Goal: Task Accomplishment & Management: Use online tool/utility

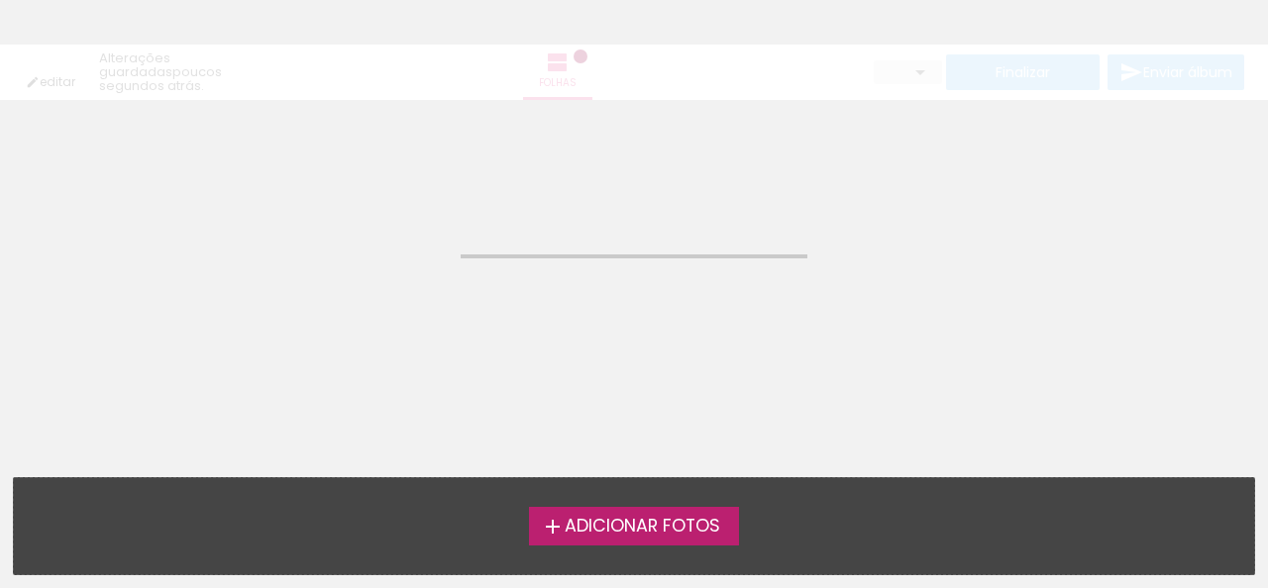
type input "Todas as fotos"
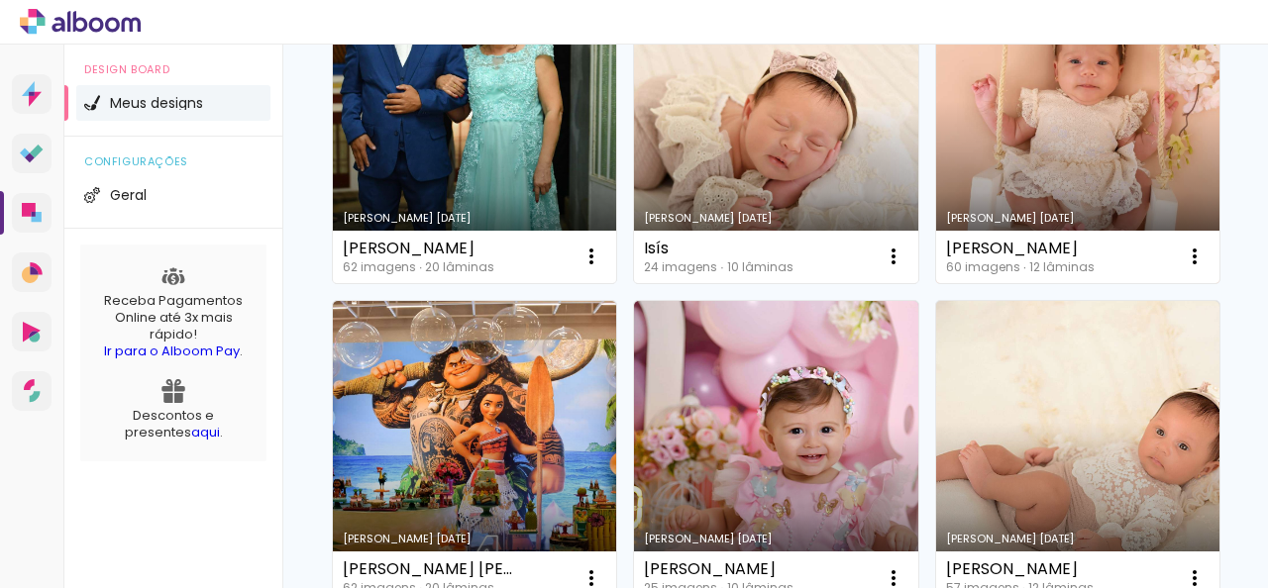
scroll to position [792, 0]
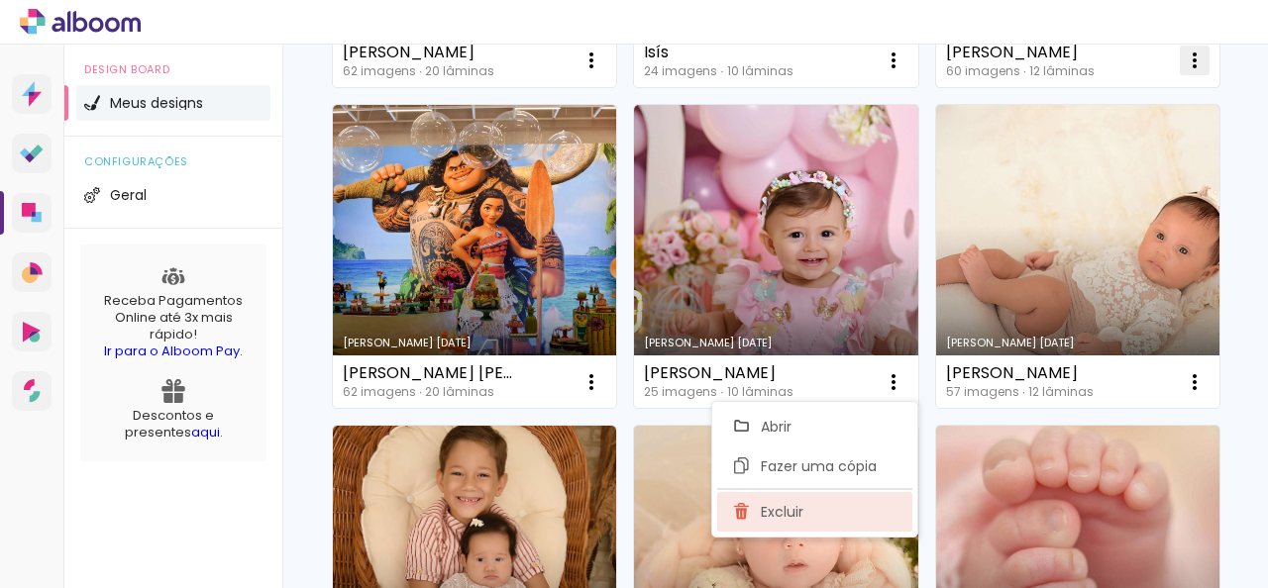
click at [788, 507] on span "Excluir" at bounding box center [782, 512] width 43 height 14
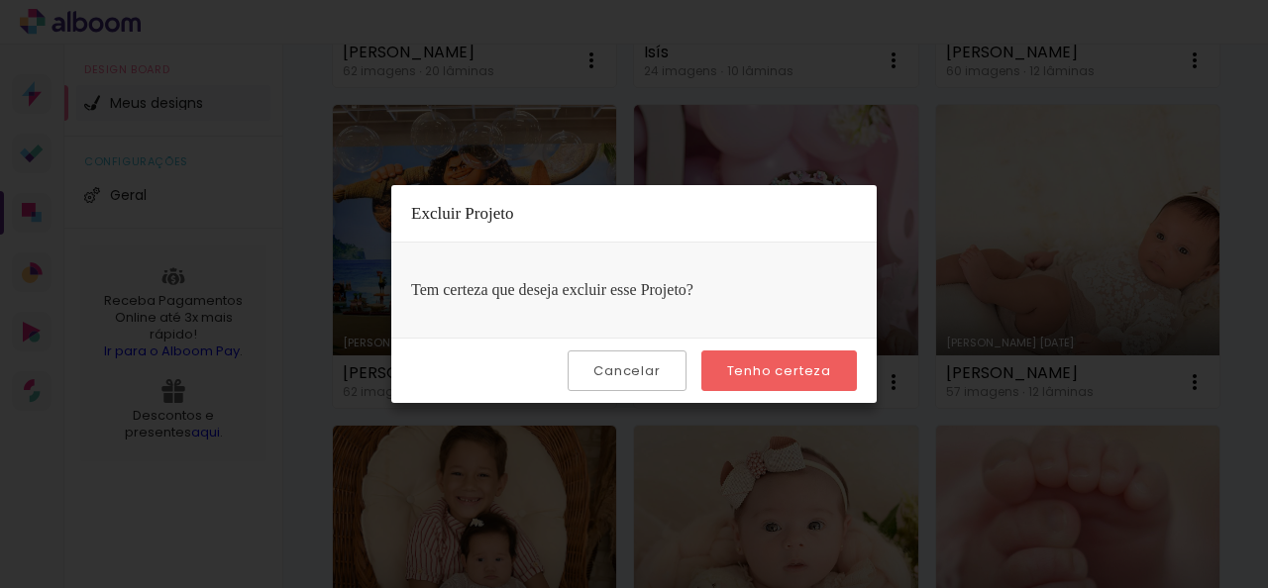
click at [773, 379] on paper-button "Tenho certeza" at bounding box center [779, 371] width 156 height 41
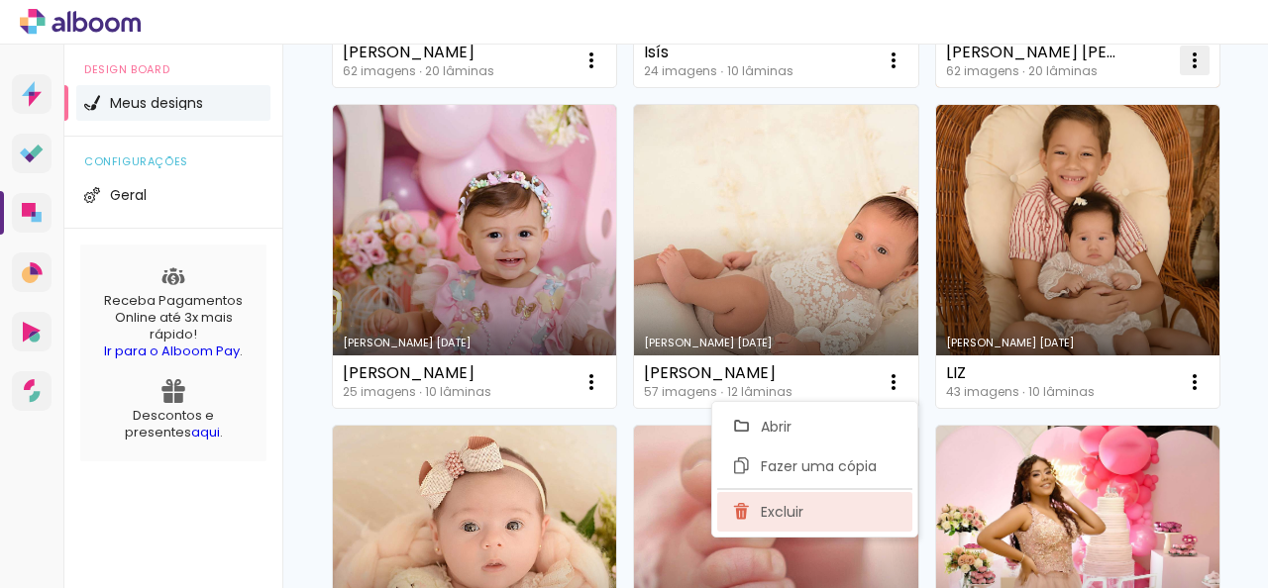
click at [772, 516] on span "Excluir" at bounding box center [782, 512] width 43 height 14
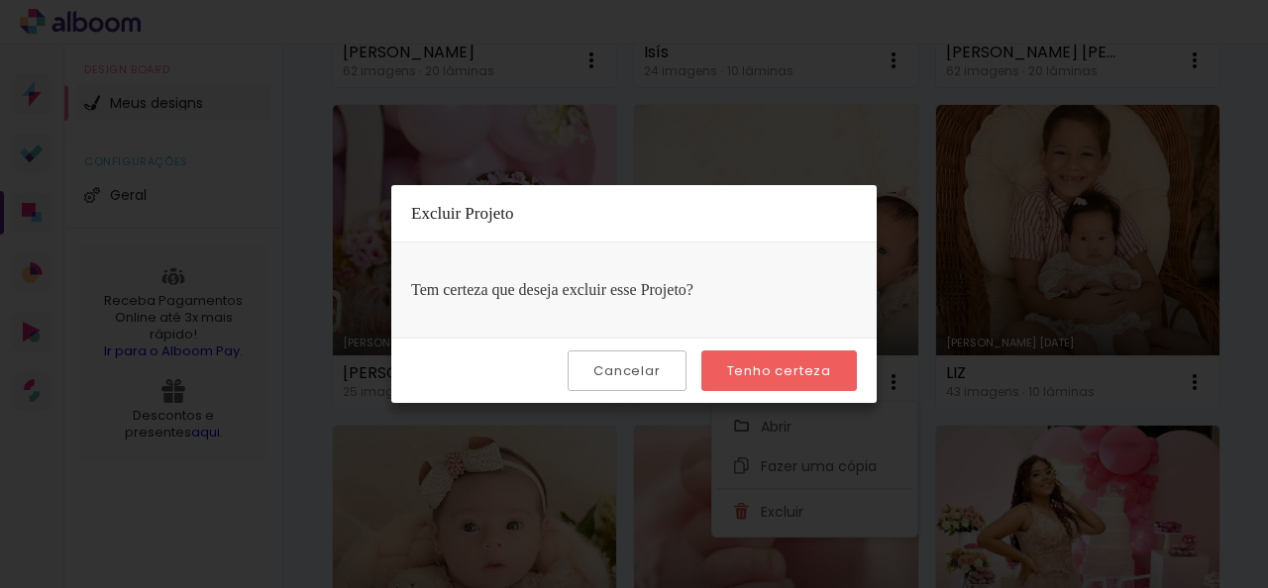
click at [761, 381] on paper-button "Tenho certeza" at bounding box center [779, 371] width 156 height 41
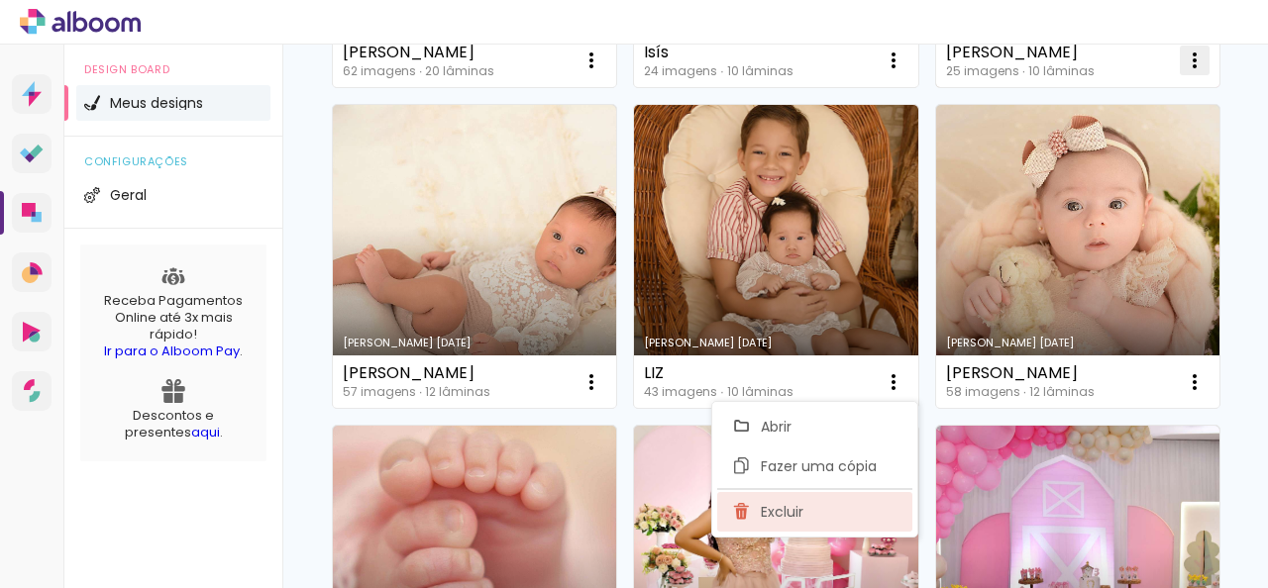
click at [772, 507] on span "Excluir" at bounding box center [782, 512] width 43 height 14
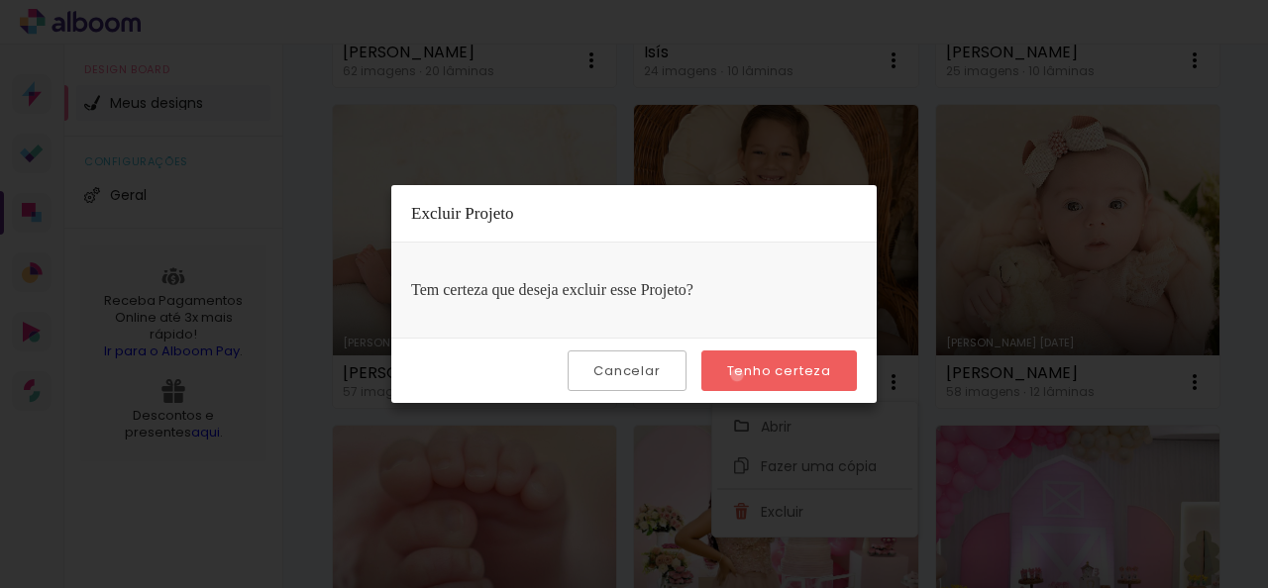
click at [0, 0] on slot "Tenho certeza" at bounding box center [0, 0] width 0 height 0
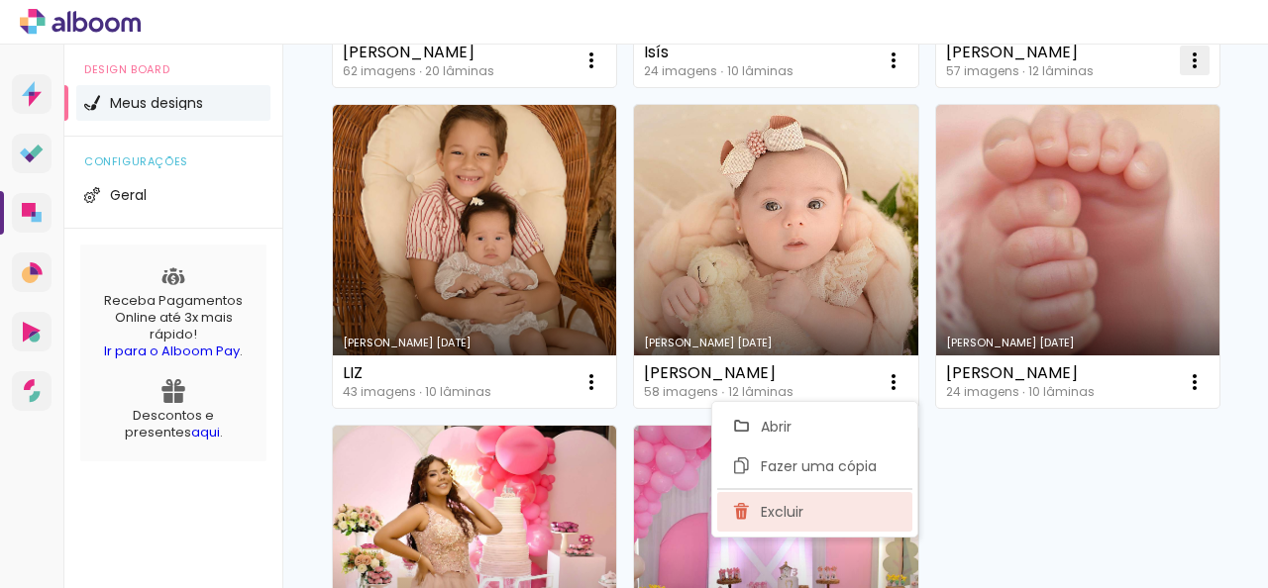
click at [792, 507] on span "Excluir" at bounding box center [782, 512] width 43 height 14
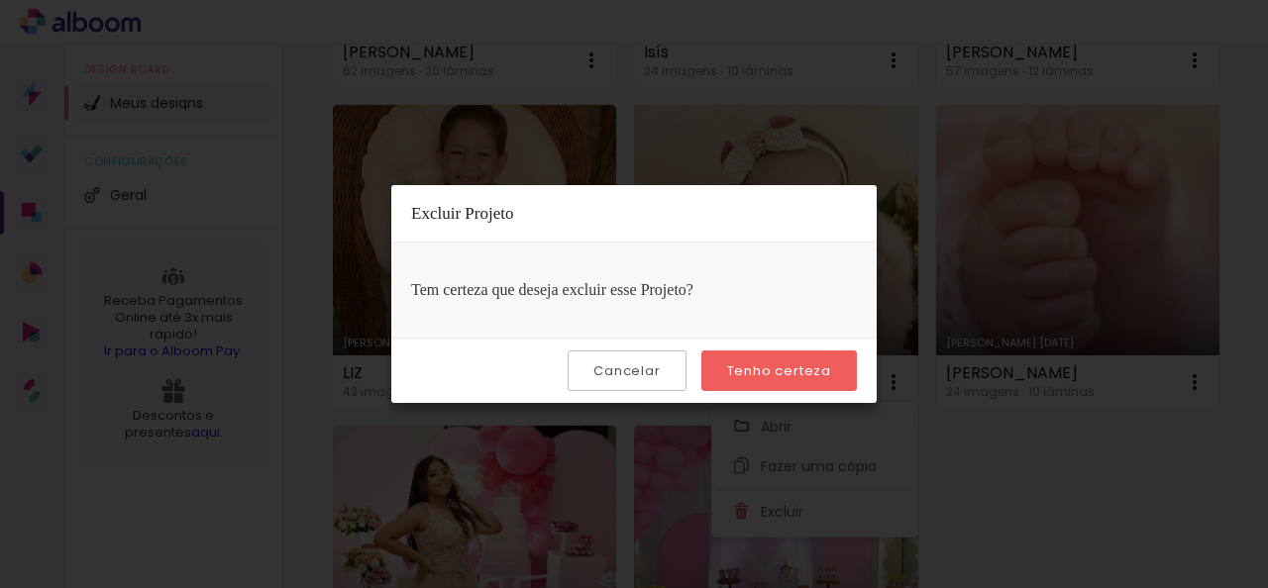
click at [0, 0] on slot "Tenho certeza" at bounding box center [0, 0] width 0 height 0
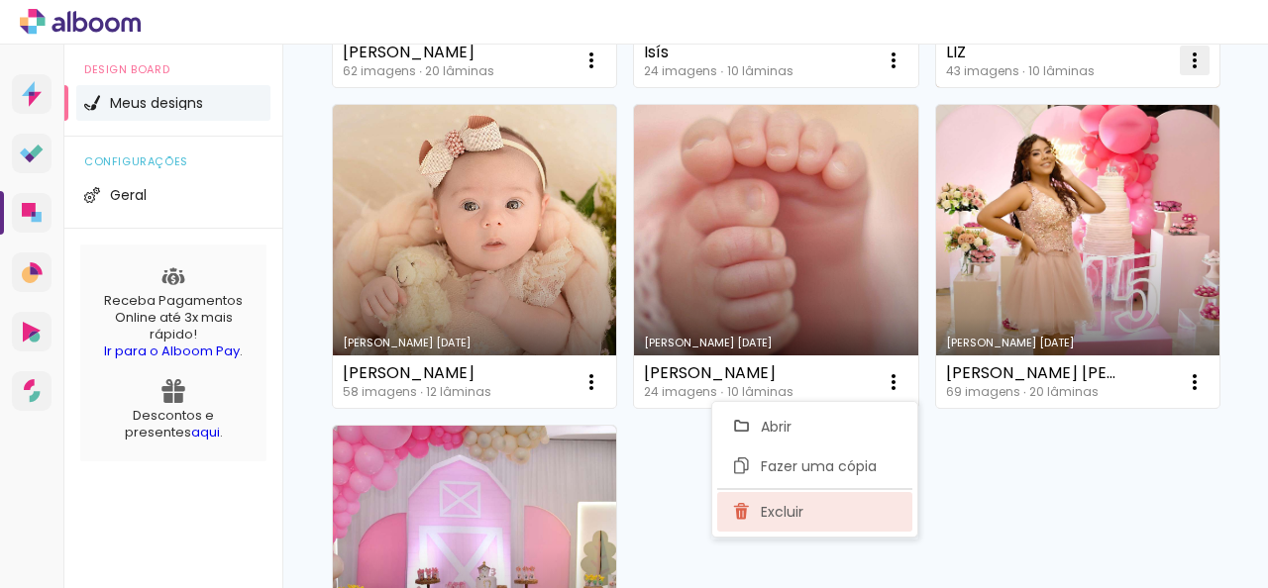
click at [798, 524] on paper-item "Excluir" at bounding box center [814, 512] width 195 height 40
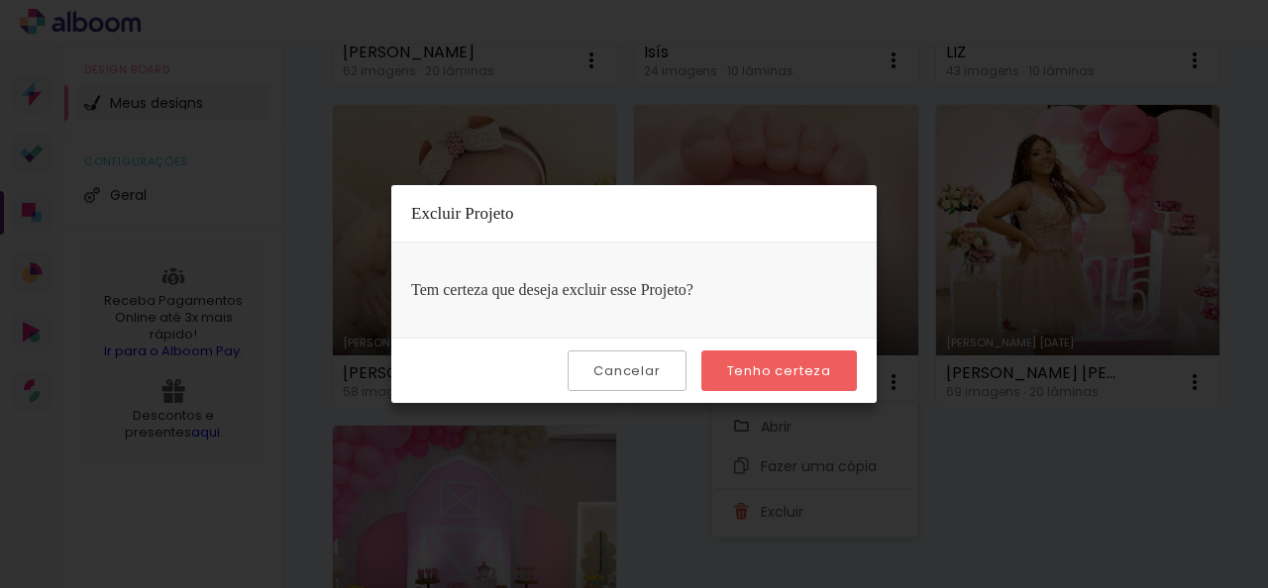
click at [0, 0] on slot "Tenho certeza" at bounding box center [0, 0] width 0 height 0
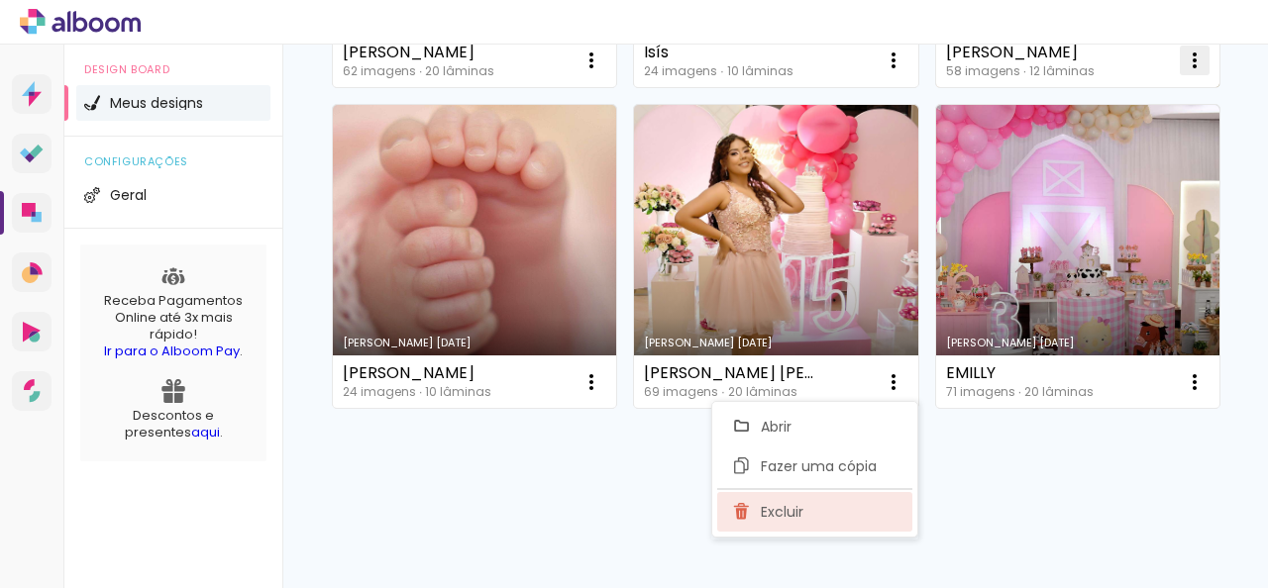
click at [788, 516] on span "Excluir" at bounding box center [782, 512] width 43 height 14
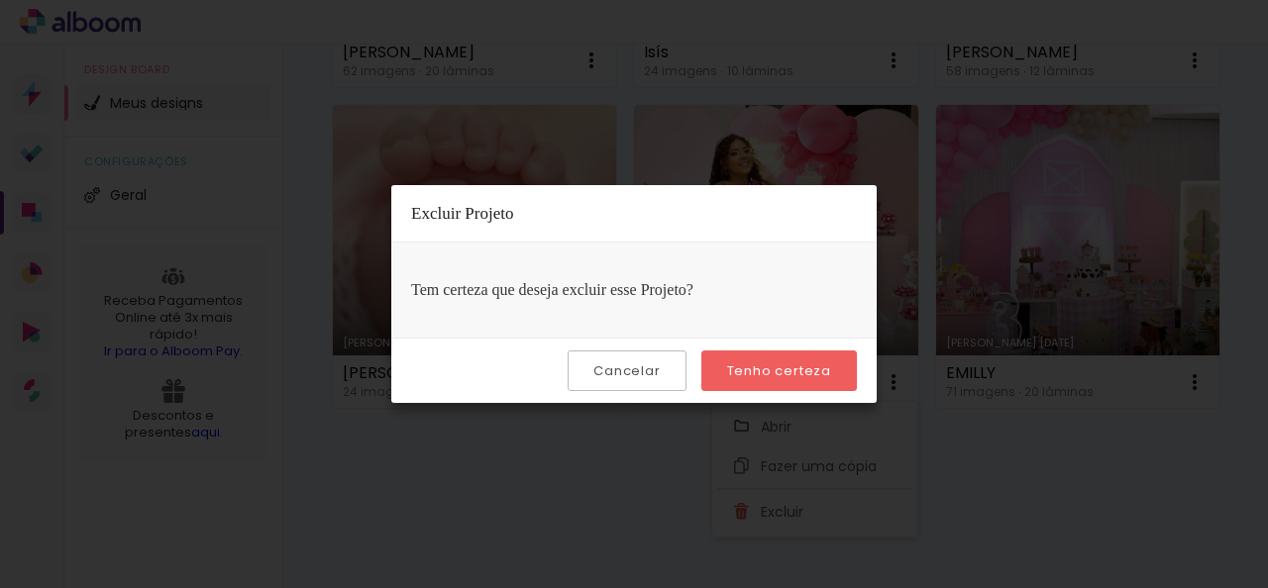
click at [0, 0] on slot "Tenho certeza" at bounding box center [0, 0] width 0 height 0
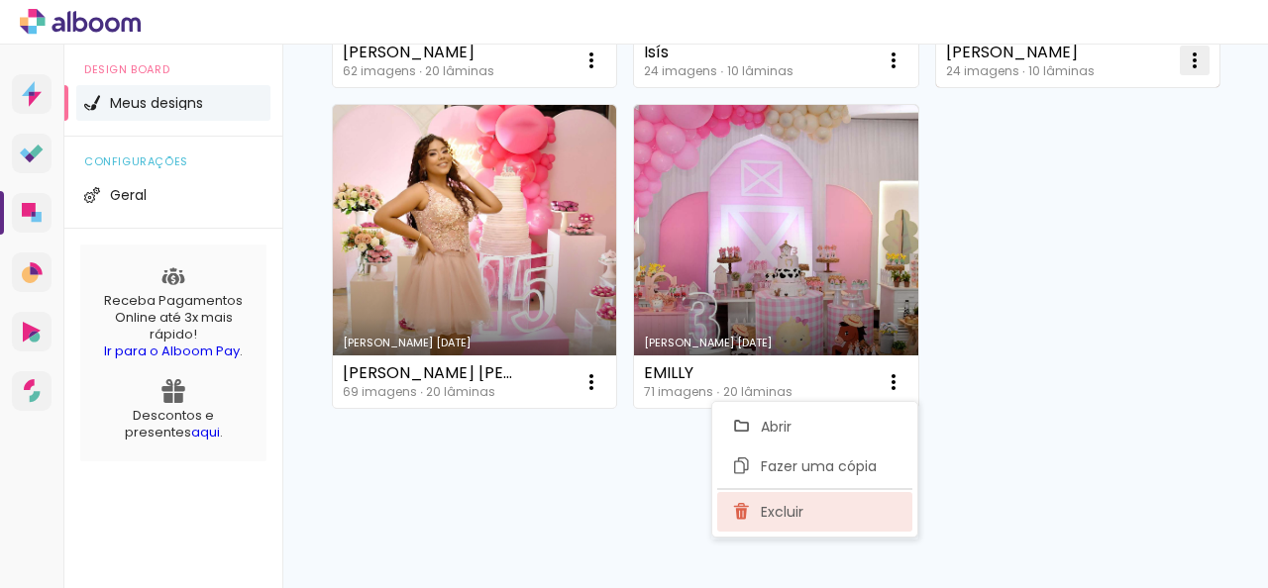
click at [777, 515] on span "Excluir" at bounding box center [782, 512] width 43 height 14
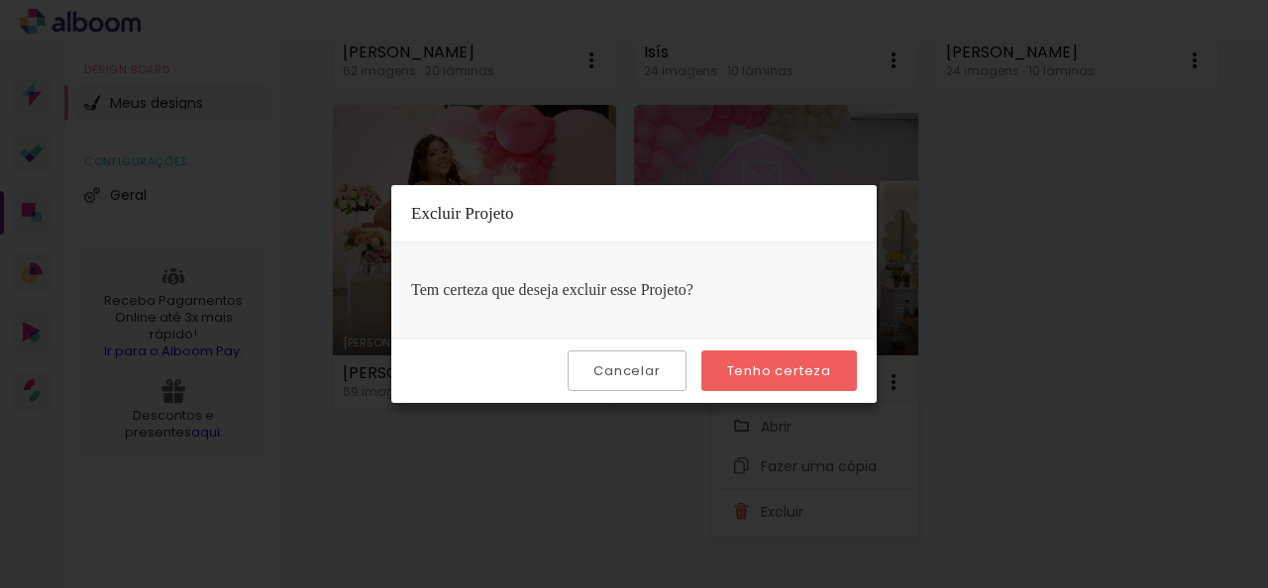
click at [751, 386] on paper-button "Tenho certeza" at bounding box center [779, 371] width 156 height 41
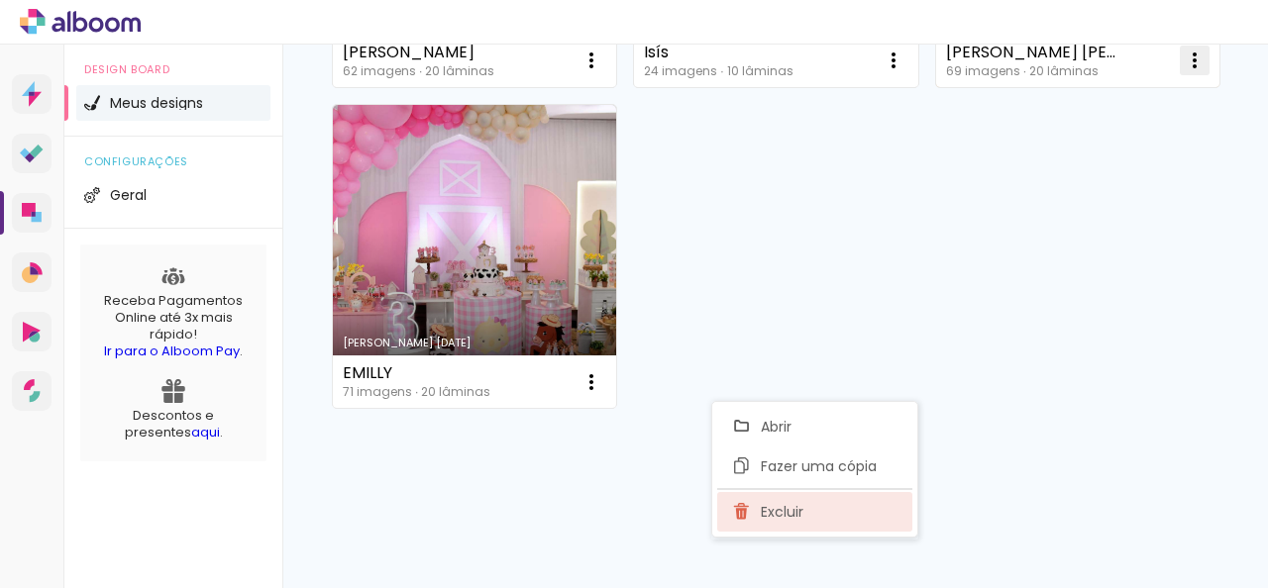
click at [783, 509] on span "Excluir" at bounding box center [782, 512] width 43 height 14
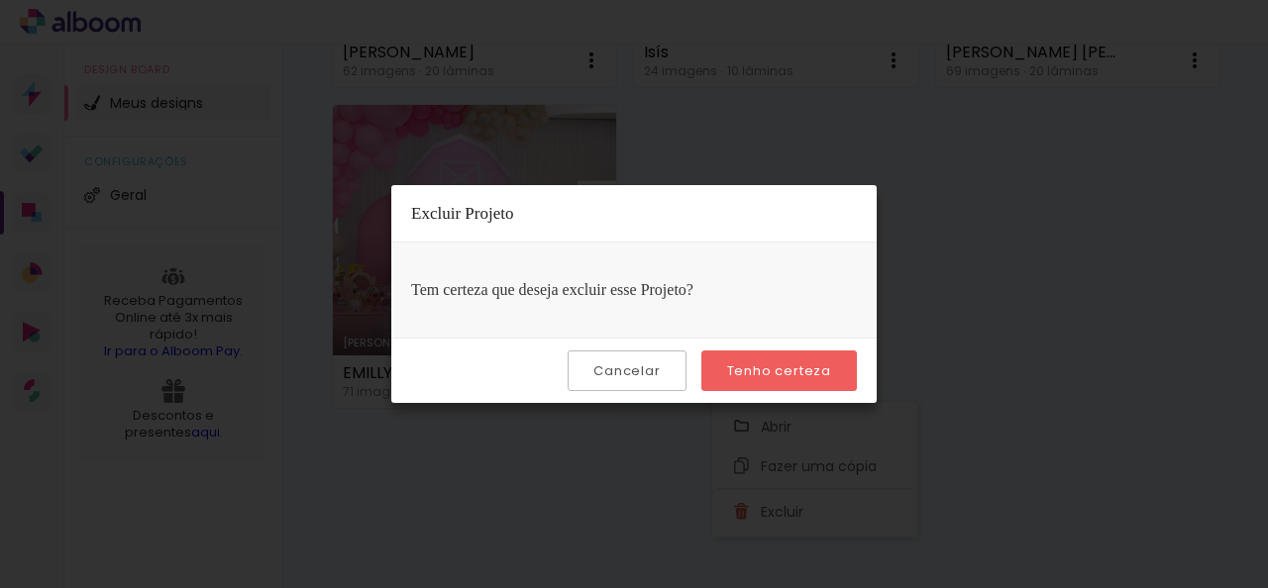
click at [0, 0] on slot "Tenho certeza" at bounding box center [0, 0] width 0 height 0
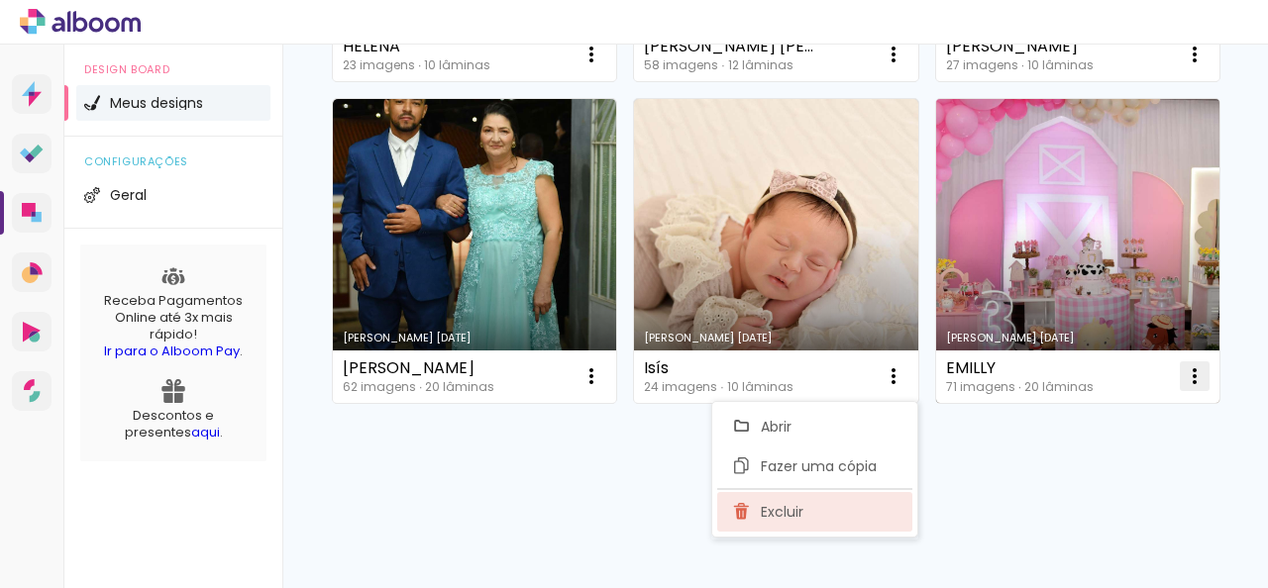
click at [822, 513] on paper-item "Excluir" at bounding box center [814, 512] width 195 height 40
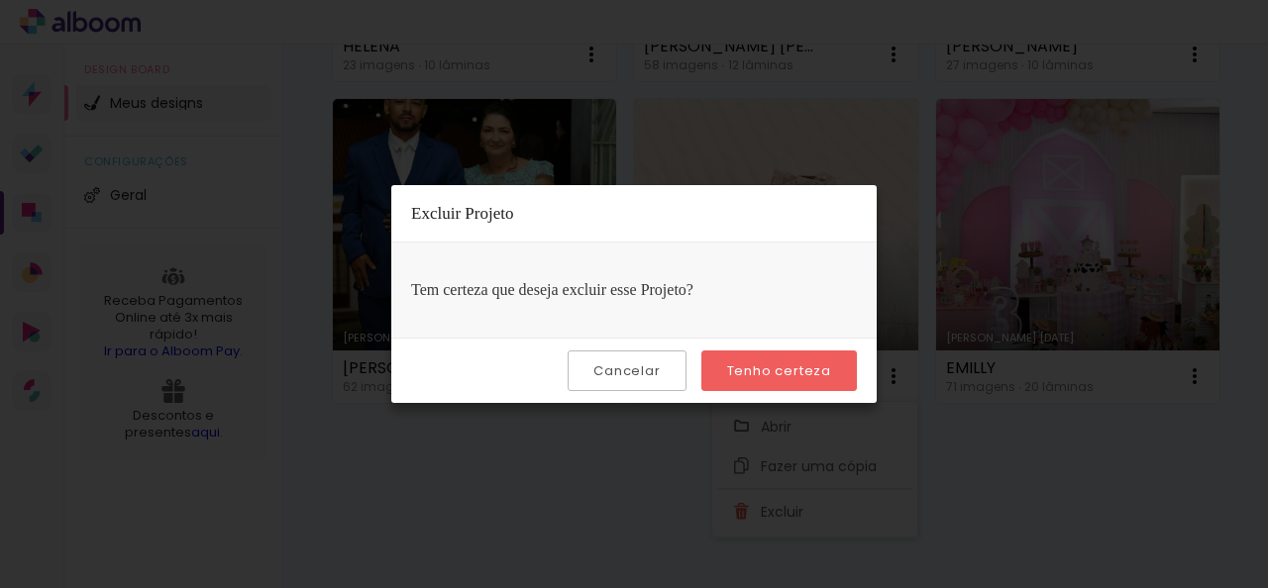
click at [0, 0] on slot "Tenho certeza" at bounding box center [0, 0] width 0 height 0
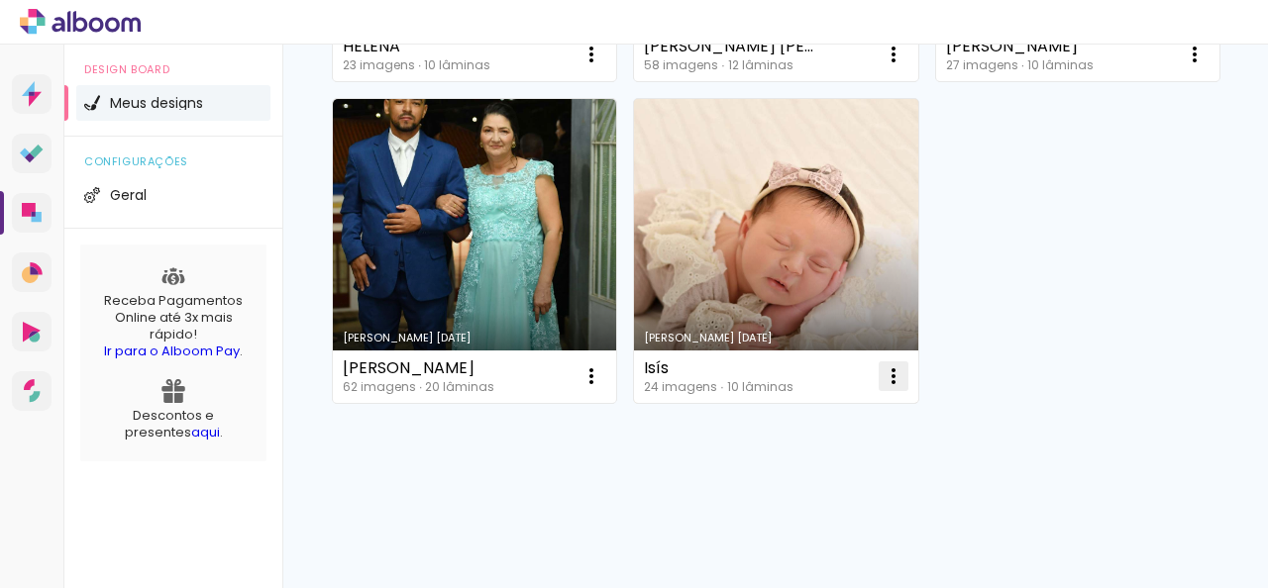
click at [590, 66] on iron-icon at bounding box center [592, 55] width 24 height 24
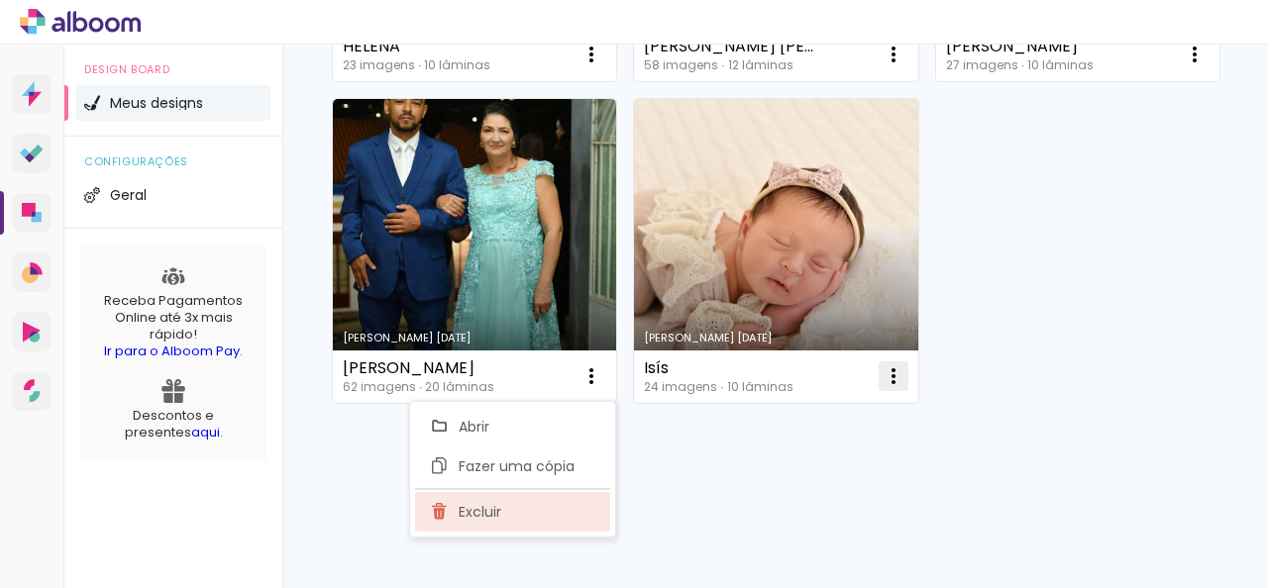
click at [499, 509] on span "Excluir" at bounding box center [480, 512] width 43 height 14
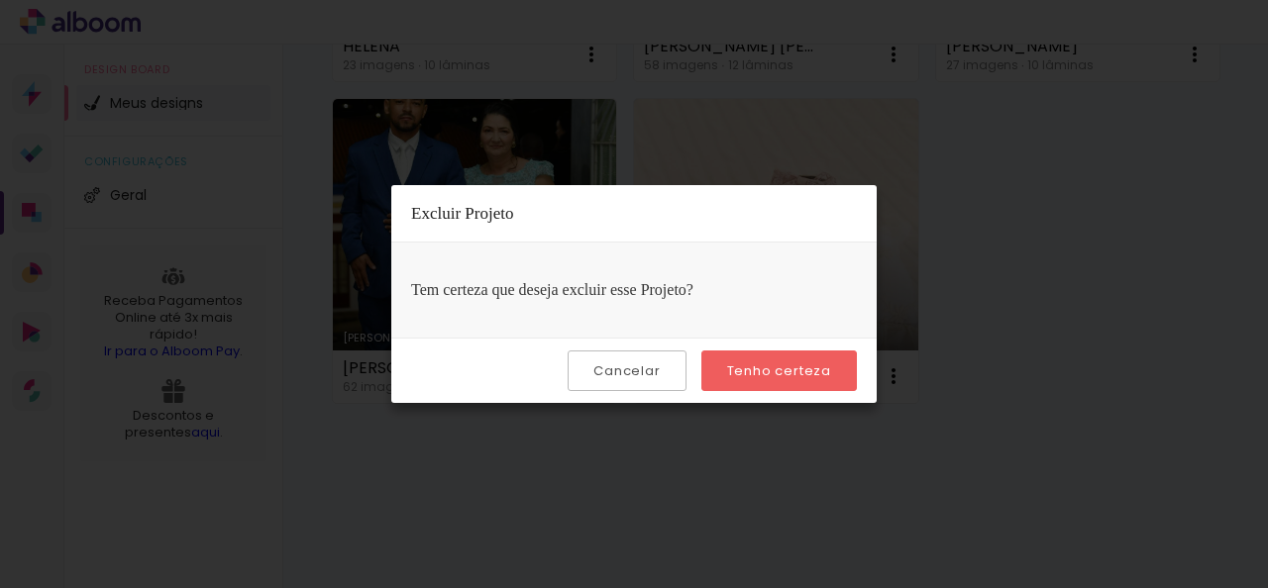
click at [0, 0] on slot "Tenho certeza" at bounding box center [0, 0] width 0 height 0
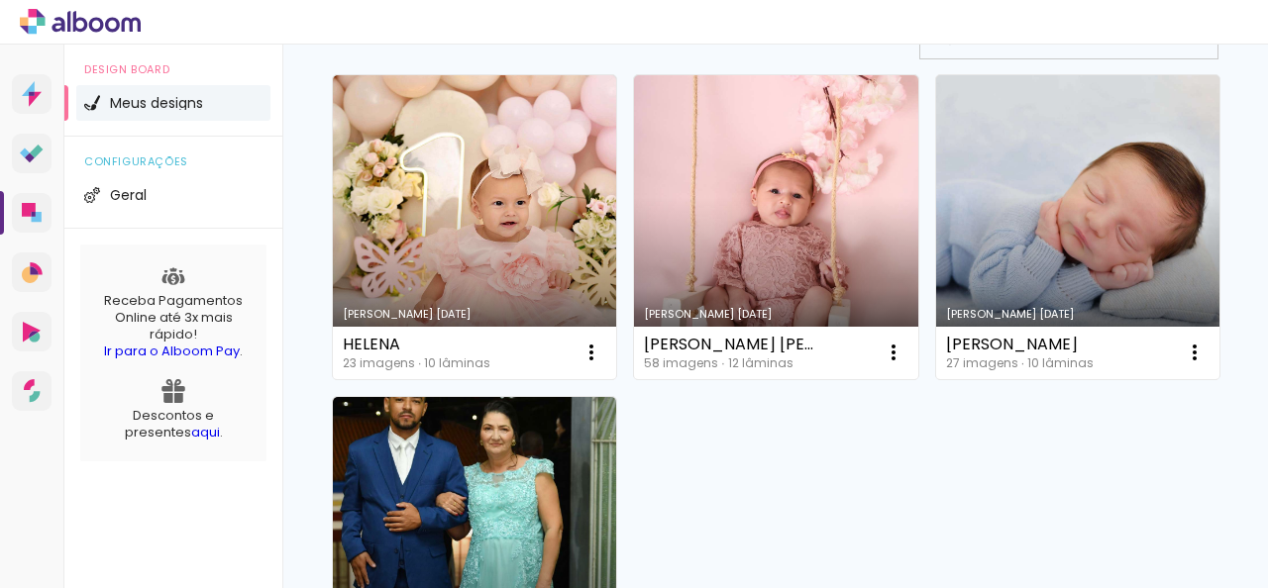
scroll to position [0, 0]
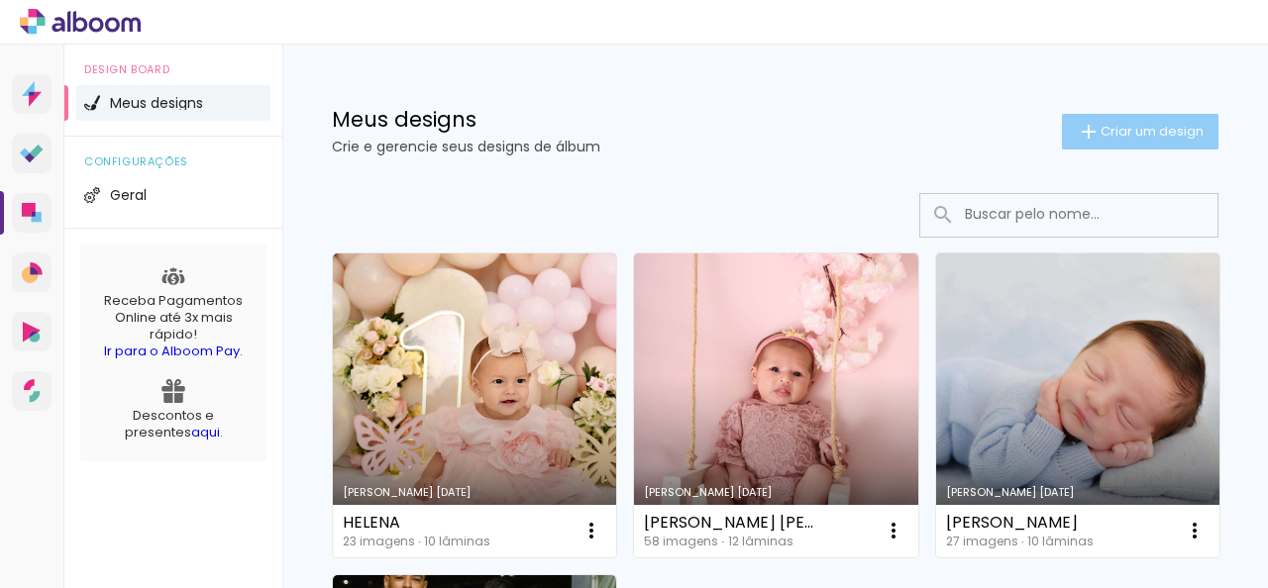
click at [1126, 129] on span "Criar um design" at bounding box center [1152, 131] width 103 height 13
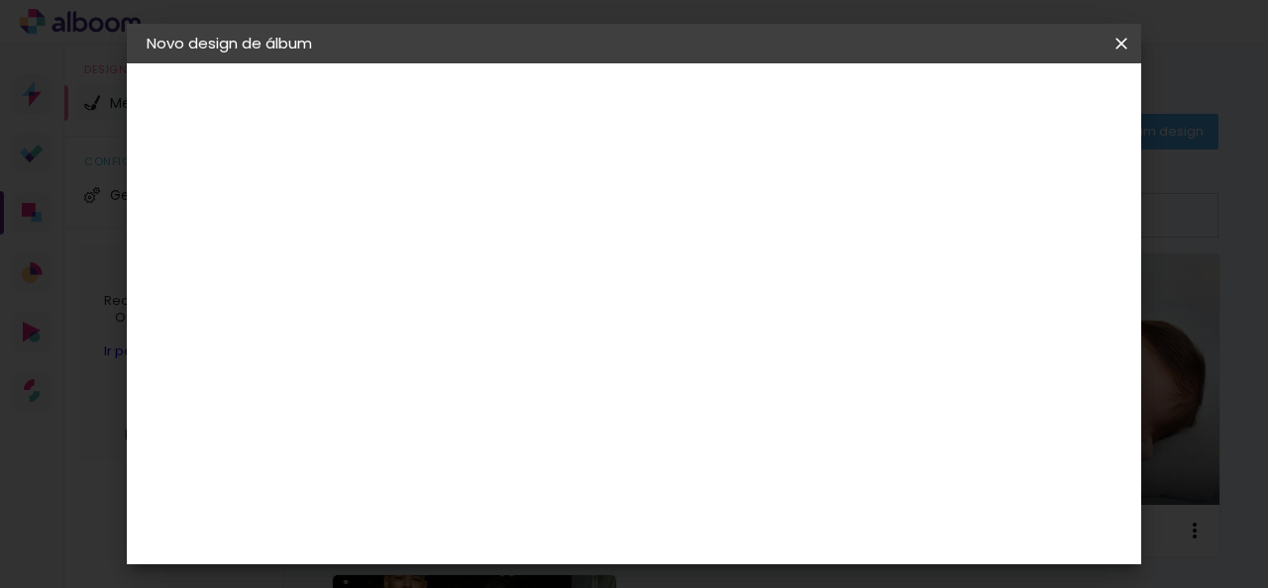
click at [471, 257] on input at bounding box center [471, 266] width 0 height 31
type input "[PERSON_NAME]"
type paper-input "[PERSON_NAME]"
click at [0, 0] on slot "Avançar" at bounding box center [0, 0] width 0 height 0
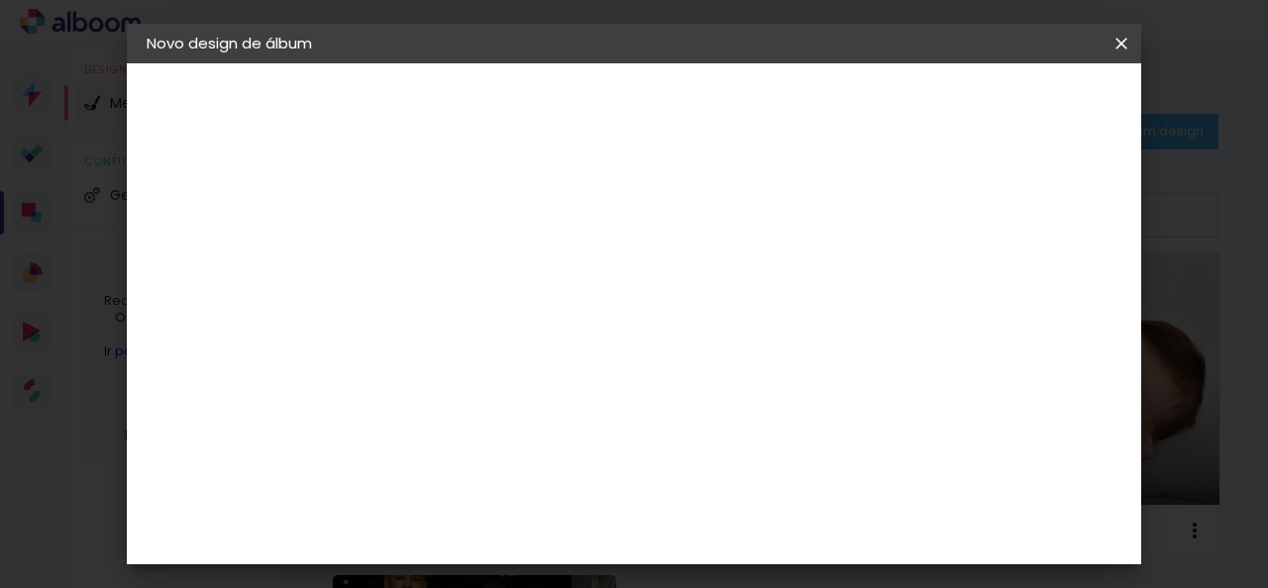
click at [0, 0] on slot "Avançar" at bounding box center [0, 0] width 0 height 0
click at [604, 570] on span "20 × 20" at bounding box center [558, 590] width 92 height 41
click at [0, 0] on slot "Avançar" at bounding box center [0, 0] width 0 height 0
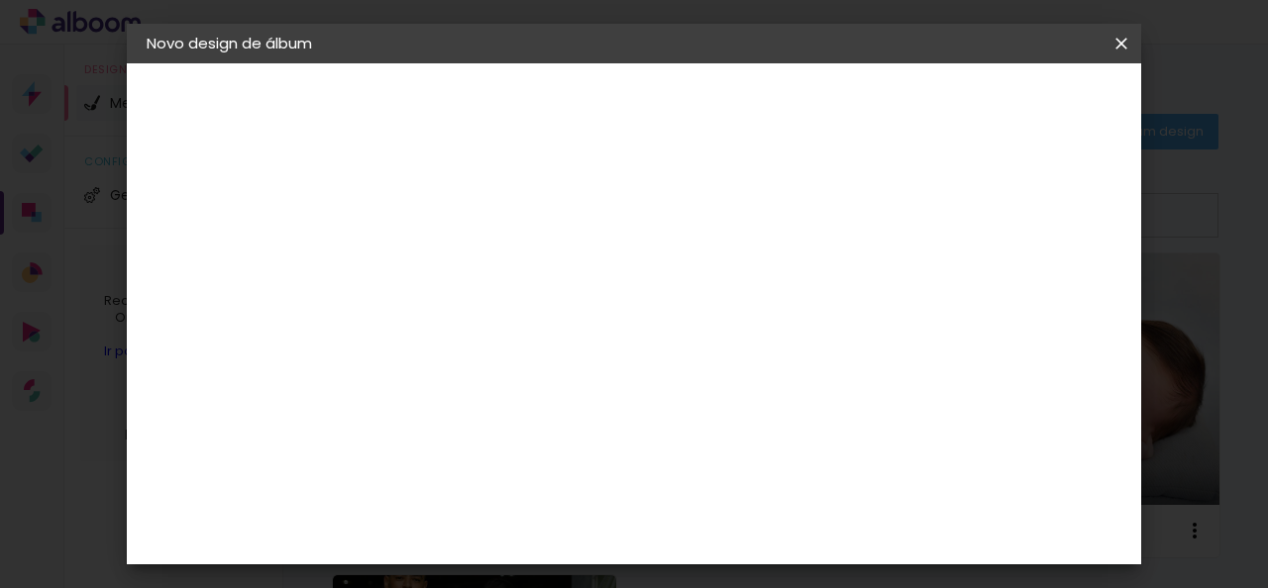
click at [740, 100] on span "Iniciar design" at bounding box center [717, 112] width 46 height 28
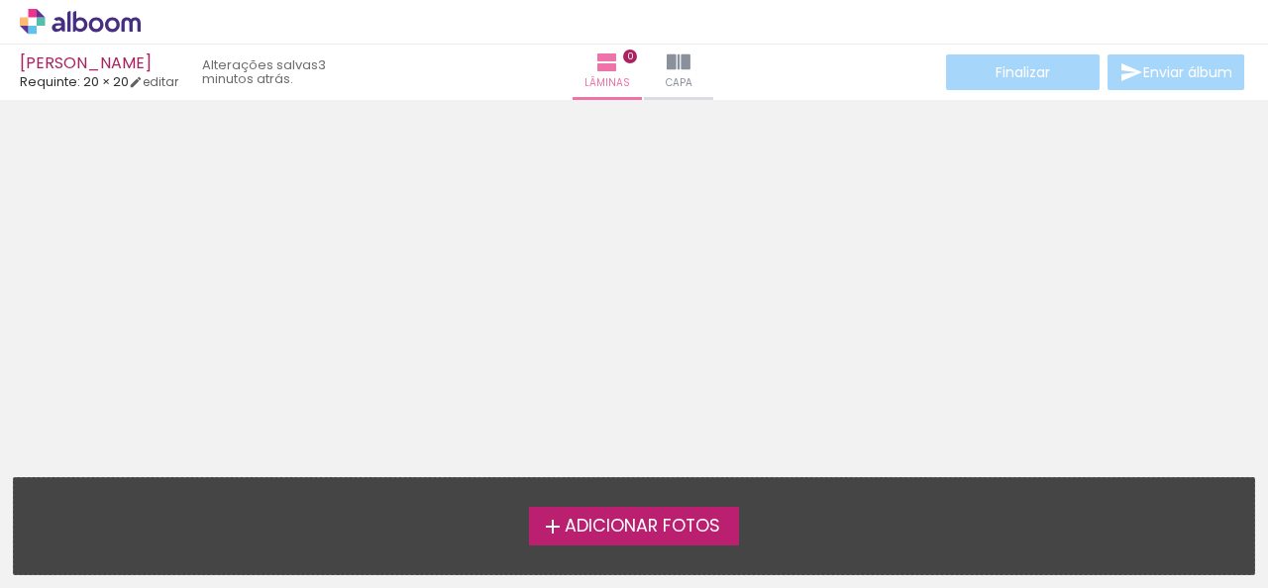
click at [596, 523] on span "Adicionar Fotos" at bounding box center [643, 527] width 156 height 18
click at [0, 0] on input "file" at bounding box center [0, 0] width 0 height 0
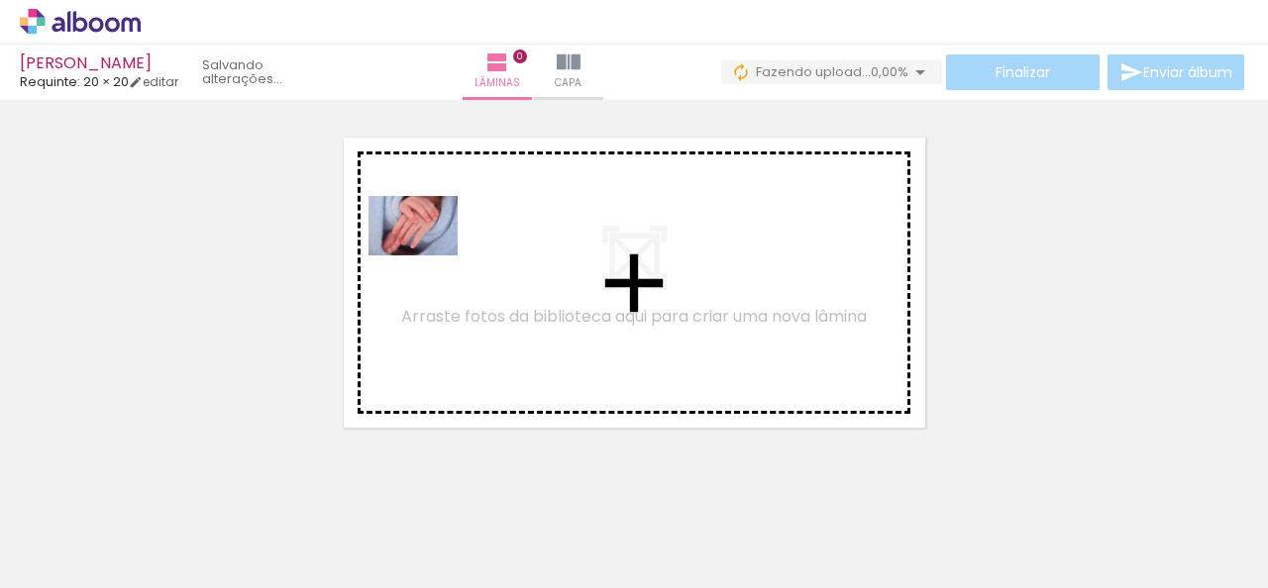
drag, startPoint x: 204, startPoint y: 509, endPoint x: 428, endPoint y: 256, distance: 338.3
click at [428, 256] on quentale-workspace at bounding box center [634, 294] width 1268 height 588
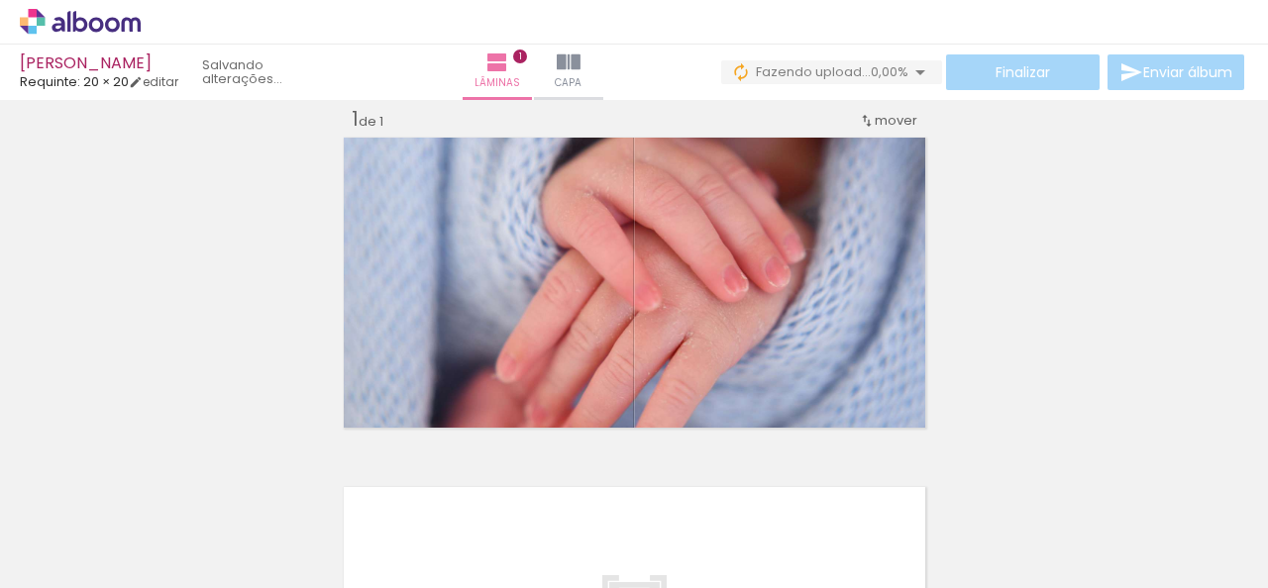
scroll to position [374, 0]
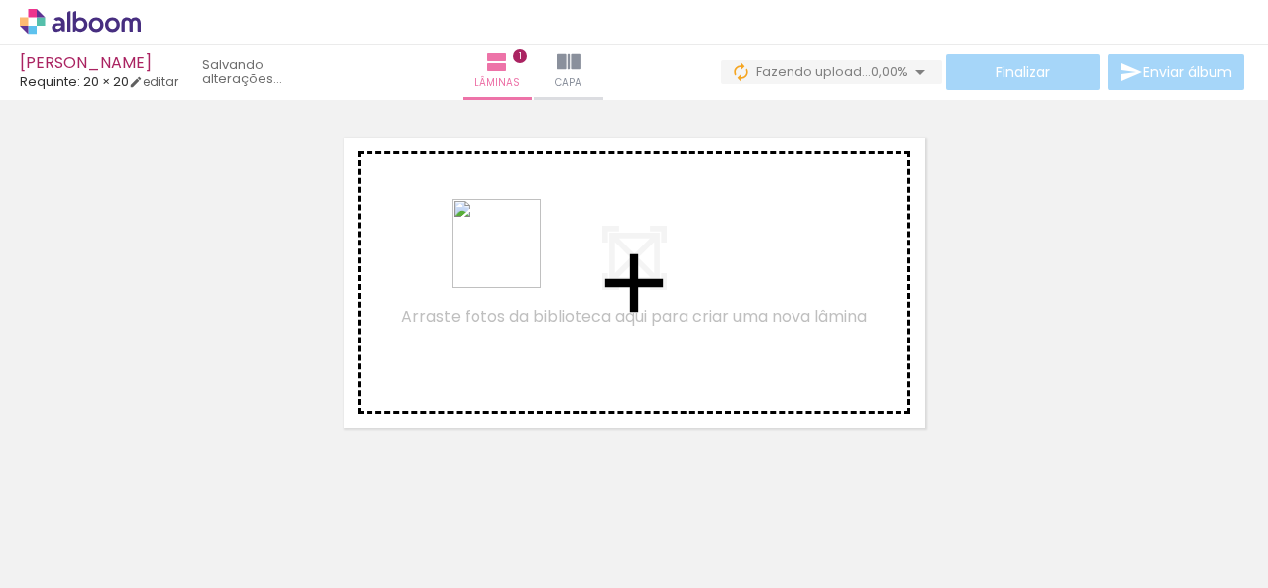
drag, startPoint x: 305, startPoint y: 524, endPoint x: 511, endPoint y: 259, distance: 336.1
click at [515, 253] on quentale-workspace at bounding box center [634, 294] width 1268 height 588
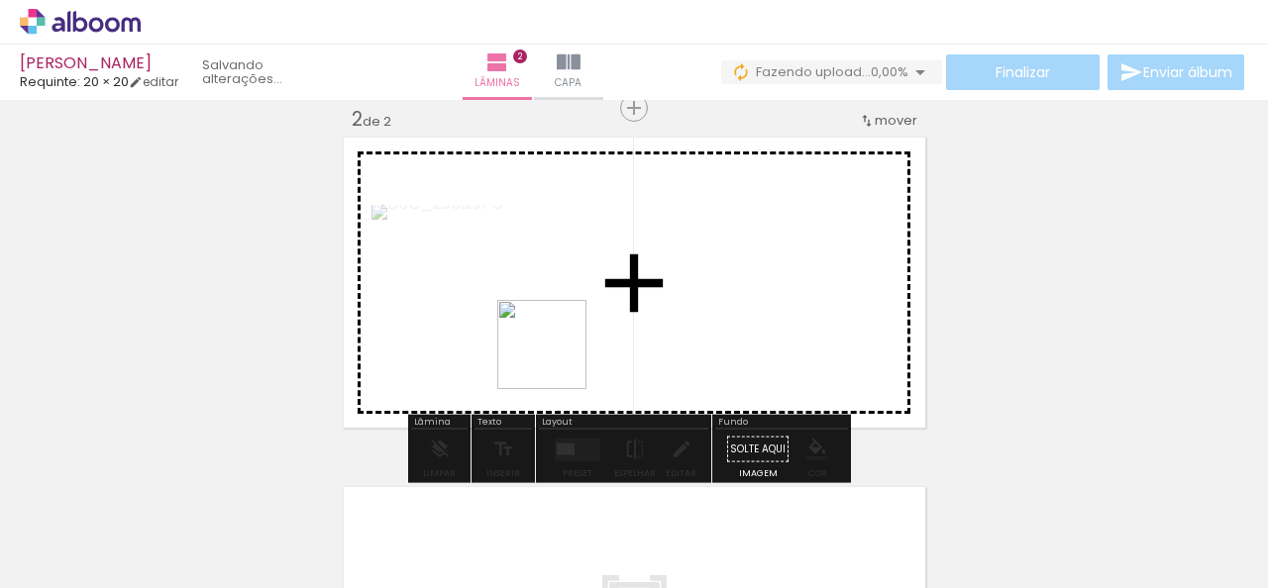
drag, startPoint x: 469, startPoint y: 471, endPoint x: 650, endPoint y: 266, distance: 273.0
click at [650, 266] on quentale-workspace at bounding box center [634, 294] width 1268 height 588
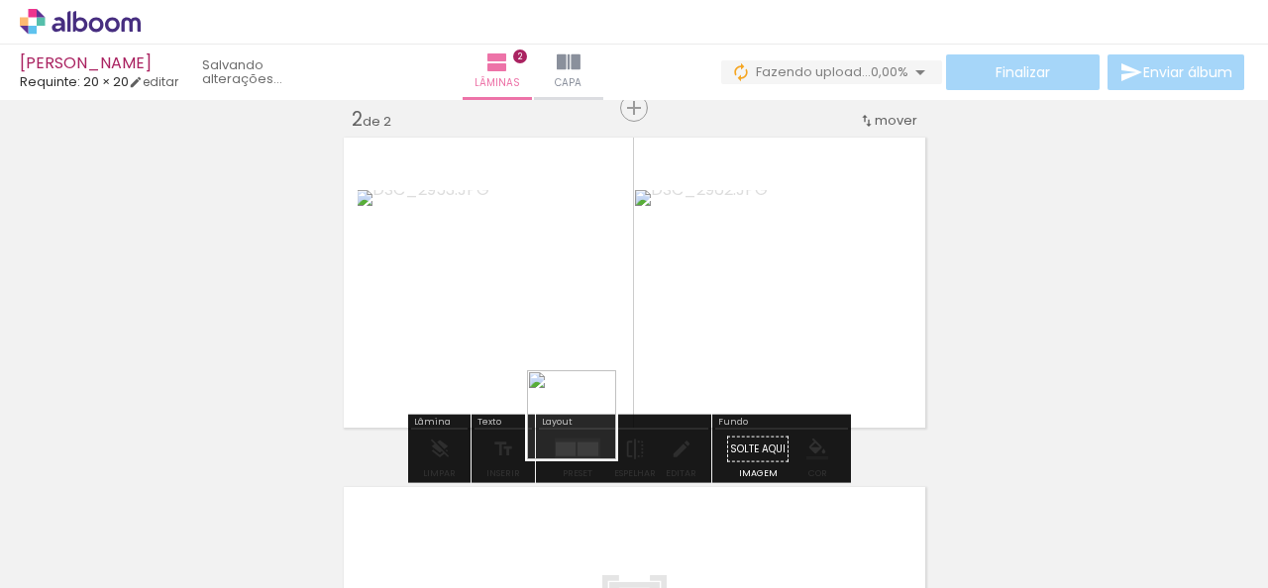
drag, startPoint x: 539, startPoint y: 537, endPoint x: 665, endPoint y: 267, distance: 297.4
click at [665, 267] on quentale-workspace at bounding box center [634, 294] width 1268 height 588
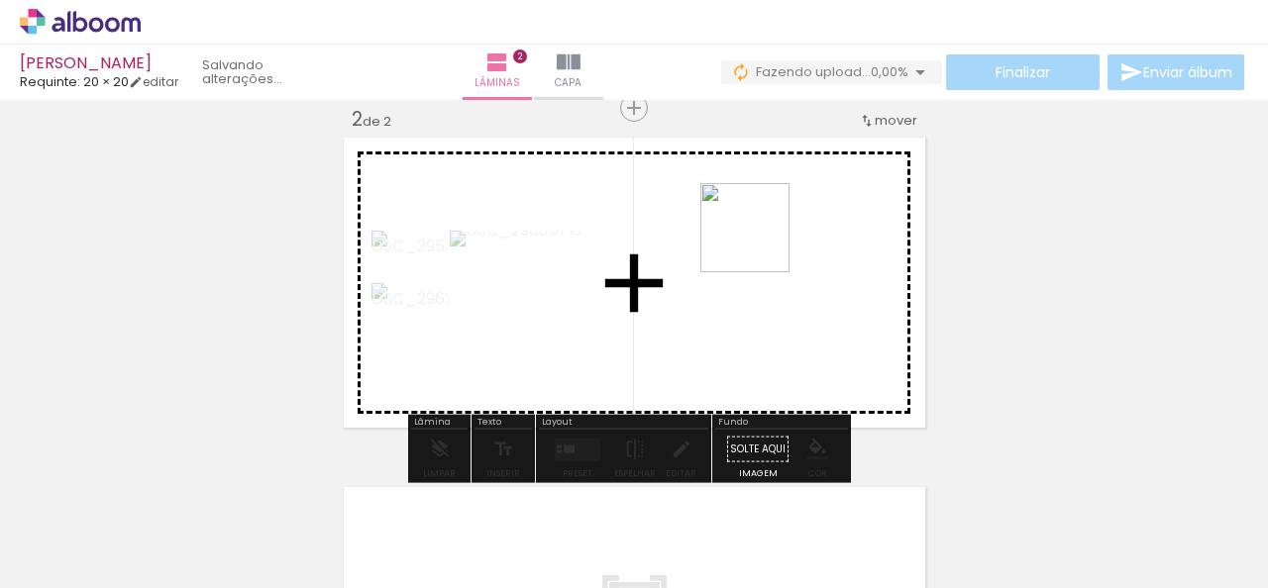
drag, startPoint x: 663, startPoint y: 515, endPoint x: 760, endPoint y: 243, distance: 289.2
click at [760, 243] on quentale-workspace at bounding box center [634, 294] width 1268 height 588
drag, startPoint x: 225, startPoint y: 514, endPoint x: 527, endPoint y: 253, distance: 399.6
click at [527, 253] on quentale-workspace at bounding box center [634, 294] width 1268 height 588
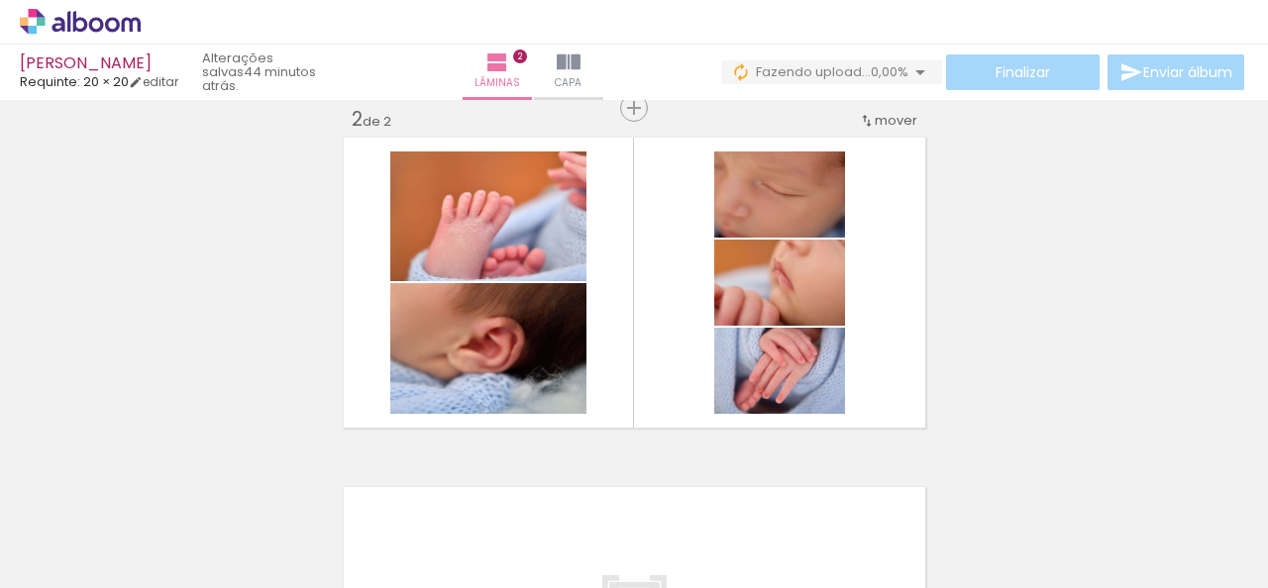
click at [103, 525] on iron-icon at bounding box center [101, 529] width 16 height 16
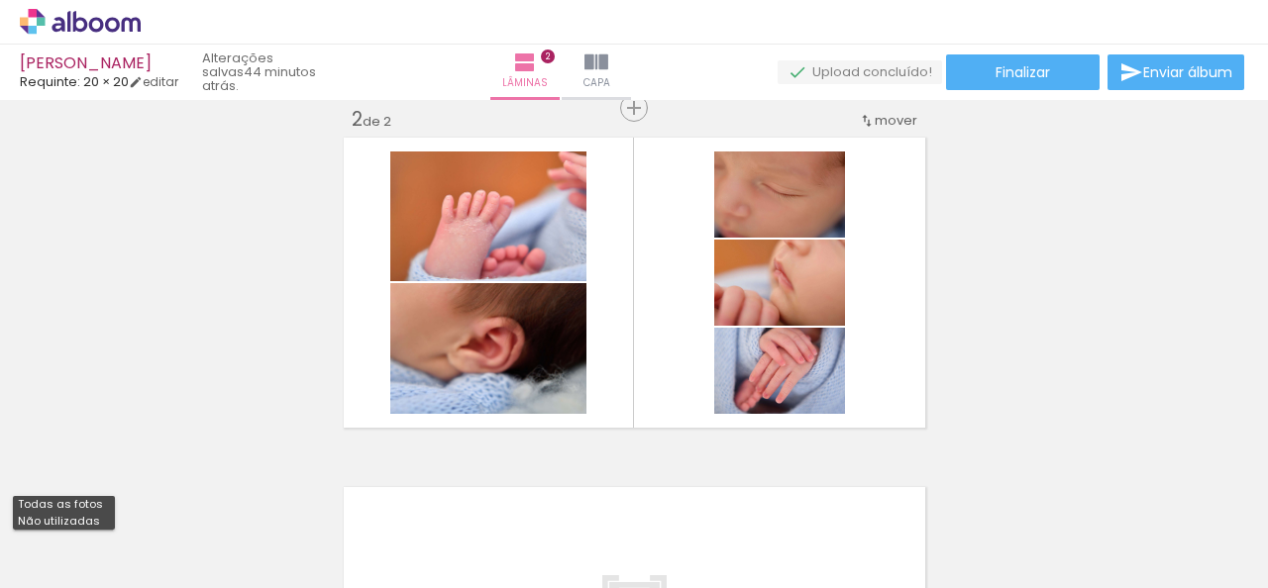
click at [63, 528] on paper-item "Não utilizadas" at bounding box center [64, 521] width 102 height 17
type input "Não utilizadas"
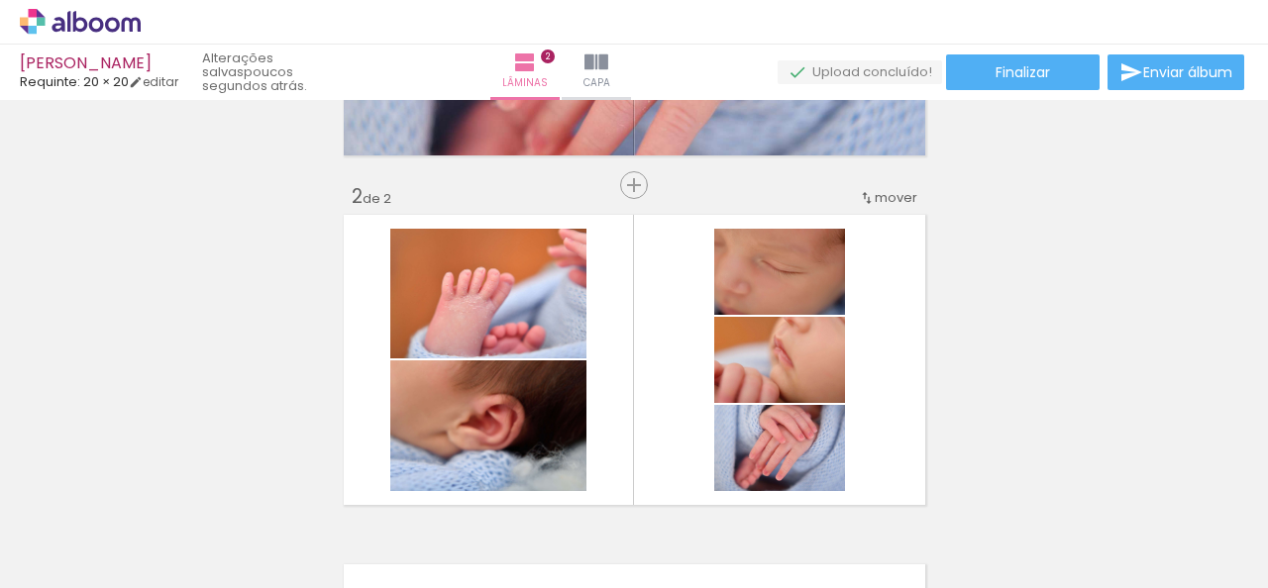
scroll to position [99, 0]
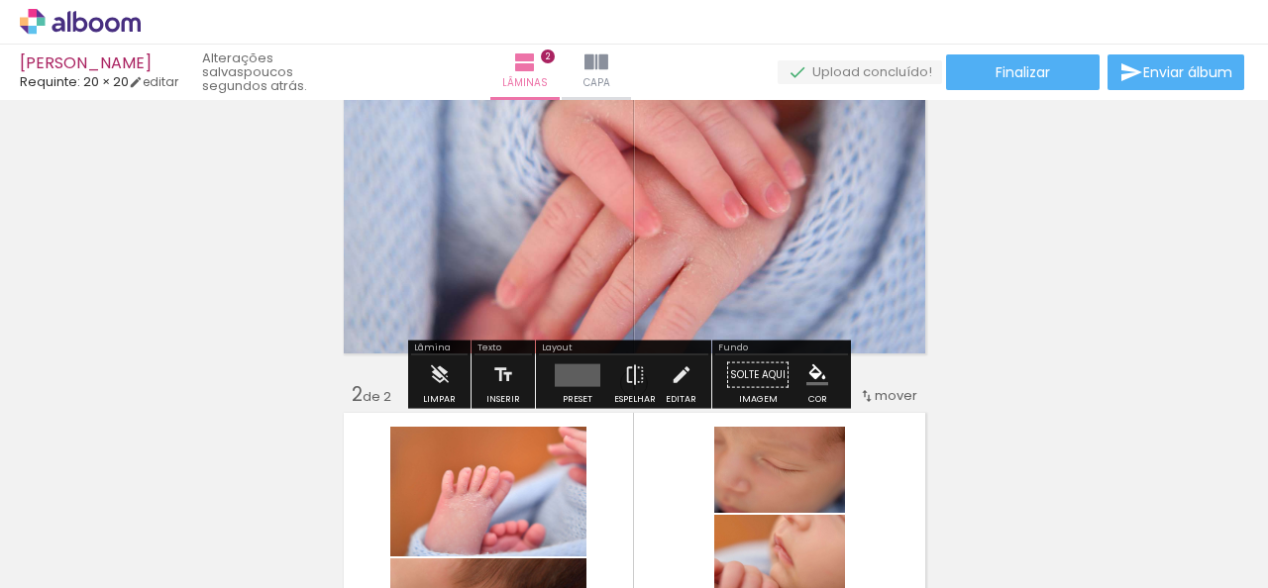
click at [737, 291] on quentale-photo at bounding box center [634, 208] width 591 height 300
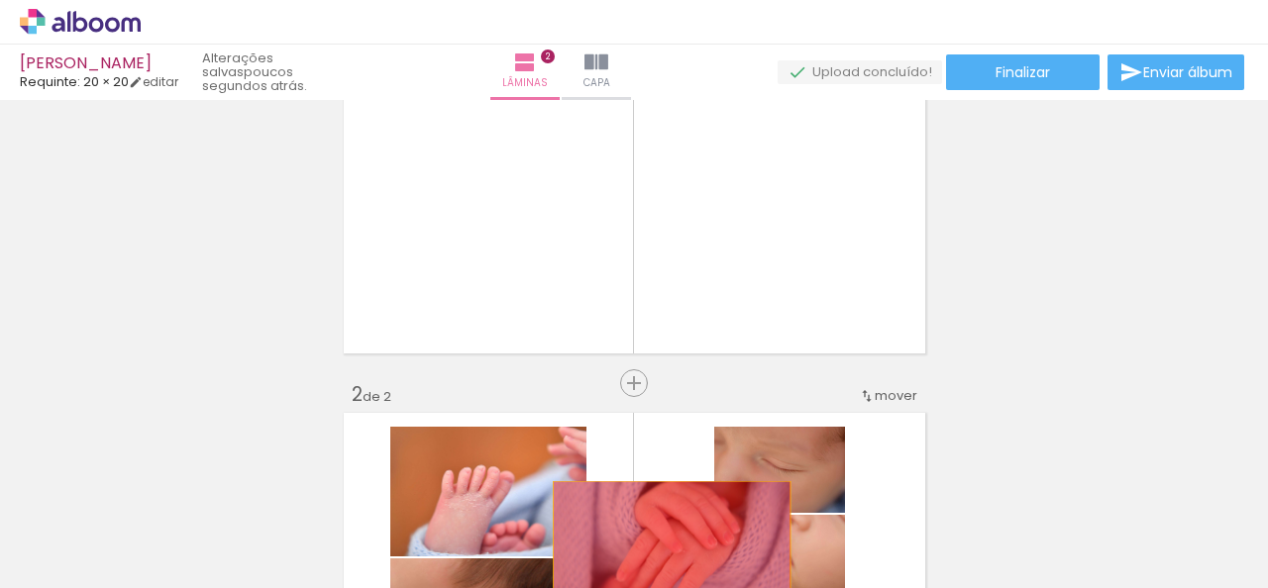
drag, startPoint x: 721, startPoint y: 226, endPoint x: 664, endPoint y: 542, distance: 321.2
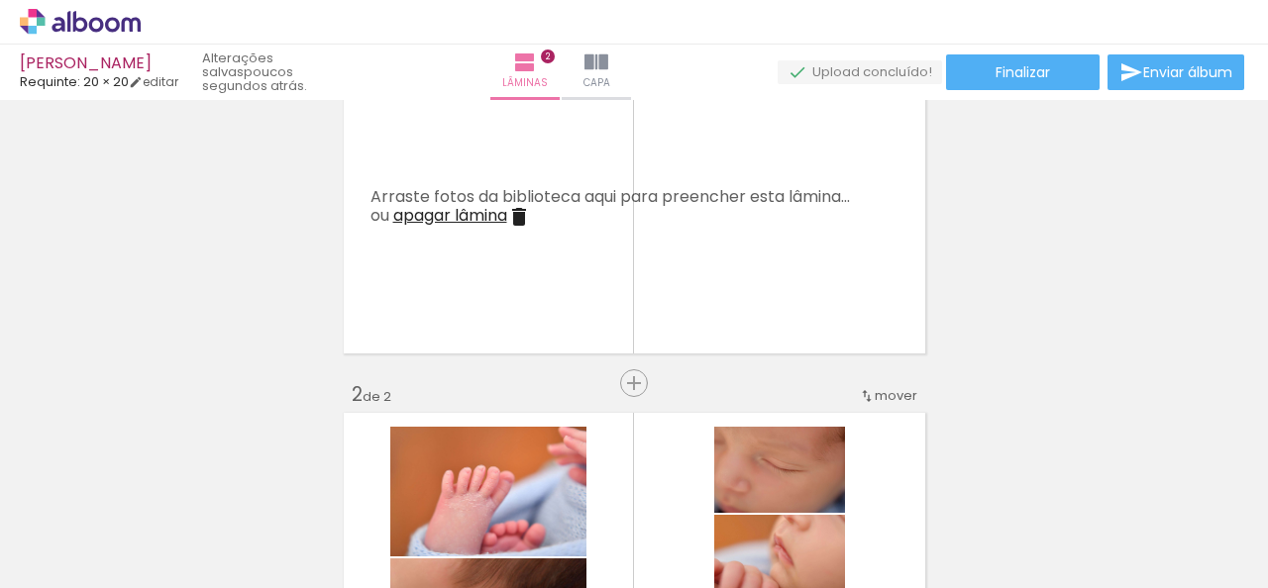
click at [512, 217] on iron-icon at bounding box center [519, 217] width 24 height 24
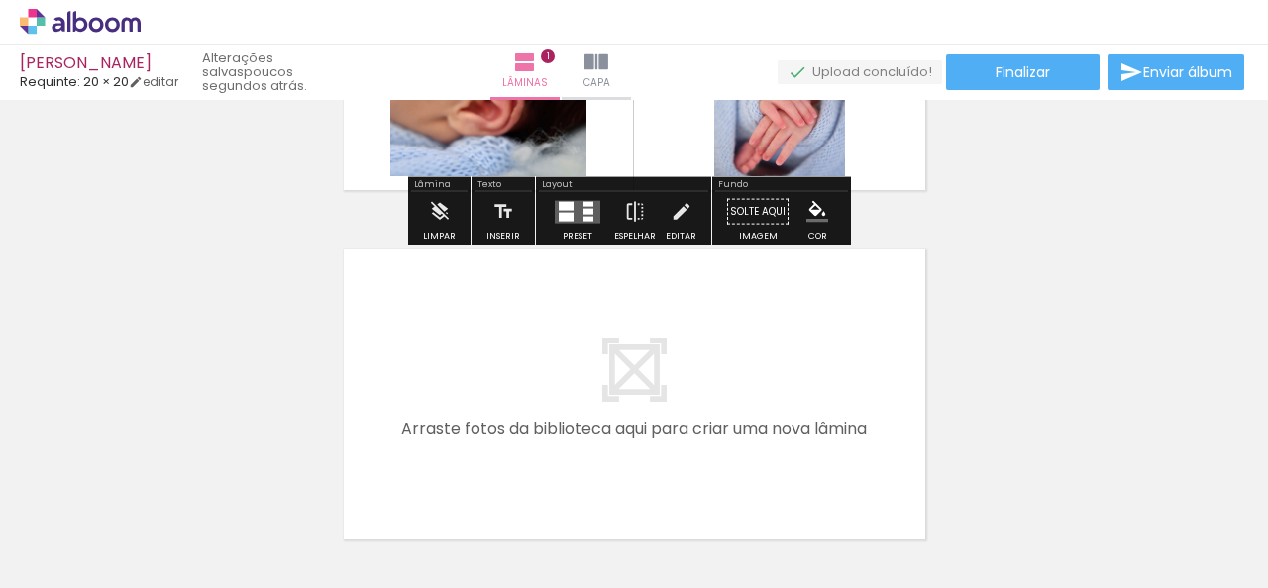
scroll to position [115, 0]
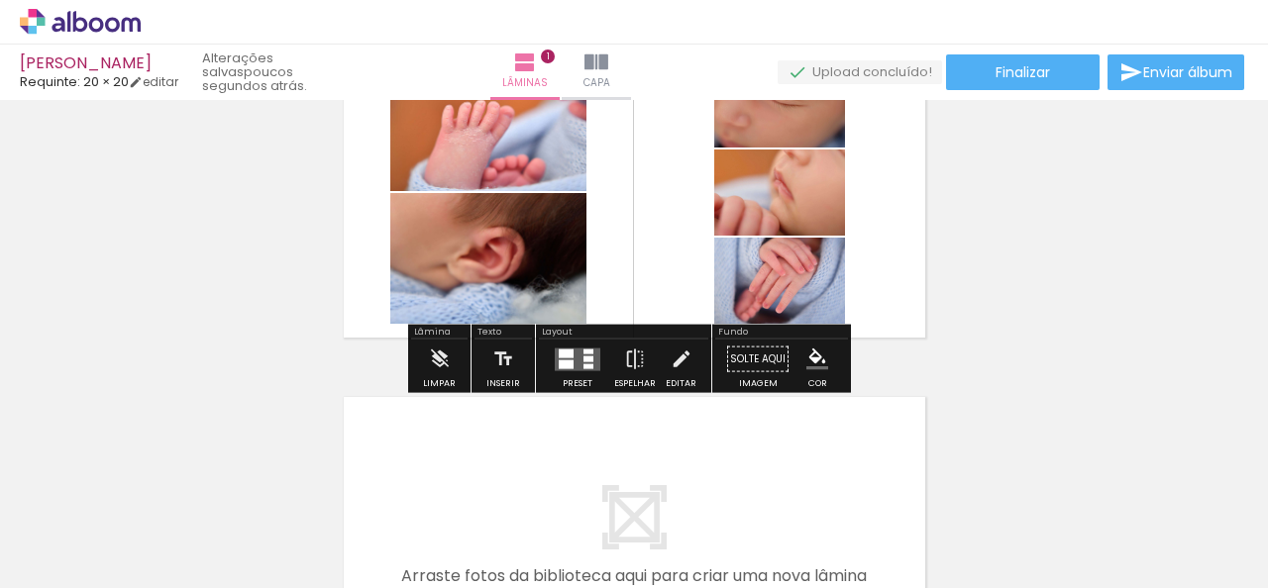
click at [584, 364] on div at bounding box center [588, 366] width 10 height 5
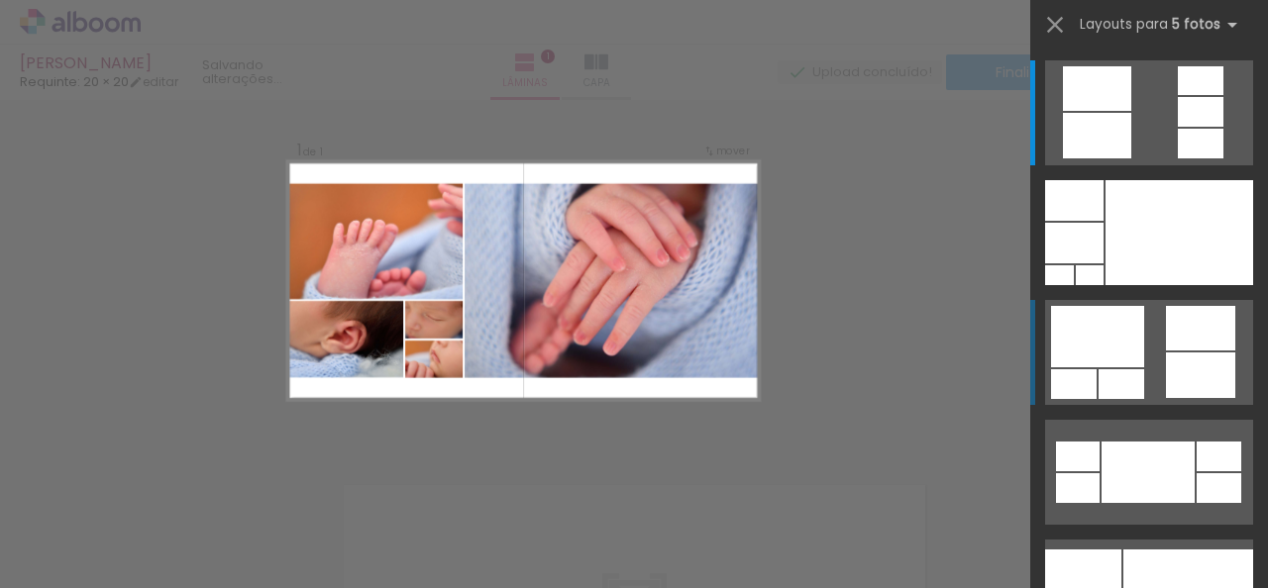
scroll to position [25, 0]
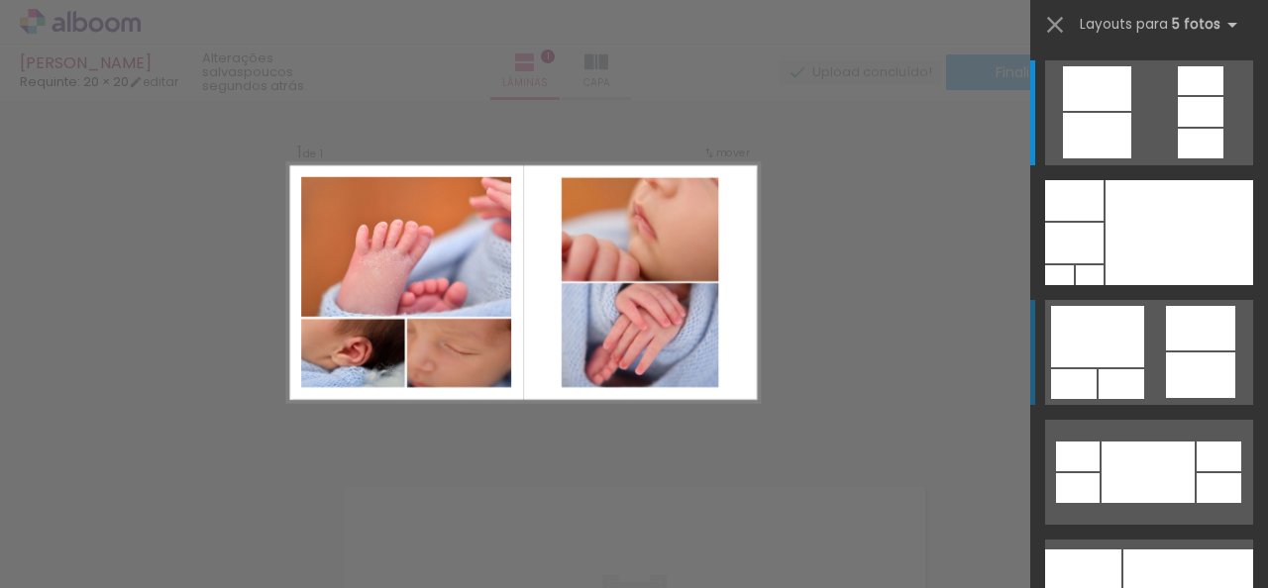
click at [1178, 158] on div at bounding box center [1201, 144] width 46 height 30
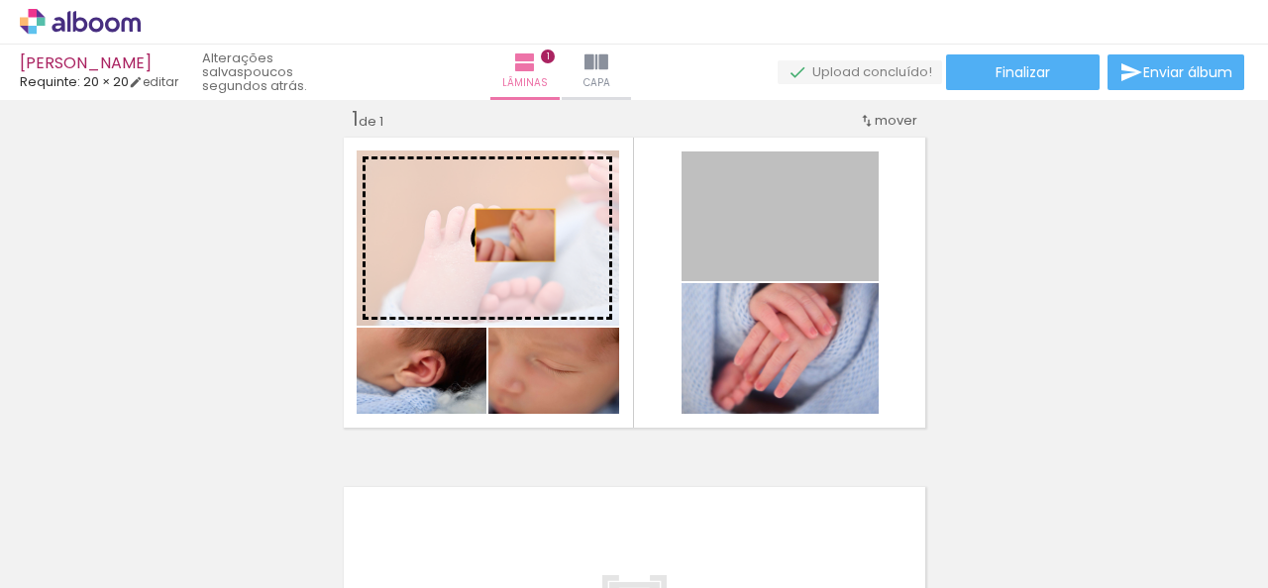
drag, startPoint x: 785, startPoint y: 227, endPoint x: 507, endPoint y: 235, distance: 277.5
click at [0, 0] on slot at bounding box center [0, 0] width 0 height 0
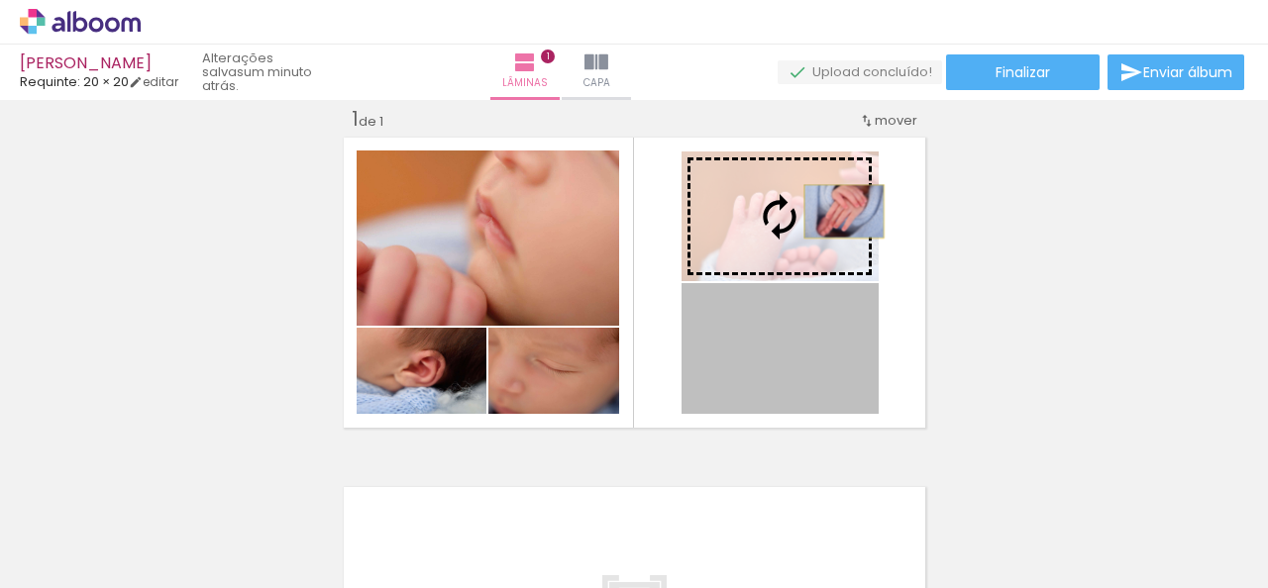
drag, startPoint x: 836, startPoint y: 352, endPoint x: 836, endPoint y: 211, distance: 140.7
click at [0, 0] on slot at bounding box center [0, 0] width 0 height 0
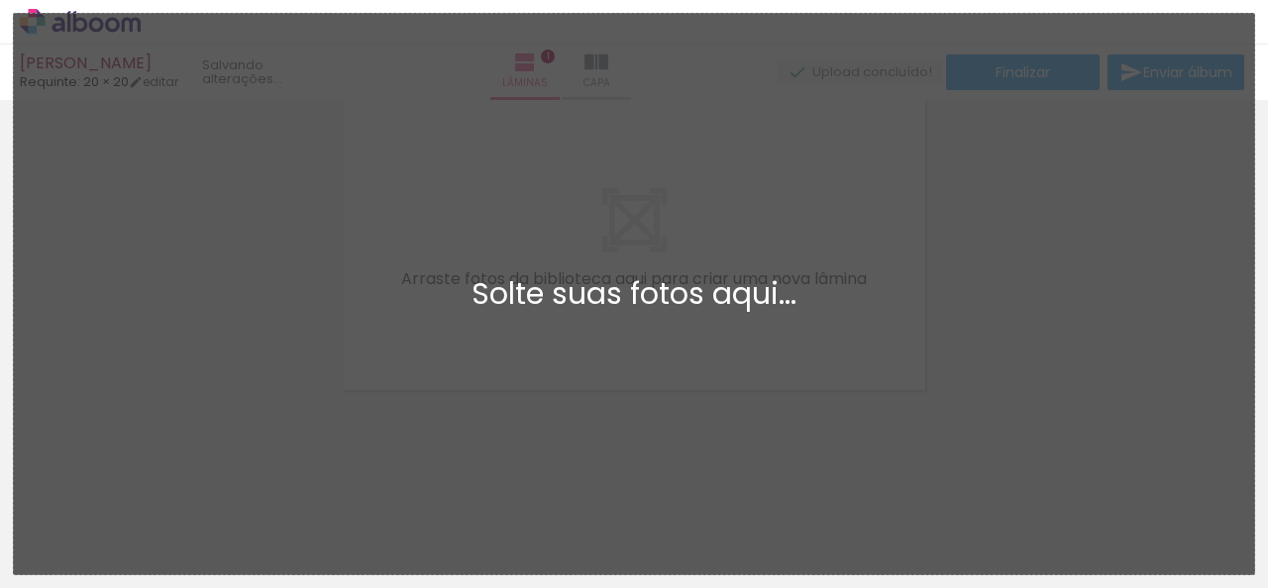
scroll to position [0, 0]
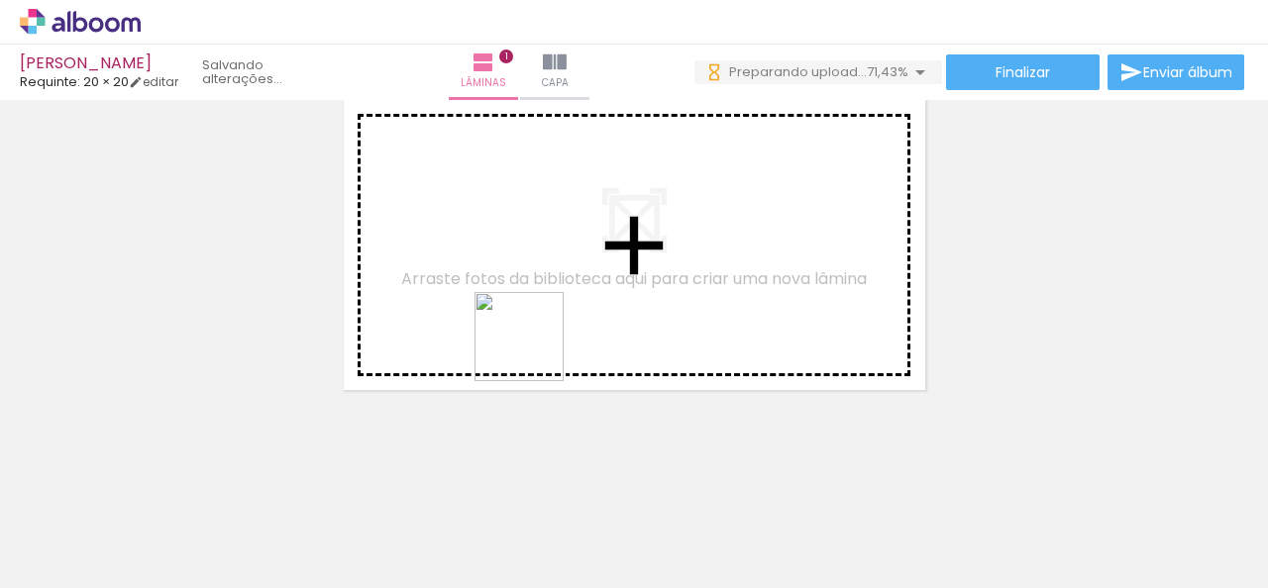
drag, startPoint x: 317, startPoint y: 540, endPoint x: 657, endPoint y: 266, distance: 436.1
click at [657, 266] on quentale-workspace at bounding box center [634, 294] width 1268 height 588
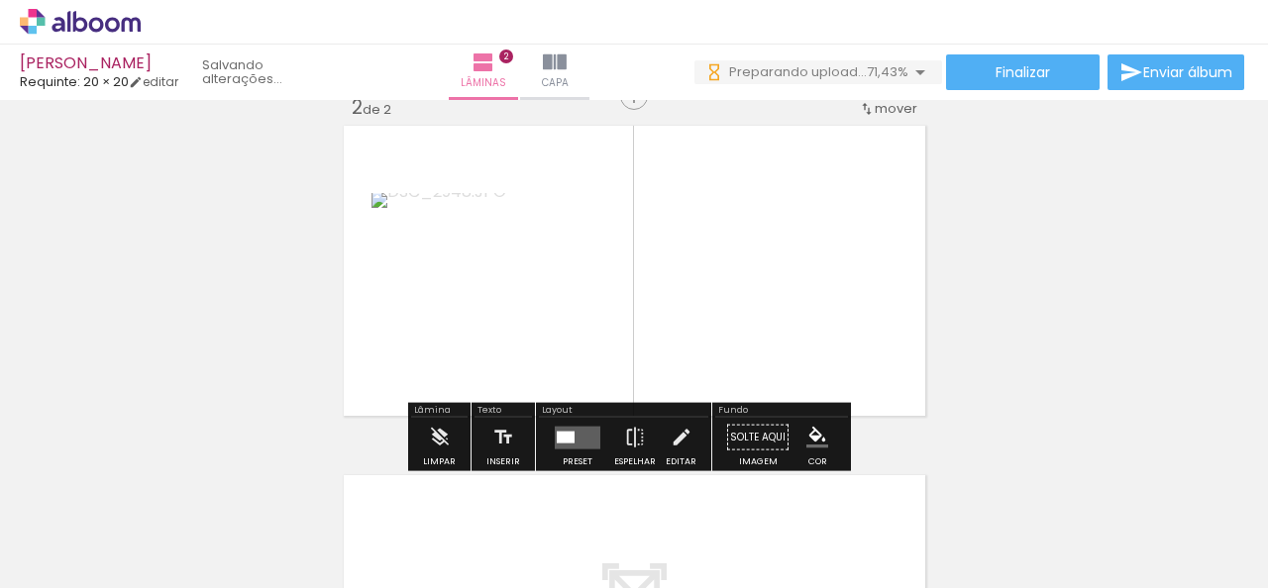
scroll to position [374, 0]
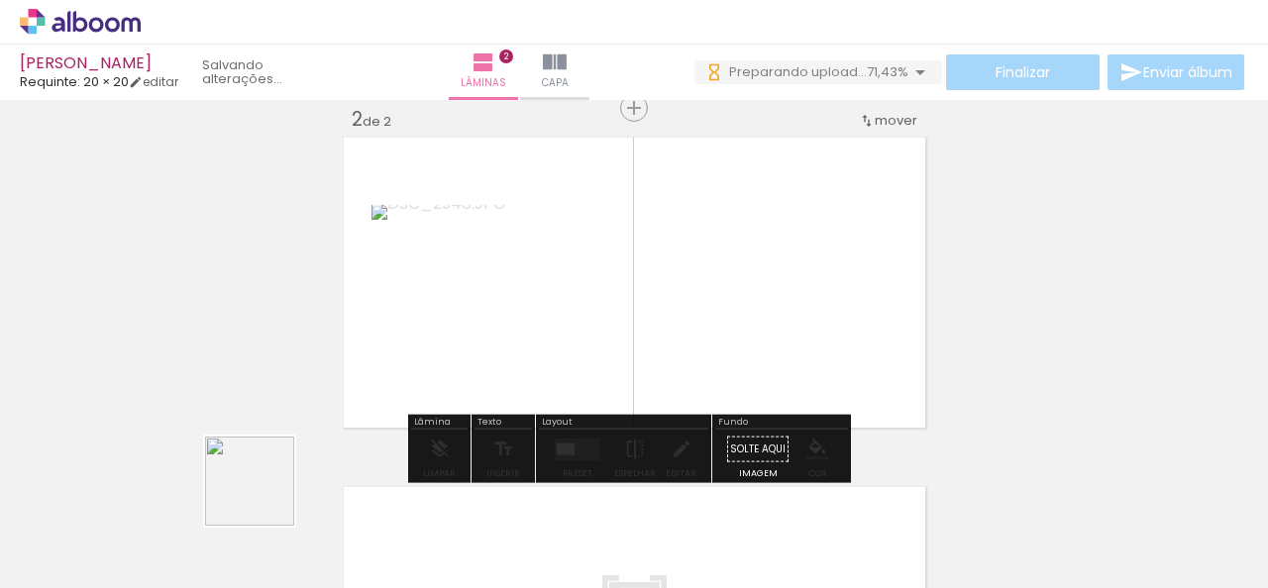
drag, startPoint x: 226, startPoint y: 518, endPoint x: 760, endPoint y: 274, distance: 586.9
click at [760, 274] on quentale-workspace at bounding box center [634, 294] width 1268 height 588
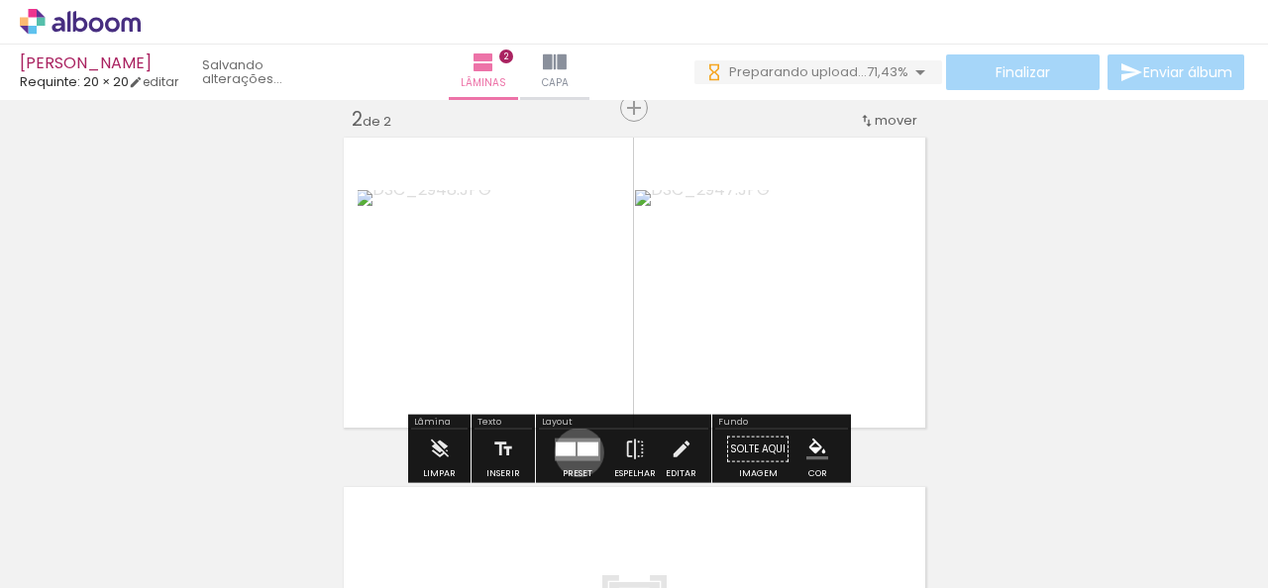
click at [578, 452] on div at bounding box center [588, 449] width 21 height 14
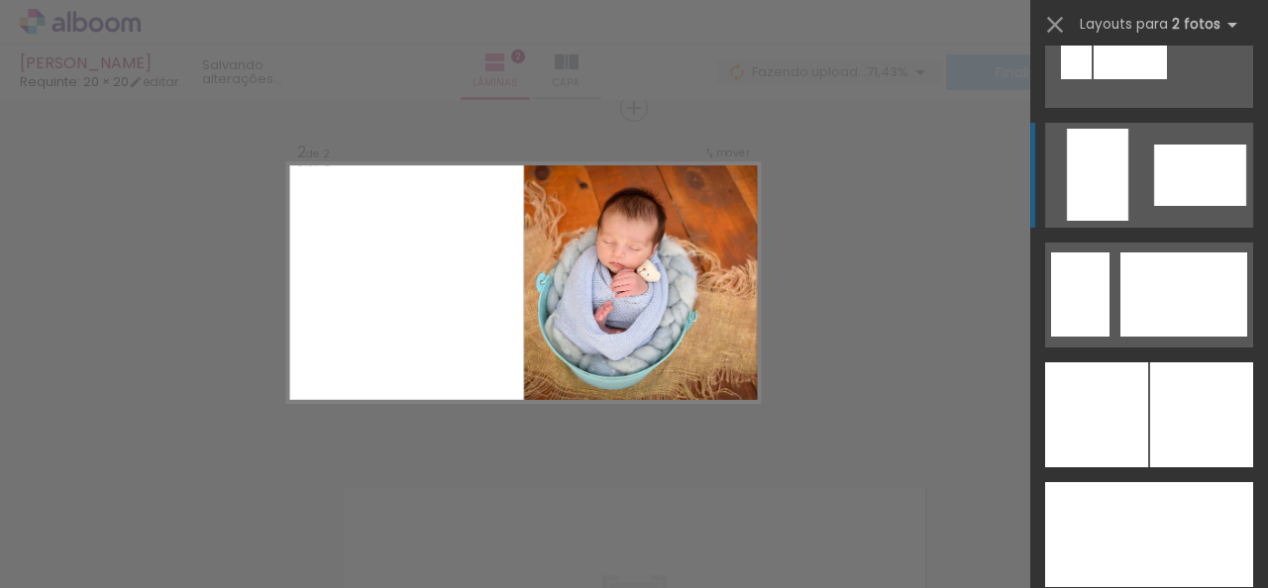
scroll to position [4656, 0]
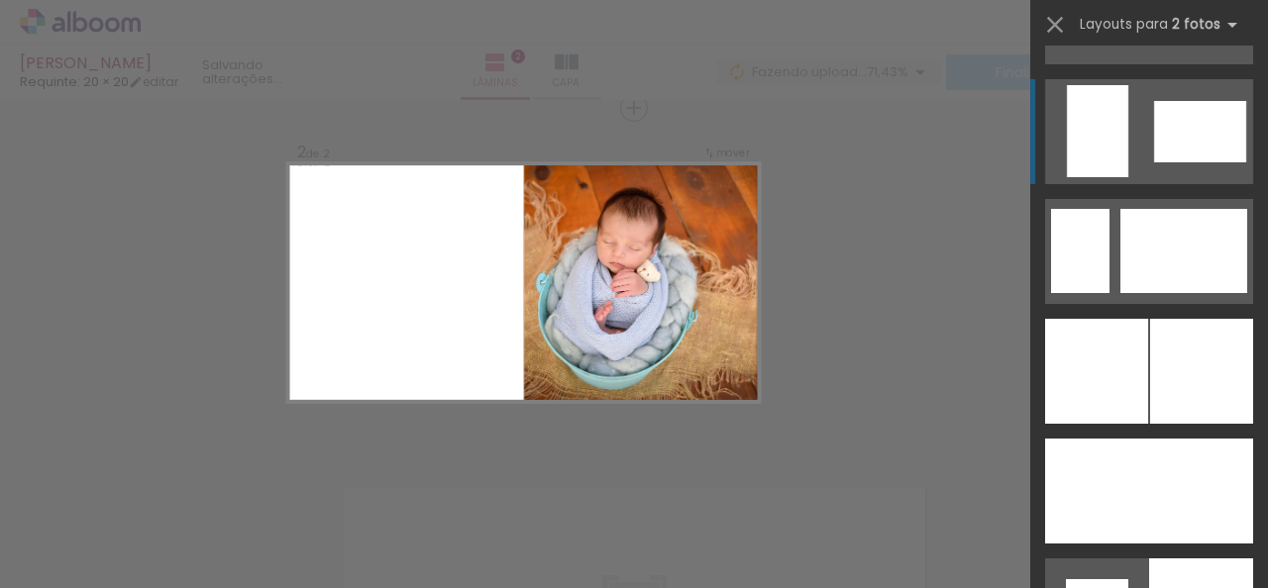
click at [1171, 358] on div at bounding box center [1201, 371] width 103 height 105
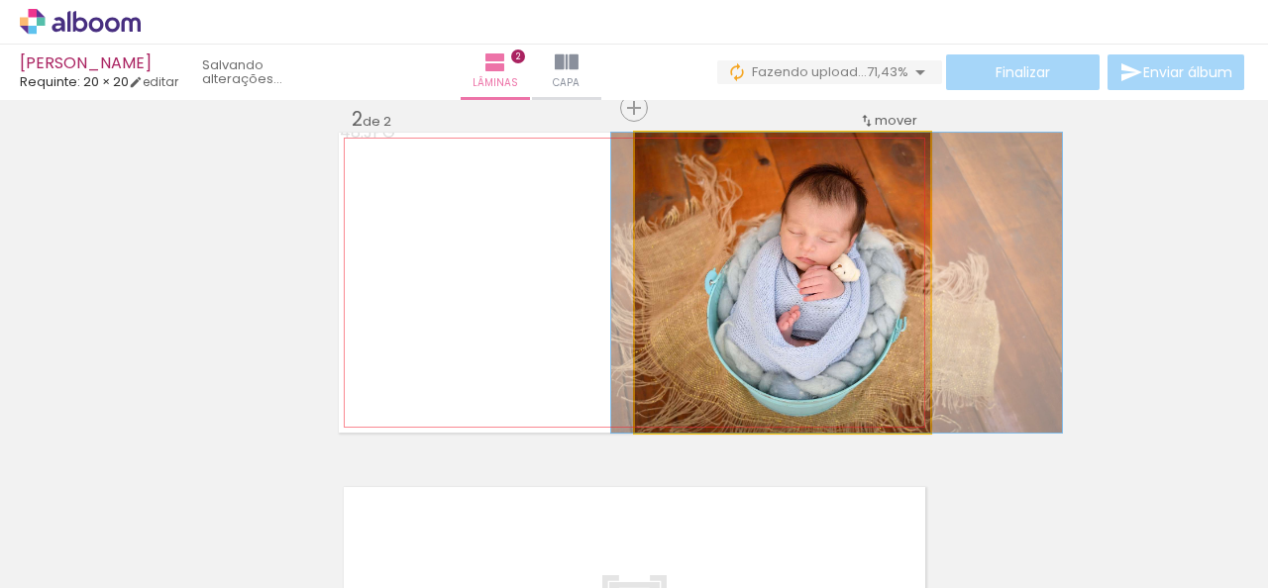
drag, startPoint x: 730, startPoint y: 325, endPoint x: 785, endPoint y: 324, distance: 54.5
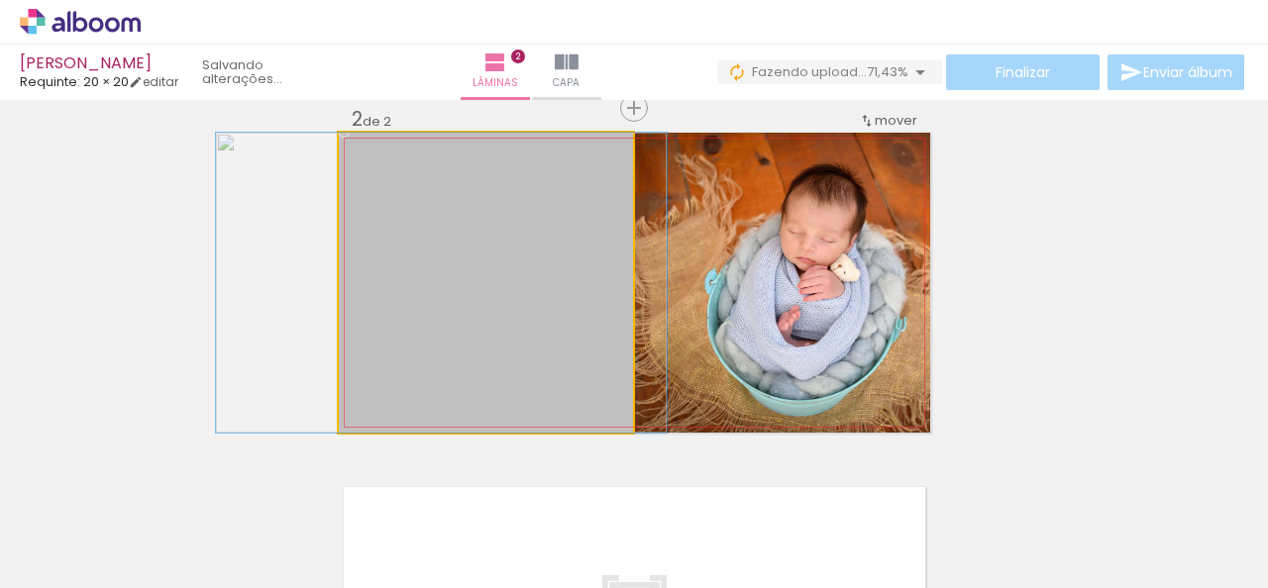
drag, startPoint x: 539, startPoint y: 318, endPoint x: 494, endPoint y: 298, distance: 48.8
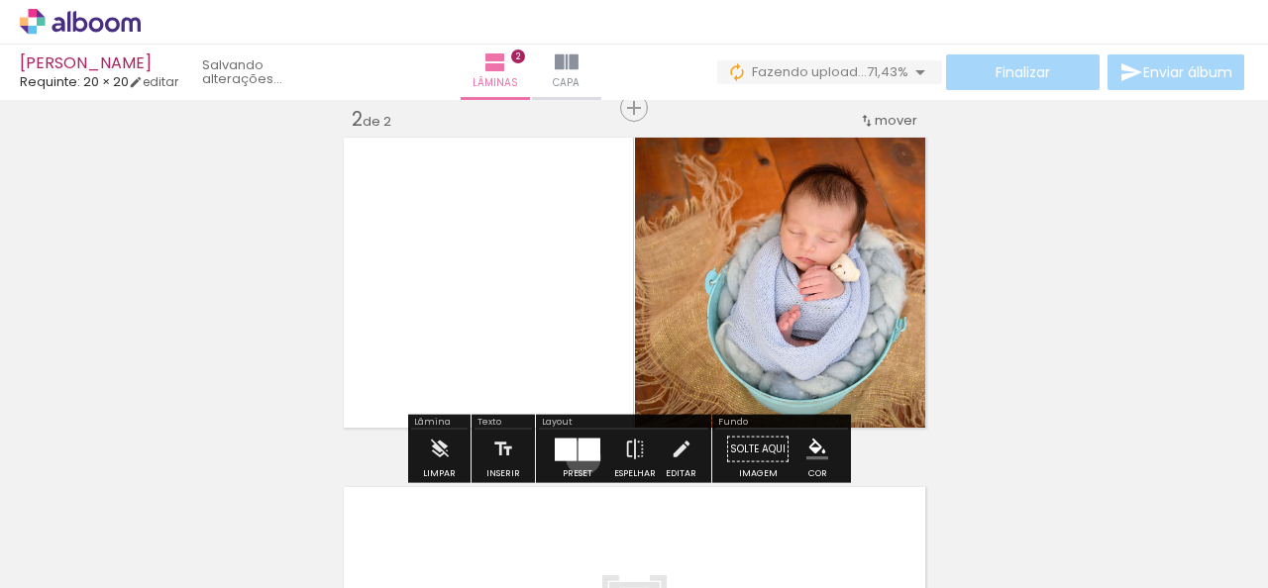
click at [579, 457] on div at bounding box center [590, 449] width 22 height 23
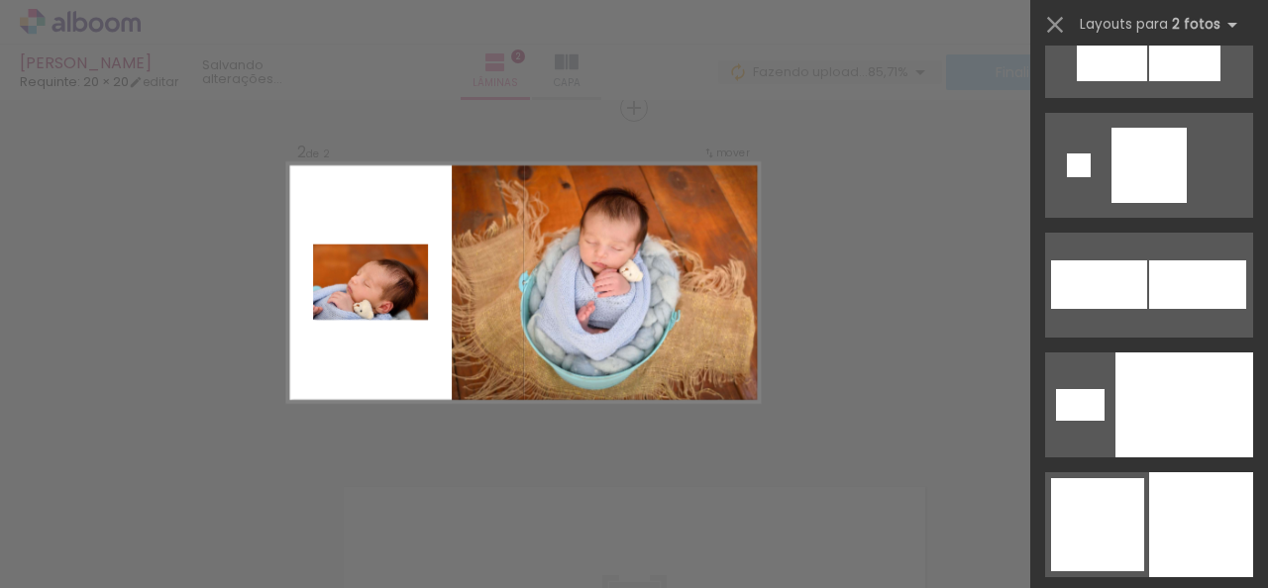
scroll to position [6399, 0]
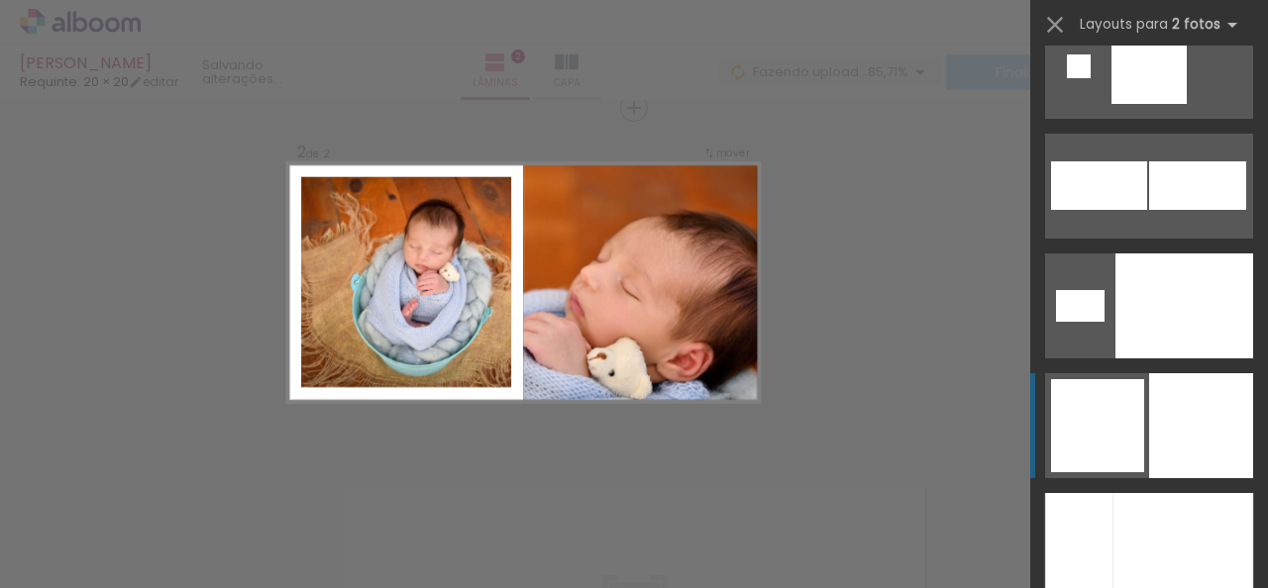
click at [1145, 359] on div at bounding box center [1184, 306] width 138 height 105
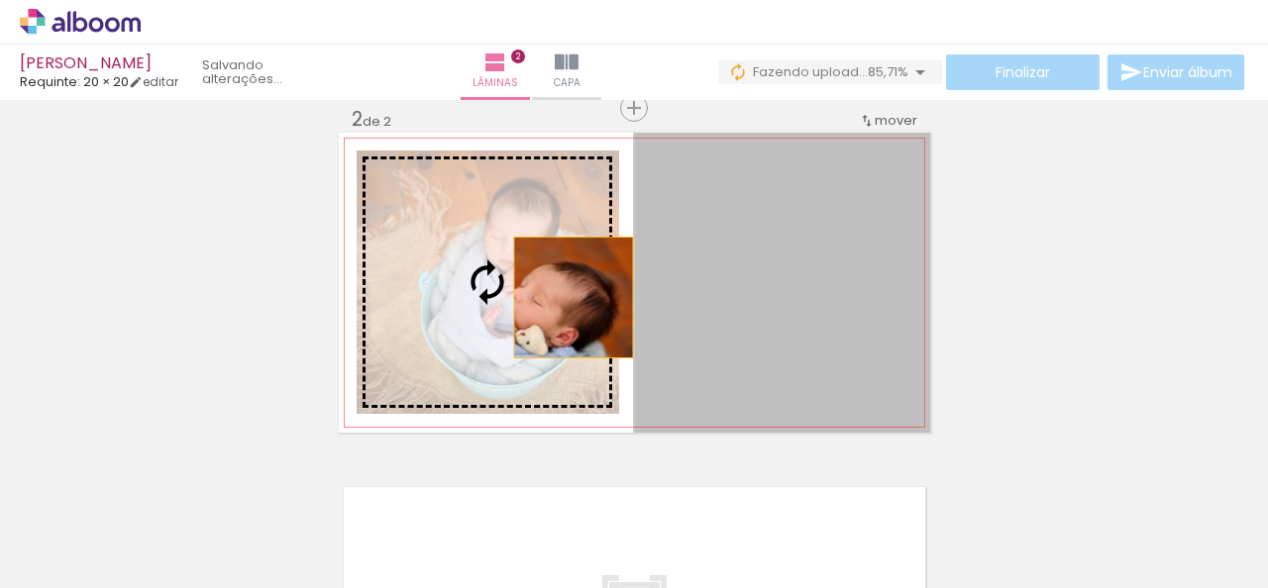
drag, startPoint x: 719, startPoint y: 297, endPoint x: 526, endPoint y: 297, distance: 193.2
click at [0, 0] on slot at bounding box center [0, 0] width 0 height 0
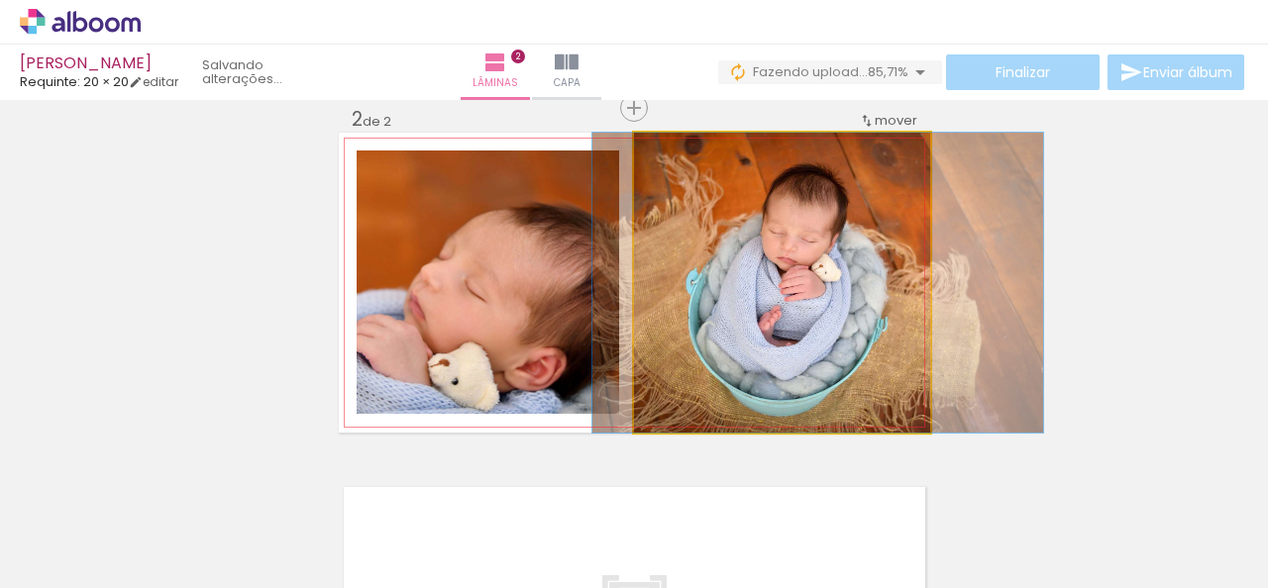
drag, startPoint x: 744, startPoint y: 330, endPoint x: 780, endPoint y: 326, distance: 35.9
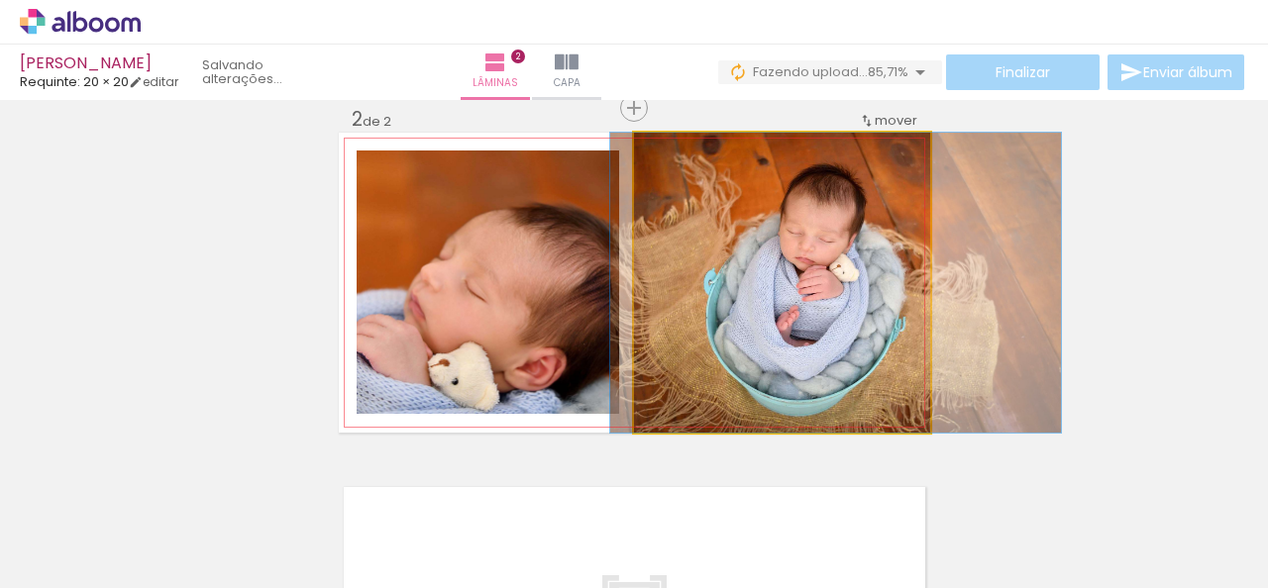
drag, startPoint x: 818, startPoint y: 295, endPoint x: 836, endPoint y: 294, distance: 17.9
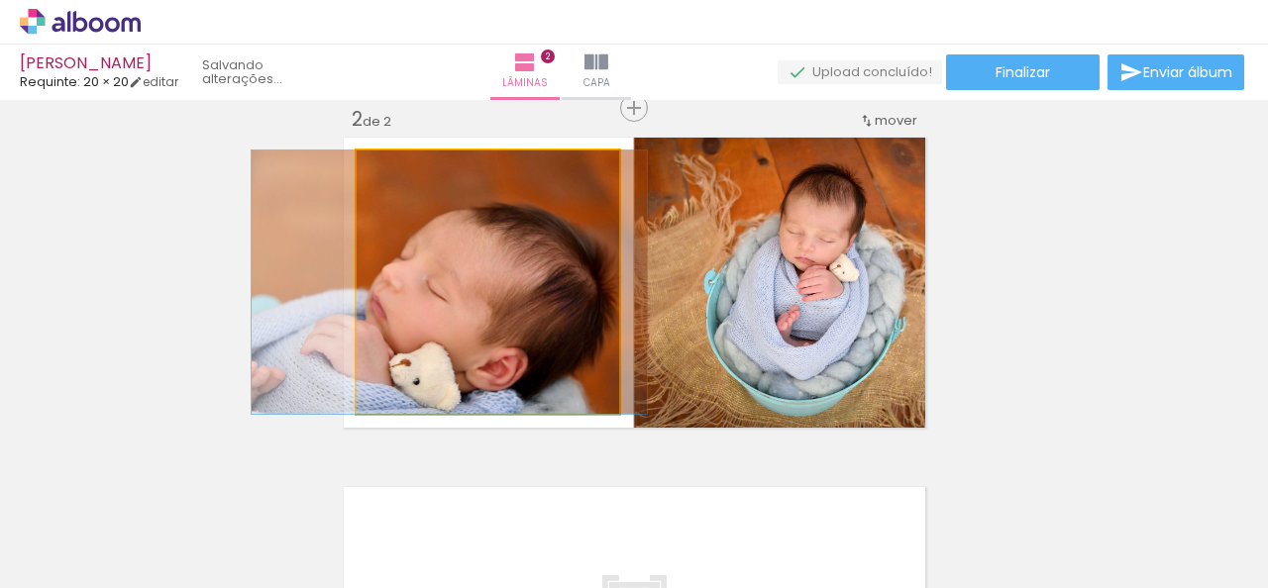
drag, startPoint x: 499, startPoint y: 274, endPoint x: 614, endPoint y: 269, distance: 115.0
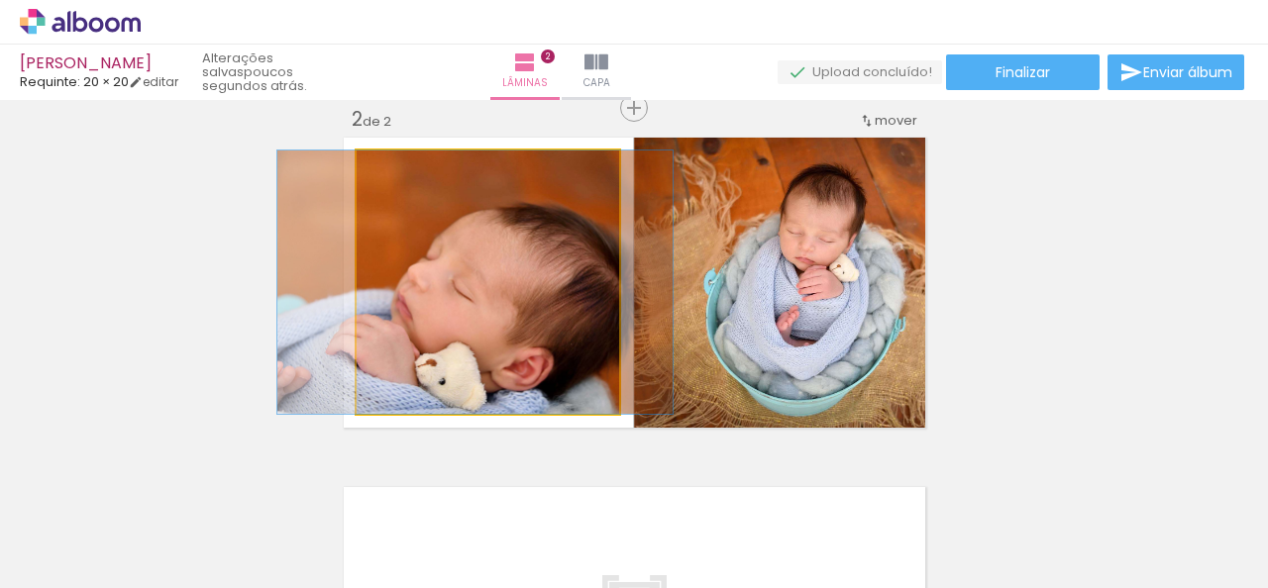
drag, startPoint x: 499, startPoint y: 319, endPoint x: 523, endPoint y: 300, distance: 30.3
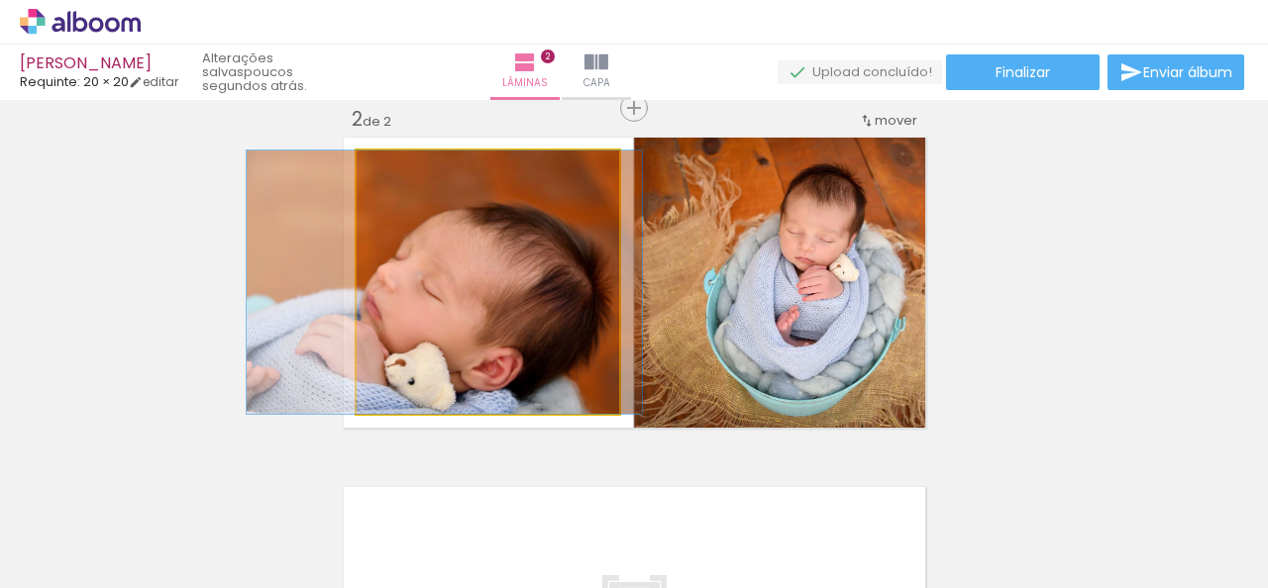
drag, startPoint x: 567, startPoint y: 345, endPoint x: 549, endPoint y: 338, distance: 19.1
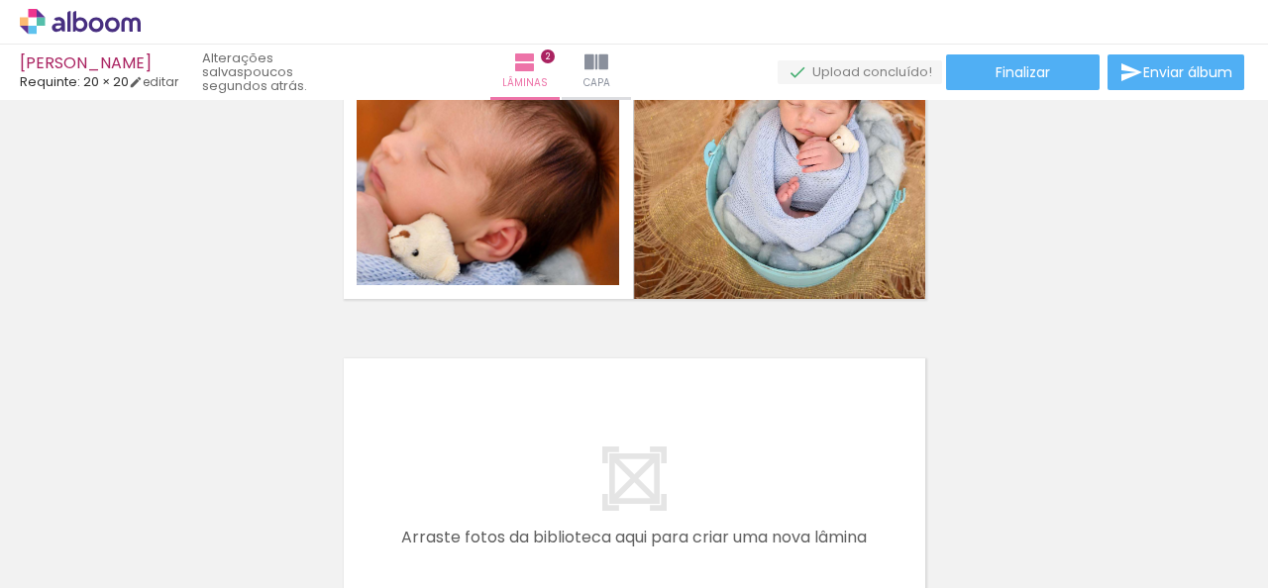
scroll to position [474, 0]
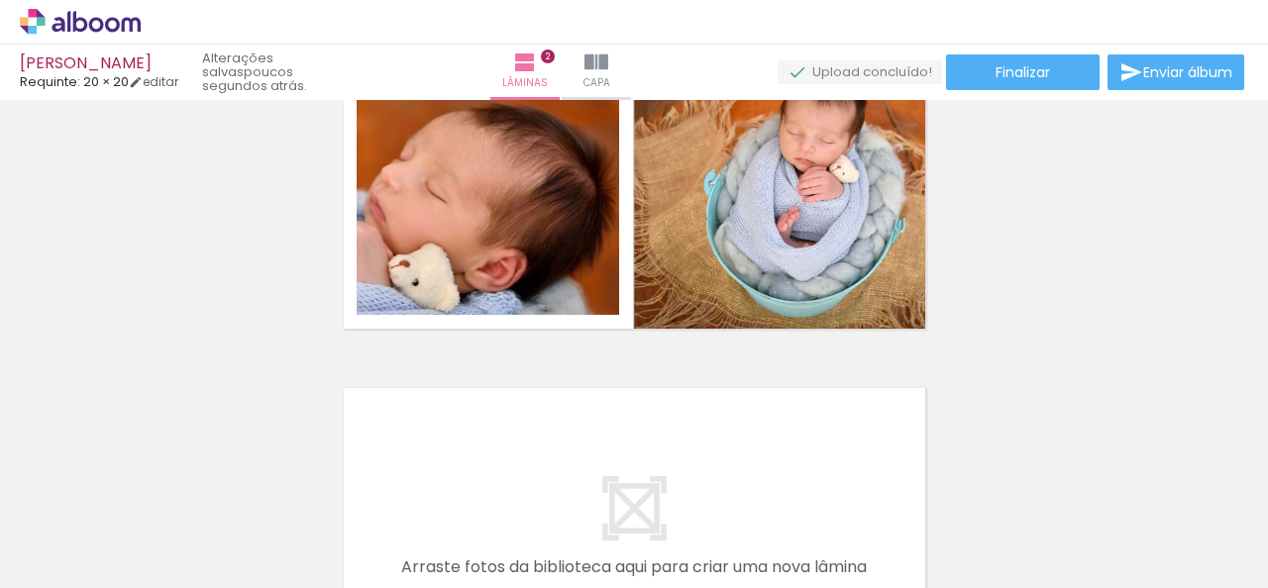
click at [630, 362] on div "Inserir lâmina 1 de 2 Inserir lâmina 2 de 2" at bounding box center [634, 158] width 1268 height 1050
click at [622, 366] on div "Inserir lâmina 1 de 2 Inserir lâmina 2 de 2" at bounding box center [634, 158] width 1268 height 1050
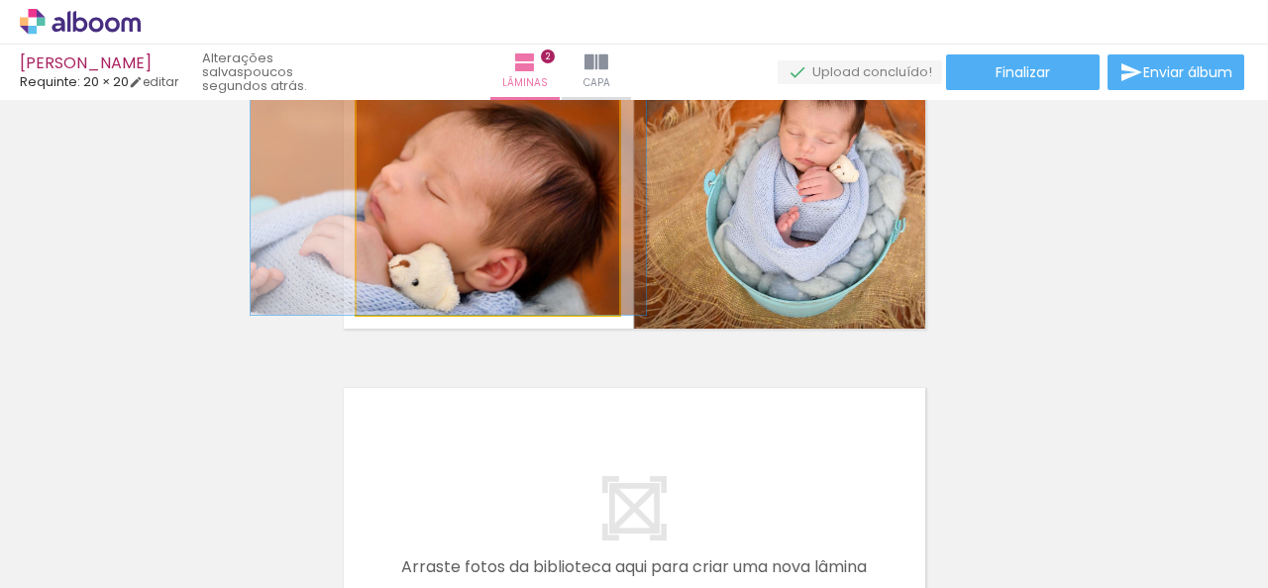
click at [568, 214] on quentale-photo at bounding box center [488, 184] width 263 height 264
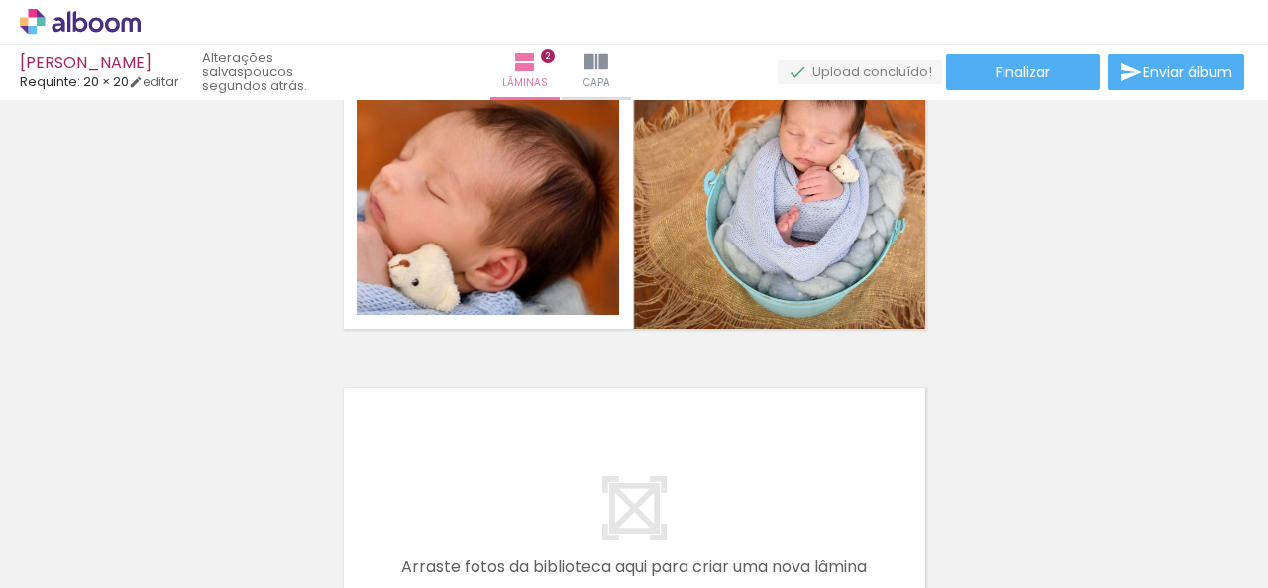
click at [690, 240] on quentale-photo at bounding box center [782, 184] width 296 height 300
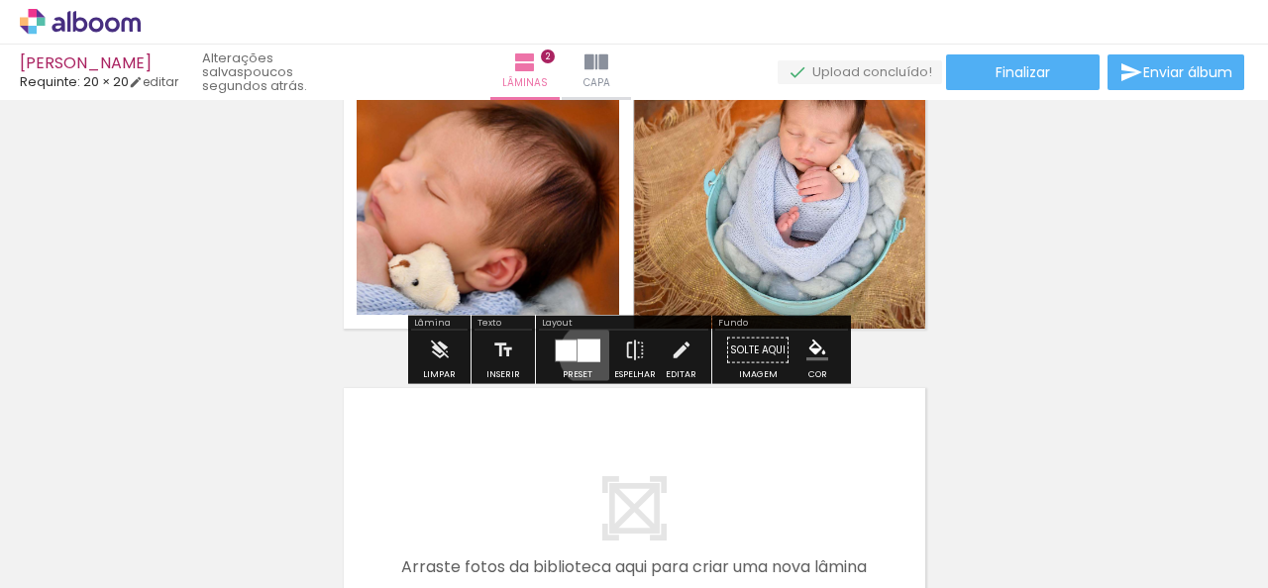
click at [586, 354] on div at bounding box center [589, 350] width 23 height 23
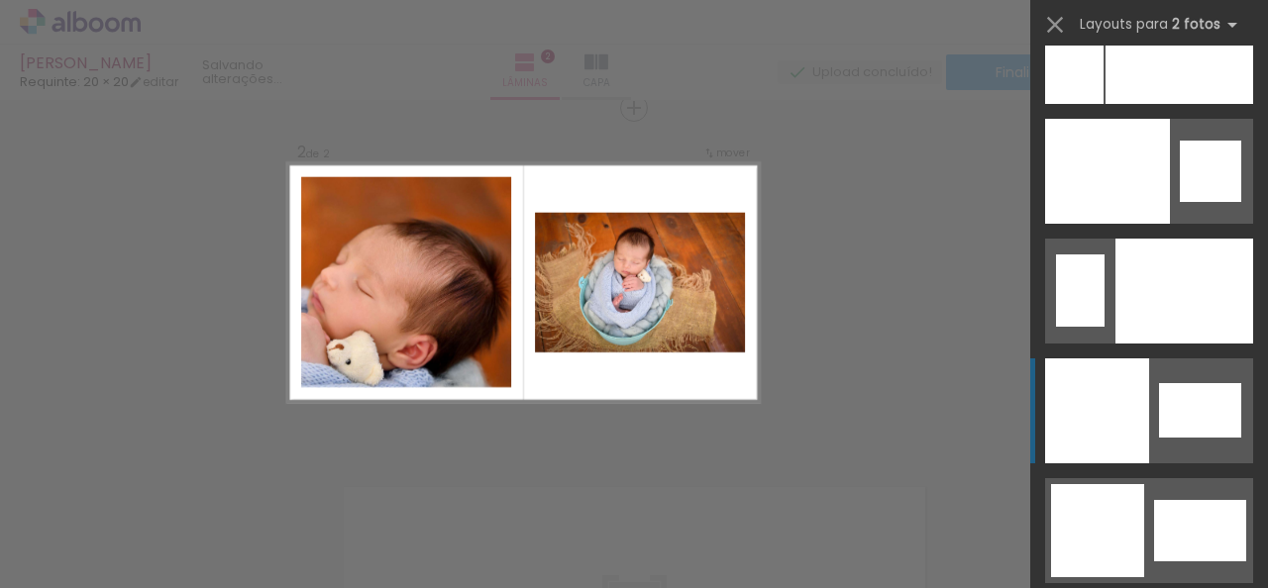
scroll to position [10448, 0]
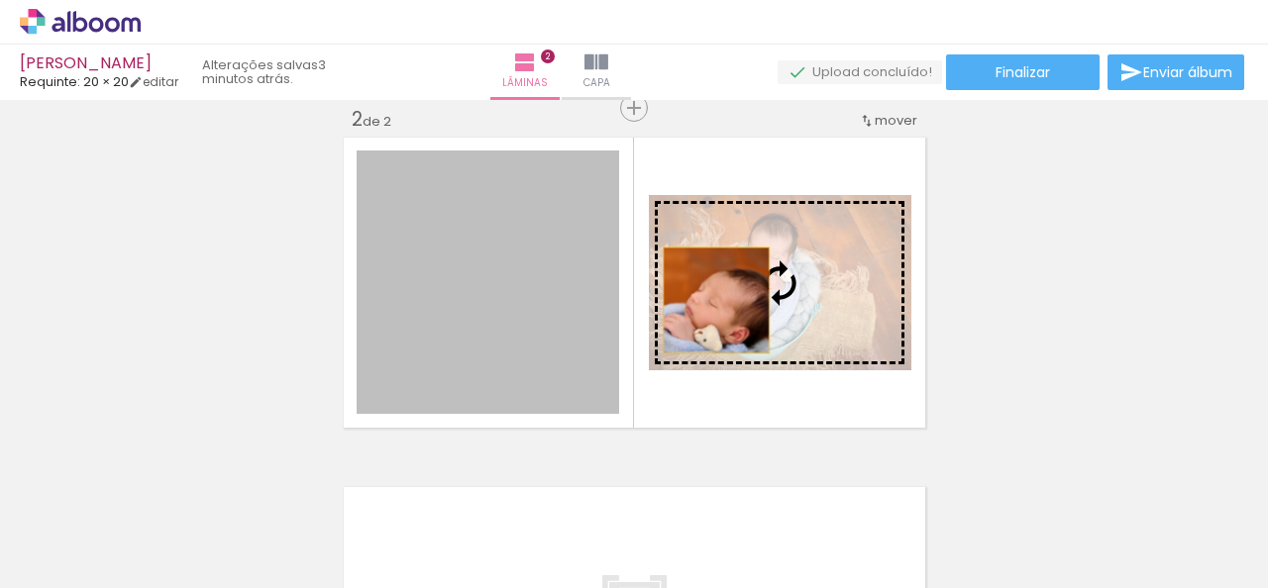
drag, startPoint x: 555, startPoint y: 329, endPoint x: 799, endPoint y: 282, distance: 249.1
click at [0, 0] on slot at bounding box center [0, 0] width 0 height 0
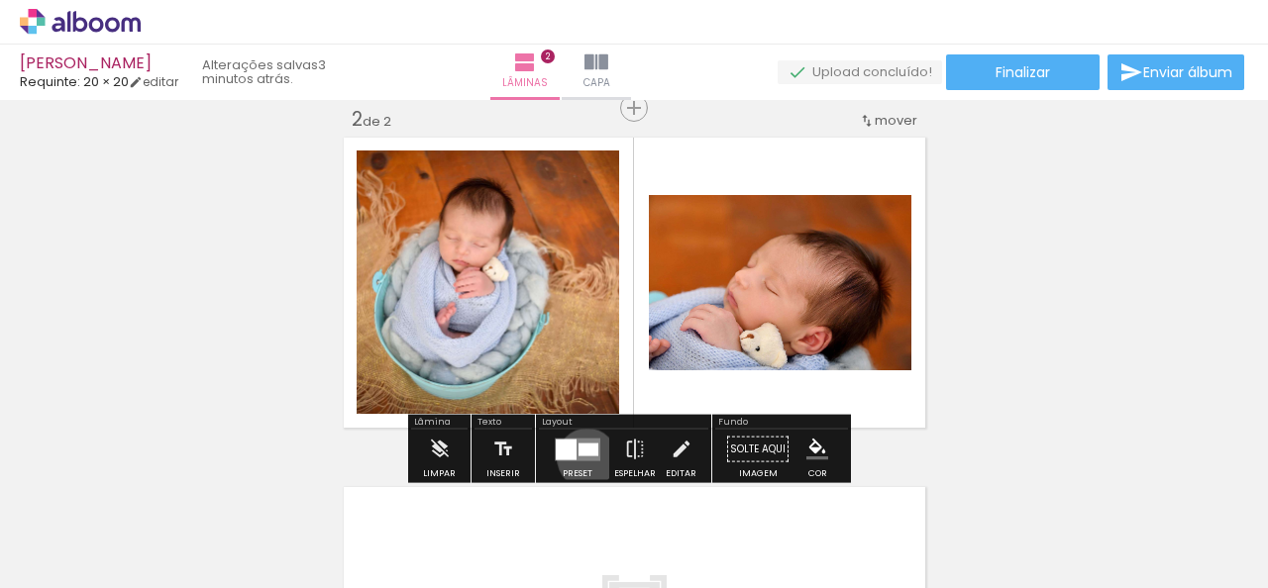
click at [582, 458] on quentale-layouter at bounding box center [578, 449] width 46 height 23
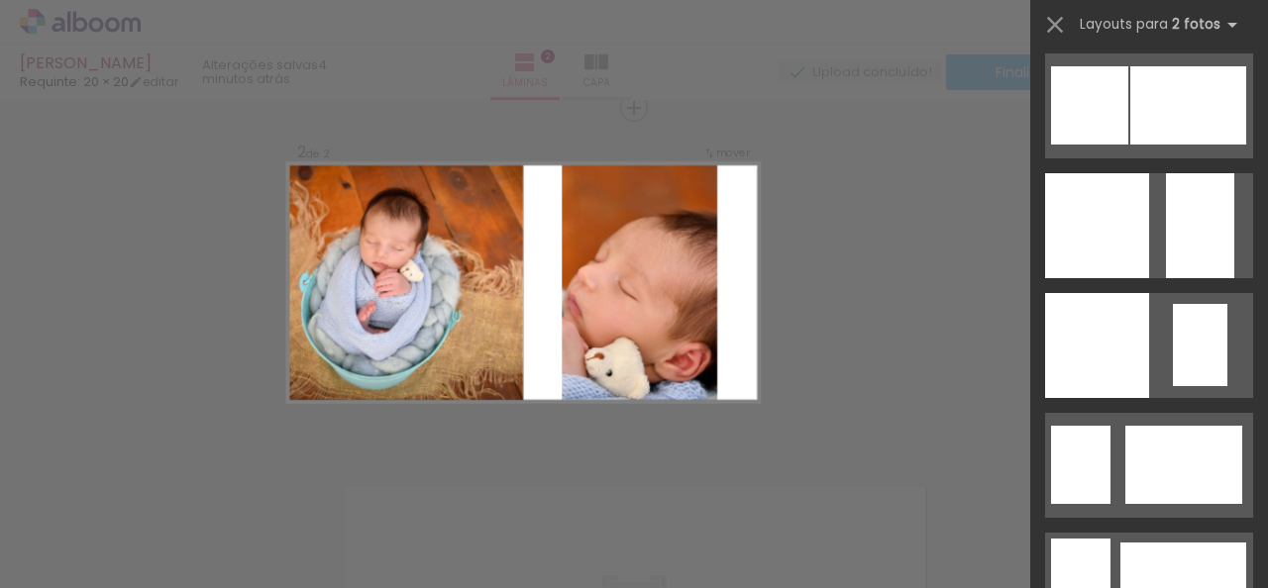
scroll to position [2566, 0]
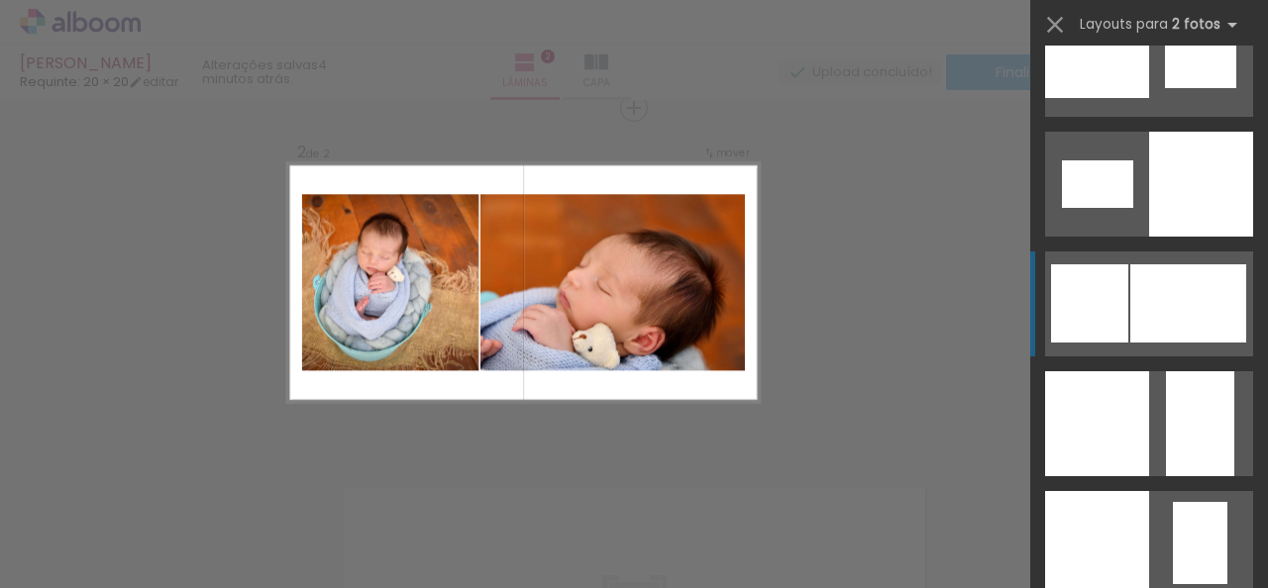
click at [1120, 491] on div at bounding box center [1097, 543] width 104 height 105
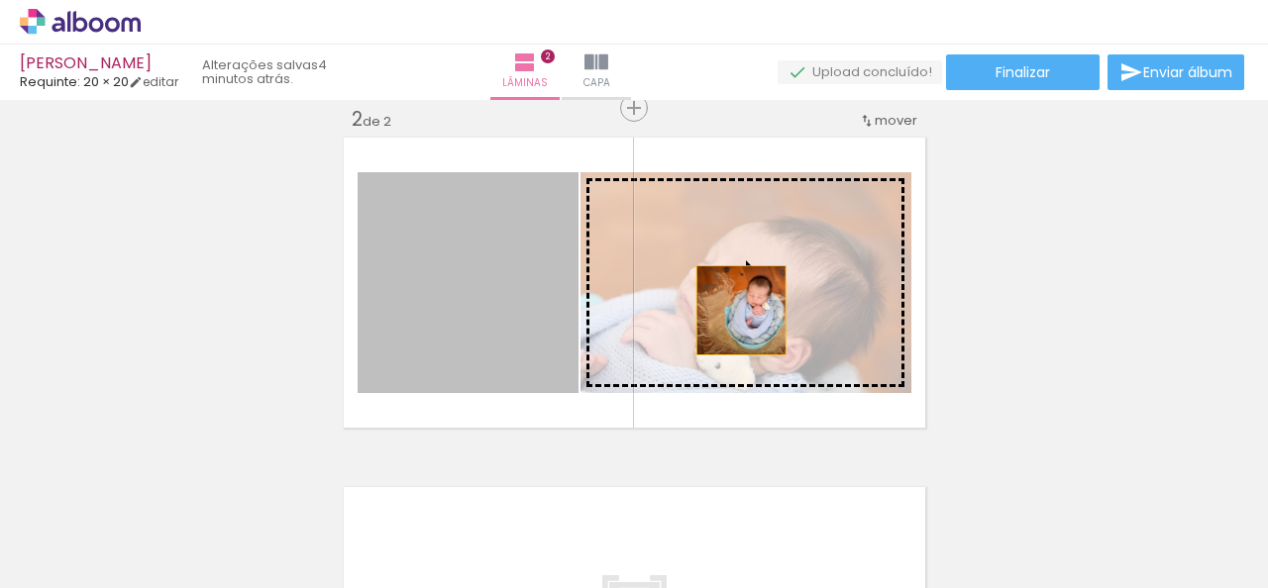
drag, startPoint x: 448, startPoint y: 317, endPoint x: 739, endPoint y: 309, distance: 291.3
click at [0, 0] on slot at bounding box center [0, 0] width 0 height 0
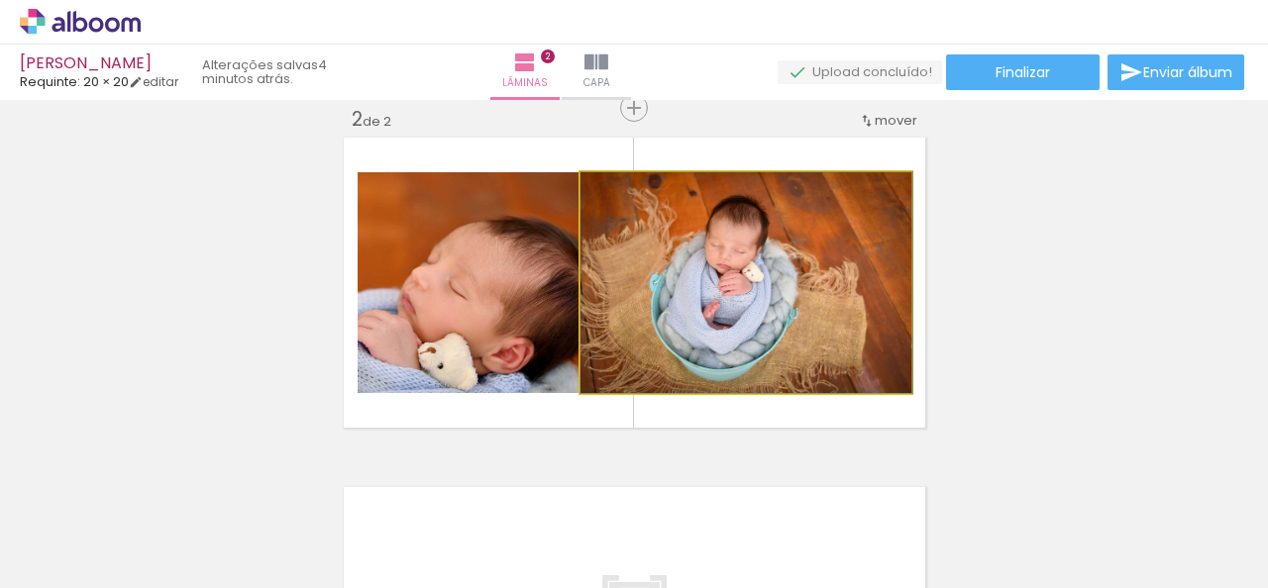
drag, startPoint x: 792, startPoint y: 278, endPoint x: 1133, endPoint y: 358, distance: 349.9
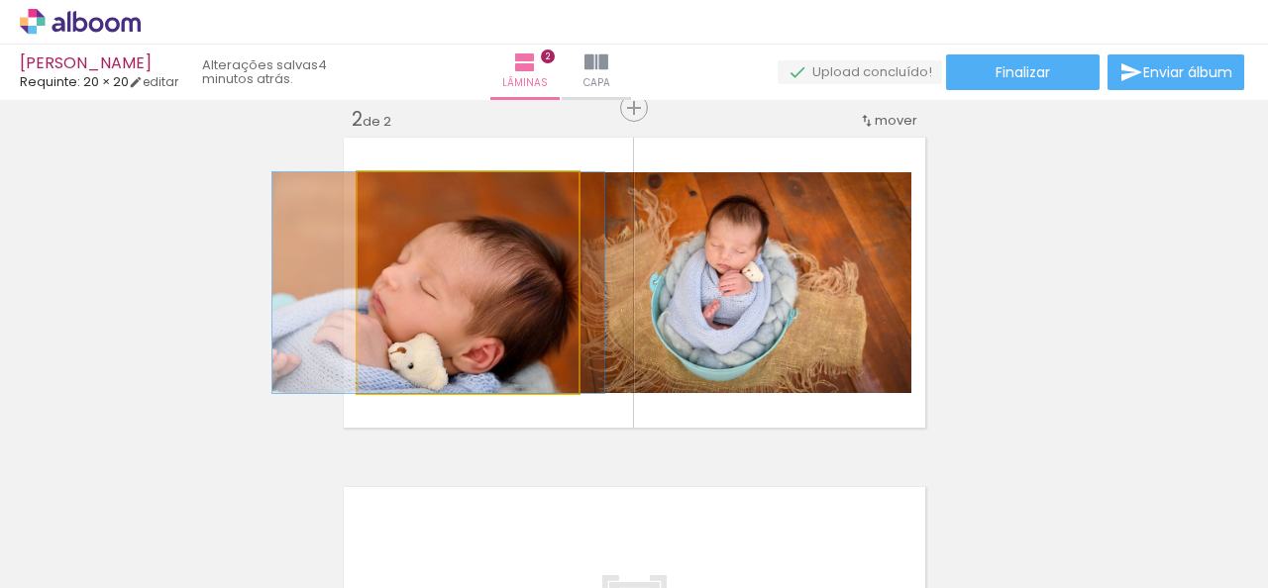
drag, startPoint x: 521, startPoint y: 324, endPoint x: 491, endPoint y: 316, distance: 30.8
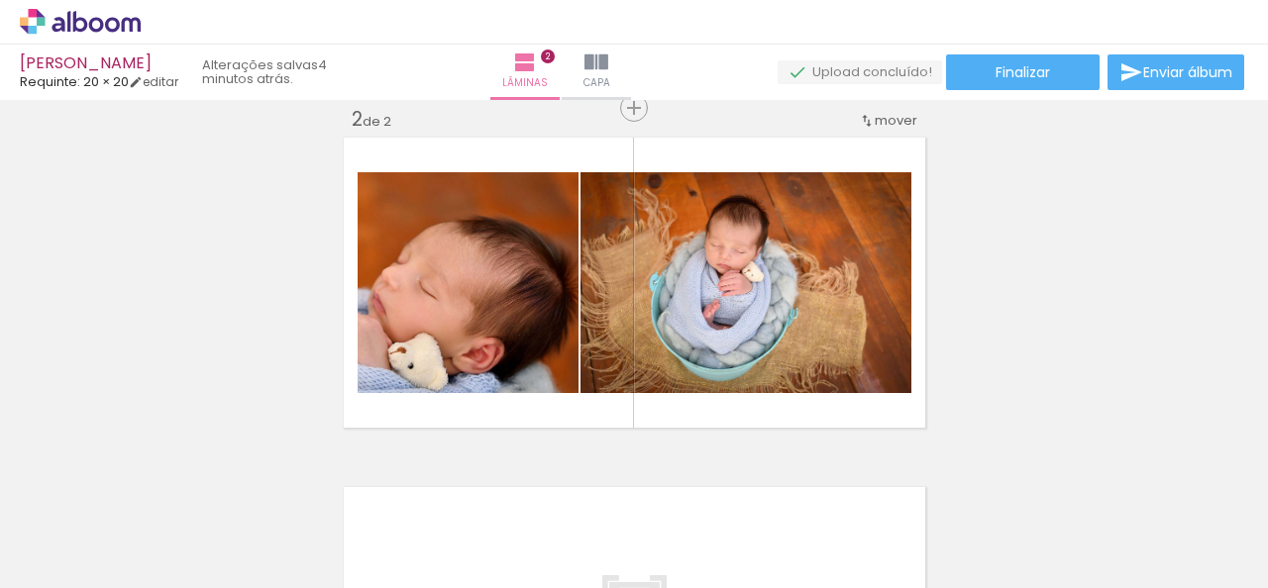
scroll to position [573, 0]
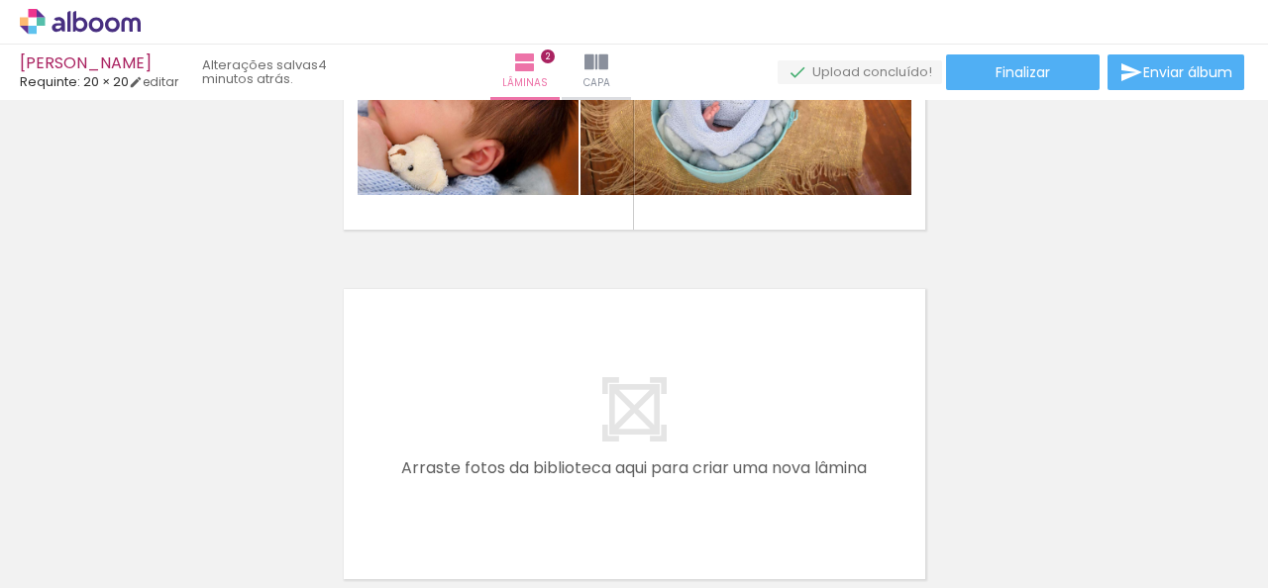
click at [630, 214] on quentale-layouter at bounding box center [634, 85] width 591 height 300
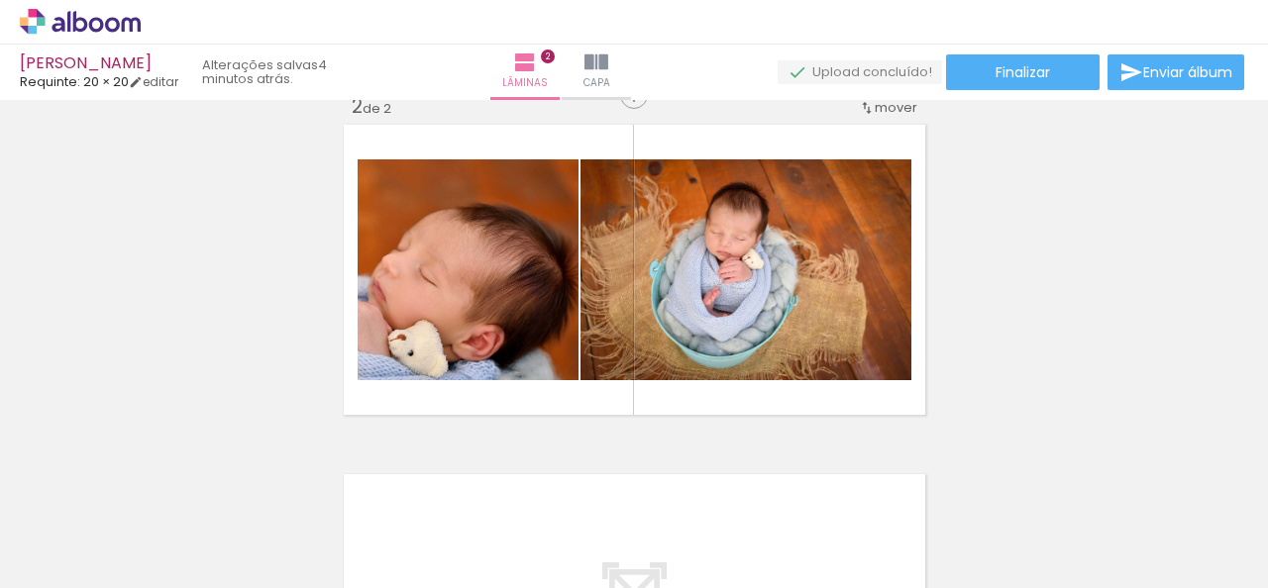
scroll to position [374, 0]
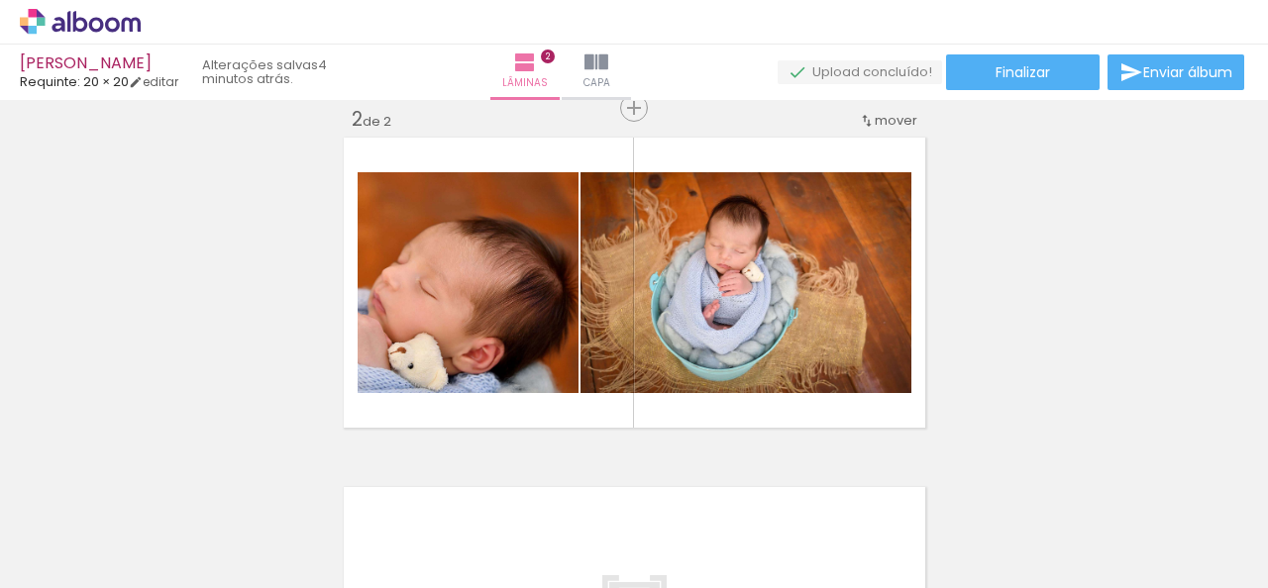
click at [612, 239] on quentale-photo at bounding box center [745, 282] width 331 height 221
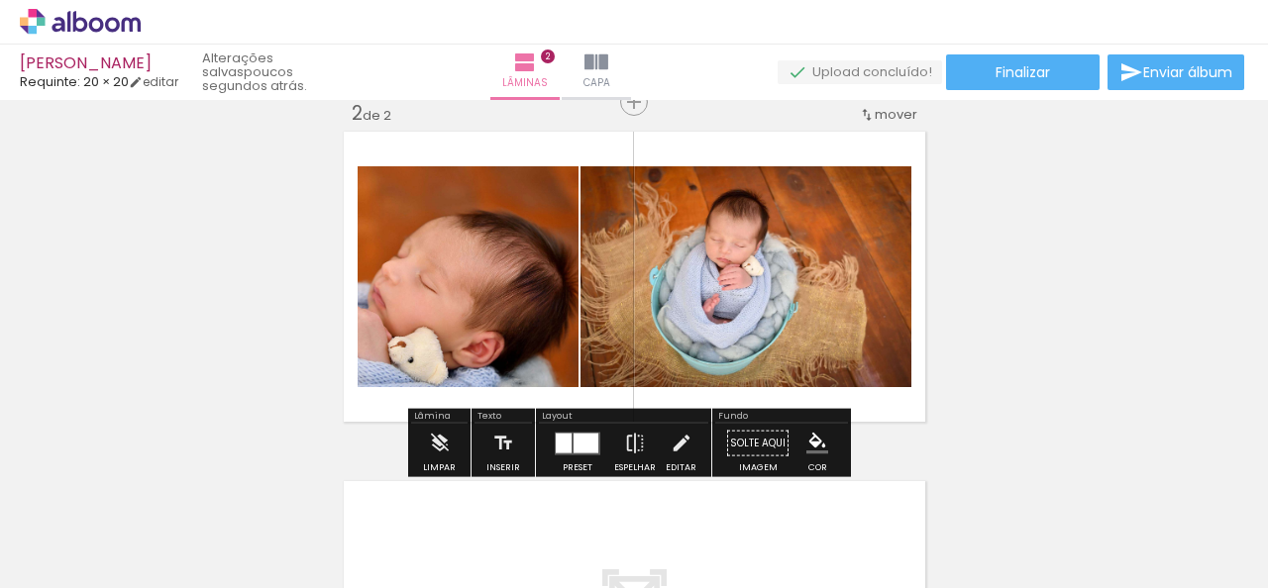
scroll to position [495, 0]
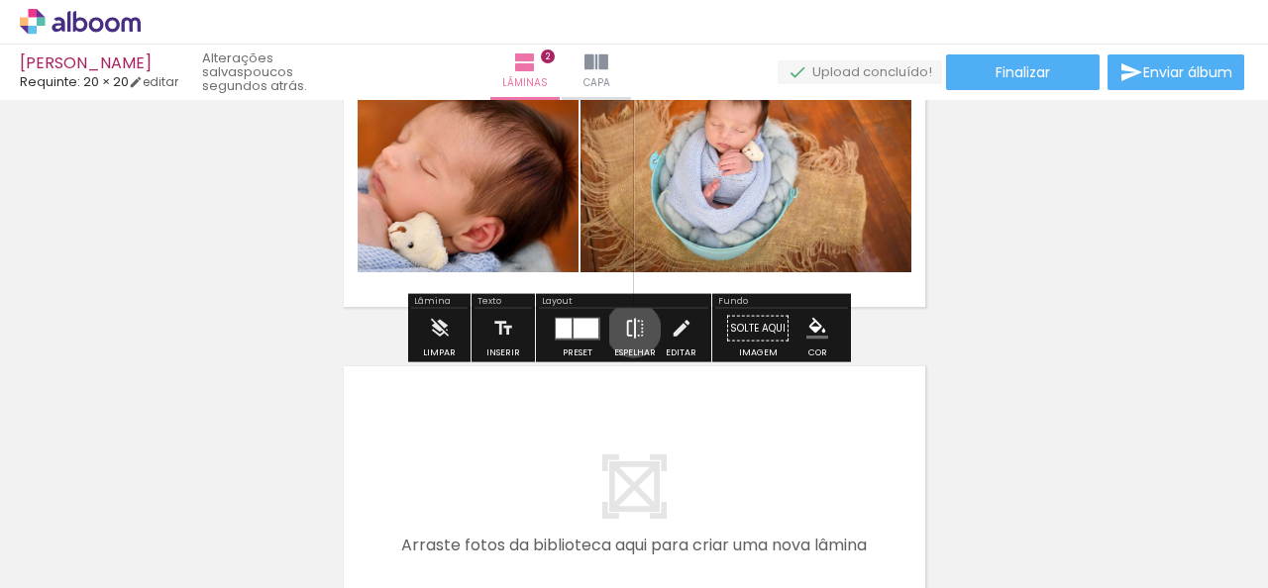
click at [629, 330] on iron-icon at bounding box center [635, 329] width 22 height 40
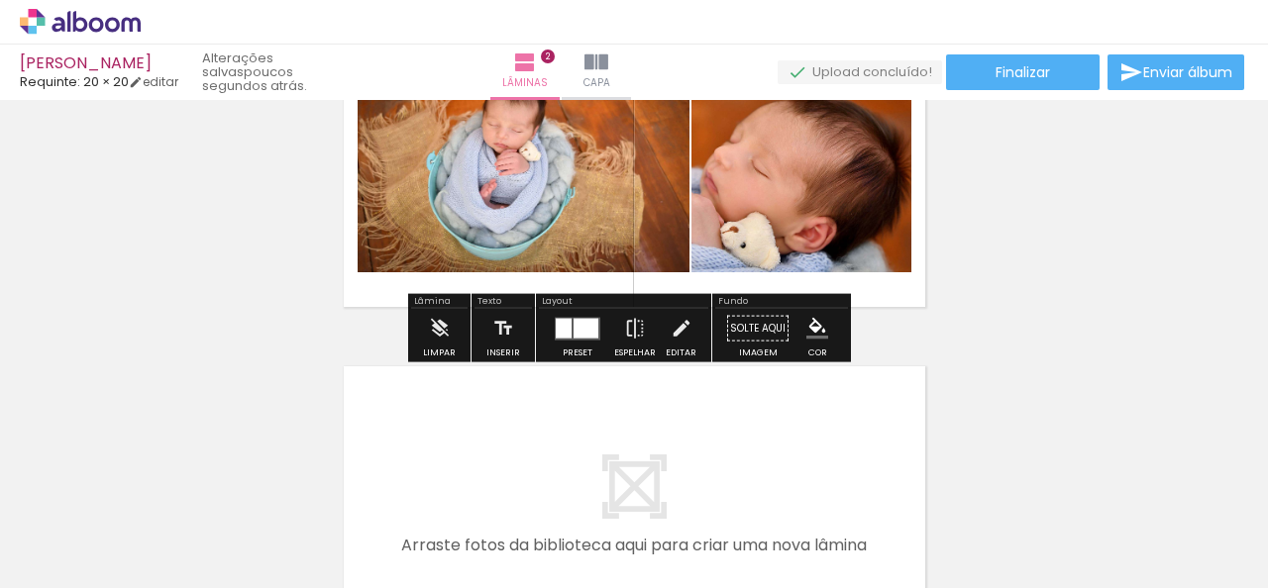
scroll to position [396, 0]
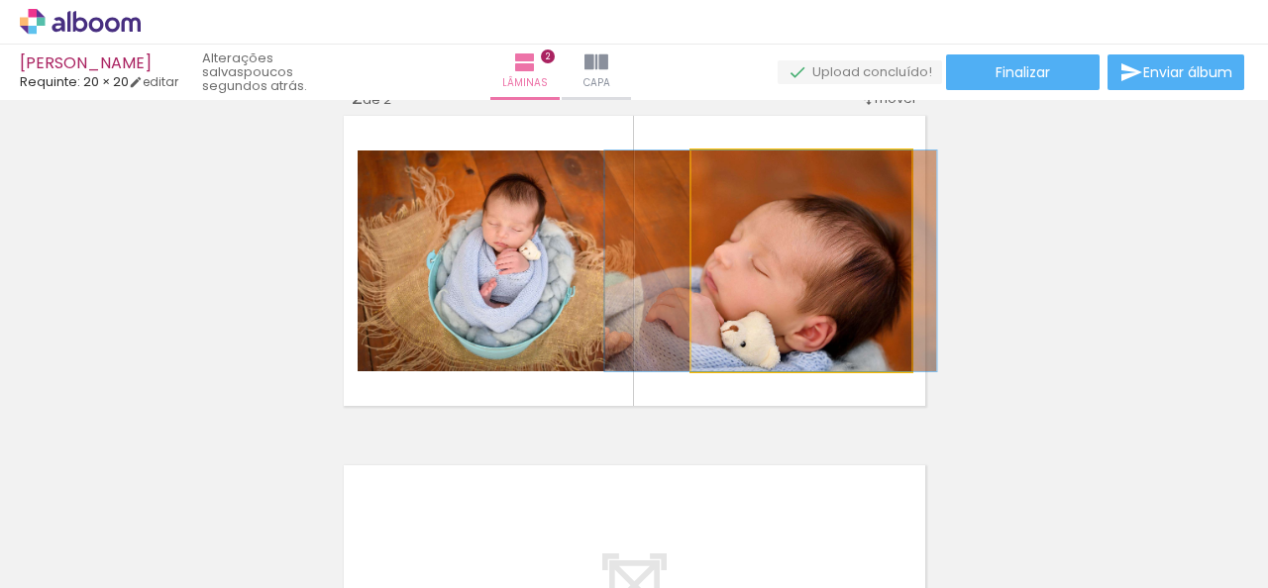
click at [845, 310] on quentale-photo at bounding box center [801, 261] width 220 height 221
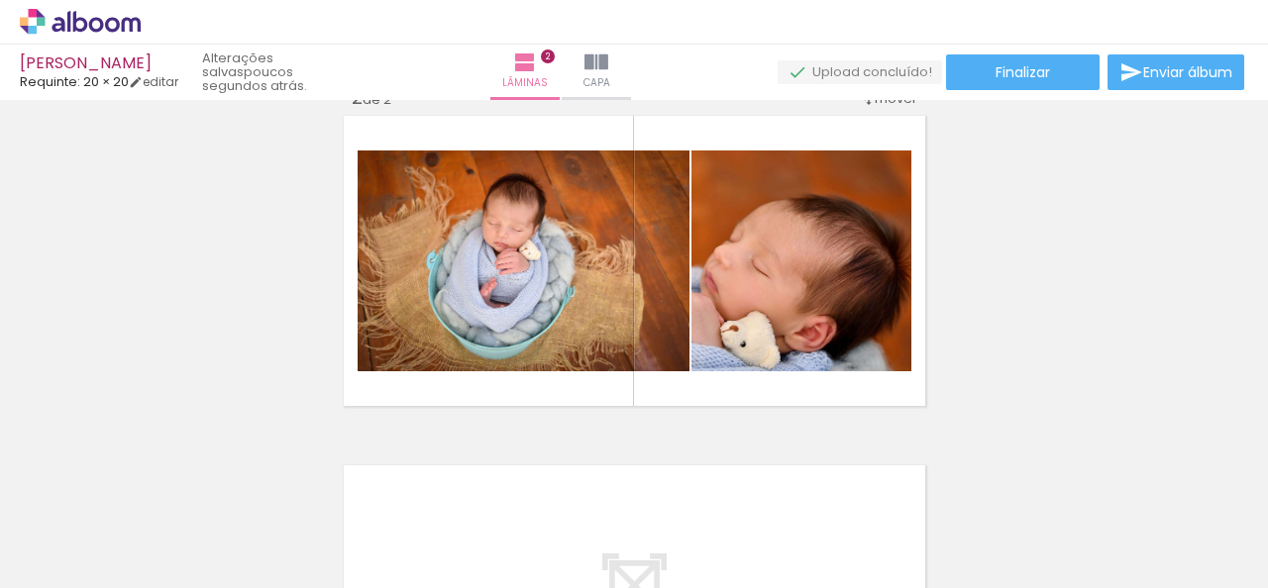
click at [575, 350] on quentale-photo at bounding box center [524, 261] width 332 height 221
click at [556, 456] on div "Inserir lâmina 1 de 2 Inserir lâmina 2 de 2" at bounding box center [634, 236] width 1268 height 1050
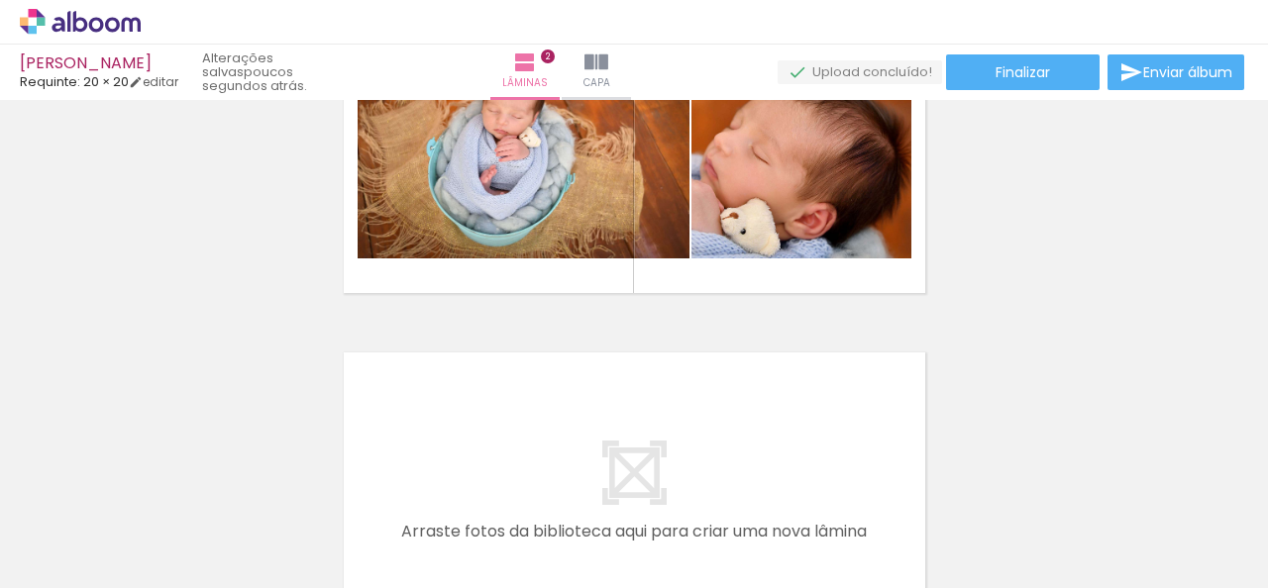
scroll to position [594, 0]
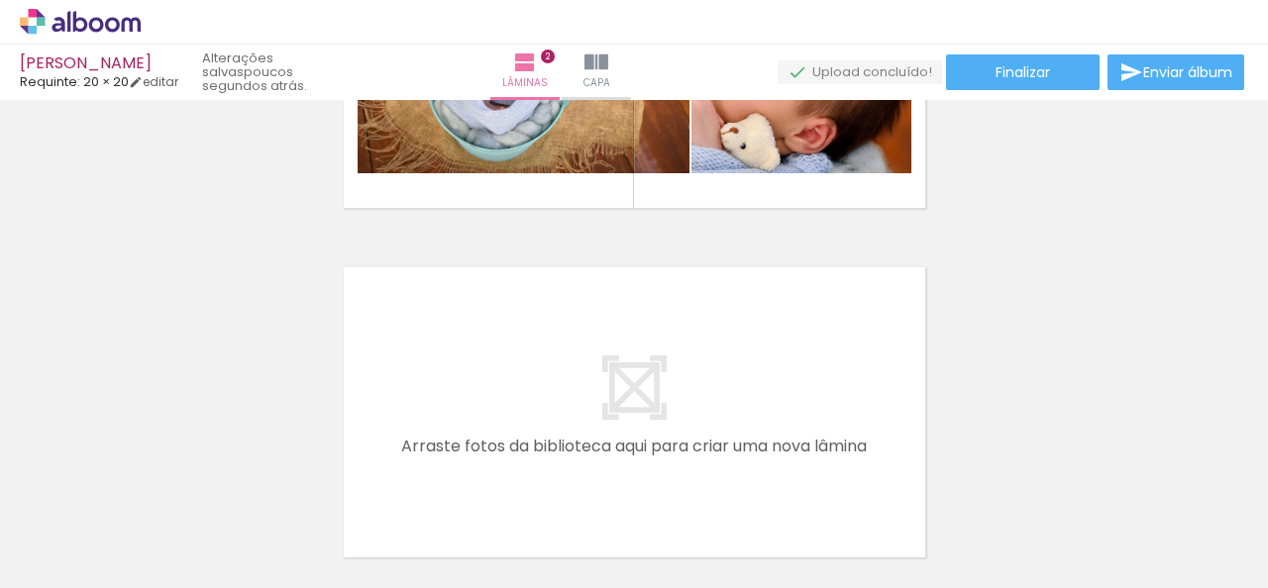
click at [621, 197] on quentale-layouter at bounding box center [634, 63] width 591 height 300
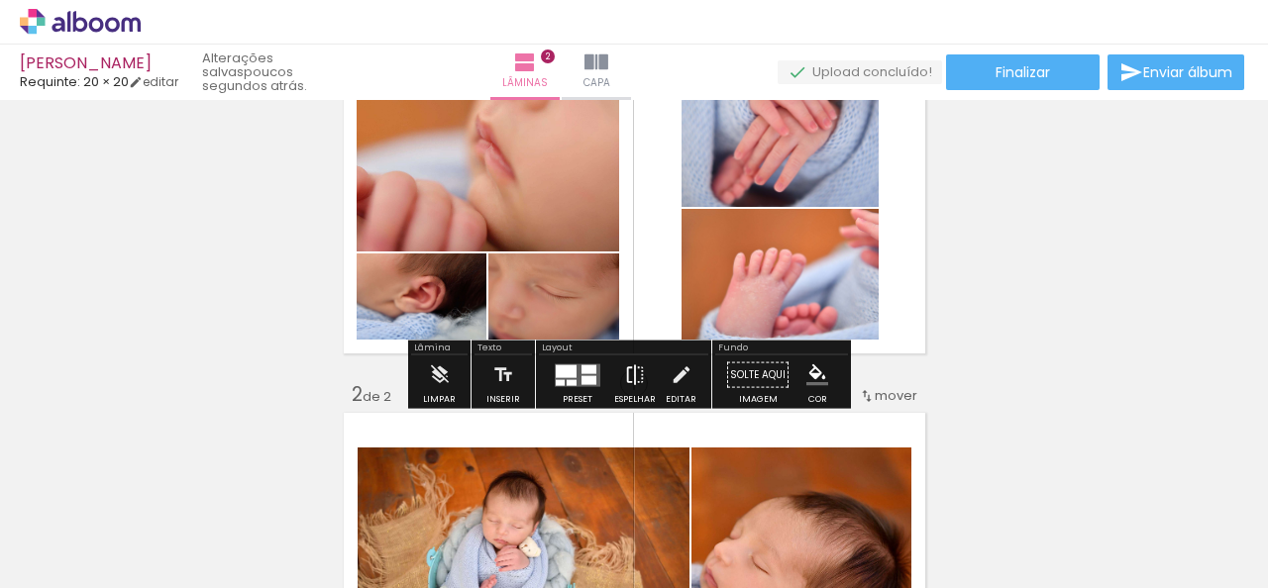
scroll to position [396, 0]
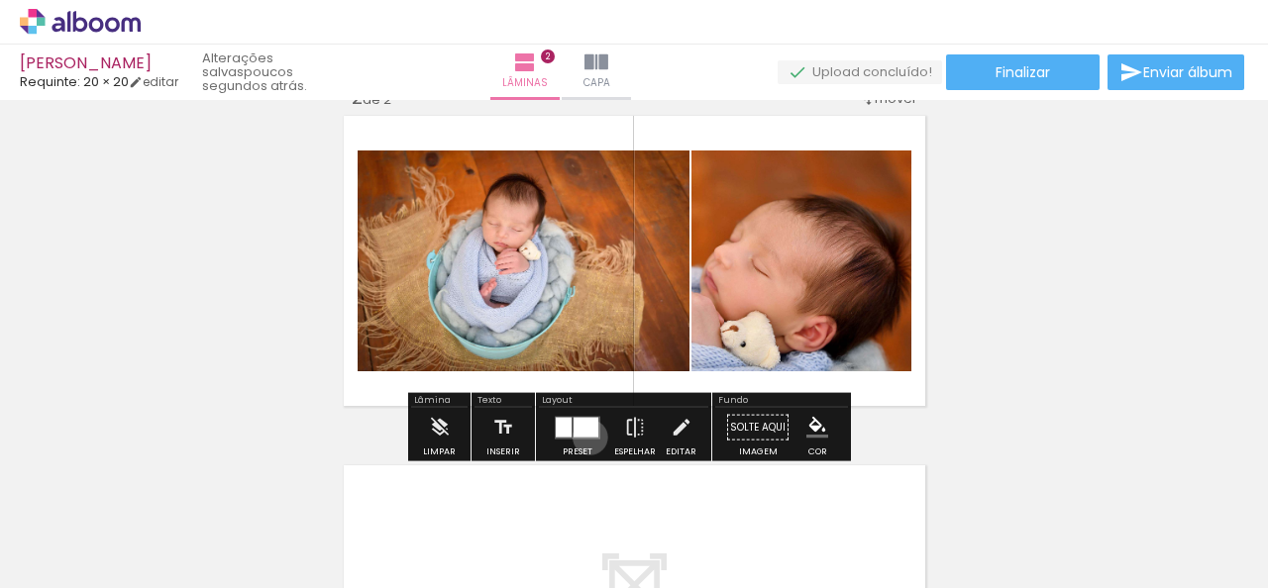
click at [585, 437] on quentale-layouter at bounding box center [578, 427] width 46 height 23
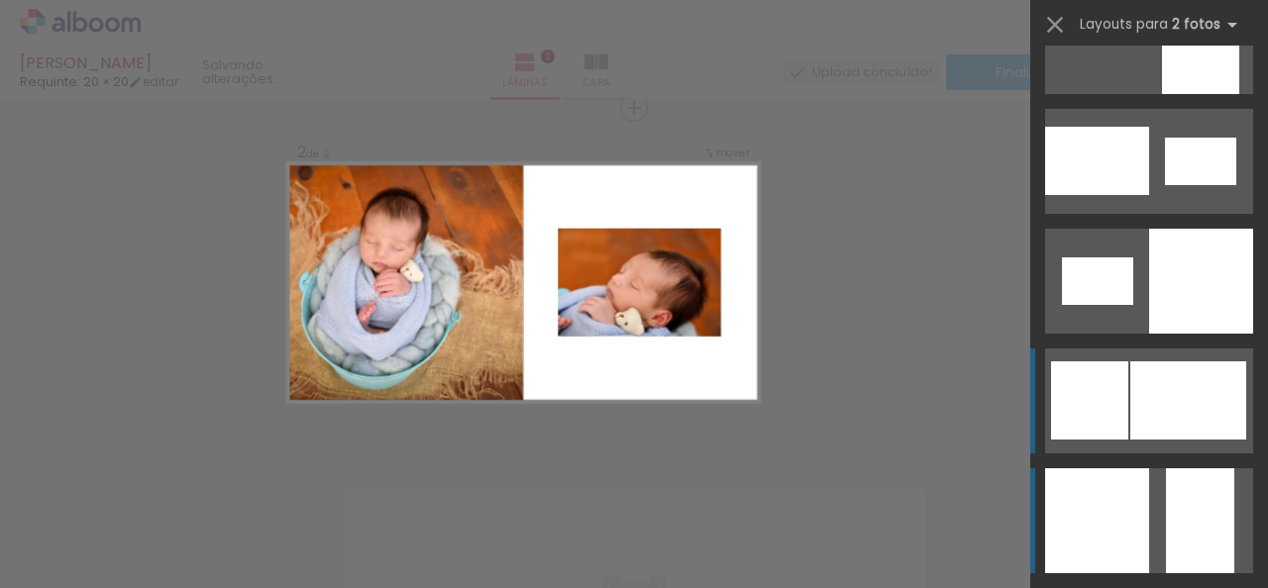
scroll to position [2576, 0]
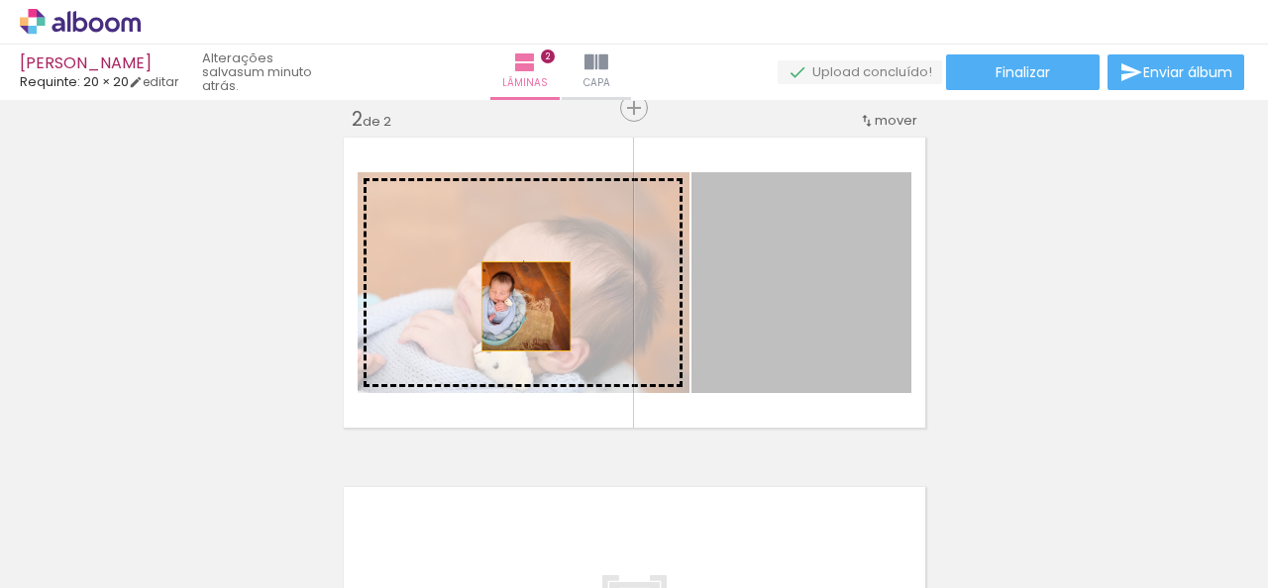
drag, startPoint x: 752, startPoint y: 340, endPoint x: 499, endPoint y: 306, distance: 254.8
click at [0, 0] on slot at bounding box center [0, 0] width 0 height 0
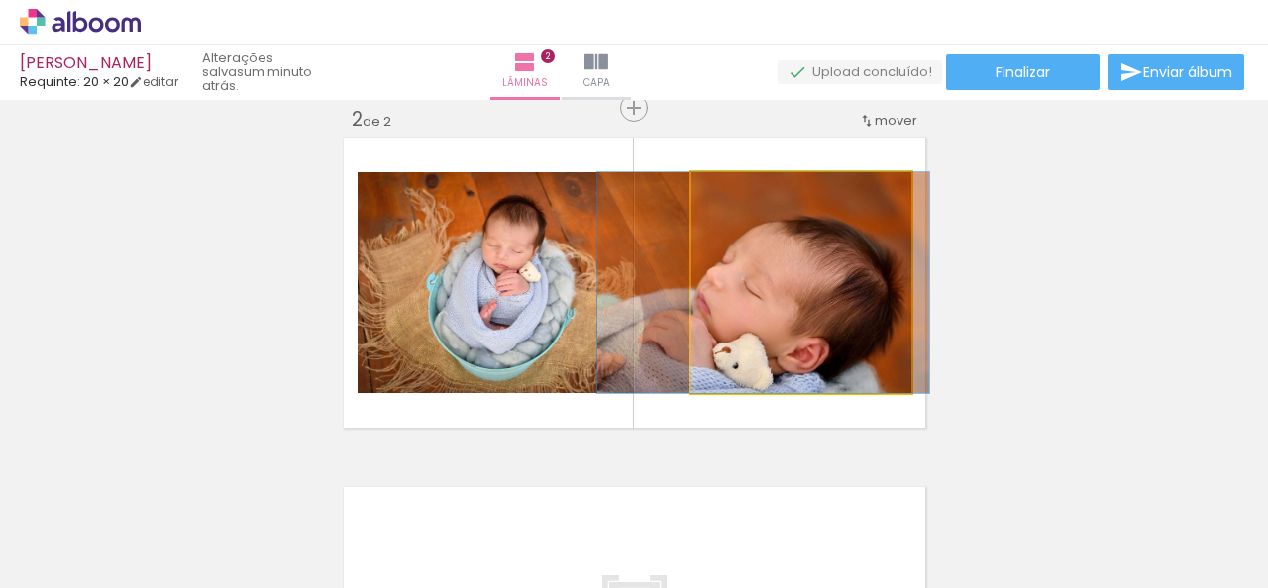
drag, startPoint x: 800, startPoint y: 327, endPoint x: 763, endPoint y: 323, distance: 37.9
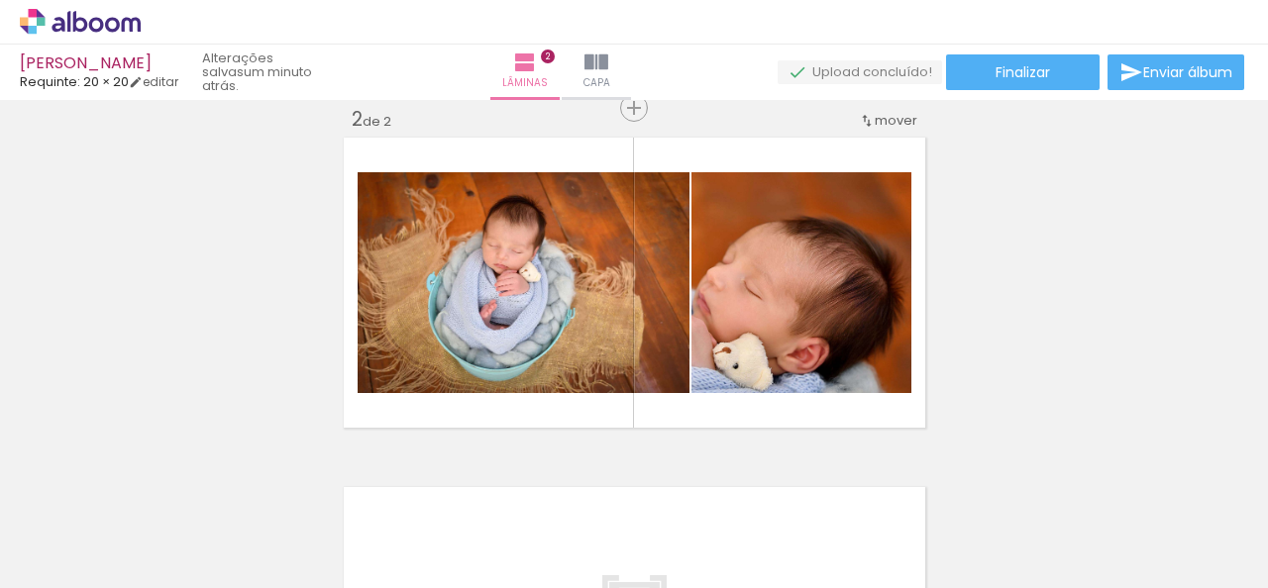
click at [661, 278] on quentale-photo at bounding box center [524, 282] width 332 height 221
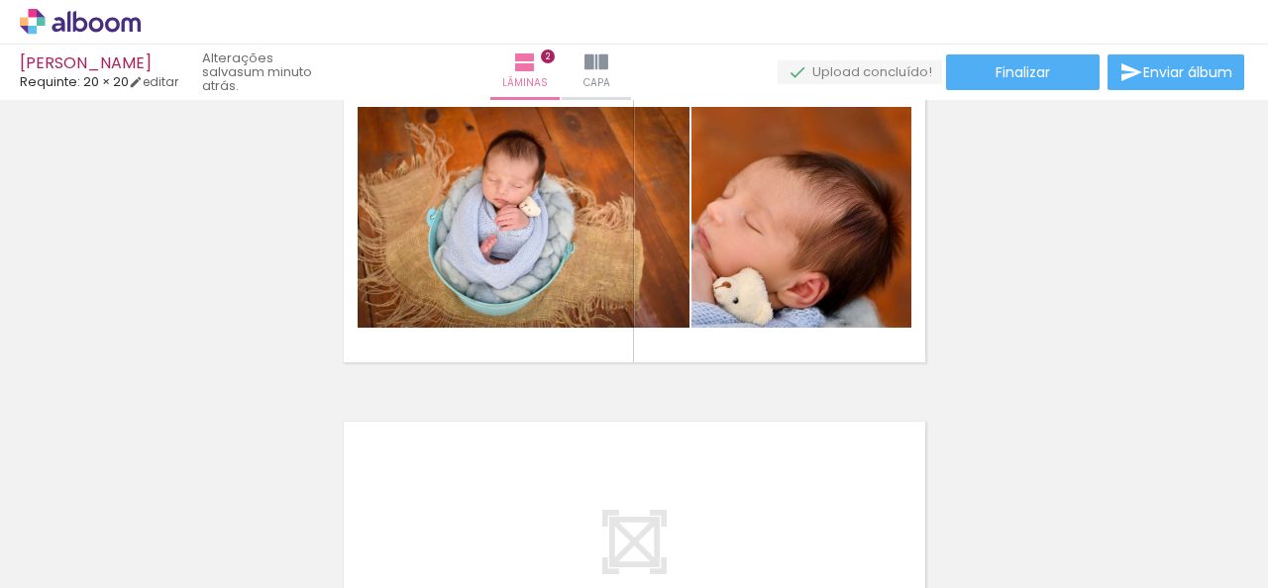
scroll to position [474, 0]
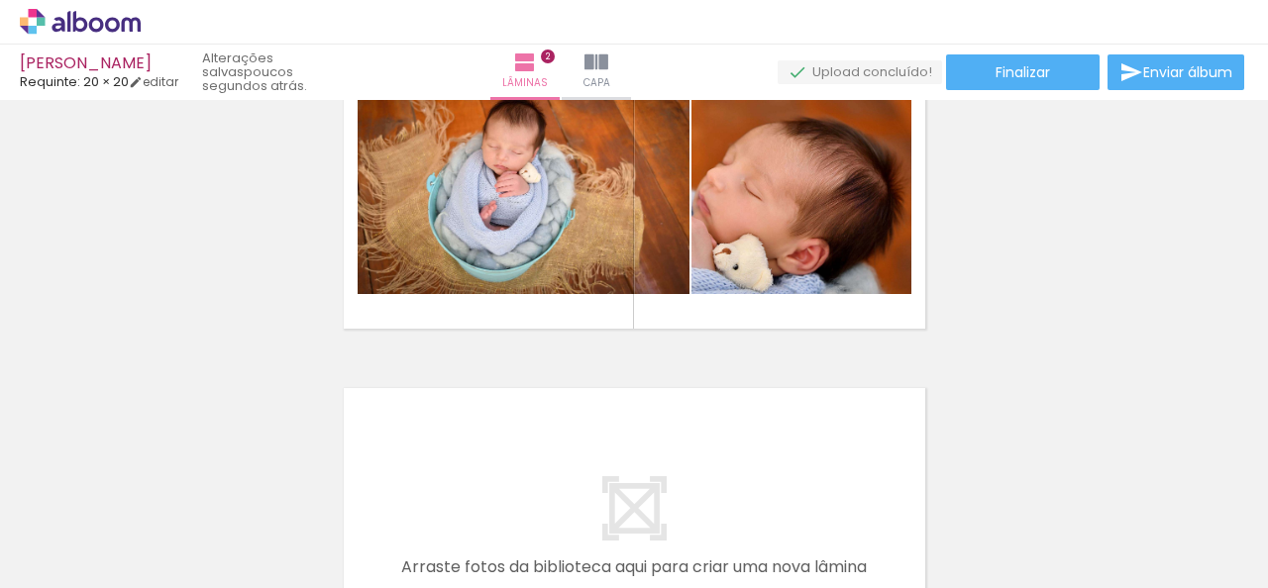
click at [634, 254] on quentale-photo at bounding box center [524, 183] width 332 height 221
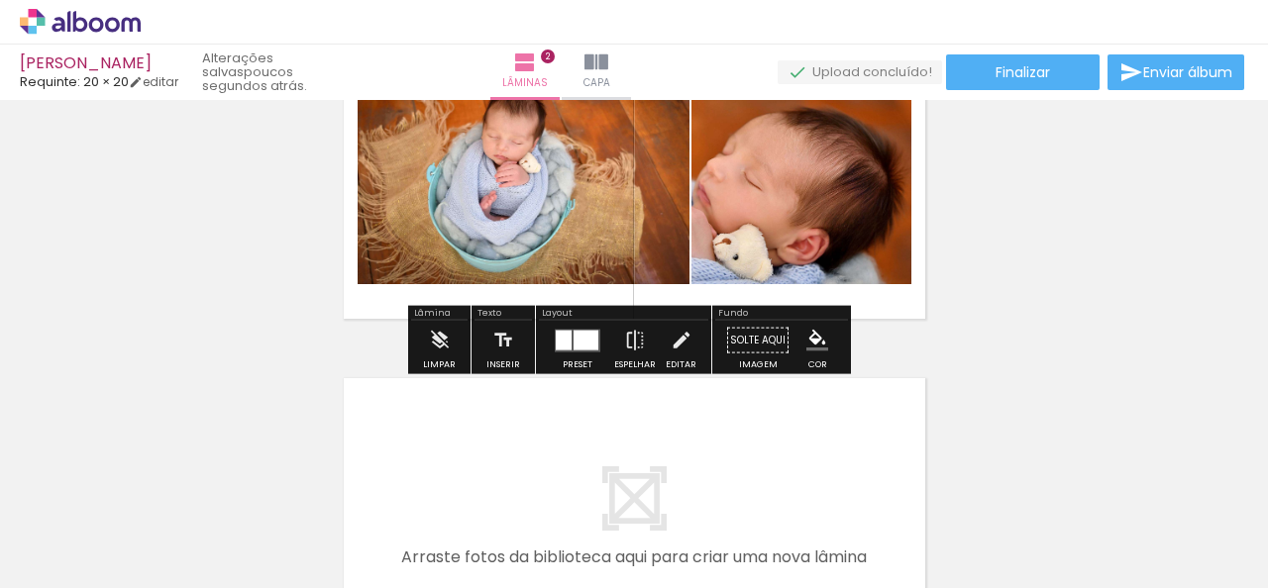
scroll to position [495, 0]
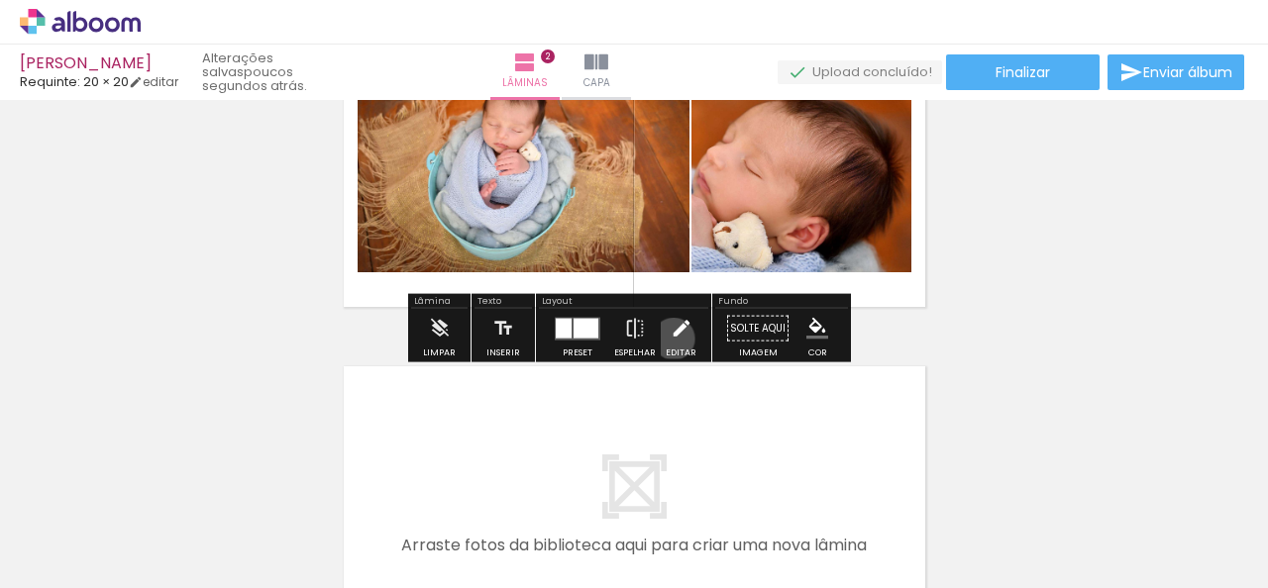
click at [671, 339] on iron-icon at bounding box center [682, 329] width 22 height 40
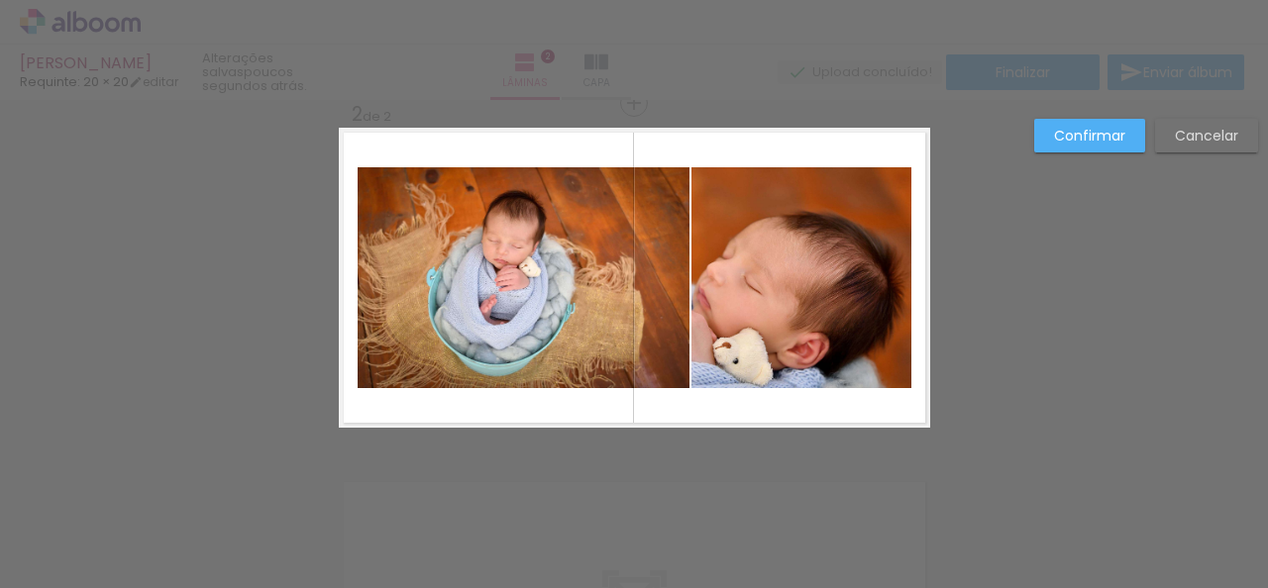
scroll to position [374, 0]
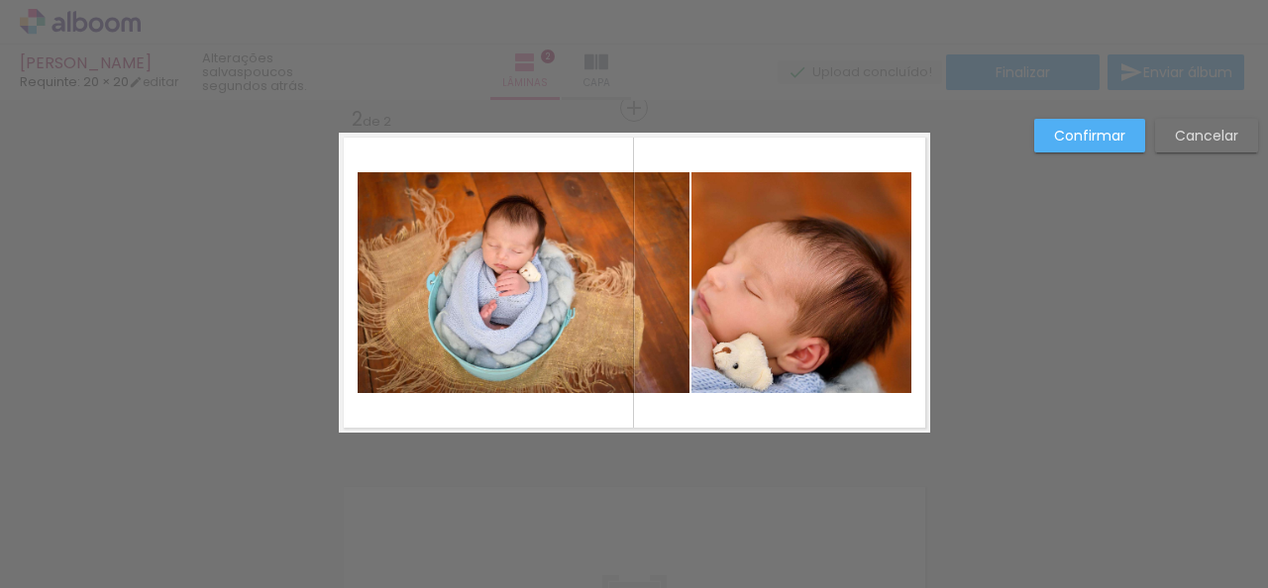
drag, startPoint x: 682, startPoint y: 283, endPoint x: 664, endPoint y: 283, distance: 17.8
click at [664, 283] on quentale-layouter at bounding box center [634, 283] width 591 height 300
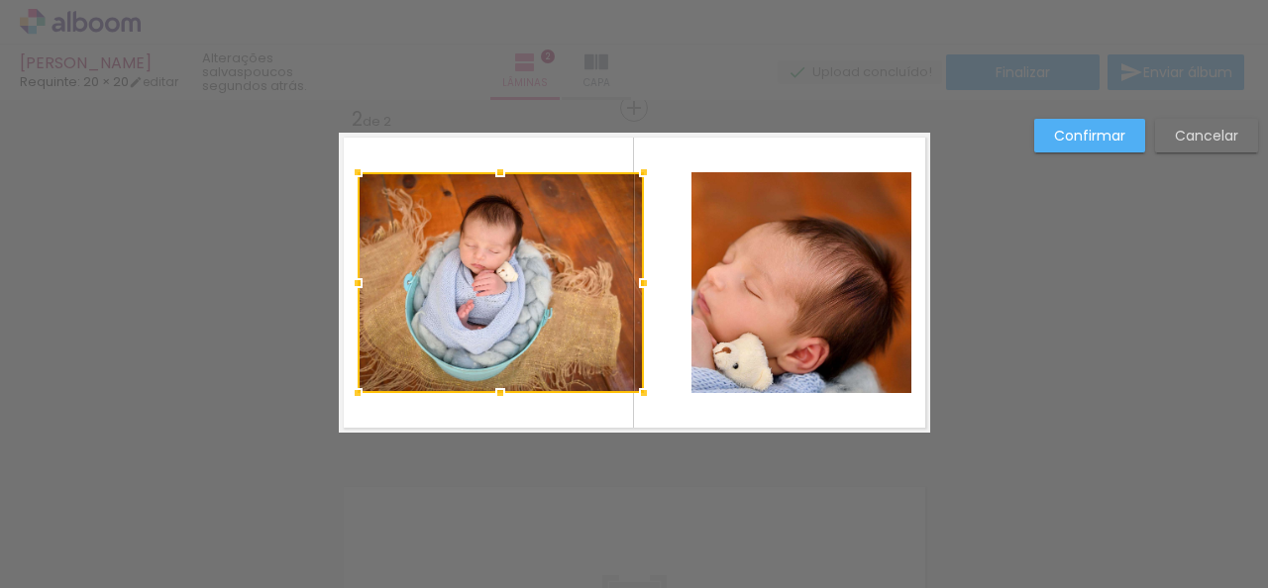
drag, startPoint x: 680, startPoint y: 282, endPoint x: 634, endPoint y: 282, distance: 45.6
click at [634, 282] on div at bounding box center [644, 284] width 40 height 40
click at [706, 296] on quentale-photo at bounding box center [801, 282] width 220 height 221
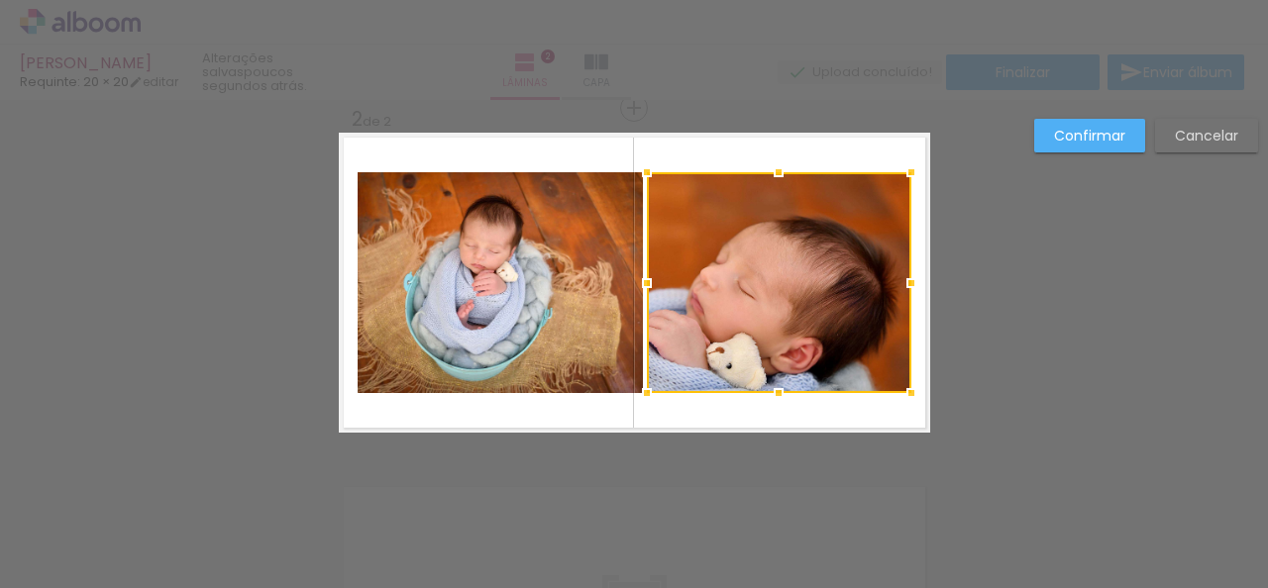
drag, startPoint x: 685, startPoint y: 282, endPoint x: 641, endPoint y: 276, distance: 45.0
click at [641, 276] on div at bounding box center [647, 284] width 40 height 40
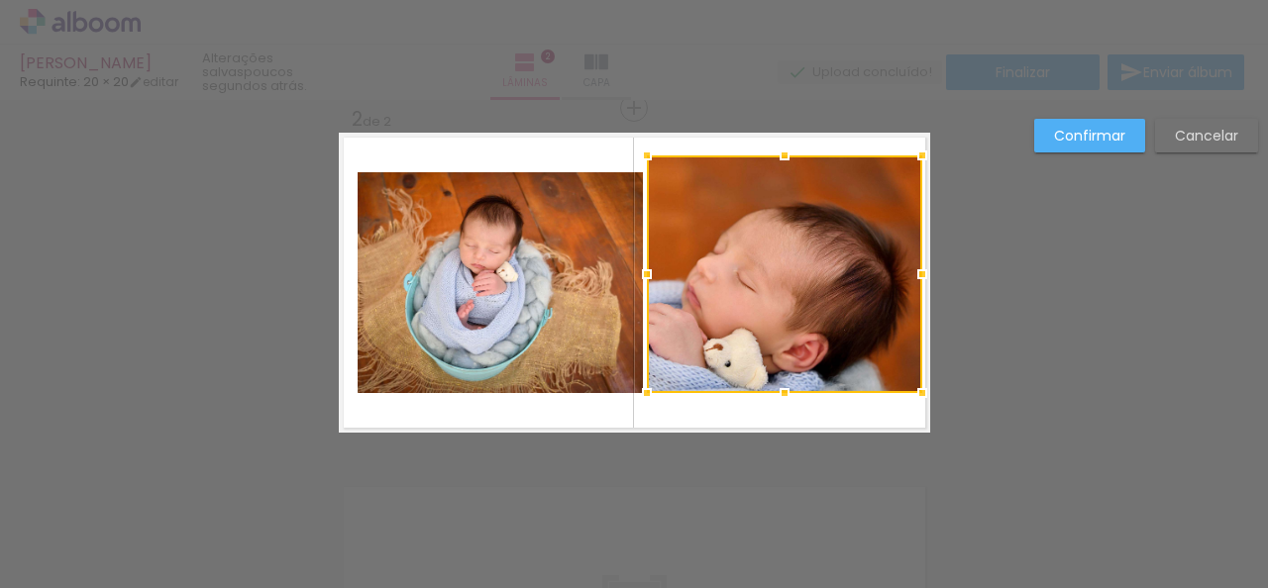
drag, startPoint x: 903, startPoint y: 169, endPoint x: 915, endPoint y: 153, distance: 20.6
click at [915, 153] on div at bounding box center [922, 156] width 40 height 40
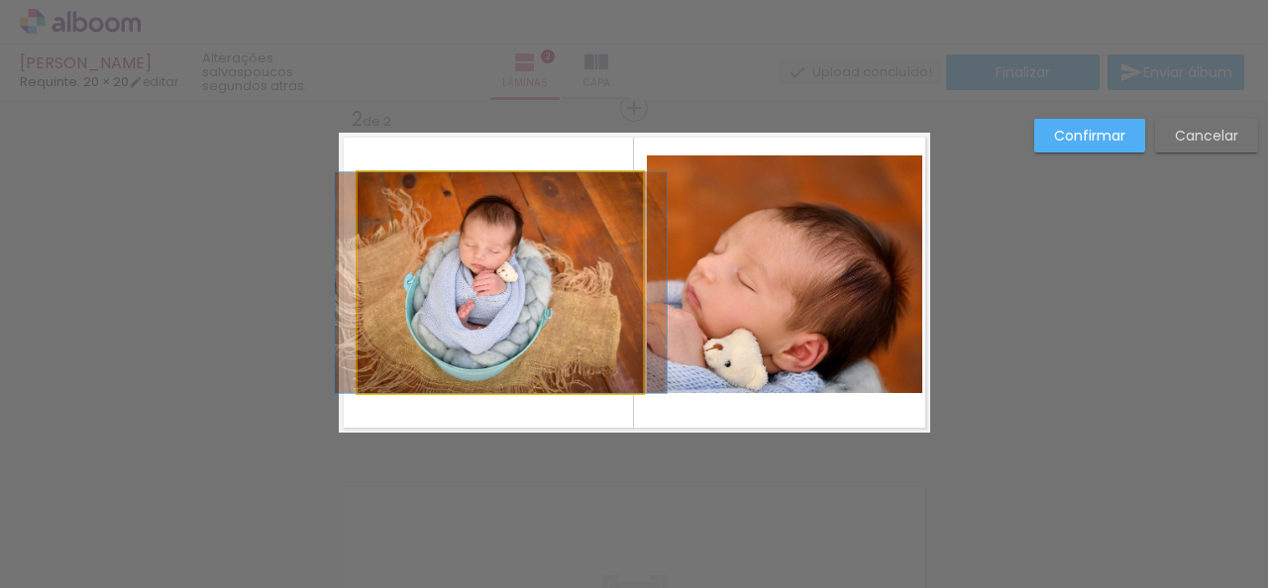
click at [539, 358] on quentale-photo at bounding box center [501, 282] width 286 height 221
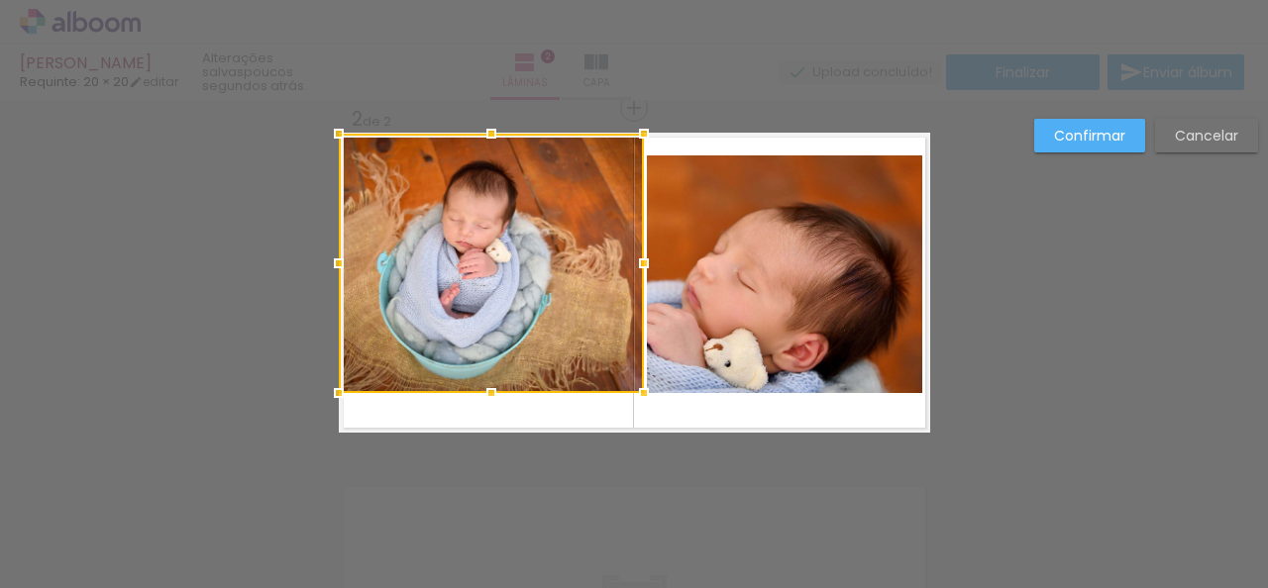
drag, startPoint x: 349, startPoint y: 170, endPoint x: 268, endPoint y: 120, distance: 94.8
click at [268, 120] on div "Inserir lâmina 1 de 2 Inserir lâmina 2 de 2 Confirmar Cancelar" at bounding box center [634, 274] width 1268 height 1097
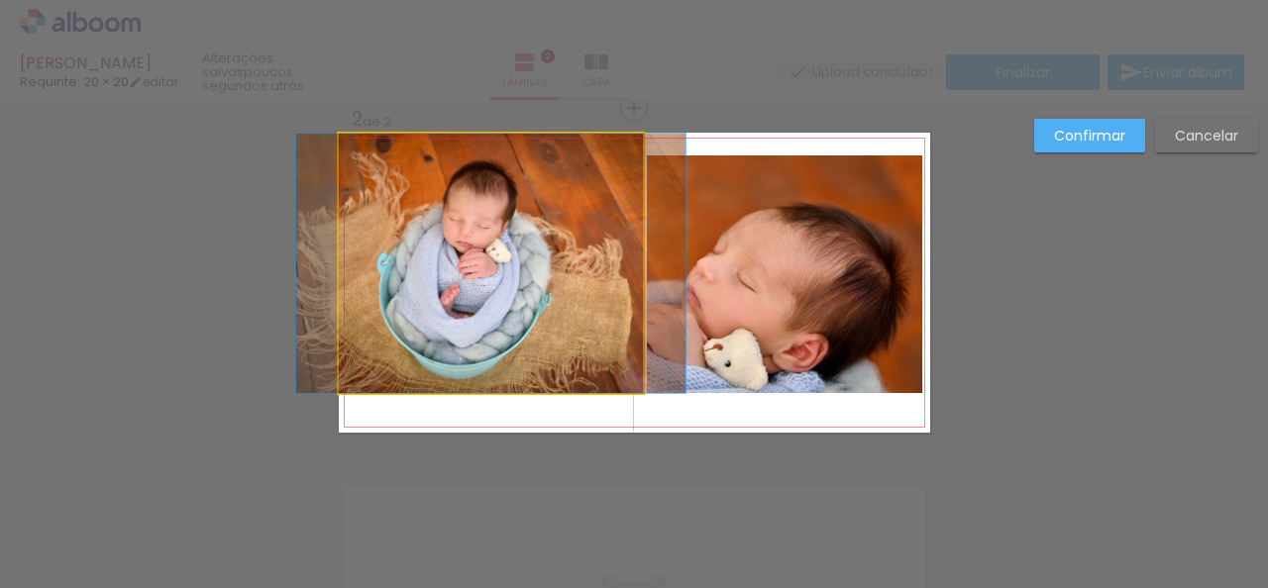
click at [538, 388] on quentale-photo at bounding box center [491, 264] width 305 height 260
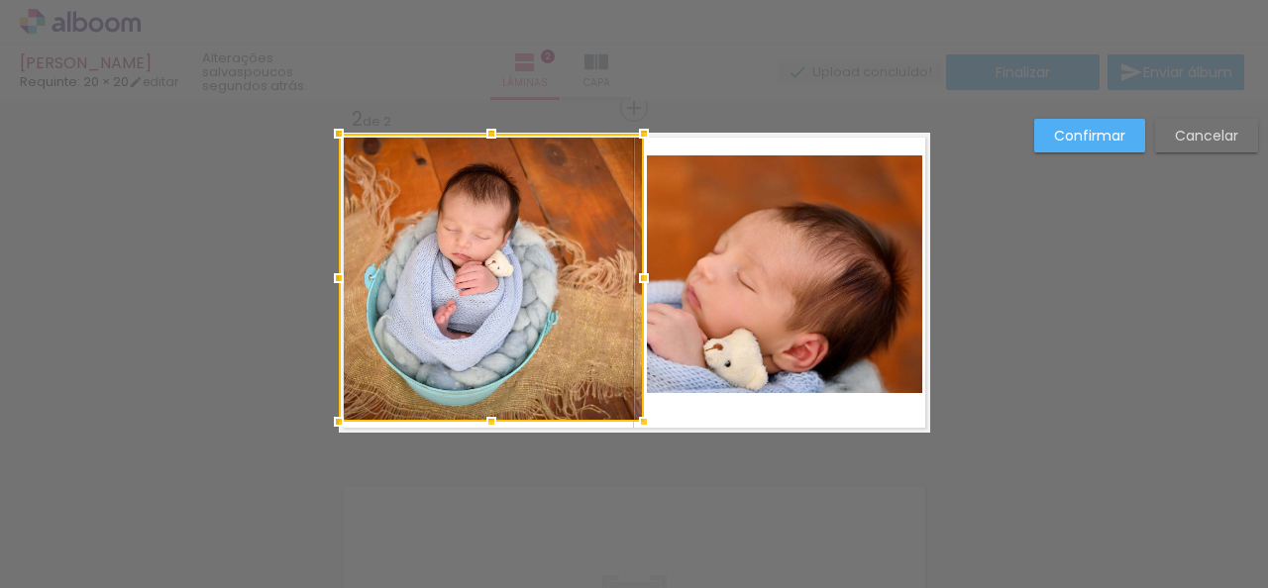
drag, startPoint x: 480, startPoint y: 391, endPoint x: 500, endPoint y: 441, distance: 53.3
click at [500, 441] on div at bounding box center [492, 422] width 40 height 40
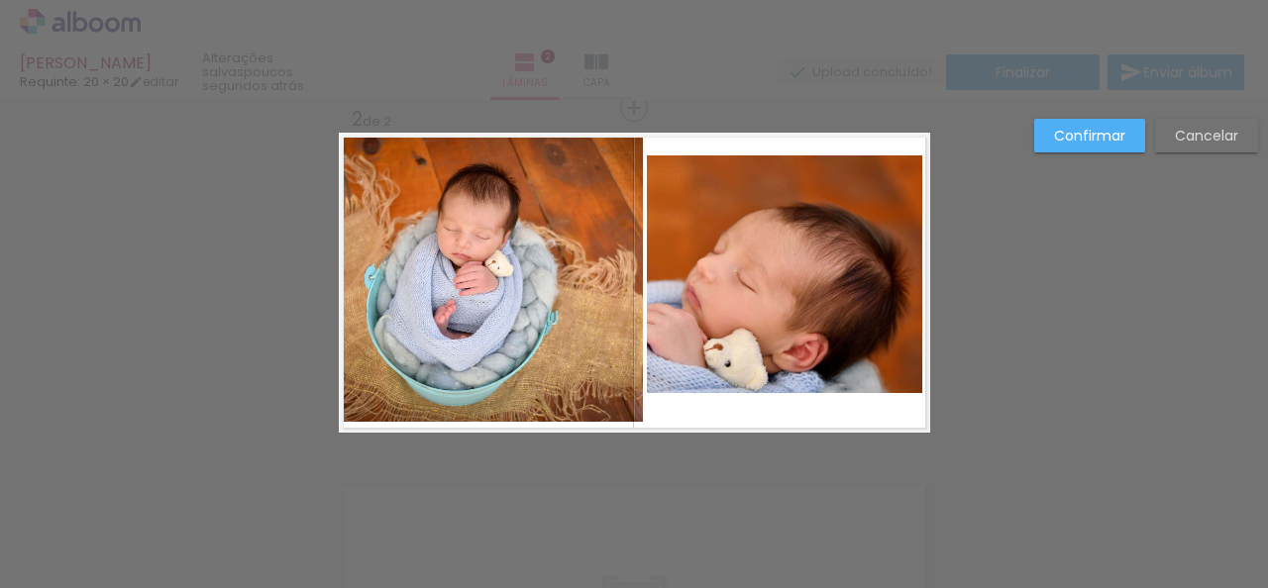
click at [695, 405] on quentale-layouter at bounding box center [634, 283] width 591 height 300
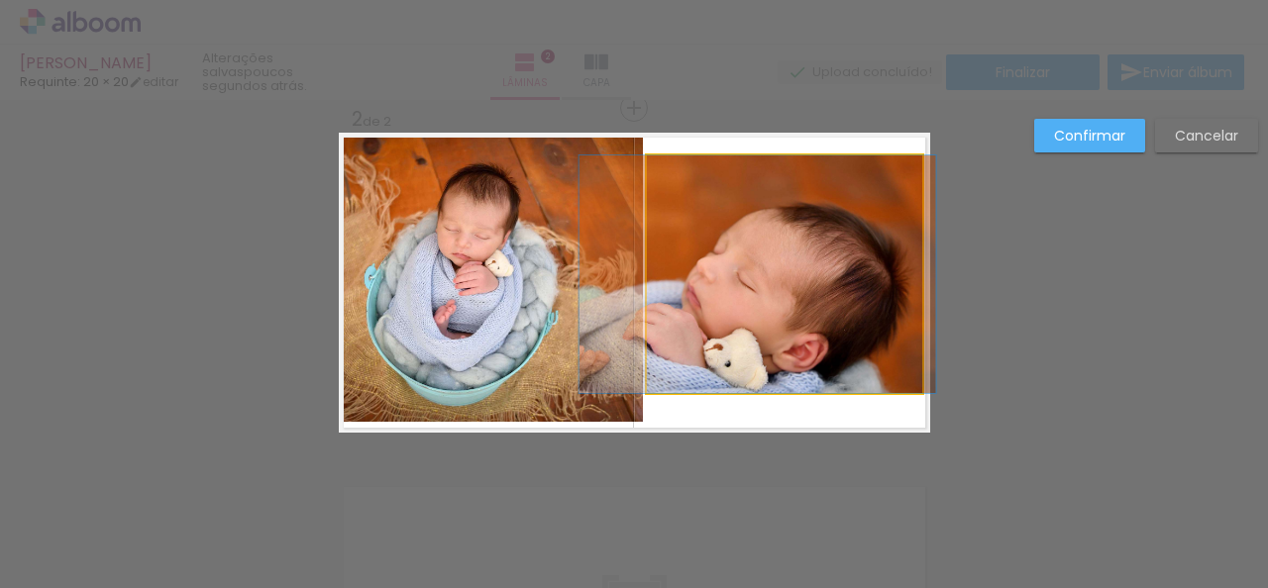
click at [803, 358] on quentale-photo at bounding box center [784, 275] width 275 height 238
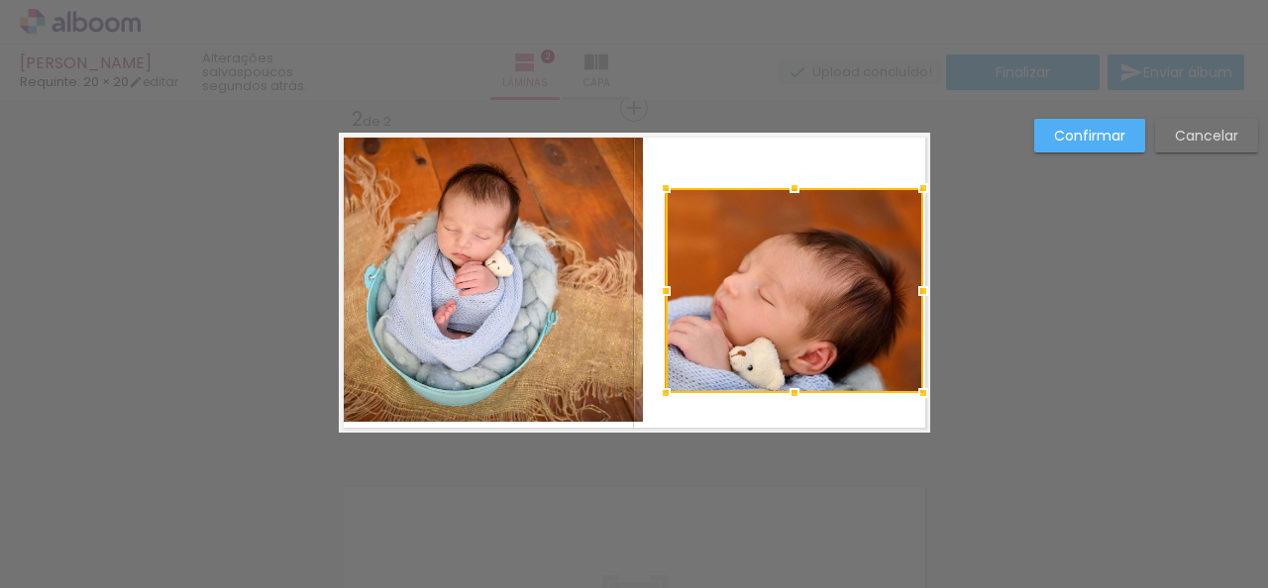
drag, startPoint x: 635, startPoint y: 153, endPoint x: 726, endPoint y: 227, distance: 117.6
click at [654, 178] on div at bounding box center [666, 188] width 40 height 40
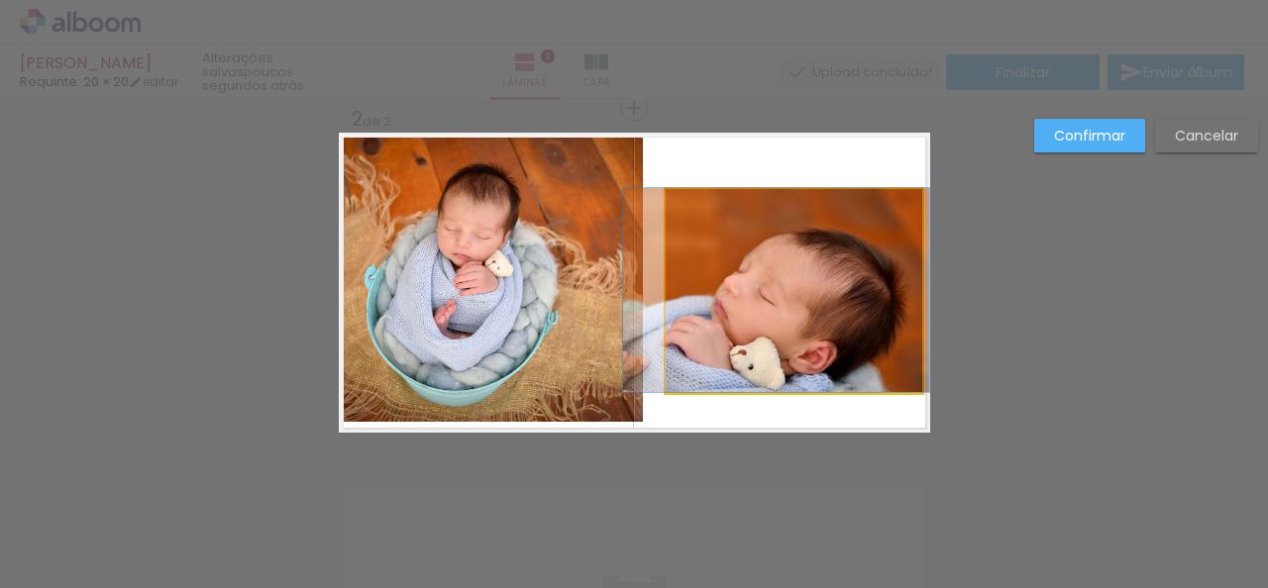
drag, startPoint x: 810, startPoint y: 264, endPoint x: 809, endPoint y: 241, distance: 23.8
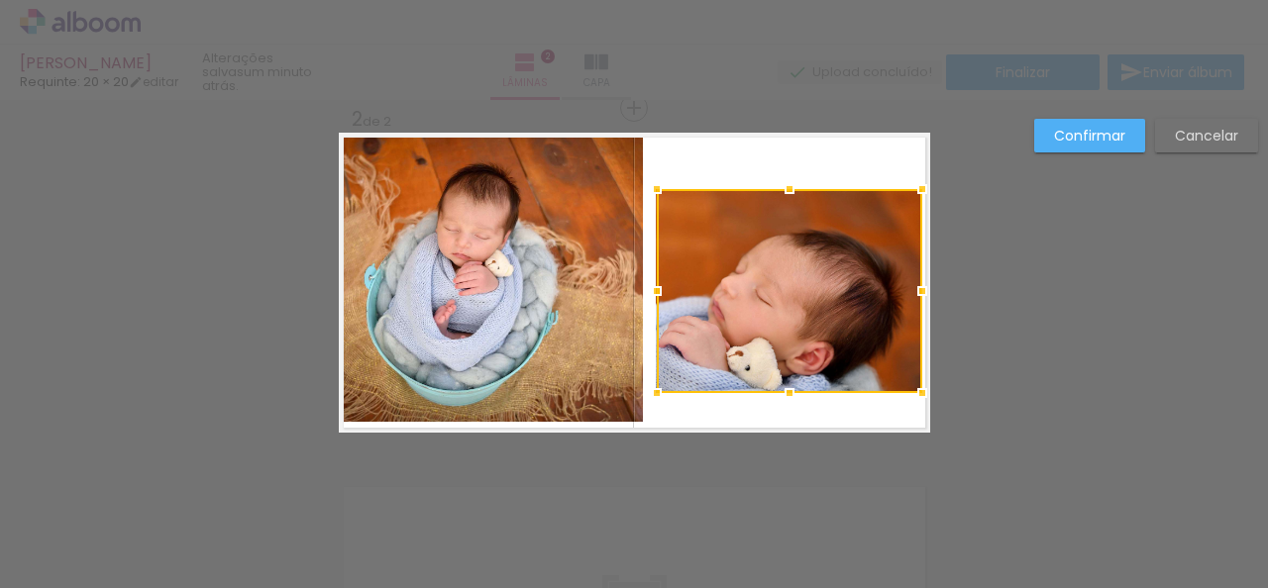
click at [654, 290] on div at bounding box center [657, 291] width 40 height 40
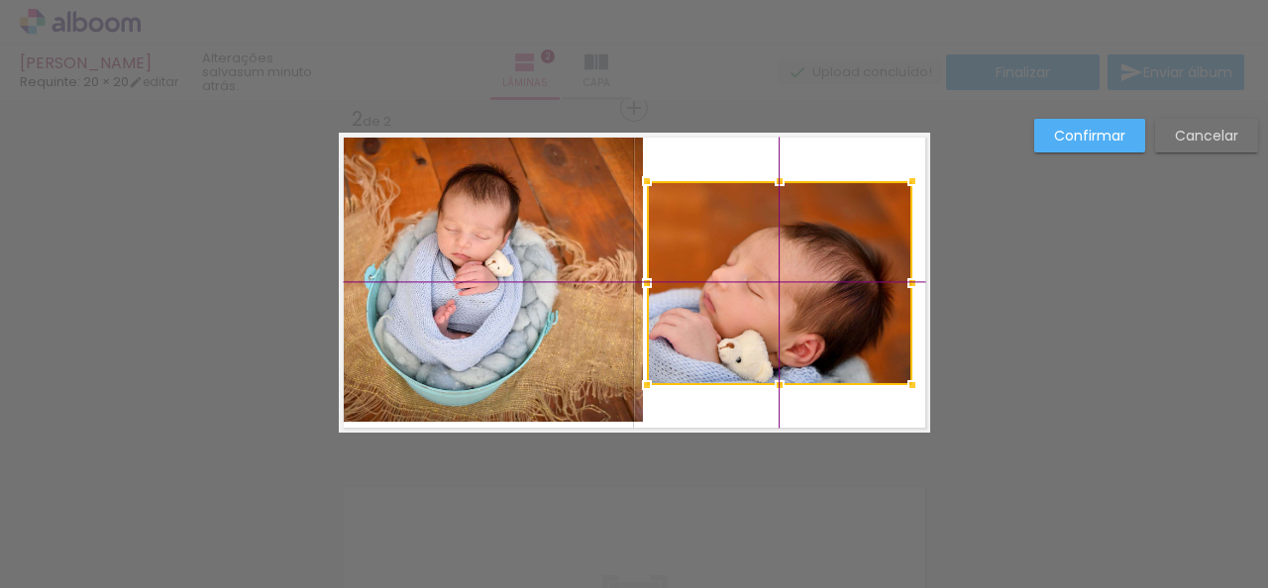
drag, startPoint x: 764, startPoint y: 324, endPoint x: 777, endPoint y: 322, distance: 13.0
click at [777, 322] on div at bounding box center [779, 283] width 265 height 204
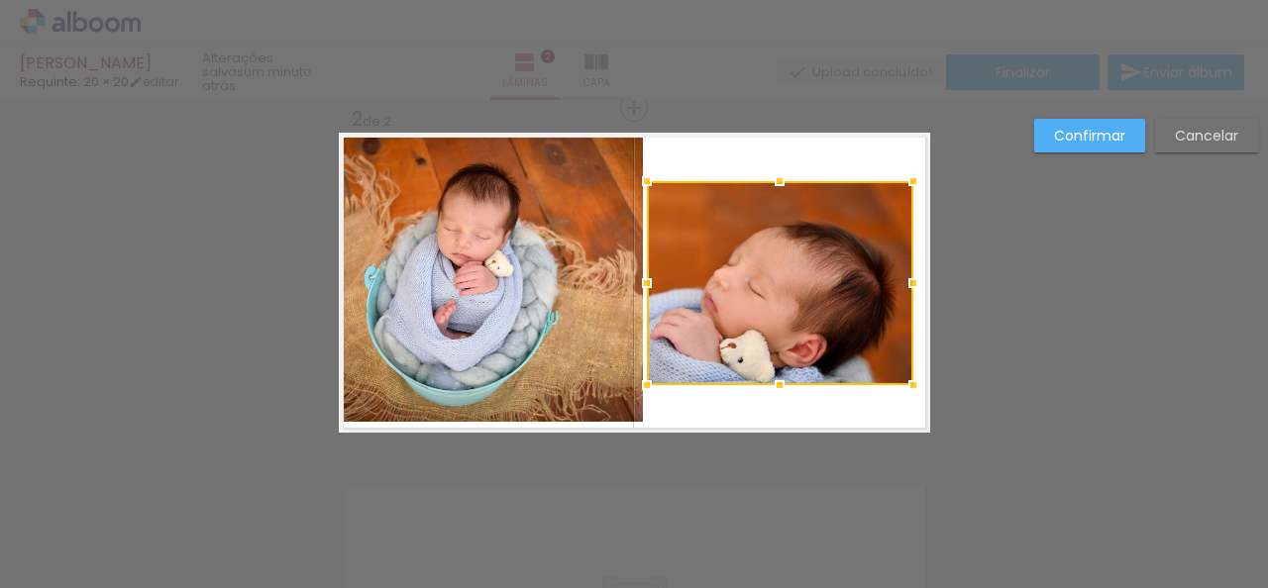
drag, startPoint x: 906, startPoint y: 280, endPoint x: 884, endPoint y: 278, distance: 22.9
click at [884, 278] on div at bounding box center [780, 283] width 266 height 204
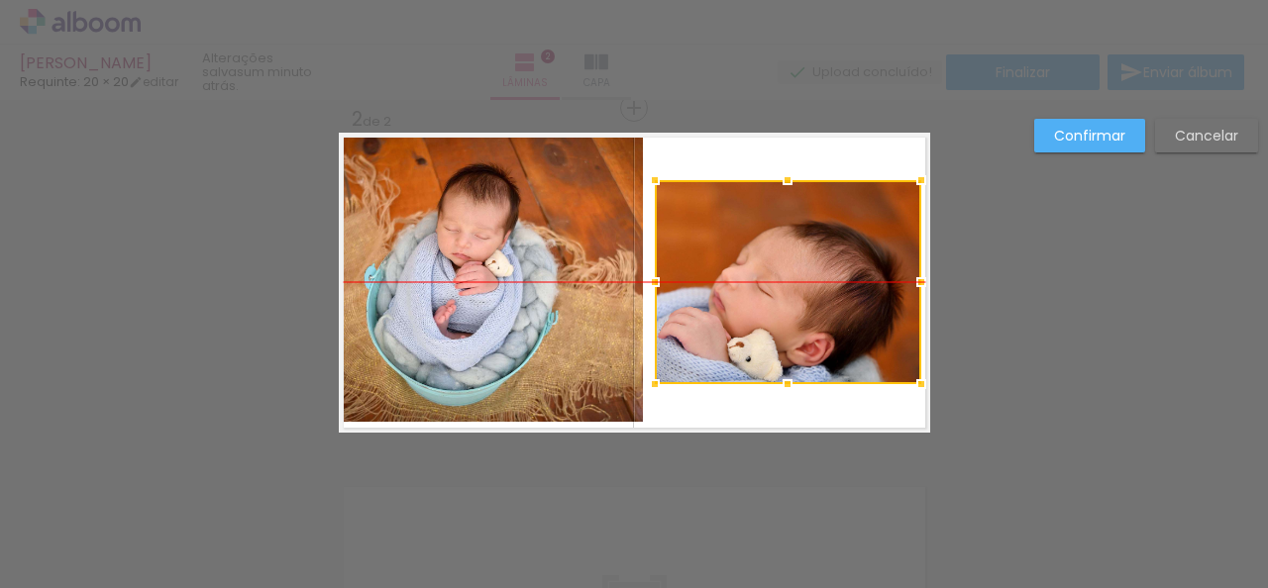
click at [832, 281] on div at bounding box center [788, 282] width 266 height 204
click at [823, 399] on quentale-layouter at bounding box center [634, 283] width 591 height 300
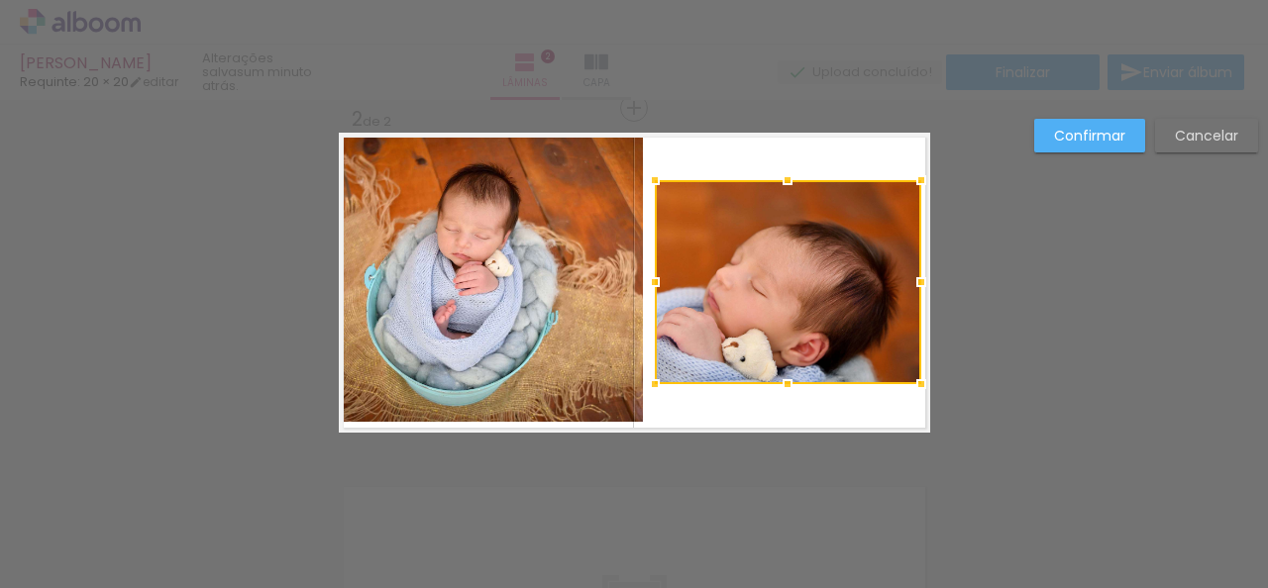
click at [818, 421] on quentale-layouter at bounding box center [634, 283] width 591 height 300
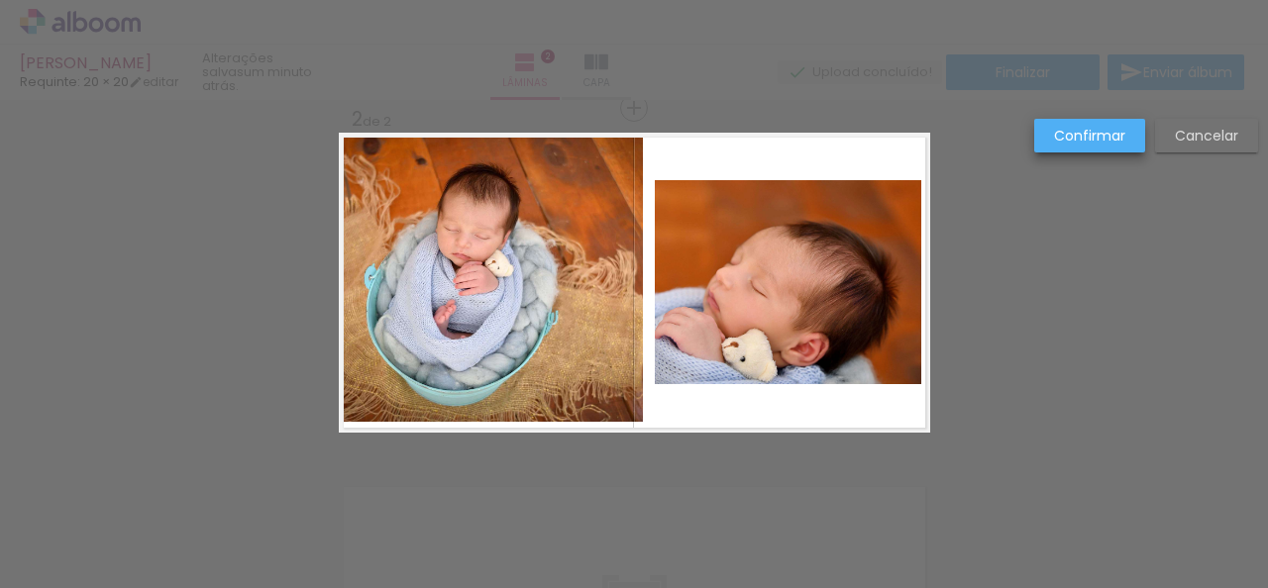
click at [0, 0] on slot "Confirmar" at bounding box center [0, 0] width 0 height 0
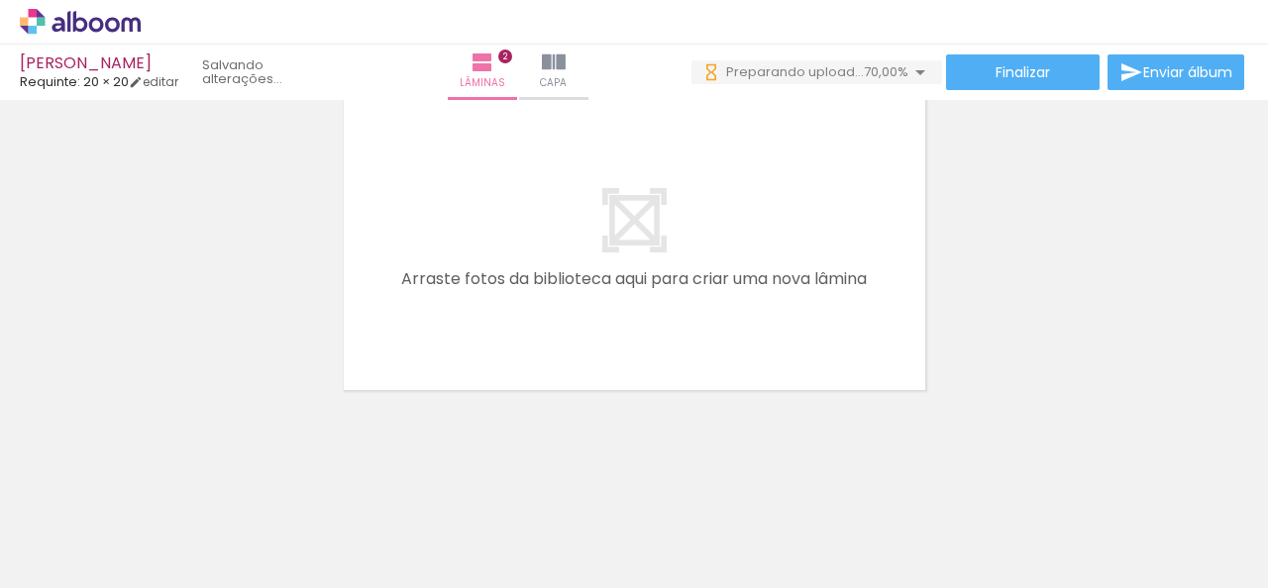
scroll to position [0, 0]
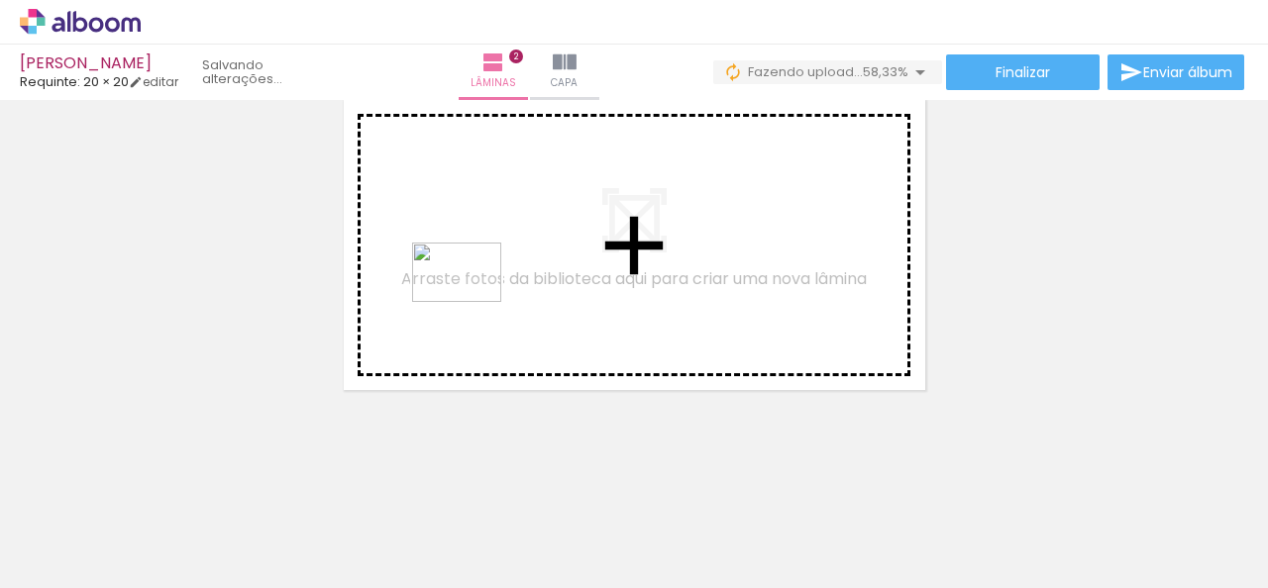
drag, startPoint x: 424, startPoint y: 520, endPoint x: 472, endPoint y: 302, distance: 223.1
click at [472, 302] on quentale-workspace at bounding box center [634, 294] width 1268 height 588
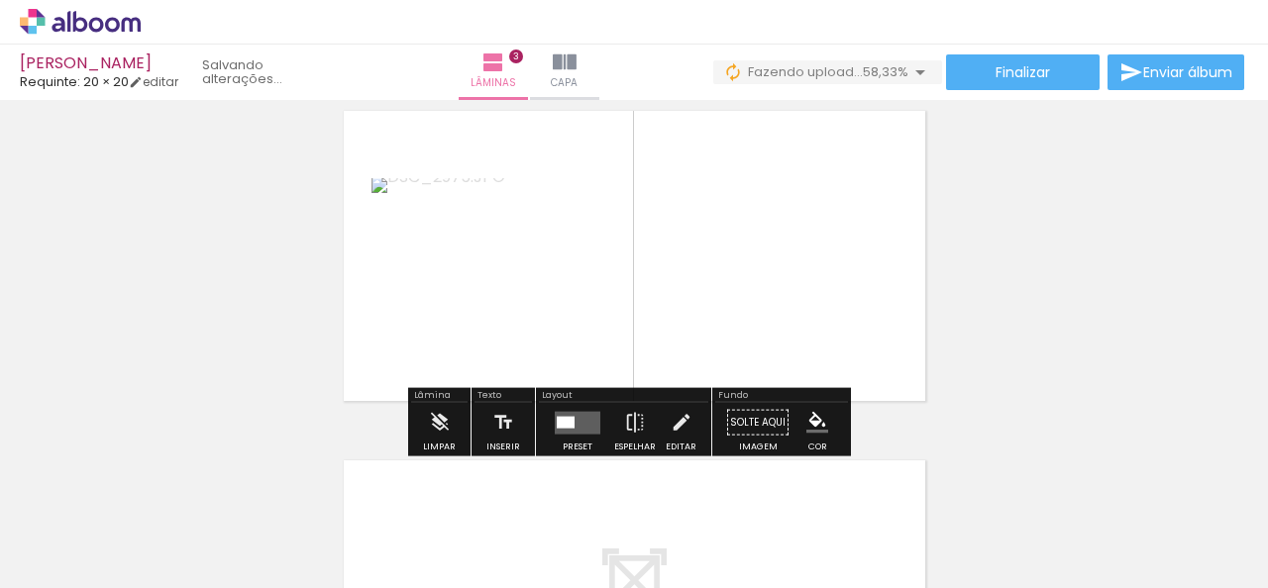
scroll to position [725, 0]
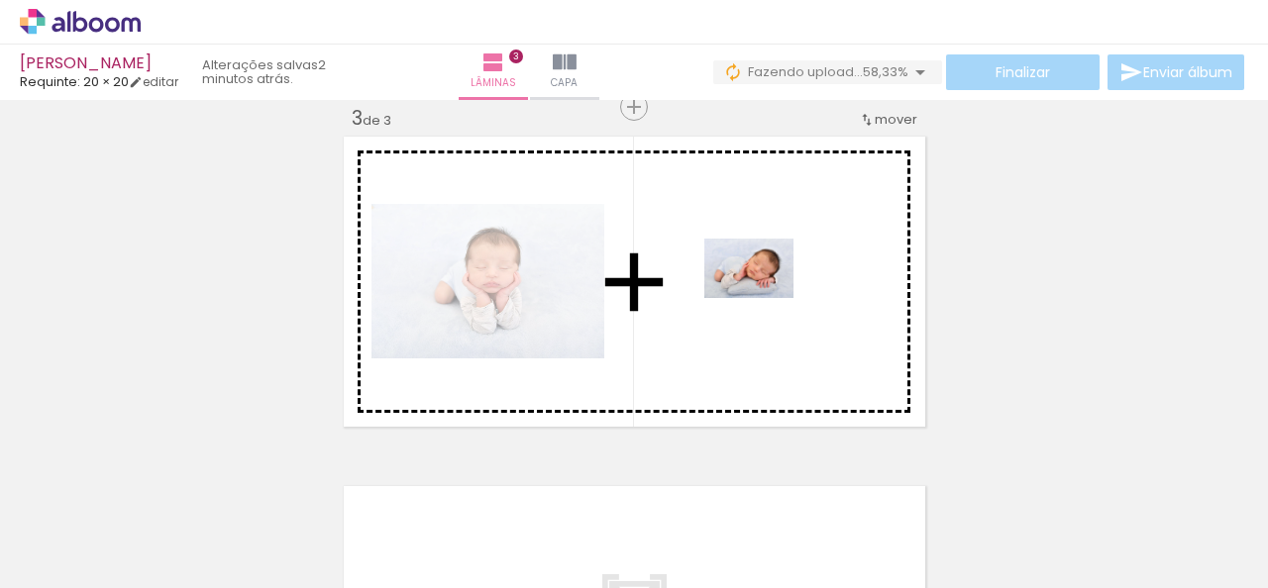
drag, startPoint x: 309, startPoint y: 531, endPoint x: 764, endPoint y: 298, distance: 510.8
click at [764, 298] on quentale-workspace at bounding box center [634, 294] width 1268 height 588
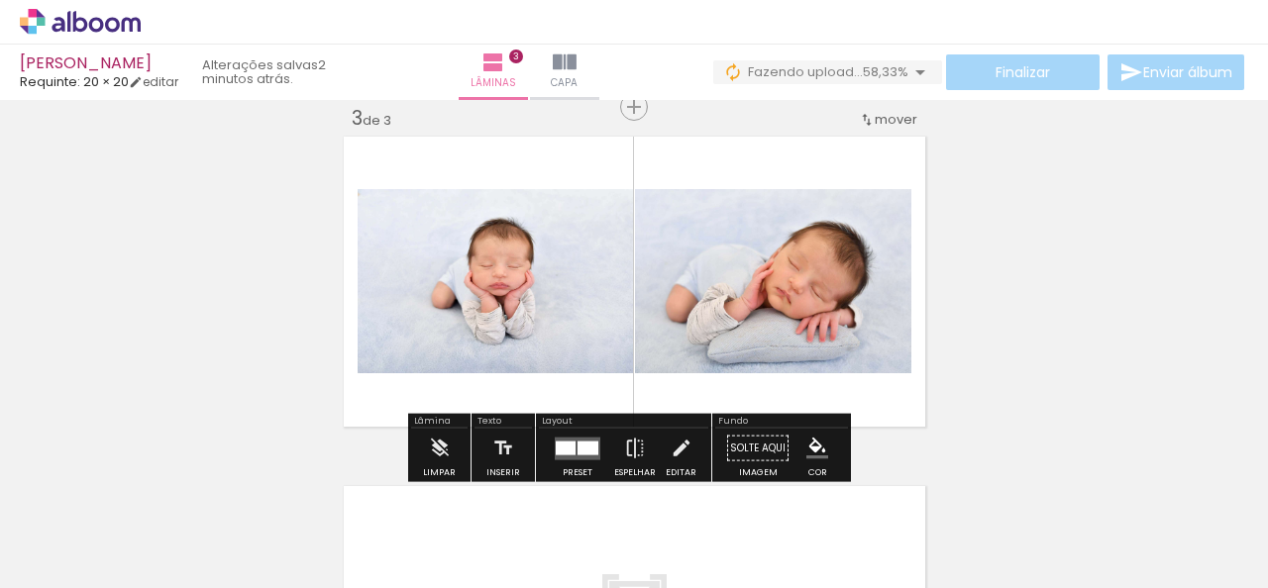
scroll to position [824, 0]
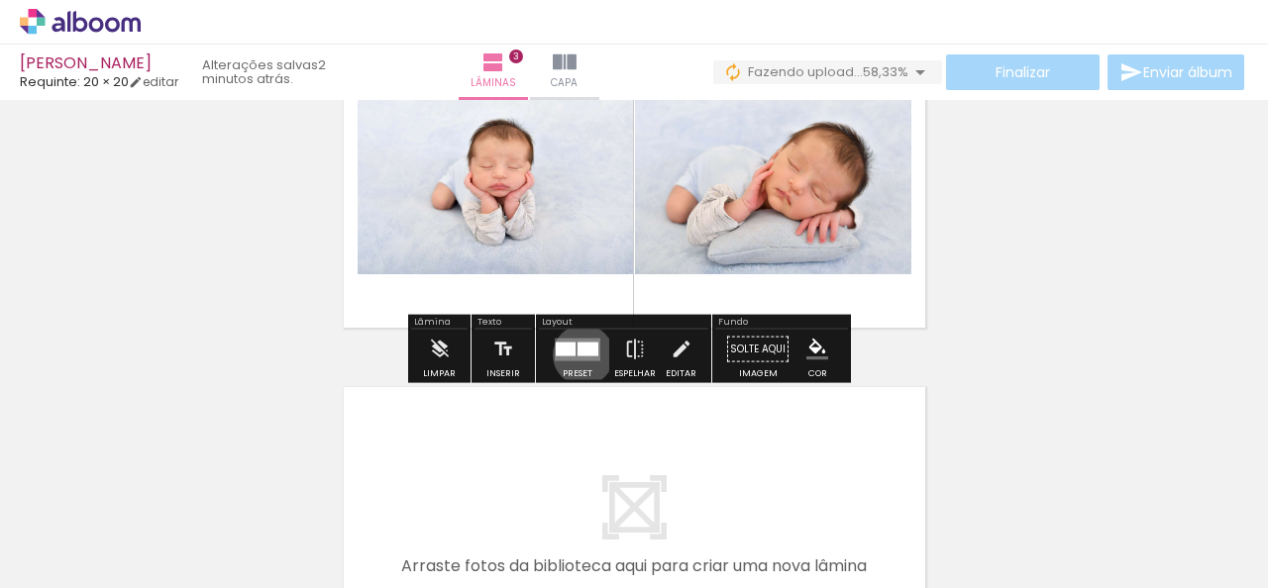
click at [579, 355] on div at bounding box center [588, 349] width 21 height 14
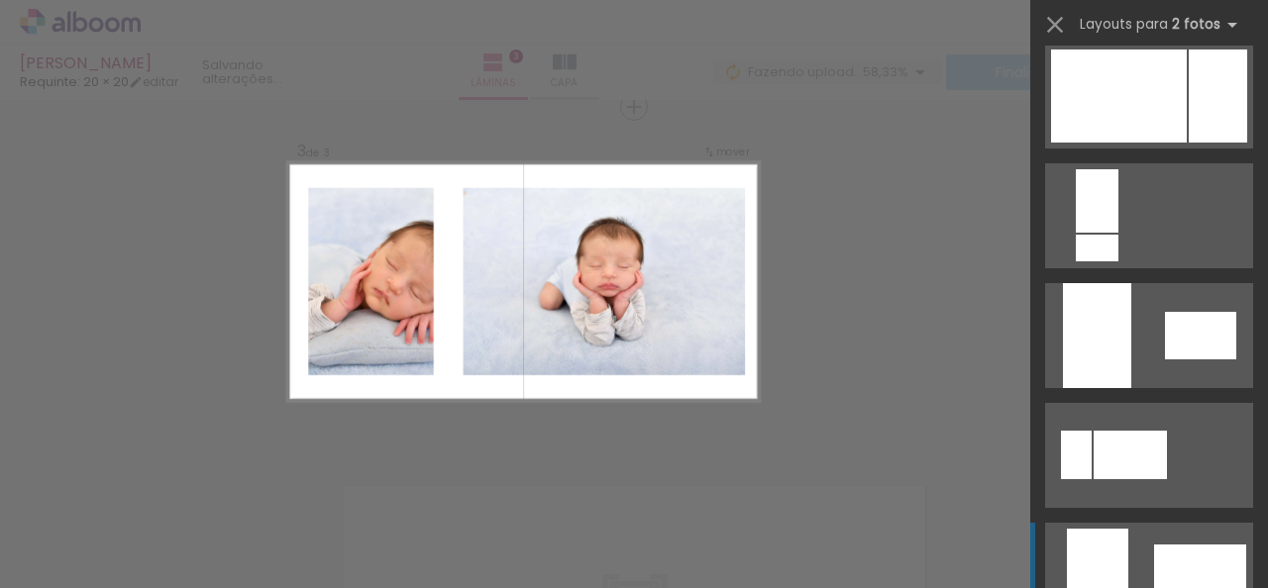
scroll to position [4608, 0]
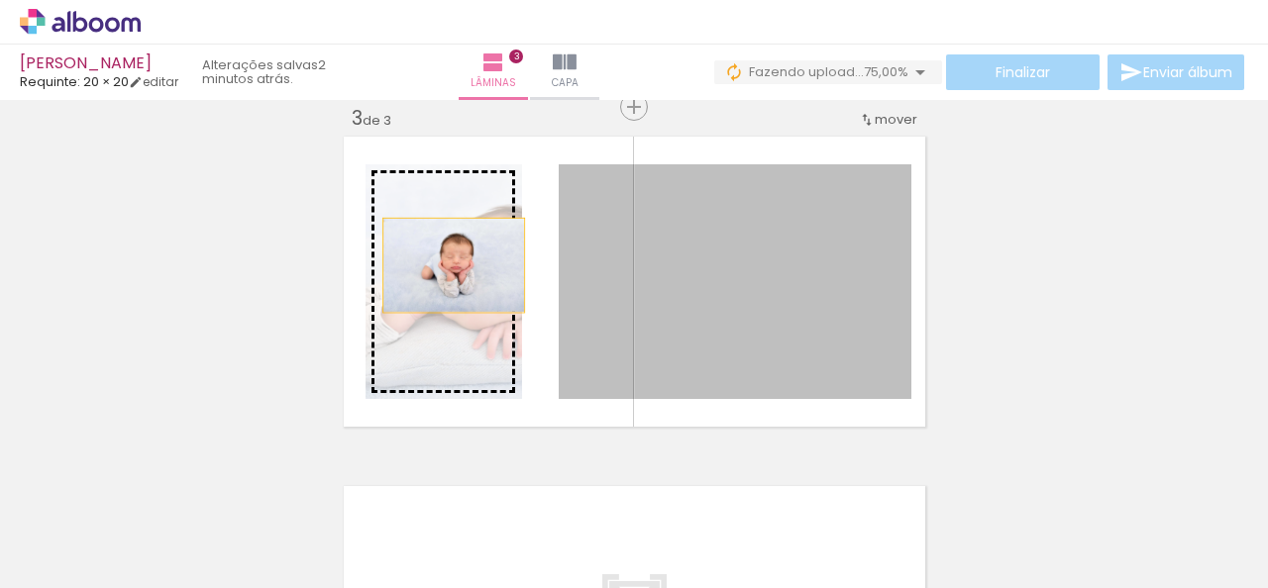
drag, startPoint x: 682, startPoint y: 267, endPoint x: 446, endPoint y: 265, distance: 235.8
click at [0, 0] on slot at bounding box center [0, 0] width 0 height 0
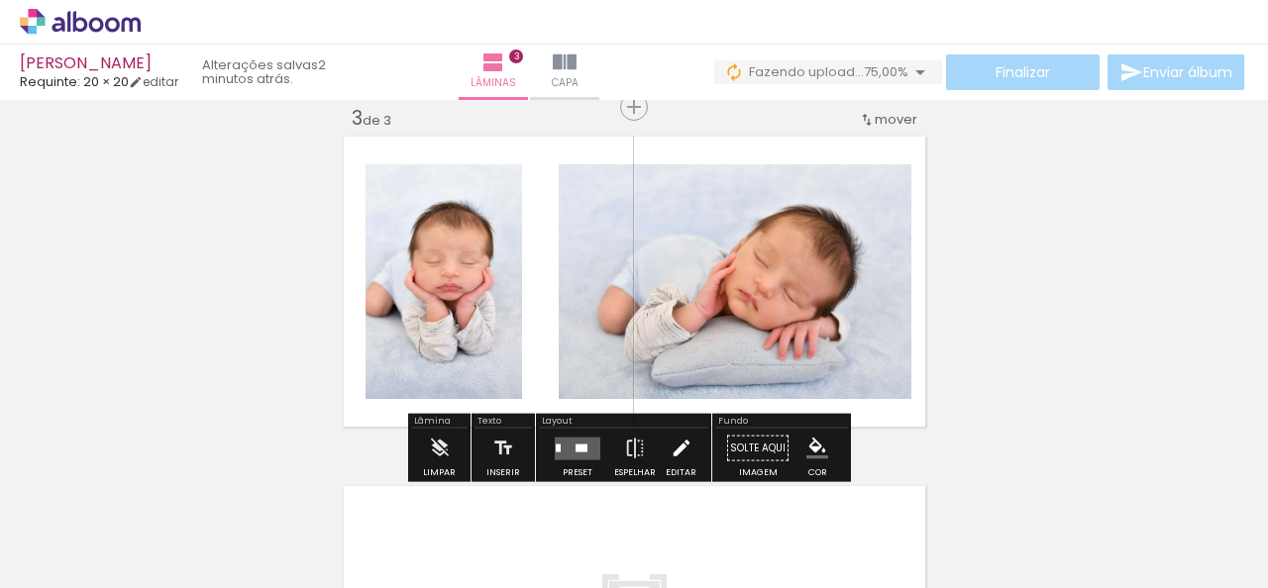
click at [676, 451] on iron-icon at bounding box center [682, 449] width 22 height 40
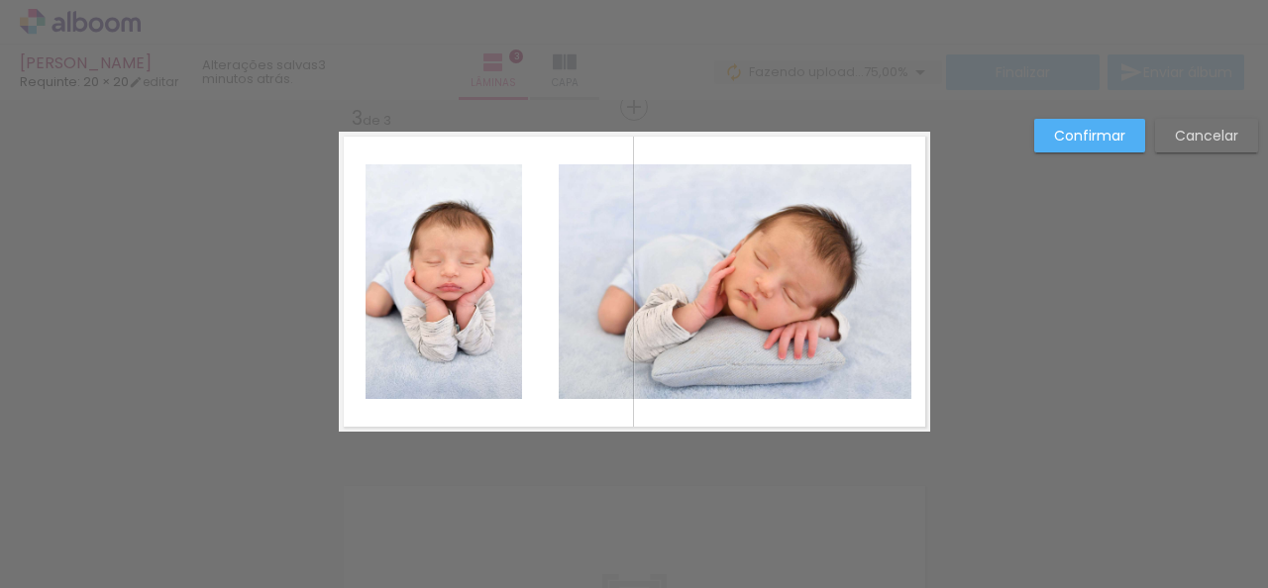
click at [489, 277] on quentale-photo at bounding box center [444, 281] width 157 height 235
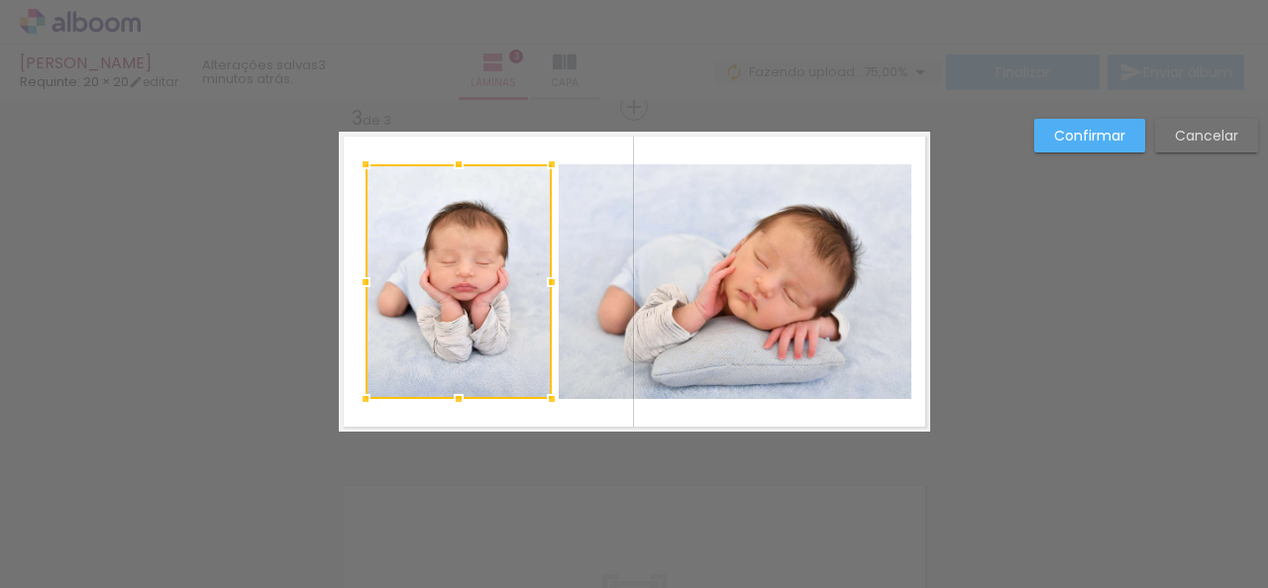
drag, startPoint x: 515, startPoint y: 284, endPoint x: 545, endPoint y: 284, distance: 29.7
click at [545, 284] on div at bounding box center [552, 283] width 40 height 40
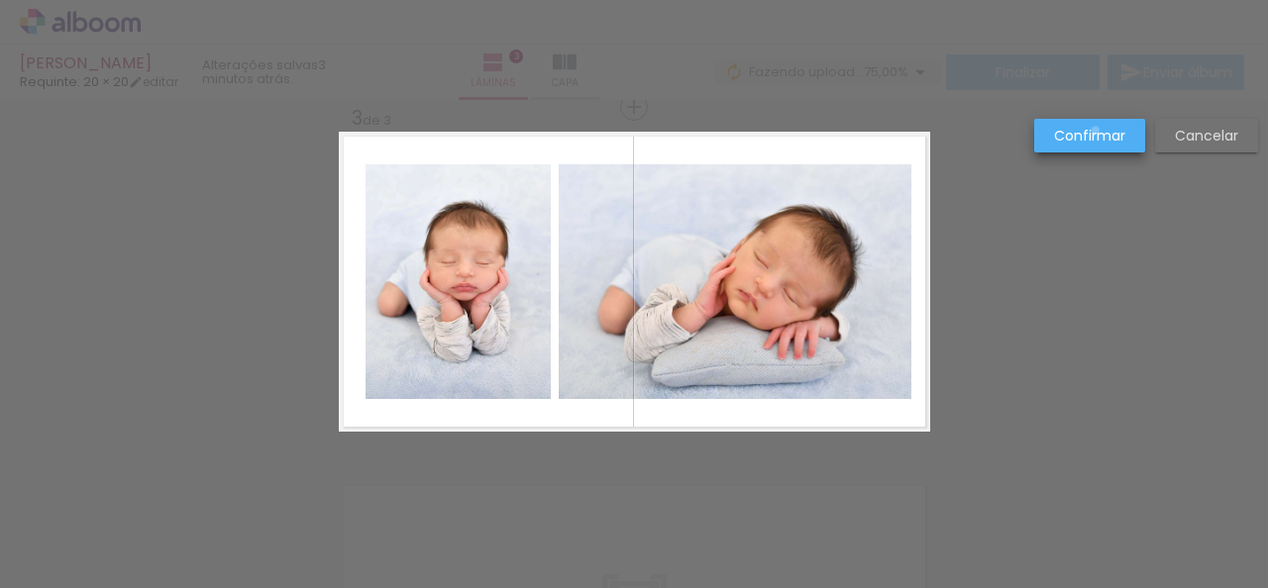
click at [0, 0] on slot "Confirmar" at bounding box center [0, 0] width 0 height 0
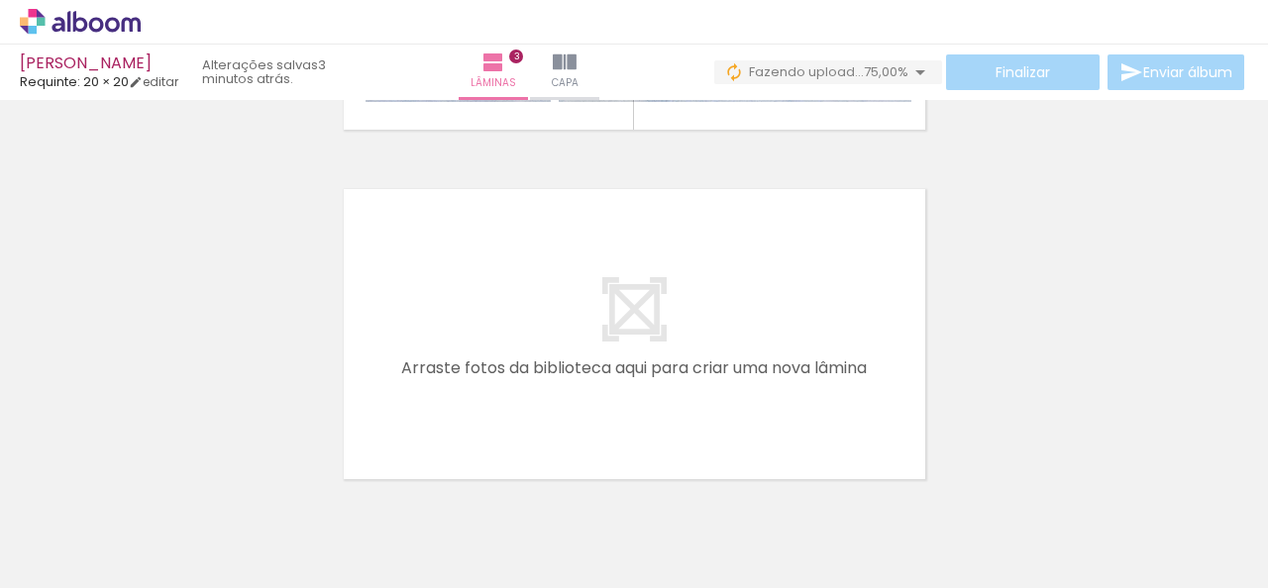
scroll to position [1111, 0]
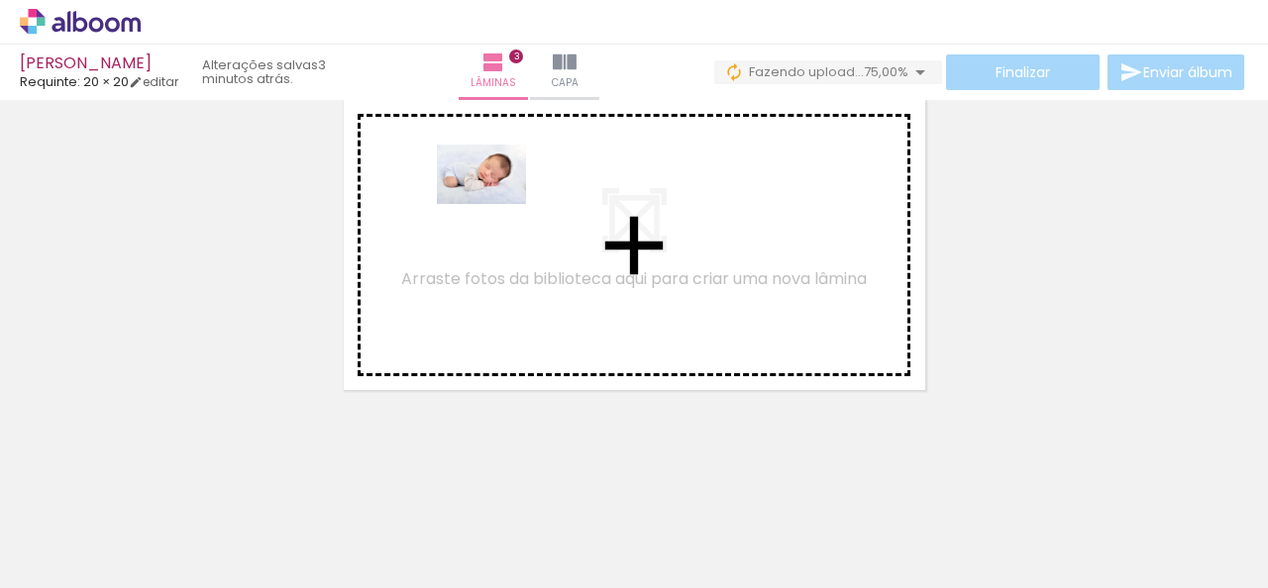
drag, startPoint x: 222, startPoint y: 525, endPoint x: 496, endPoint y: 204, distance: 422.3
click at [496, 204] on quentale-workspace at bounding box center [634, 294] width 1268 height 588
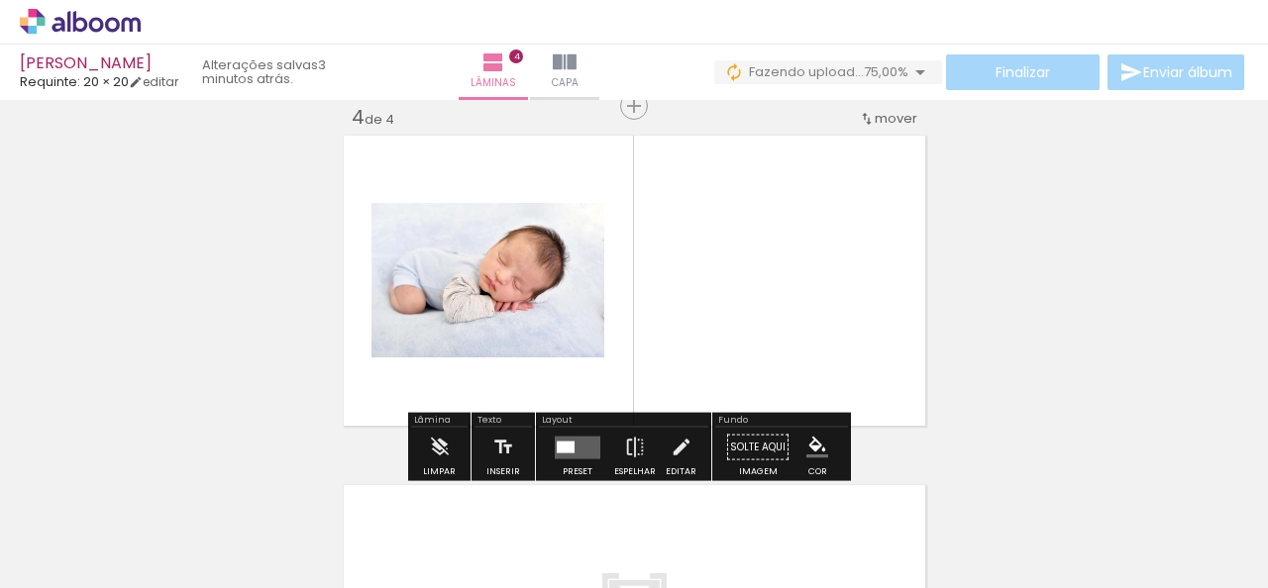
scroll to position [1074, 0]
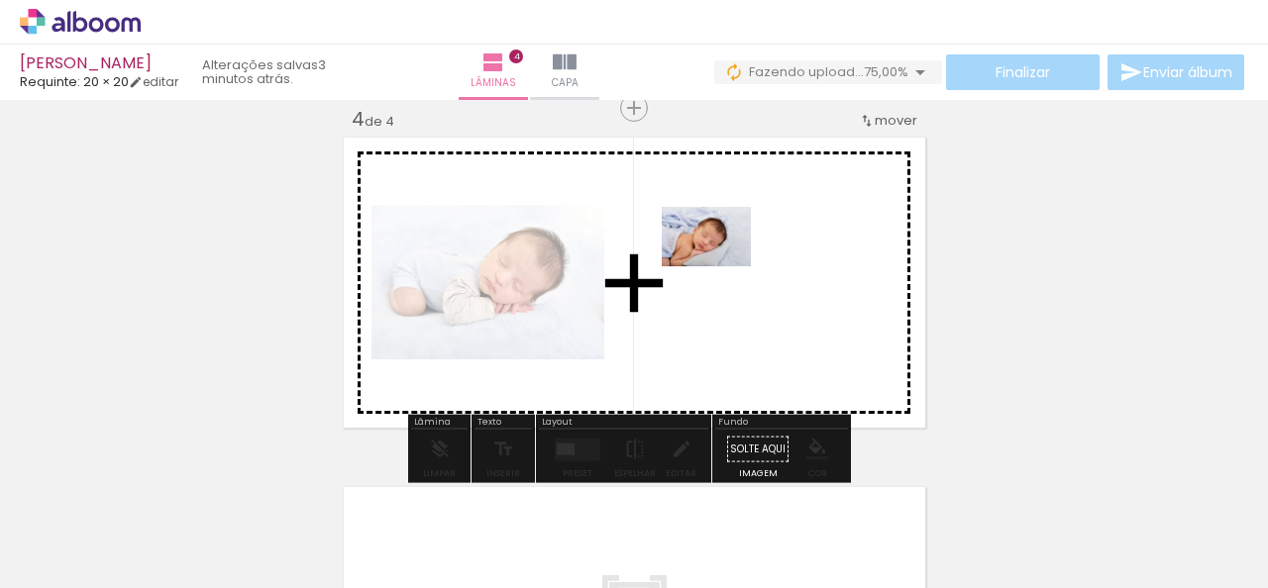
drag, startPoint x: 199, startPoint y: 515, endPoint x: 722, endPoint y: 266, distance: 579.1
click at [722, 266] on quentale-workspace at bounding box center [634, 294] width 1268 height 588
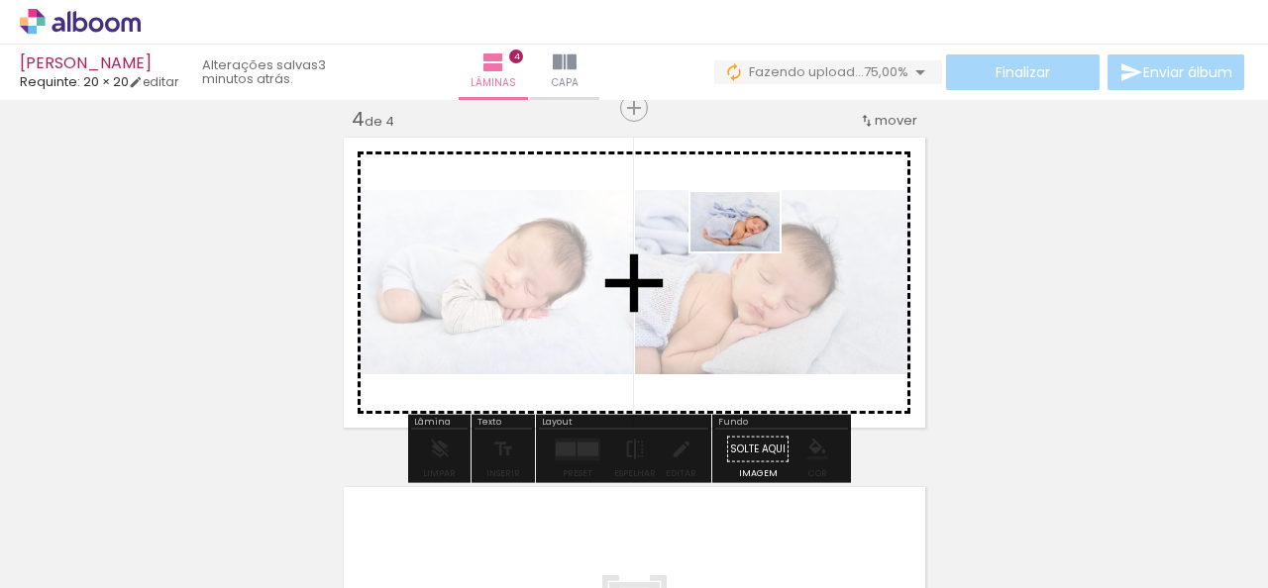
drag, startPoint x: 213, startPoint y: 528, endPoint x: 750, endPoint y: 252, distance: 603.9
click at [750, 252] on quentale-workspace at bounding box center [634, 294] width 1268 height 588
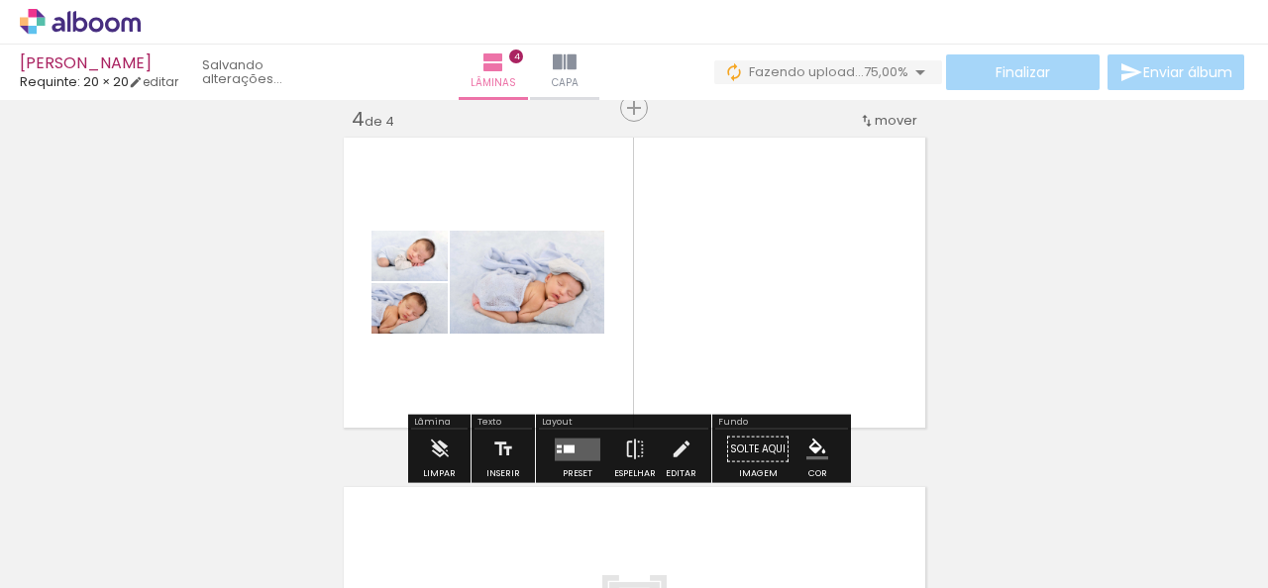
click at [564, 445] on div at bounding box center [569, 449] width 11 height 8
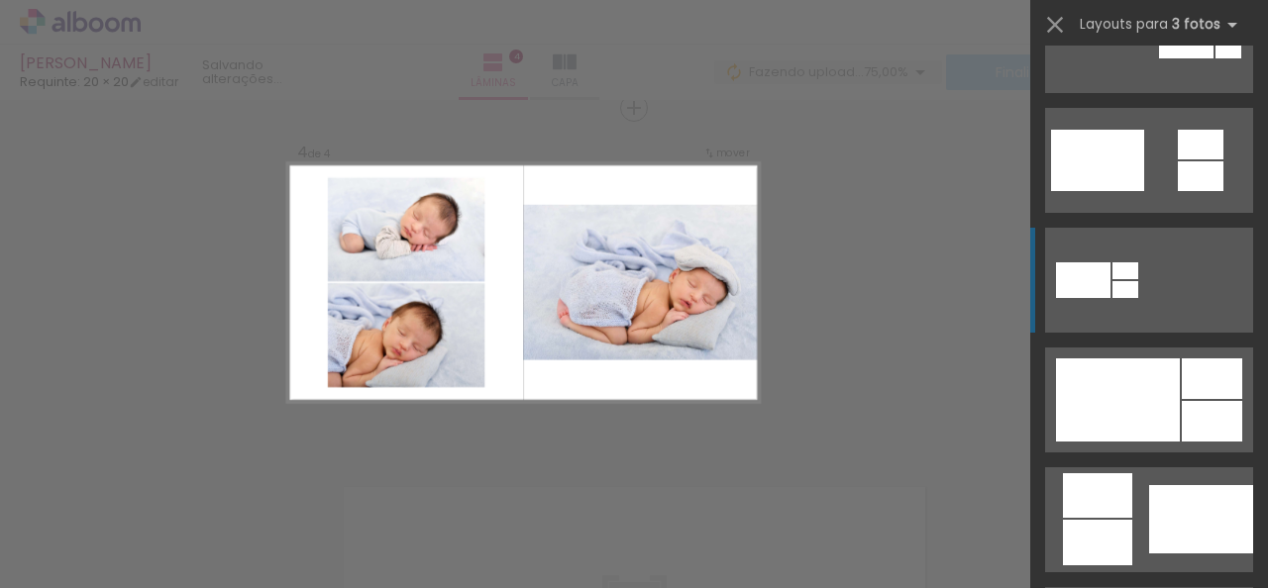
scroll to position [892, 0]
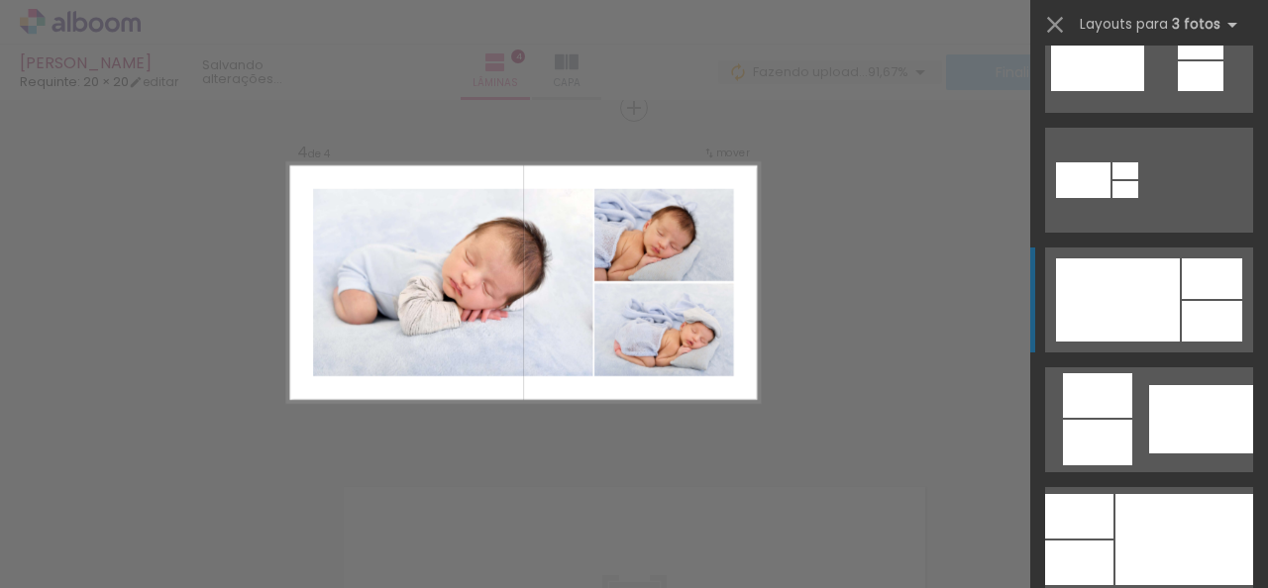
click at [1131, 315] on div at bounding box center [1118, 300] width 124 height 83
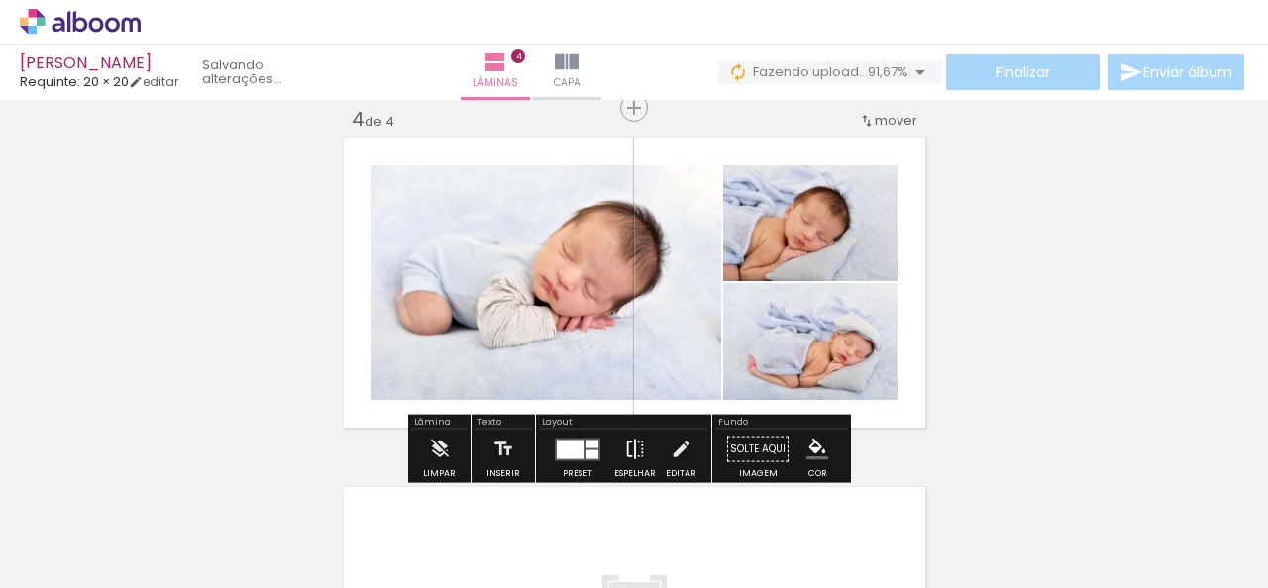
click at [642, 450] on paper-button "Espelhar" at bounding box center [635, 455] width 52 height 51
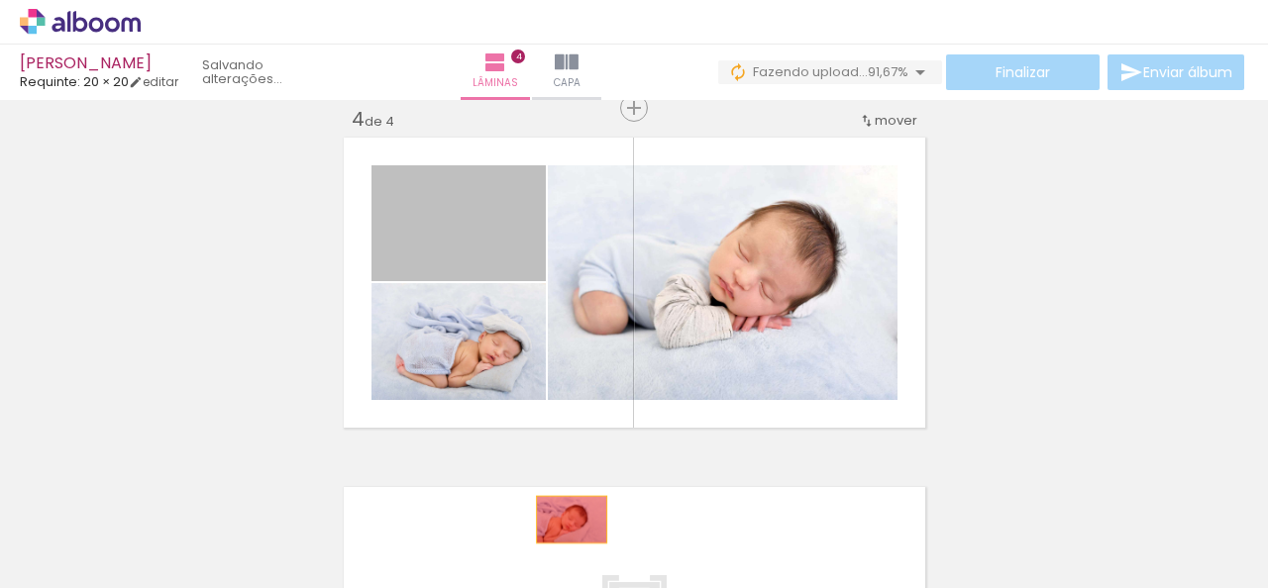
drag, startPoint x: 502, startPoint y: 237, endPoint x: 580, endPoint y: 524, distance: 297.5
click at [577, 519] on quentale-workspace at bounding box center [634, 294] width 1268 height 588
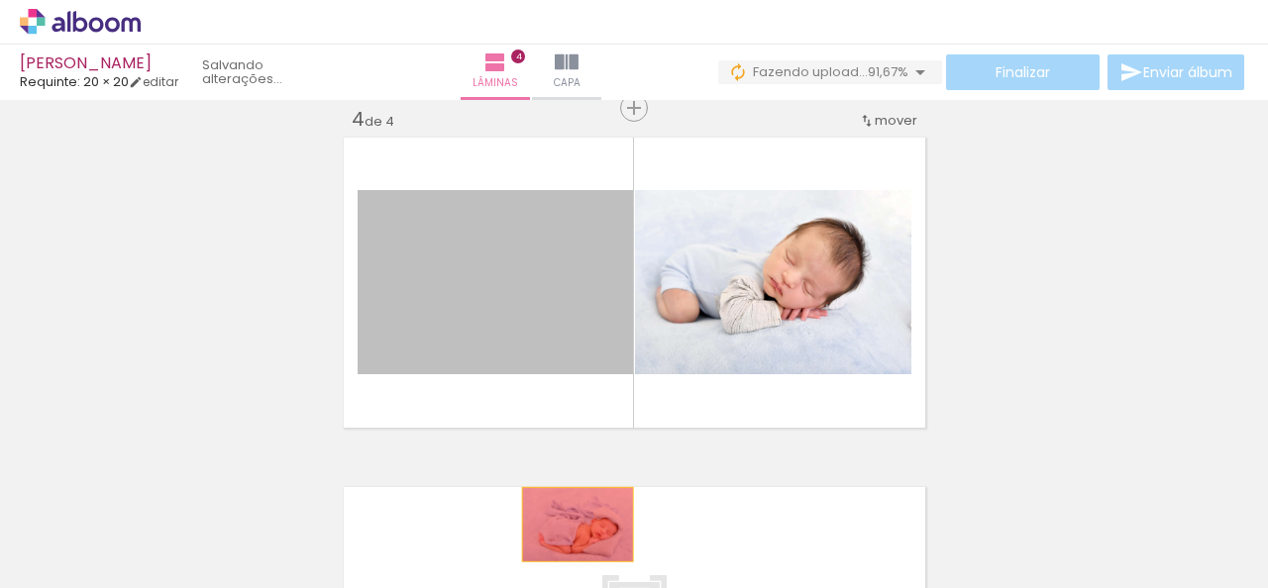
drag, startPoint x: 471, startPoint y: 302, endPoint x: 581, endPoint y: 529, distance: 252.5
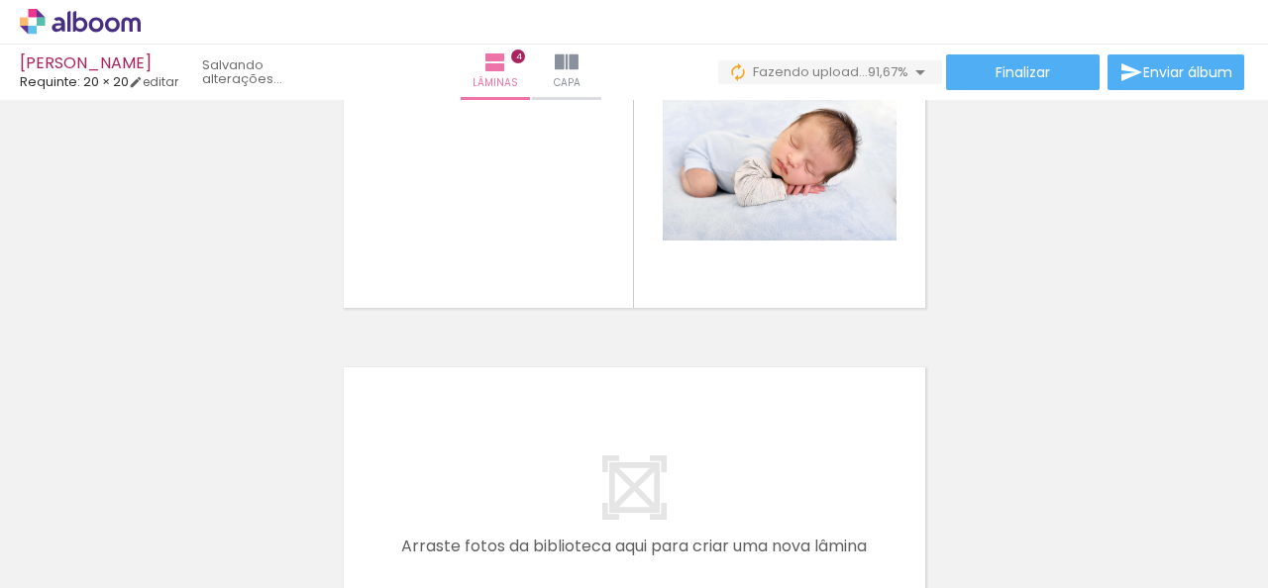
scroll to position [1074, 0]
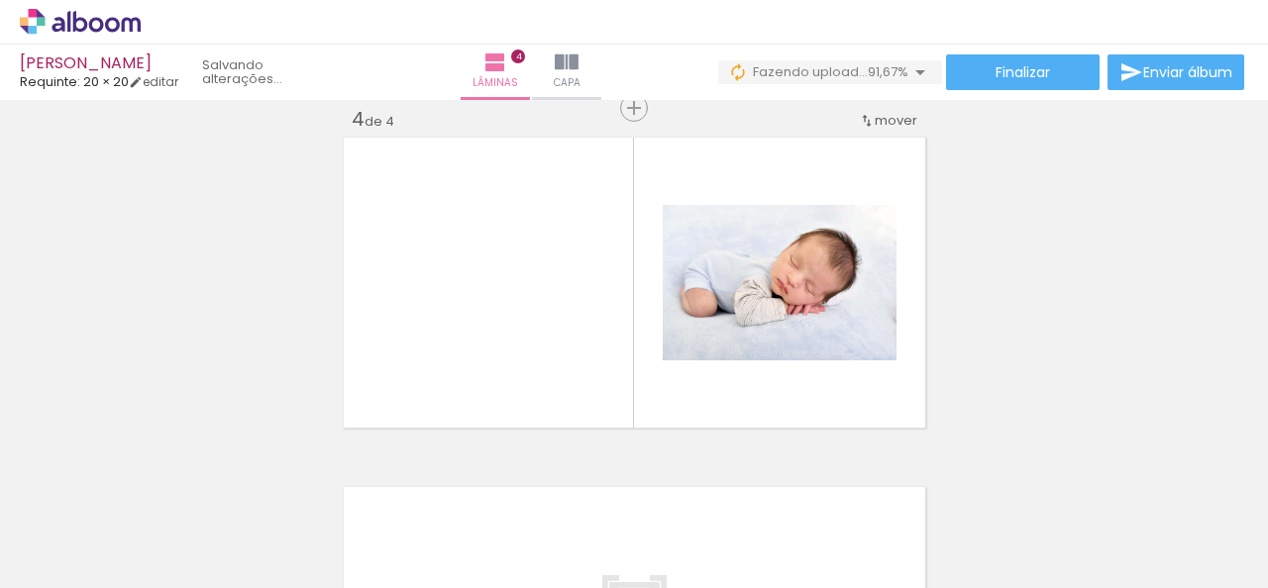
click at [665, 382] on quentale-layouter at bounding box center [634, 283] width 591 height 300
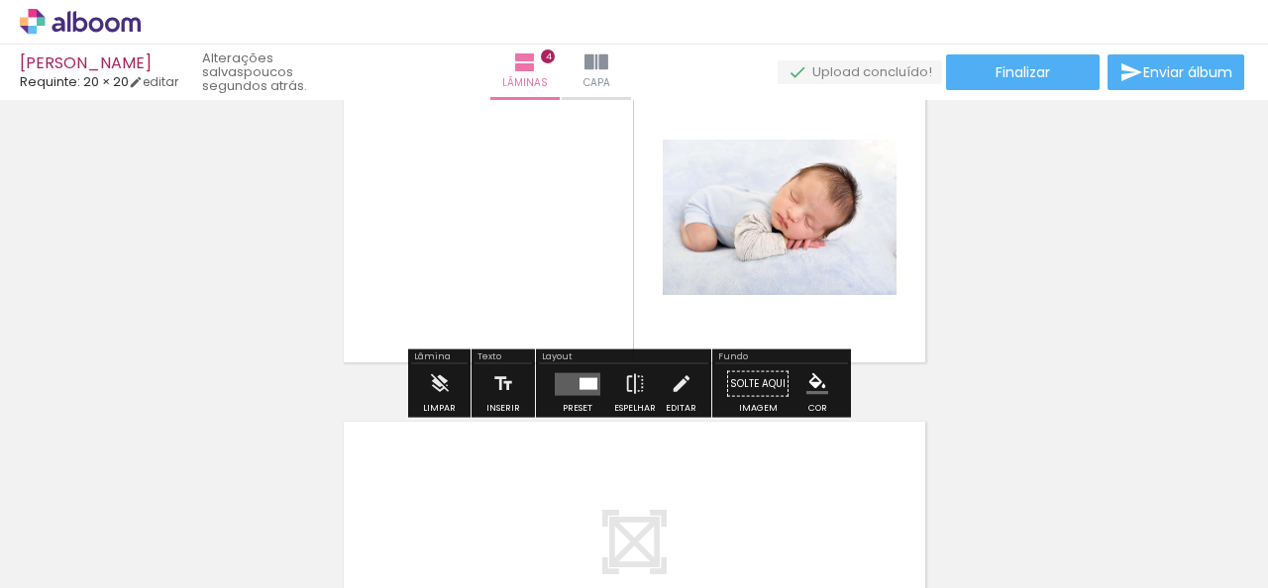
scroll to position [1173, 0]
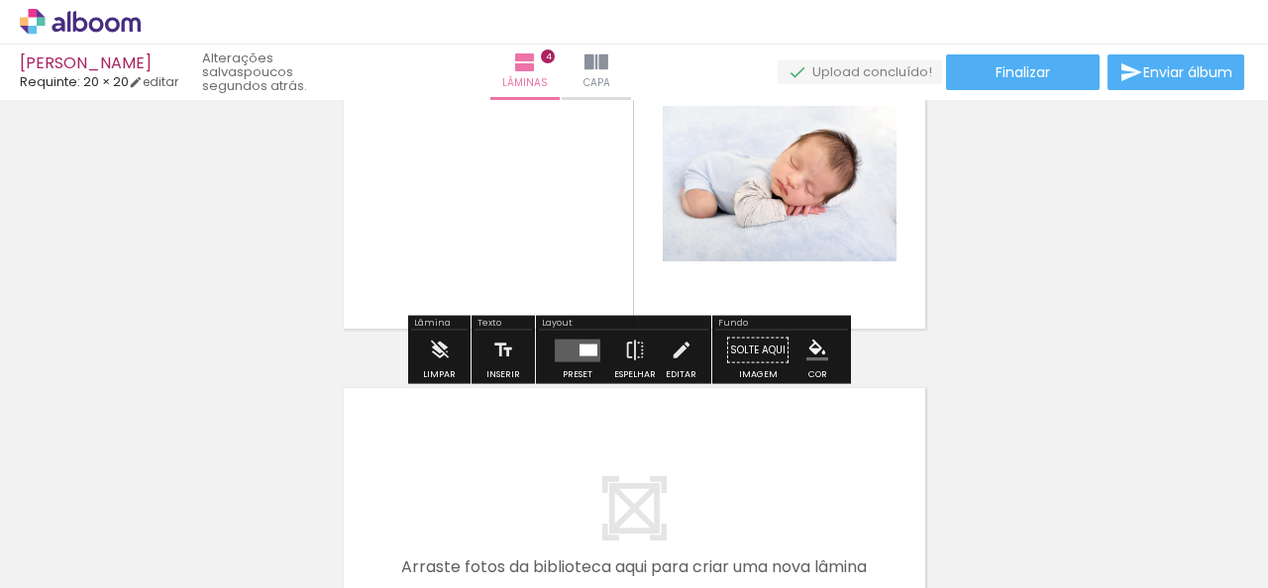
click at [580, 354] on div at bounding box center [589, 350] width 18 height 12
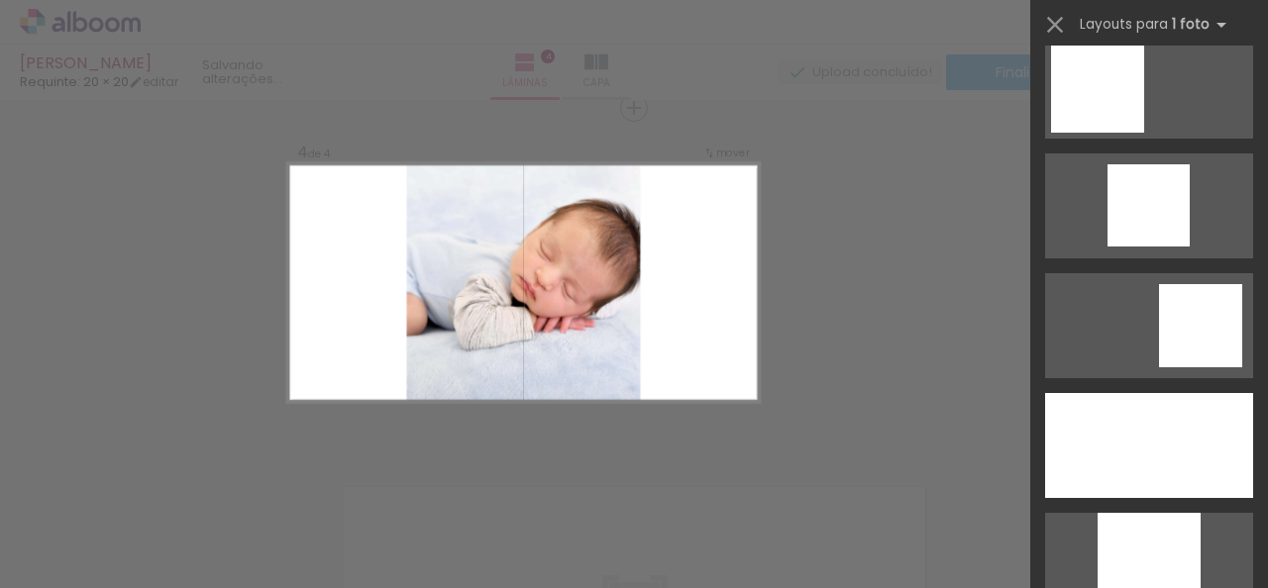
scroll to position [2080, 0]
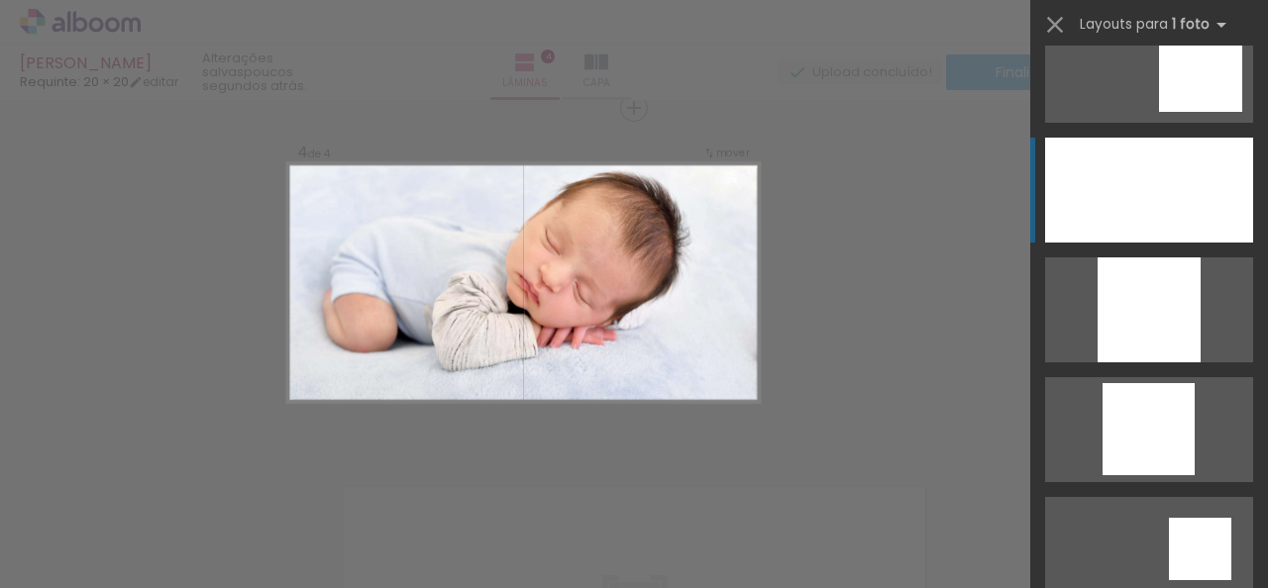
click at [1152, 258] on div at bounding box center [1149, 310] width 103 height 105
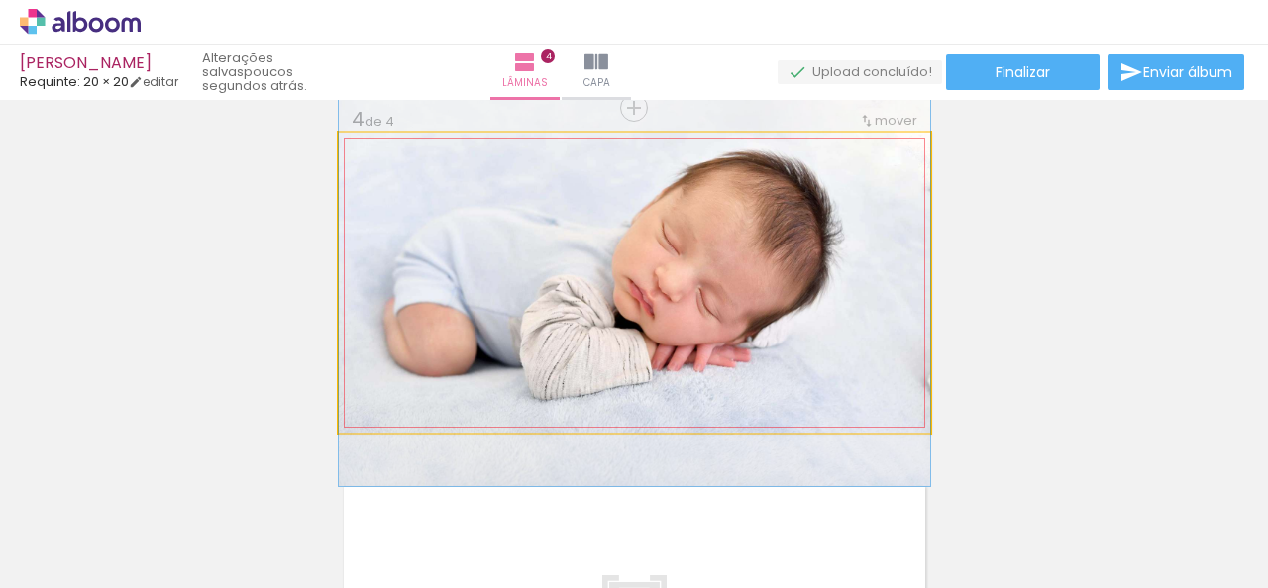
drag, startPoint x: 733, startPoint y: 252, endPoint x: 824, endPoint y: 259, distance: 91.4
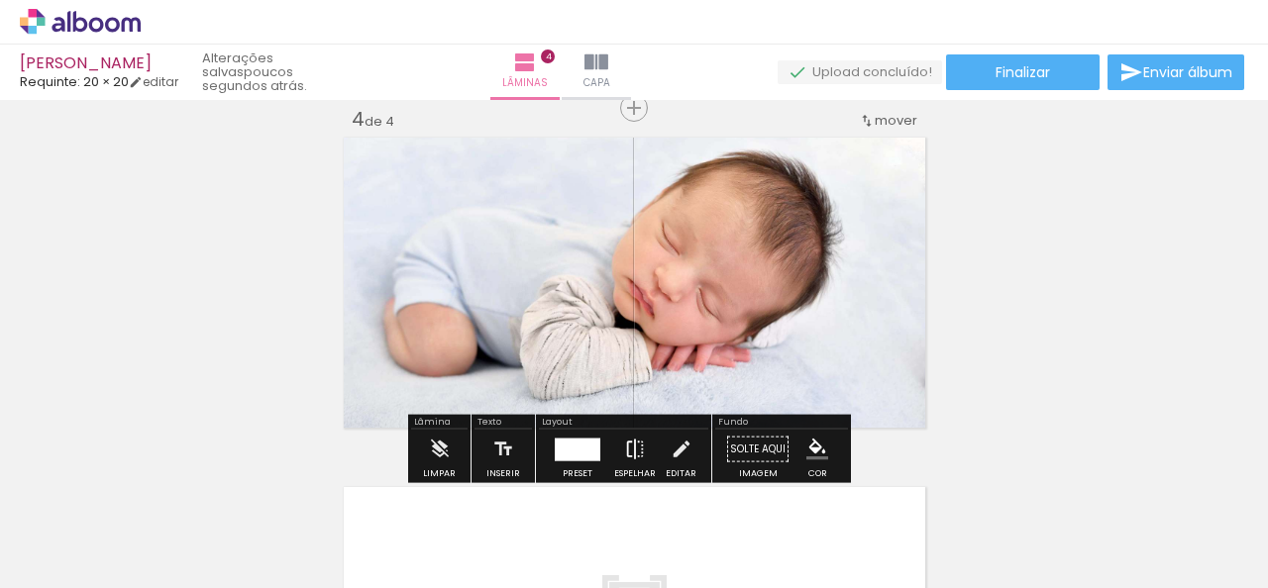
click at [629, 445] on iron-icon at bounding box center [635, 450] width 22 height 40
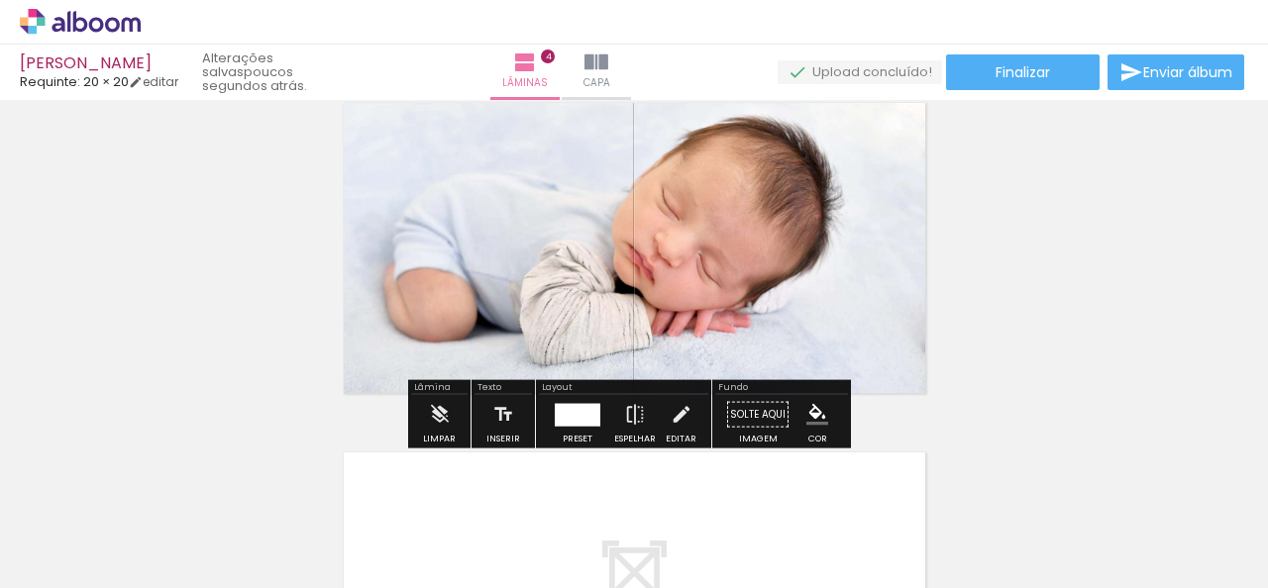
scroll to position [1074, 0]
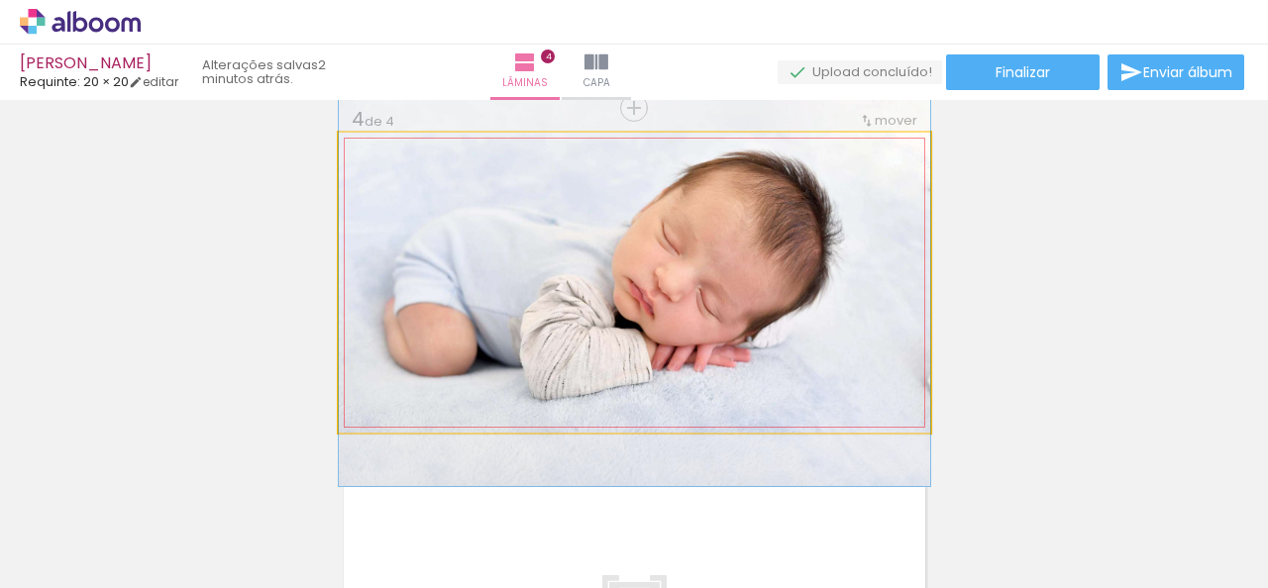
drag, startPoint x: 663, startPoint y: 266, endPoint x: 772, endPoint y: 266, distance: 109.0
type paper-slider "100"
click at [383, 150] on div at bounding box center [385, 154] width 32 height 32
drag, startPoint x: 383, startPoint y: 150, endPoint x: 342, endPoint y: 144, distance: 42.0
click at [345, 144] on div at bounding box center [414, 154] width 138 height 30
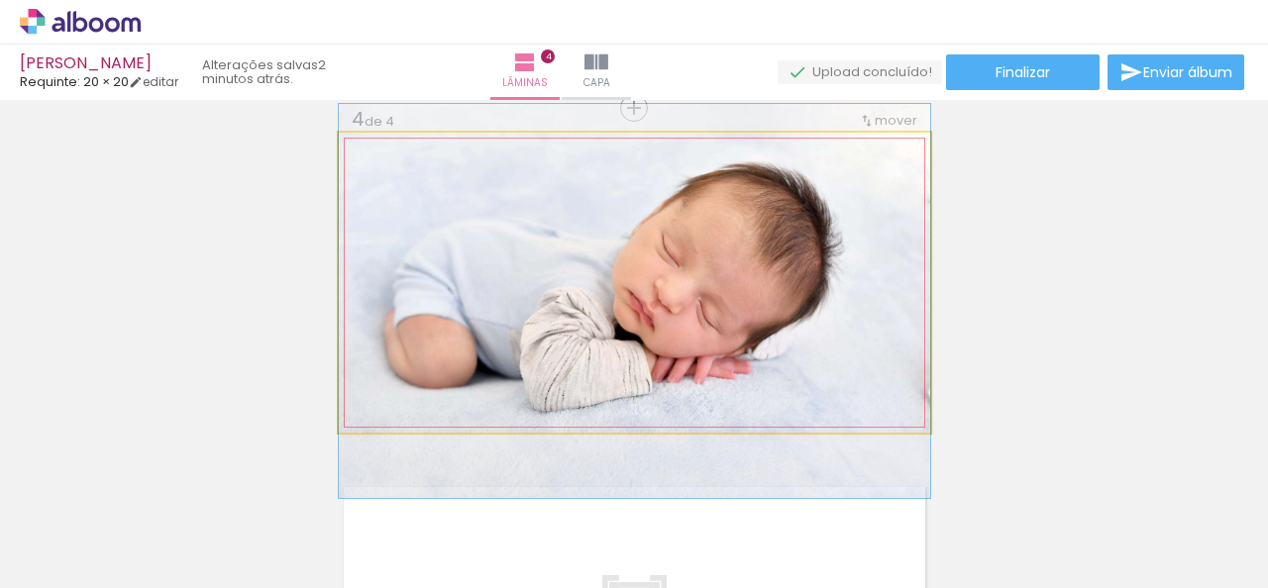
drag, startPoint x: 594, startPoint y: 235, endPoint x: 676, endPoint y: 247, distance: 82.1
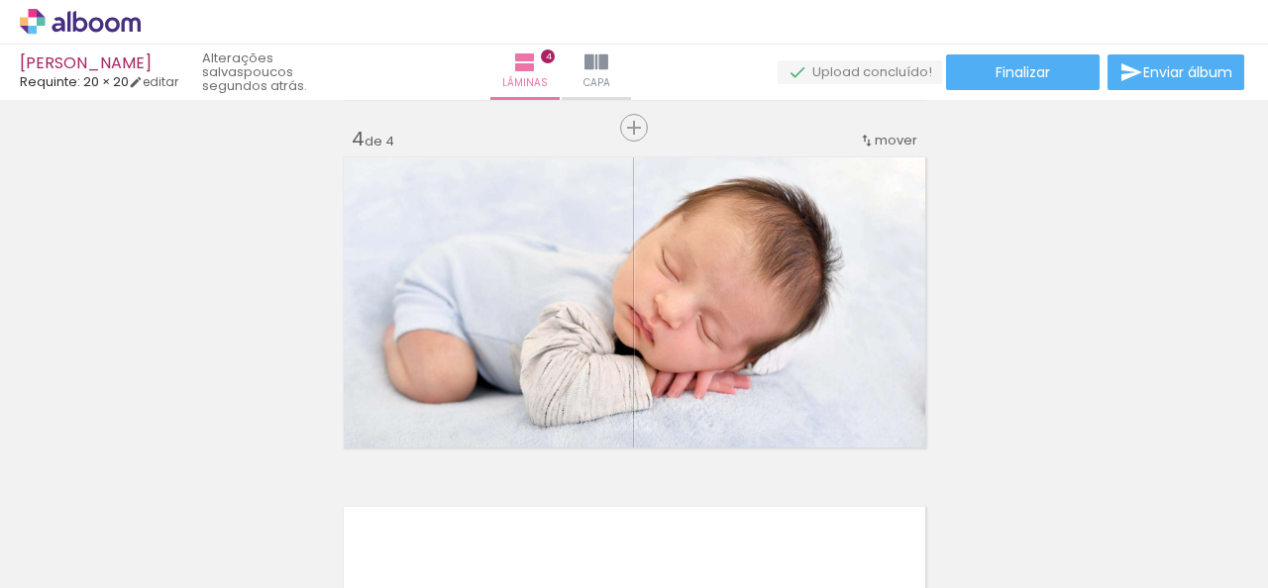
scroll to position [1090, 0]
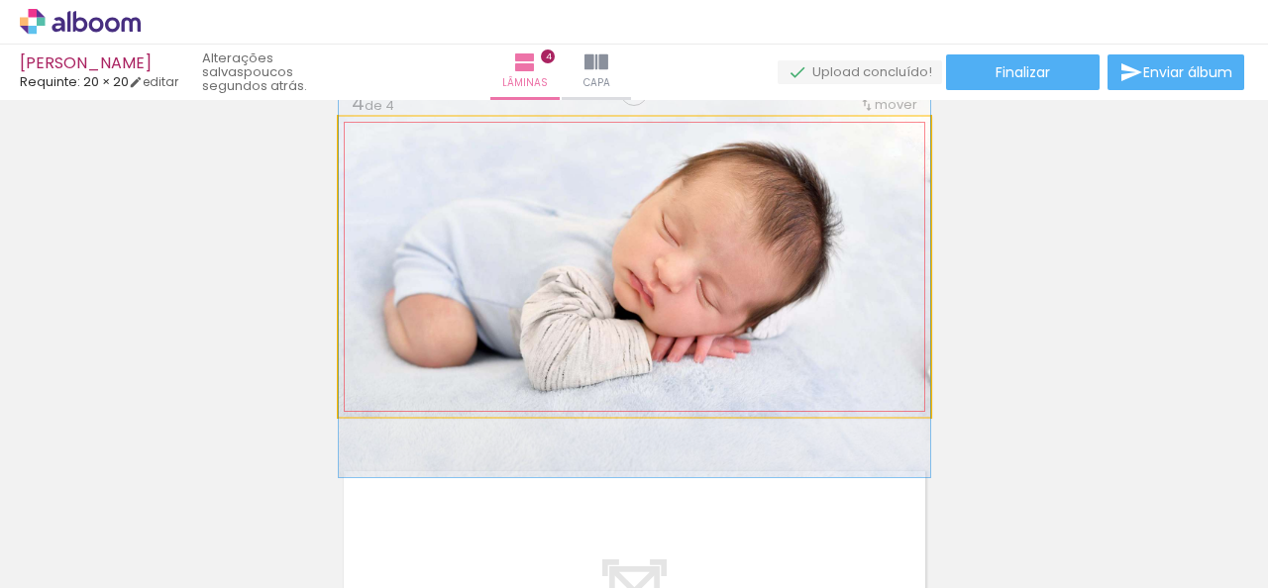
drag, startPoint x: 672, startPoint y: 339, endPoint x: 770, endPoint y: 339, distance: 98.1
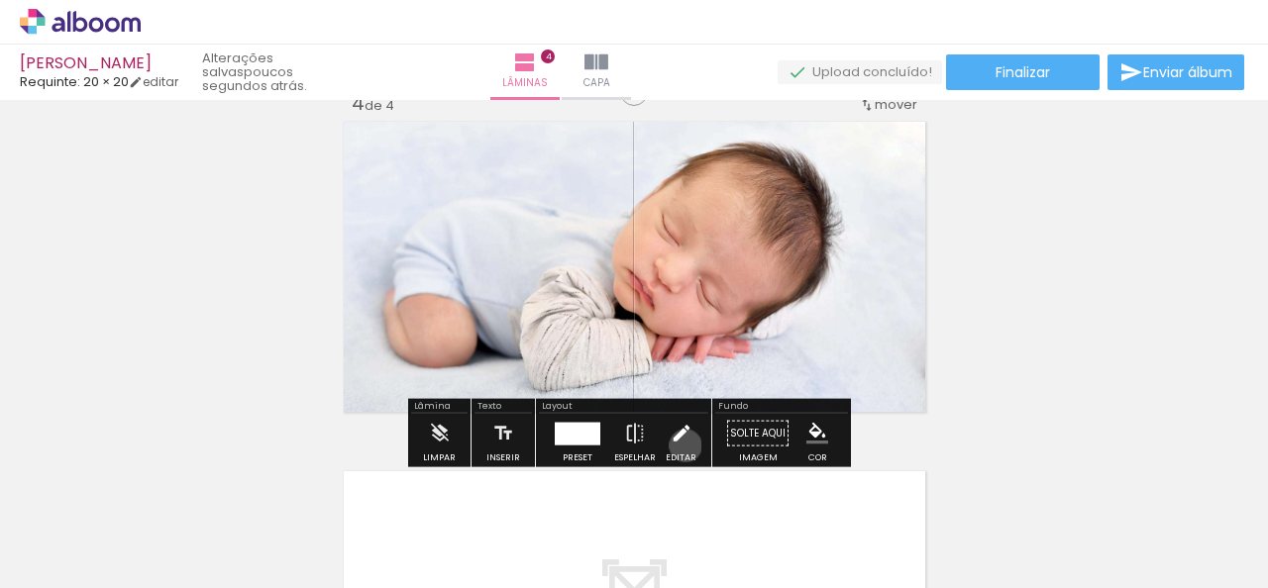
click at [681, 446] on iron-icon at bounding box center [682, 434] width 22 height 40
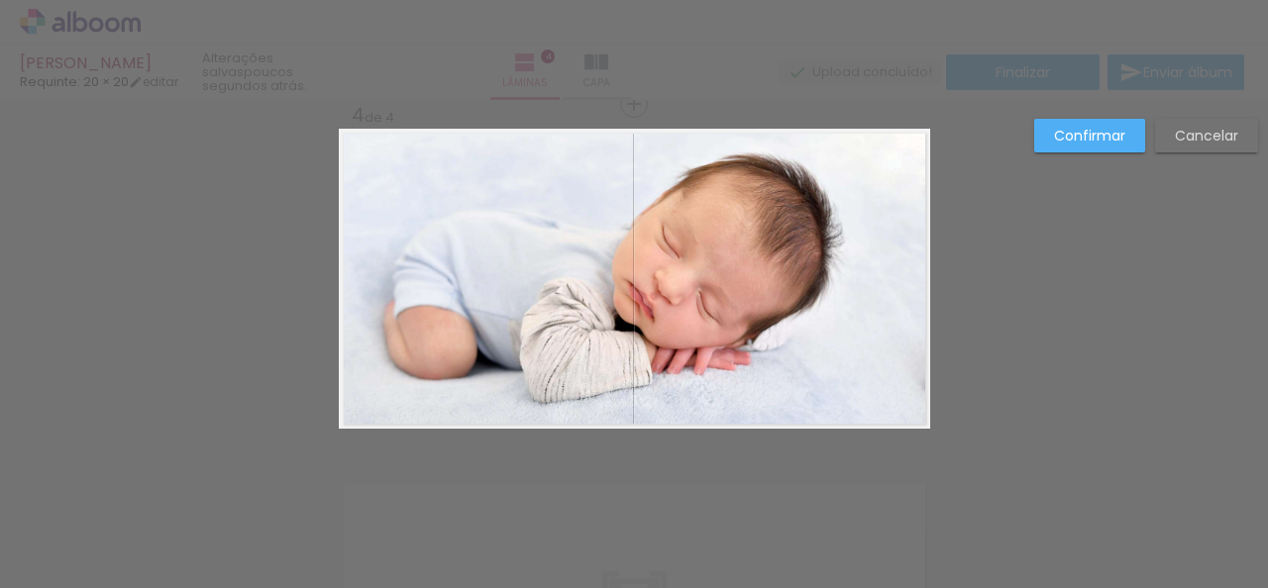
scroll to position [1074, 0]
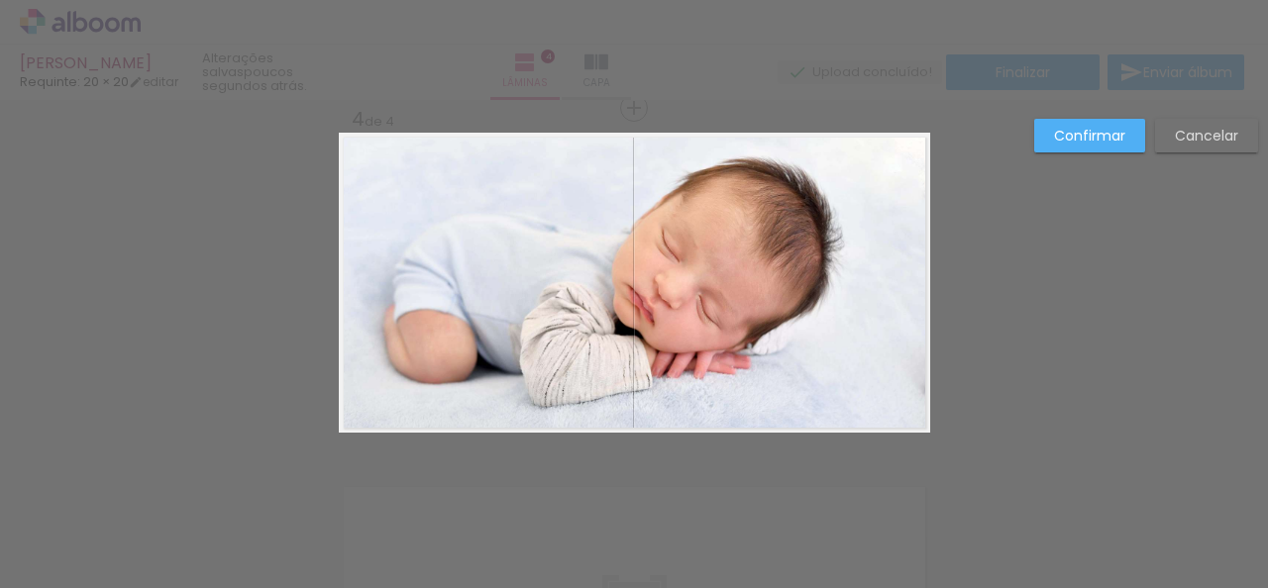
click at [621, 293] on quentale-photo at bounding box center [634, 283] width 591 height 300
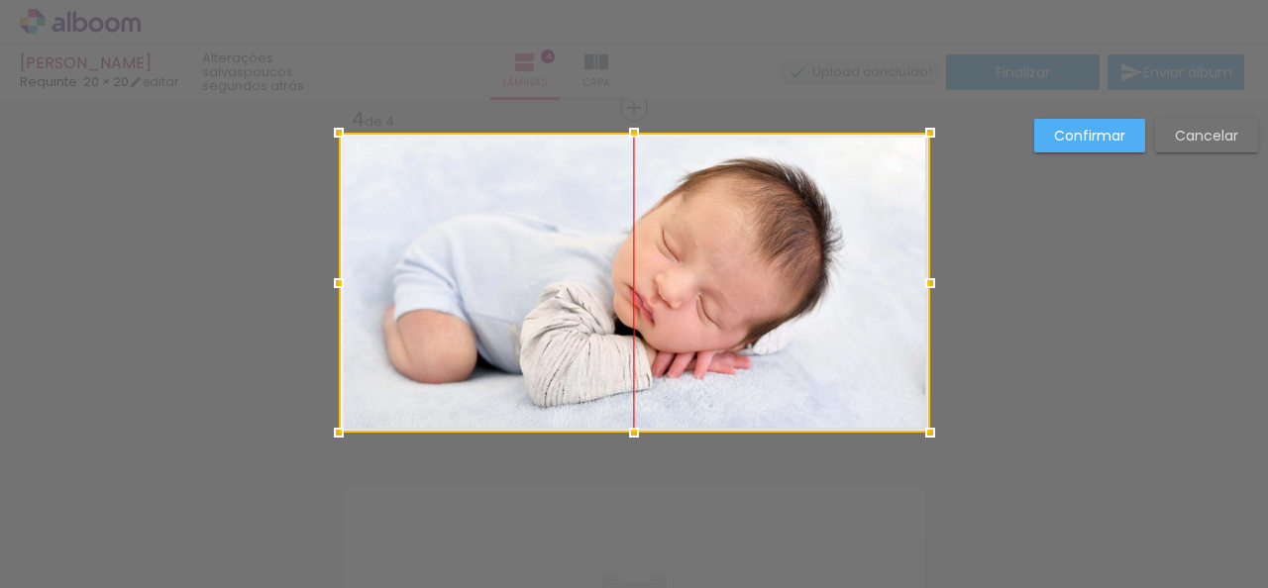
drag, startPoint x: 503, startPoint y: 321, endPoint x: 559, endPoint y: 321, distance: 55.5
click at [559, 321] on div at bounding box center [634, 283] width 591 height 300
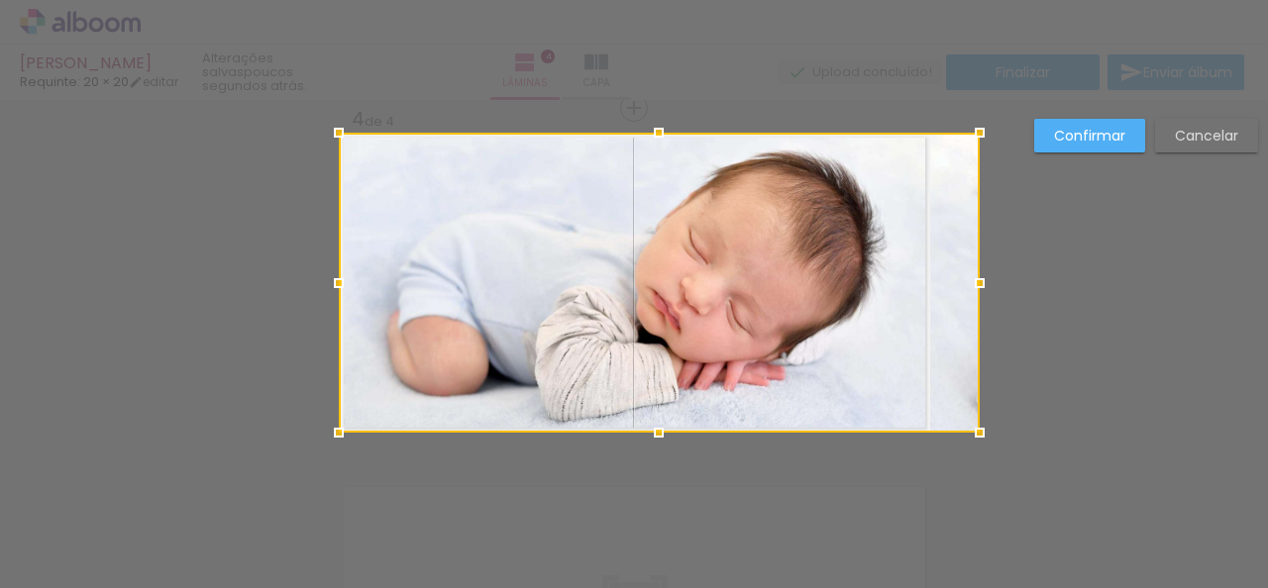
drag, startPoint x: 927, startPoint y: 282, endPoint x: 940, endPoint y: 281, distance: 12.9
click at [940, 281] on div at bounding box center [659, 283] width 641 height 300
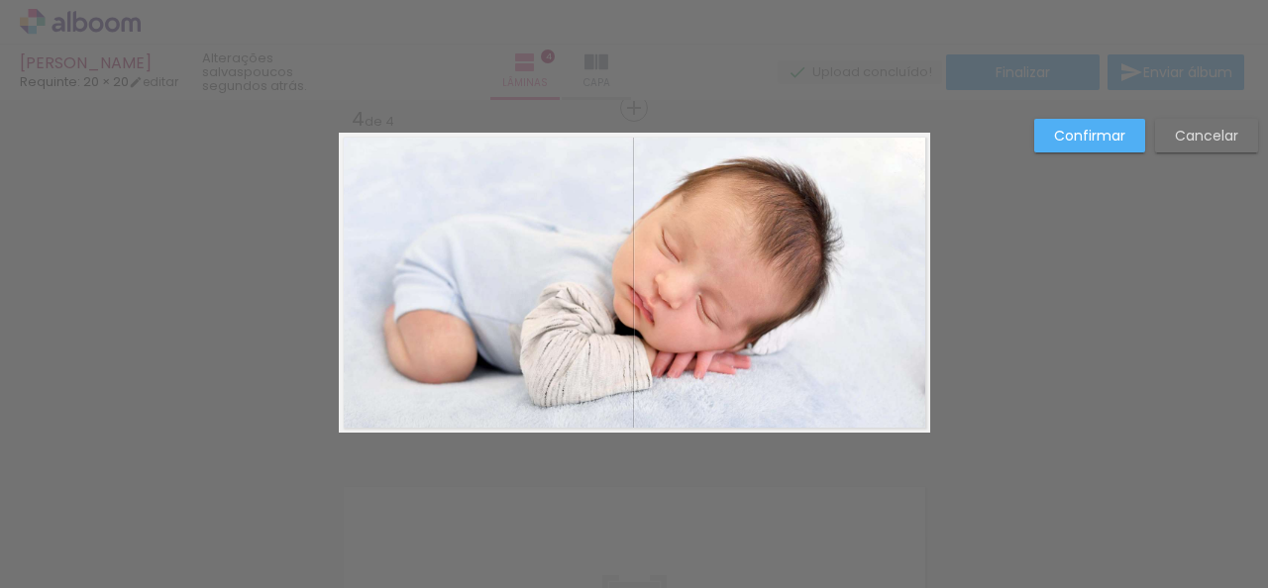
click at [897, 317] on quentale-photo at bounding box center [634, 283] width 591 height 300
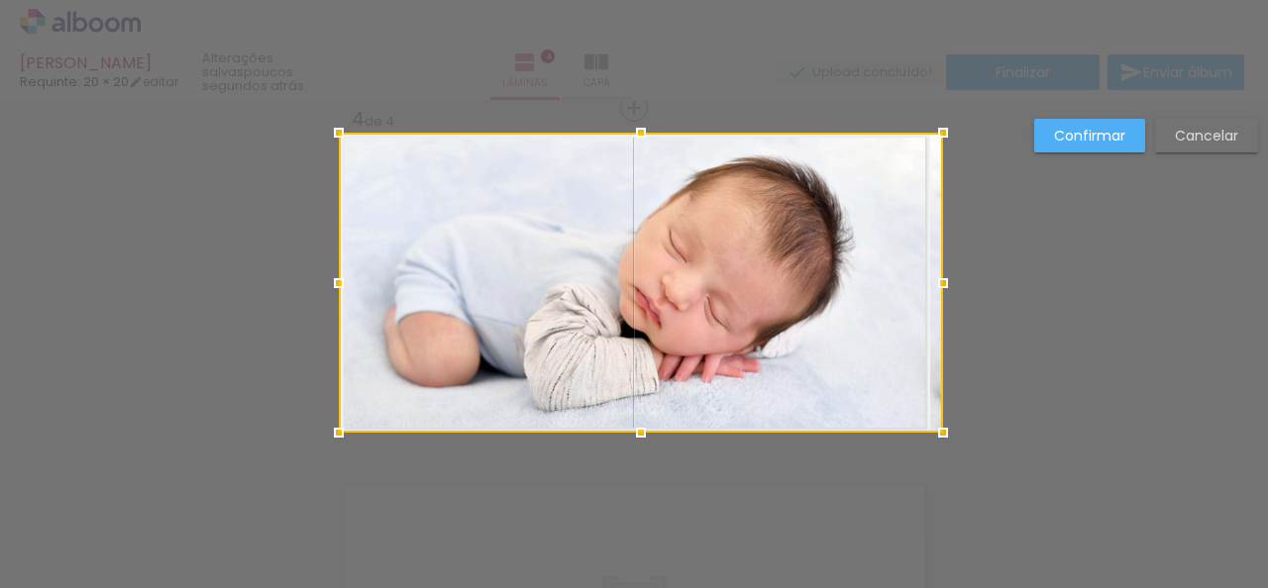
click at [934, 285] on div at bounding box center [943, 284] width 40 height 40
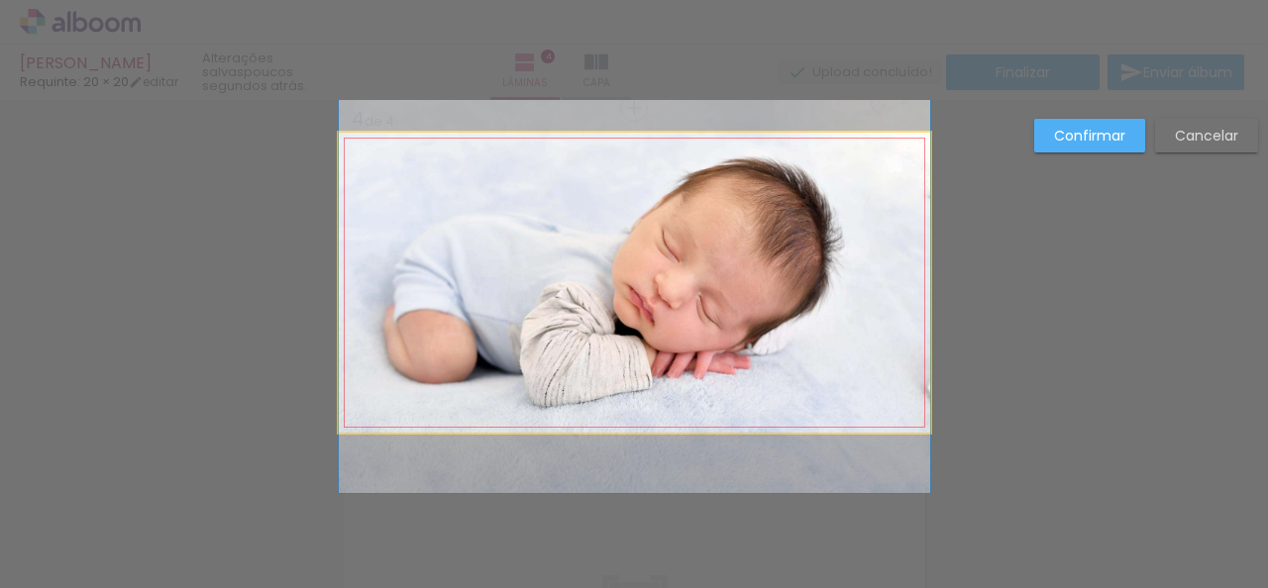
drag, startPoint x: 689, startPoint y: 244, endPoint x: 719, endPoint y: 244, distance: 29.7
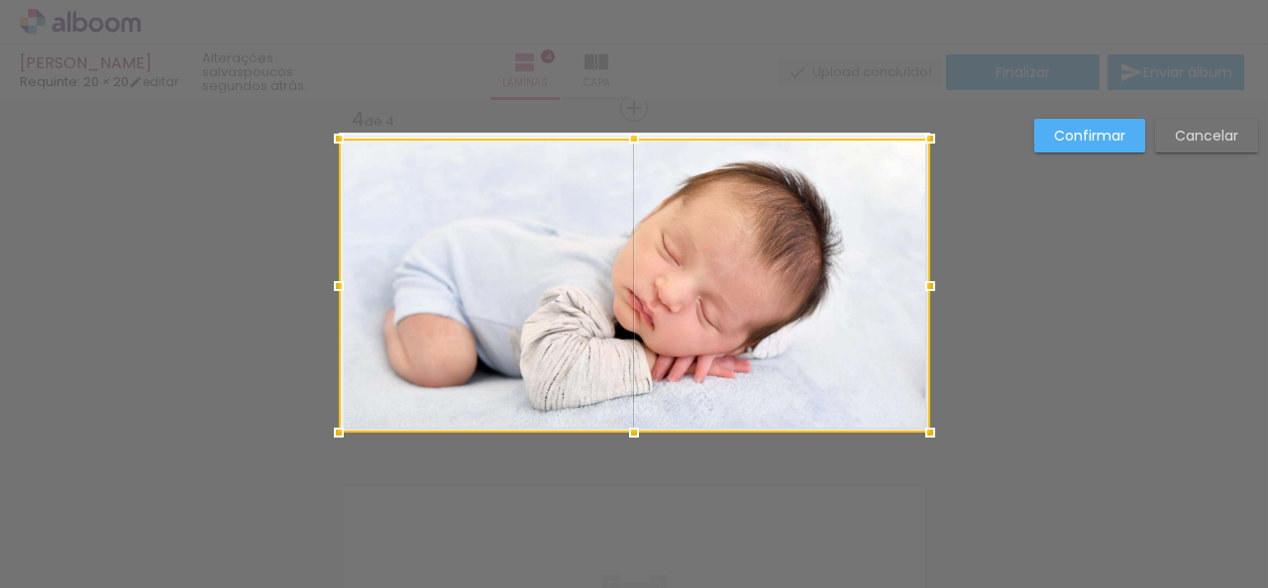
drag, startPoint x: 626, startPoint y: 126, endPoint x: 630, endPoint y: 114, distance: 12.5
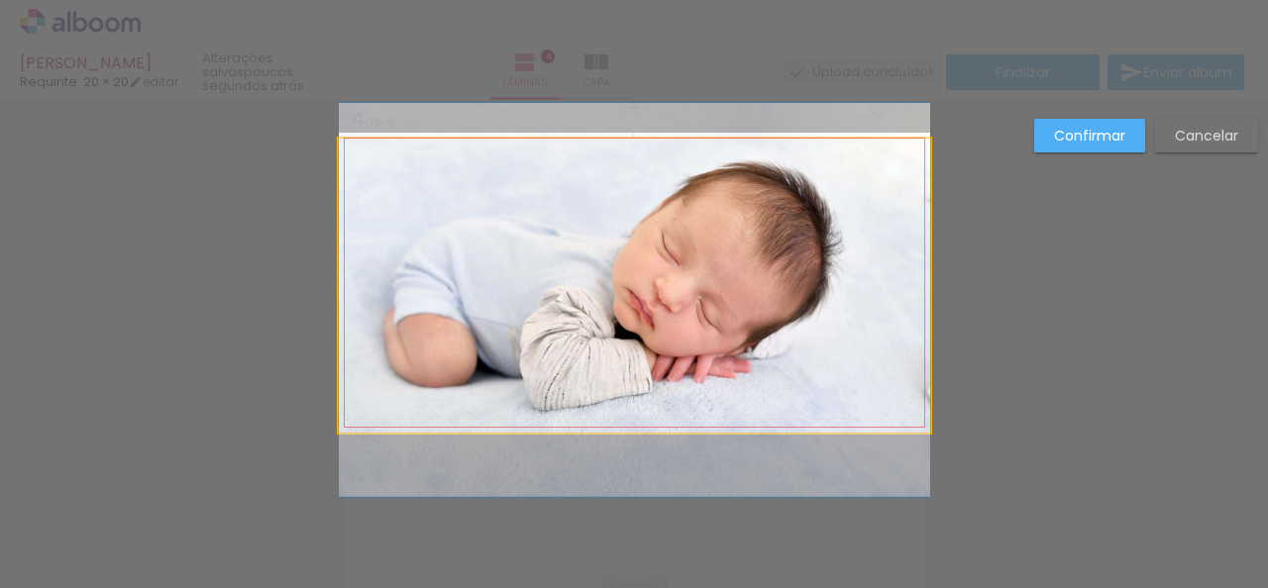
click at [906, 164] on quentale-photo at bounding box center [634, 286] width 591 height 294
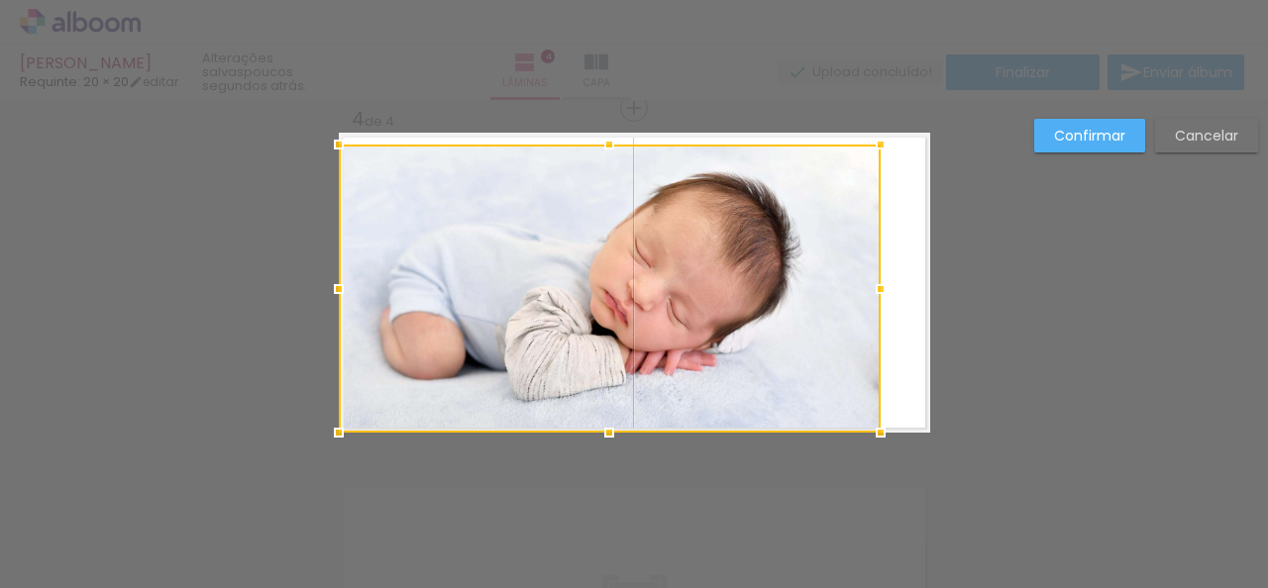
drag, startPoint x: 921, startPoint y: 140, endPoint x: 872, endPoint y: 163, distance: 54.9
click at [872, 163] on div at bounding box center [610, 289] width 542 height 288
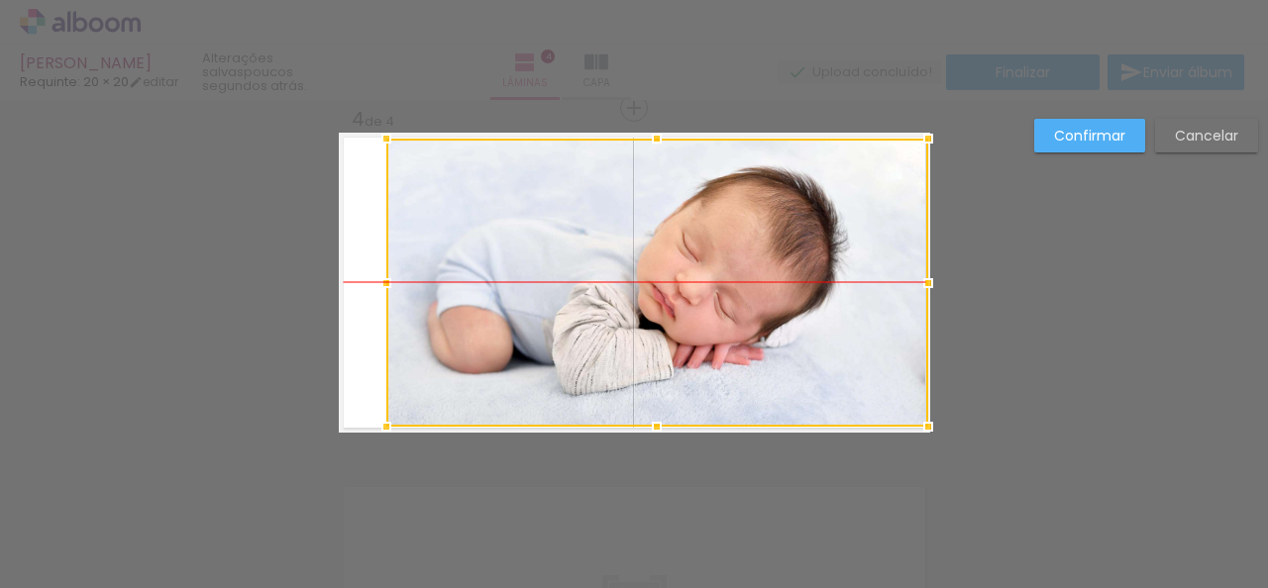
drag, startPoint x: 753, startPoint y: 247, endPoint x: 800, endPoint y: 247, distance: 47.5
click at [800, 247] on div at bounding box center [657, 283] width 542 height 288
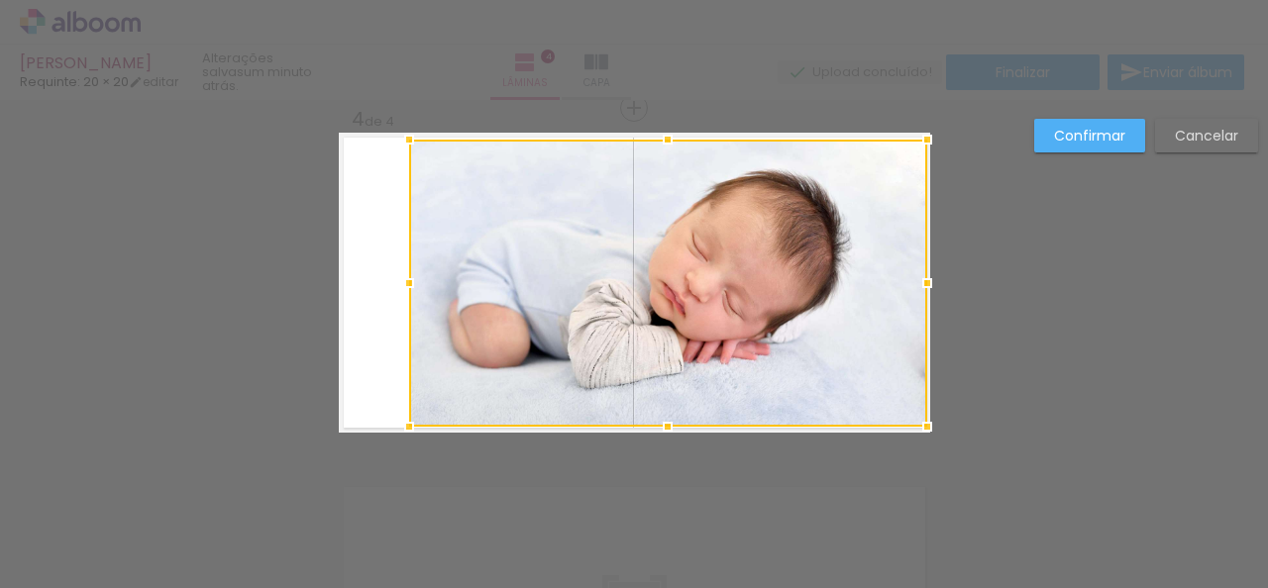
drag, startPoint x: 372, startPoint y: 136, endPoint x: 395, endPoint y: 132, distance: 23.1
click at [395, 132] on div at bounding box center [409, 140] width 40 height 40
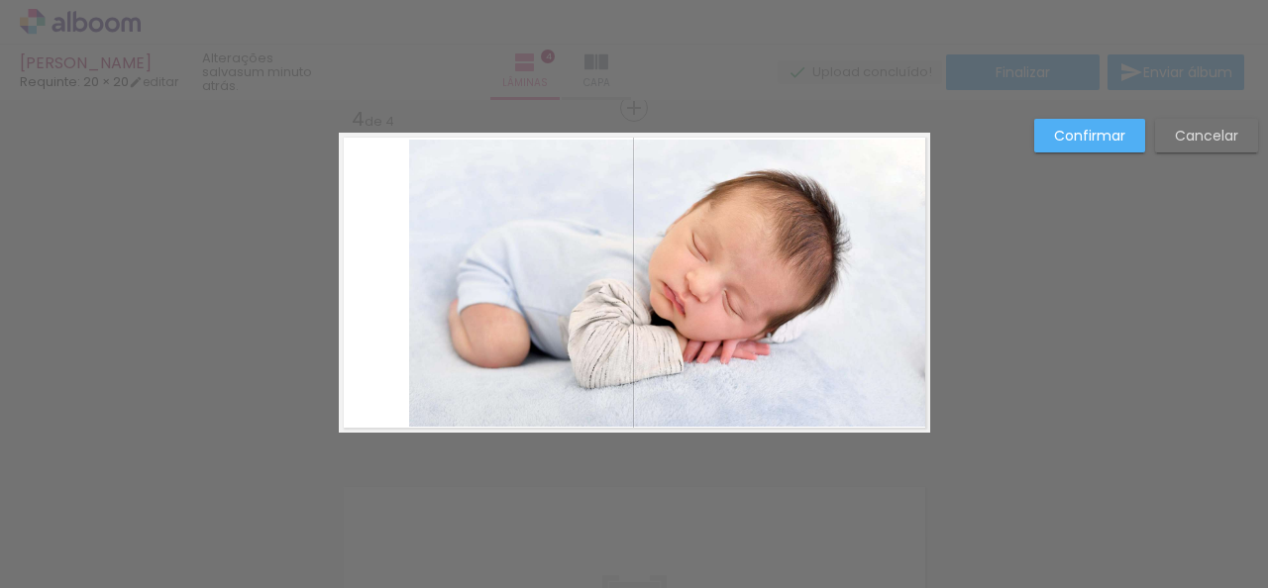
click at [0, 0] on slot "Confirmar" at bounding box center [0, 0] width 0 height 0
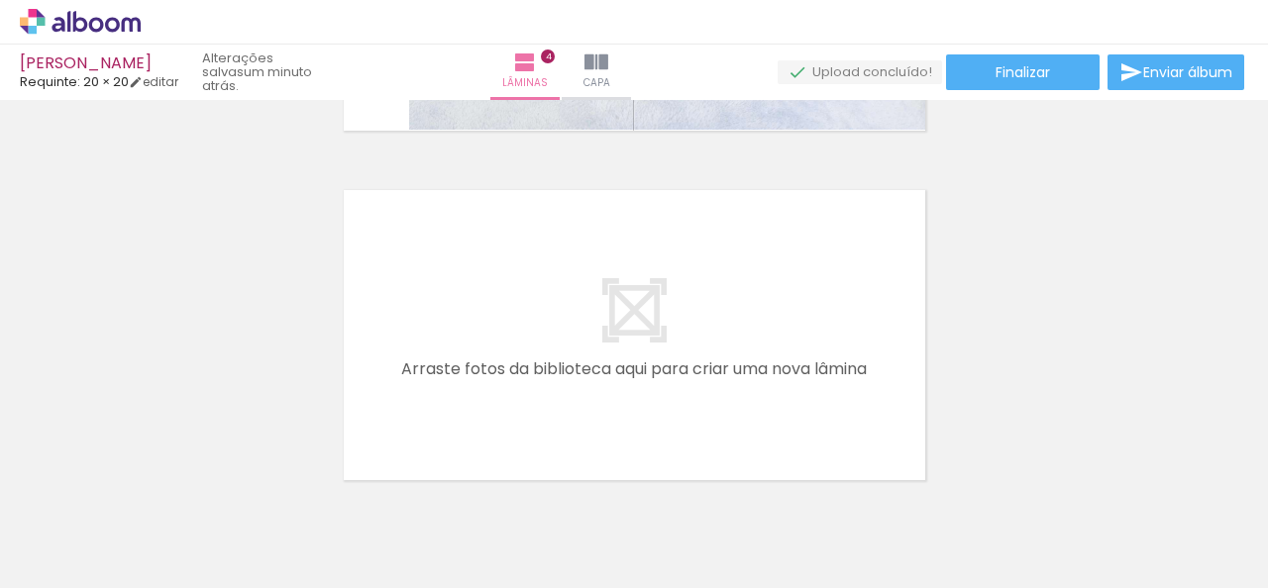
scroll to position [1461, 0]
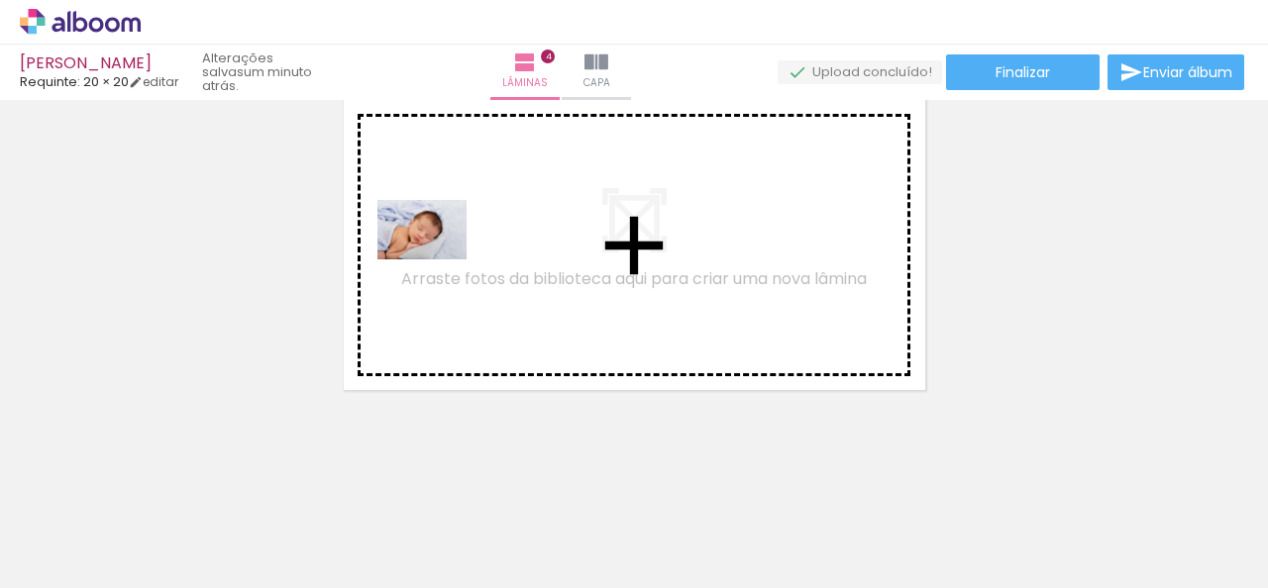
drag, startPoint x: 222, startPoint y: 536, endPoint x: 455, endPoint y: 247, distance: 371.3
click at [455, 247] on quentale-workspace at bounding box center [634, 294] width 1268 height 588
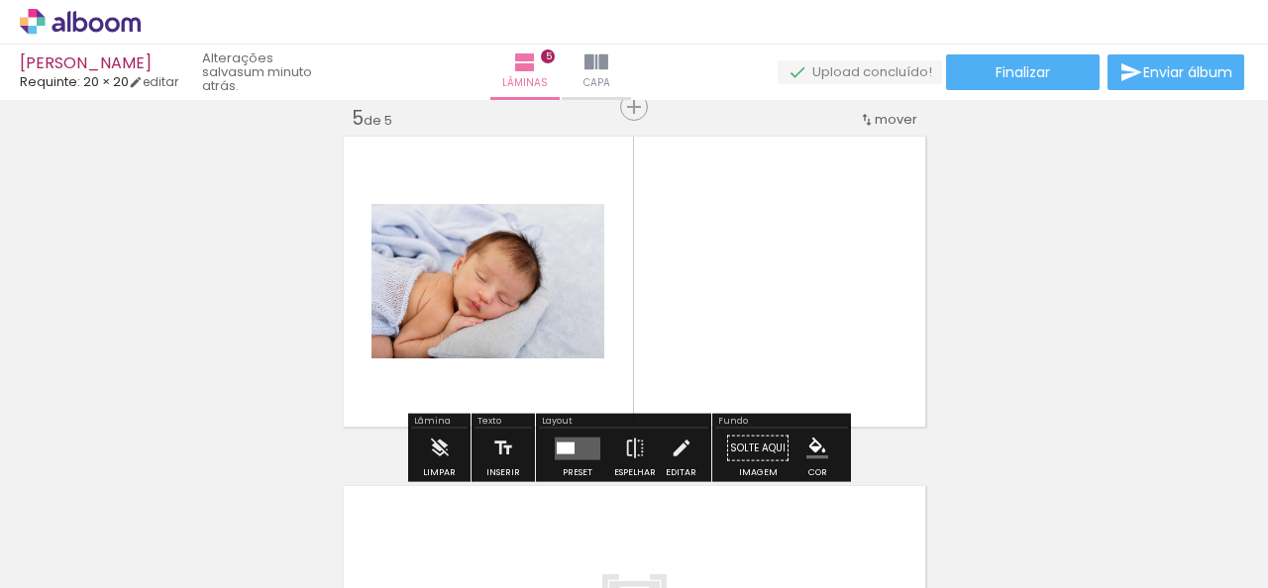
scroll to position [1423, 0]
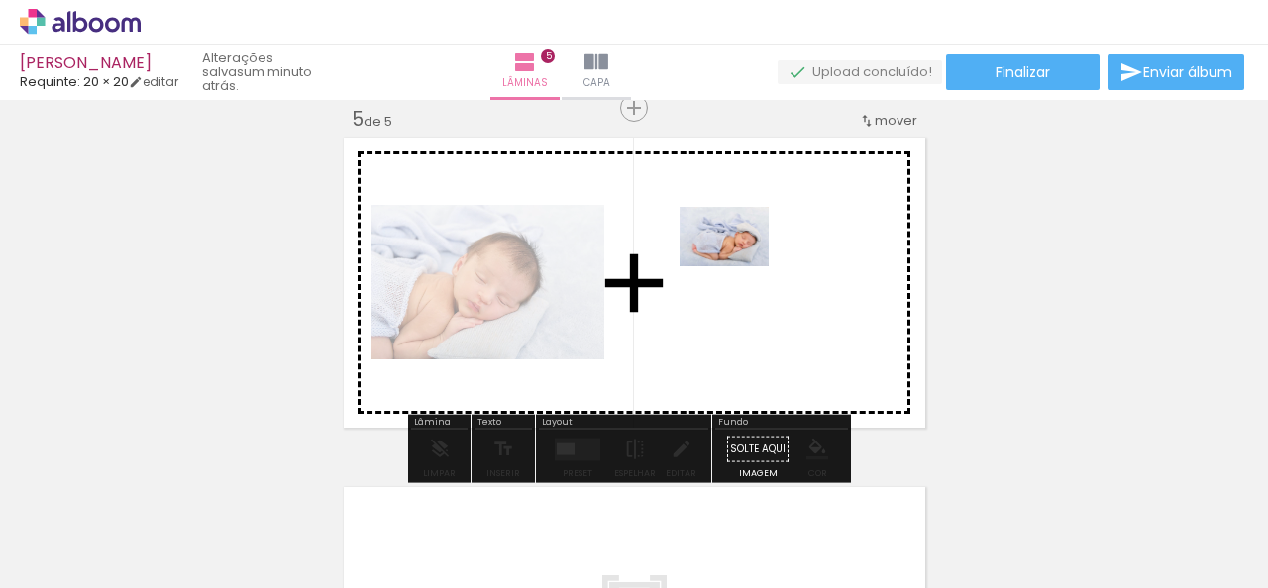
drag, startPoint x: 196, startPoint y: 534, endPoint x: 761, endPoint y: 259, distance: 628.2
click at [761, 259] on quentale-workspace at bounding box center [634, 294] width 1268 height 588
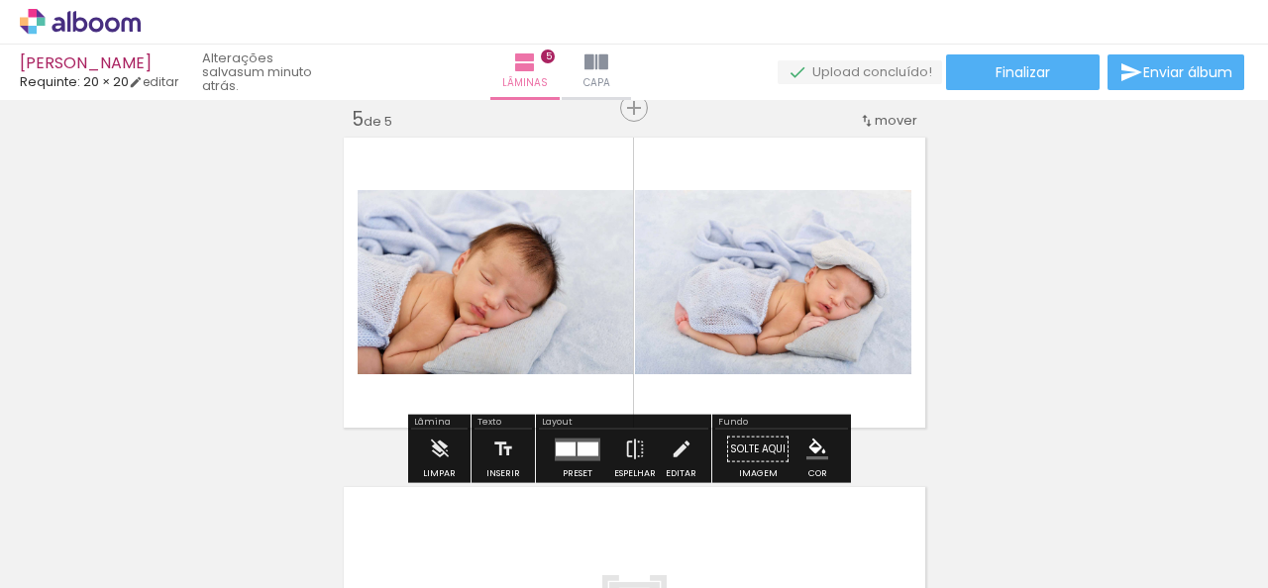
click at [560, 457] on quentale-layouter at bounding box center [578, 449] width 46 height 23
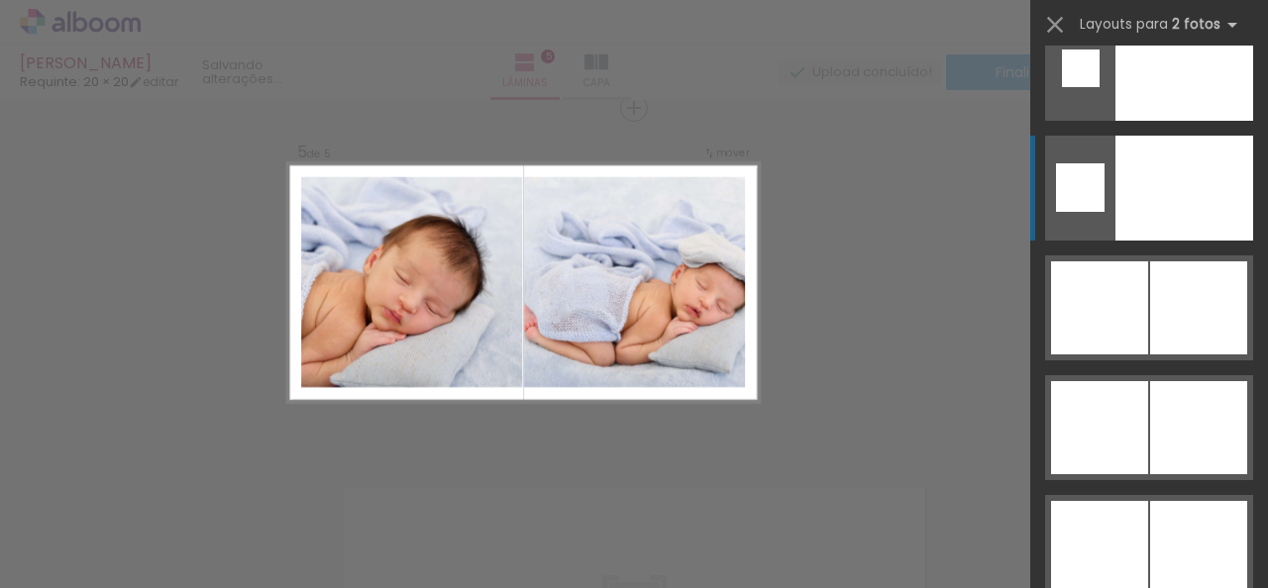
scroll to position [8222, 0]
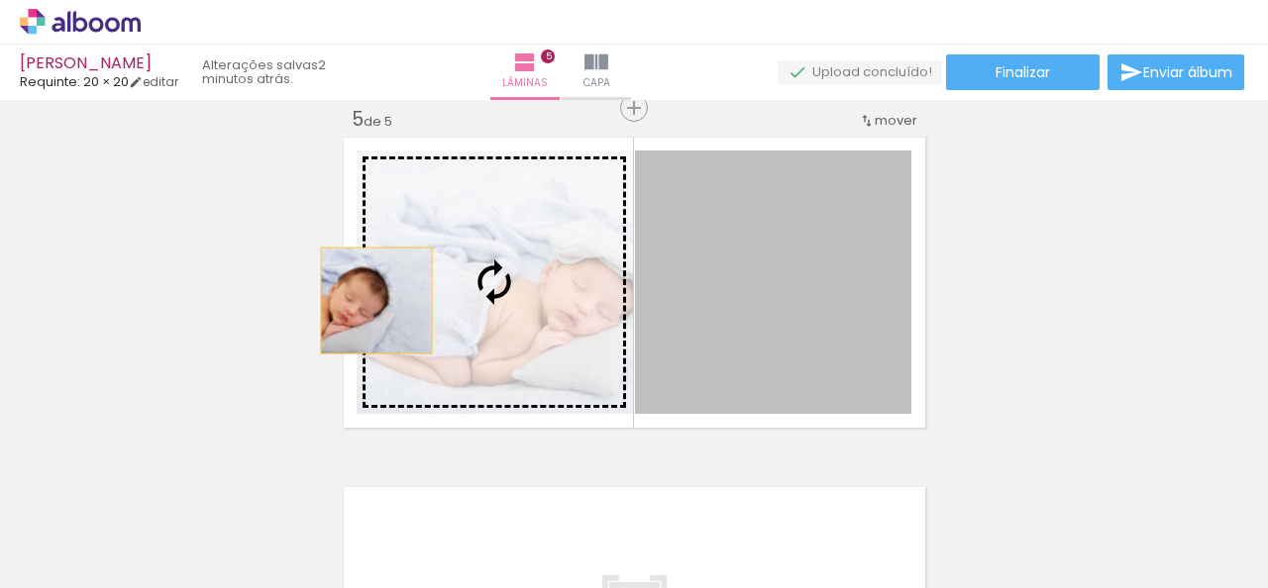
drag, startPoint x: 744, startPoint y: 314, endPoint x: 360, endPoint y: 300, distance: 384.6
click at [0, 0] on slot at bounding box center [0, 0] width 0 height 0
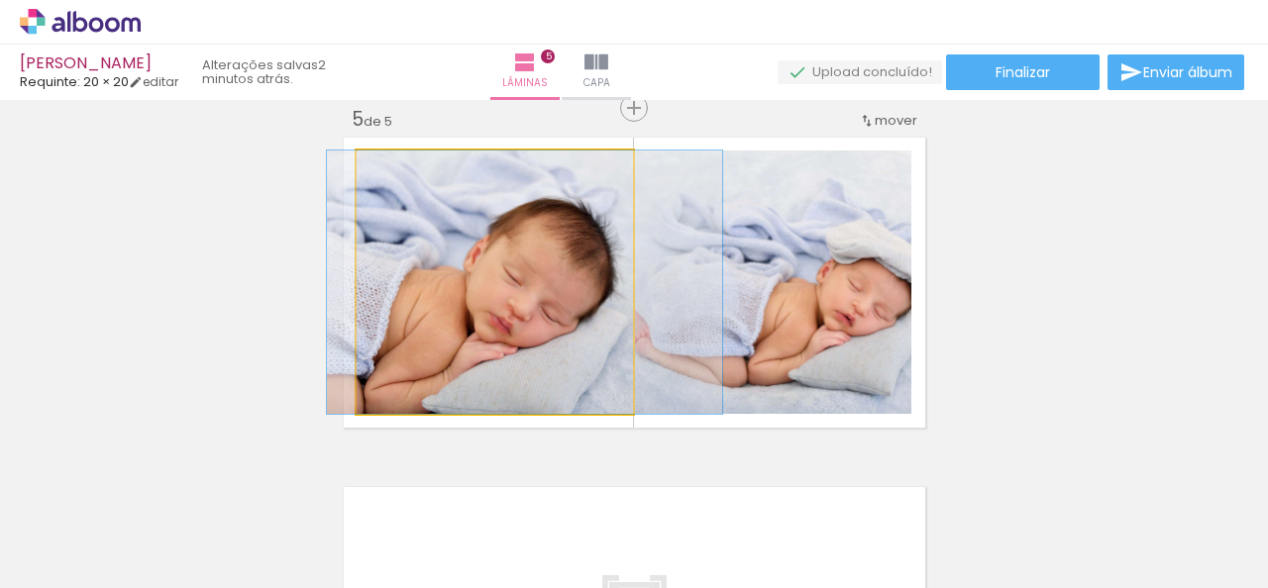
drag, startPoint x: 500, startPoint y: 340, endPoint x: 530, endPoint y: 330, distance: 31.3
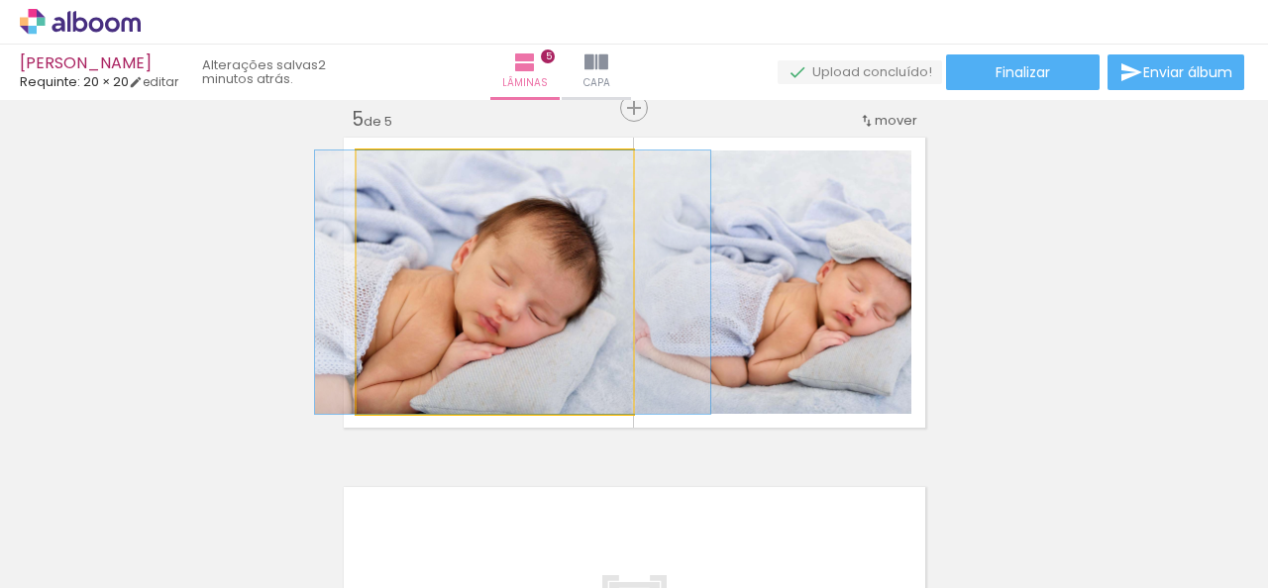
drag, startPoint x: 487, startPoint y: 325, endPoint x: 475, endPoint y: 325, distance: 11.9
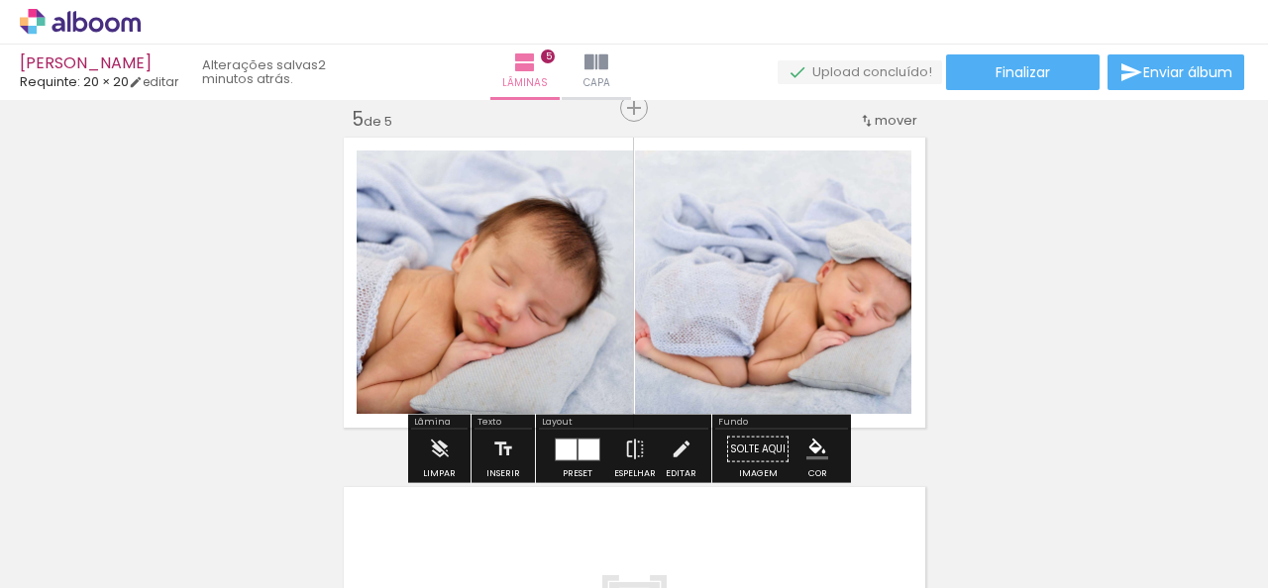
click at [671, 448] on iron-icon at bounding box center [682, 450] width 22 height 40
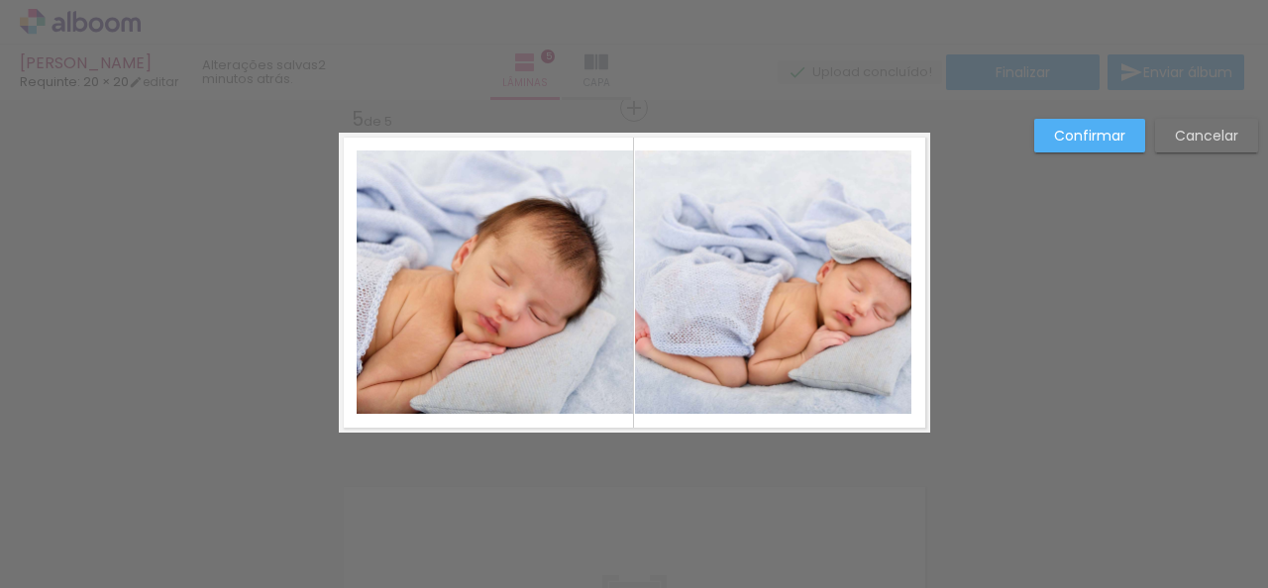
click at [635, 259] on quentale-photo at bounding box center [773, 283] width 276 height 264
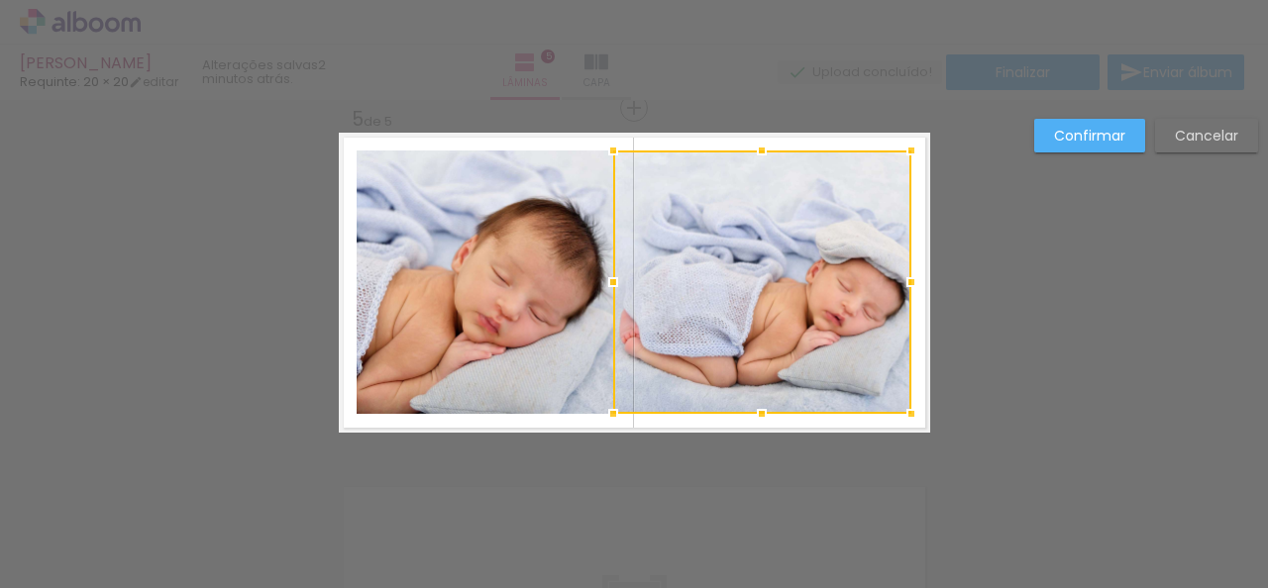
drag, startPoint x: 626, startPoint y: 281, endPoint x: 604, endPoint y: 281, distance: 21.8
click at [604, 281] on div at bounding box center [613, 283] width 40 height 40
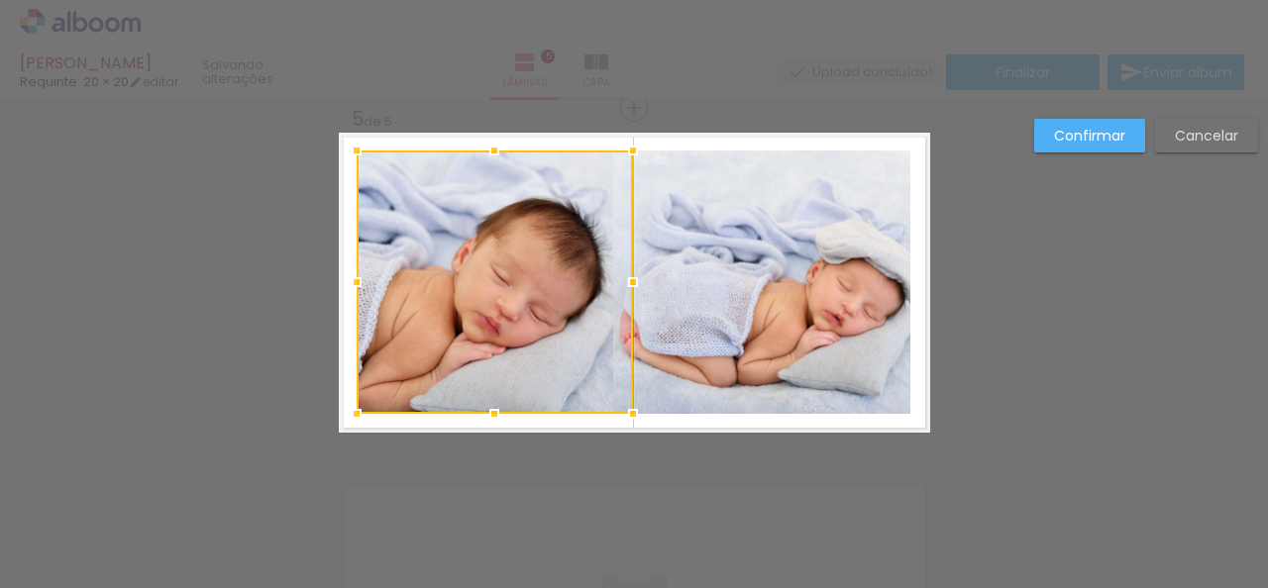
click at [896, 289] on quentale-photo at bounding box center [762, 283] width 298 height 264
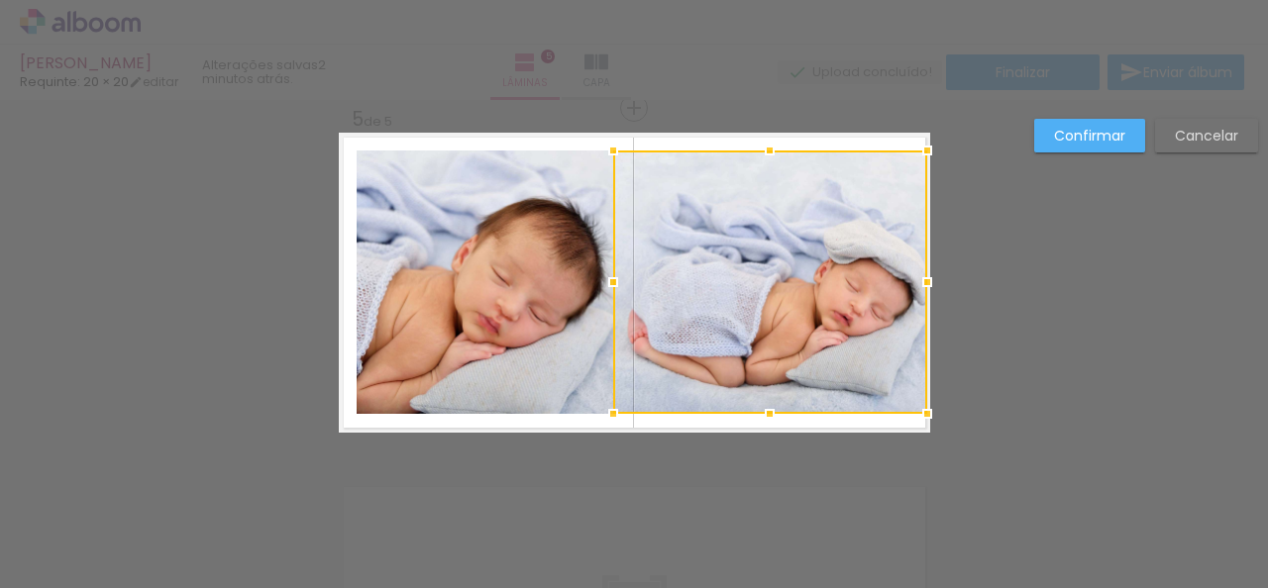
drag, startPoint x: 905, startPoint y: 284, endPoint x: 920, endPoint y: 279, distance: 15.7
click at [920, 279] on div at bounding box center [927, 283] width 40 height 40
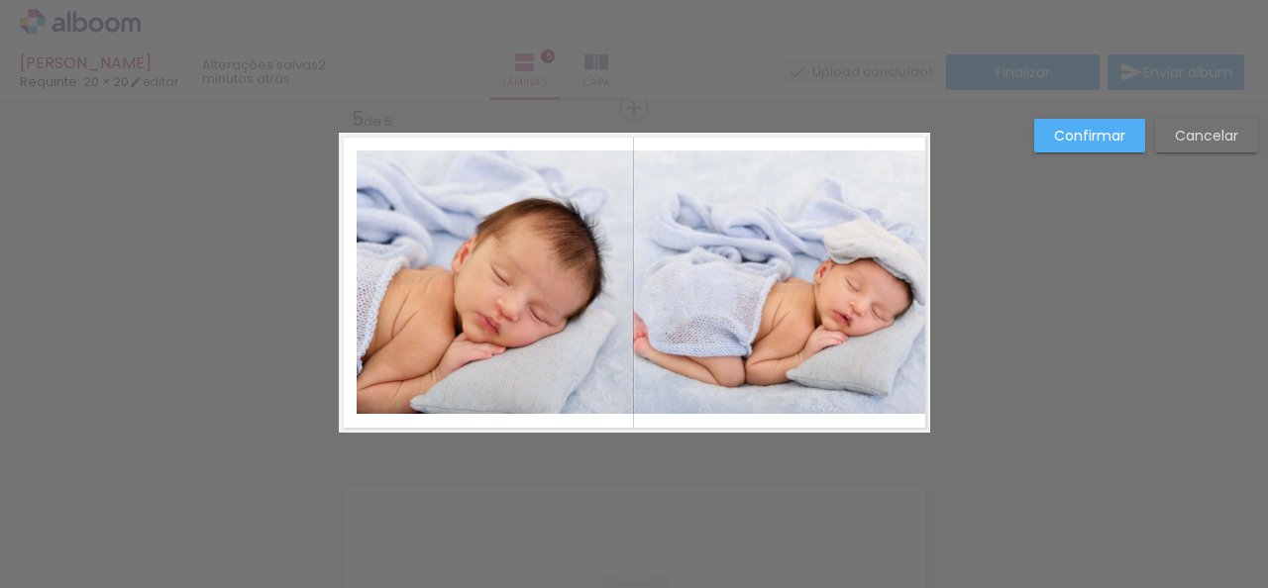
click at [581, 363] on quentale-photo at bounding box center [495, 283] width 276 height 264
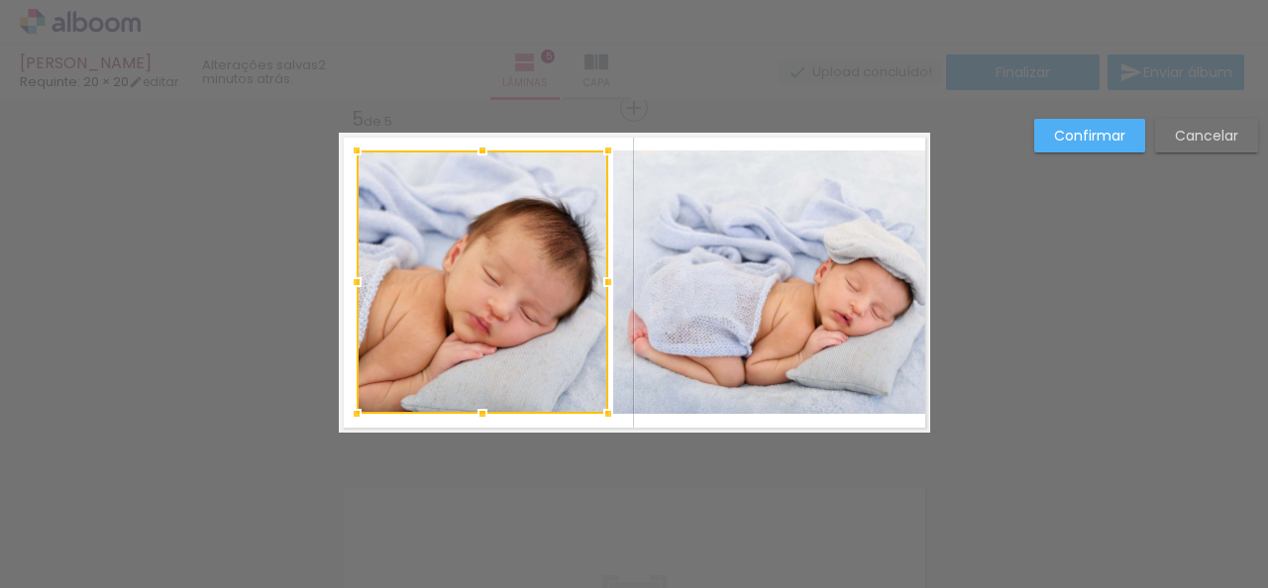
drag, startPoint x: 629, startPoint y: 281, endPoint x: 605, endPoint y: 282, distance: 23.8
click at [605, 282] on div at bounding box center [608, 283] width 40 height 40
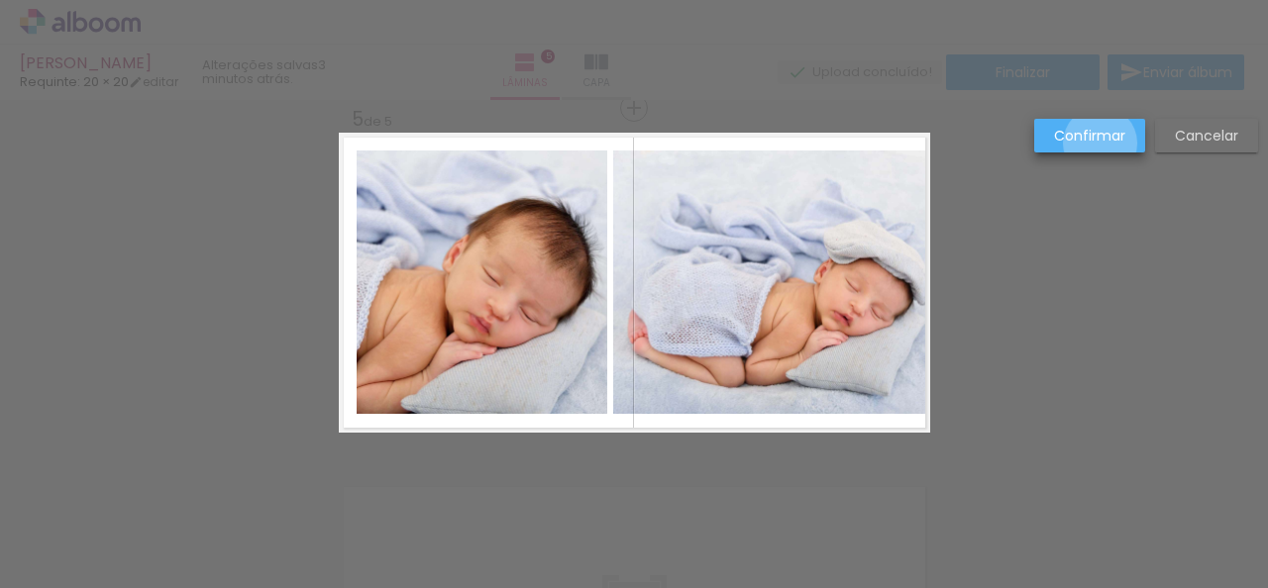
click at [0, 0] on slot "Confirmar" at bounding box center [0, 0] width 0 height 0
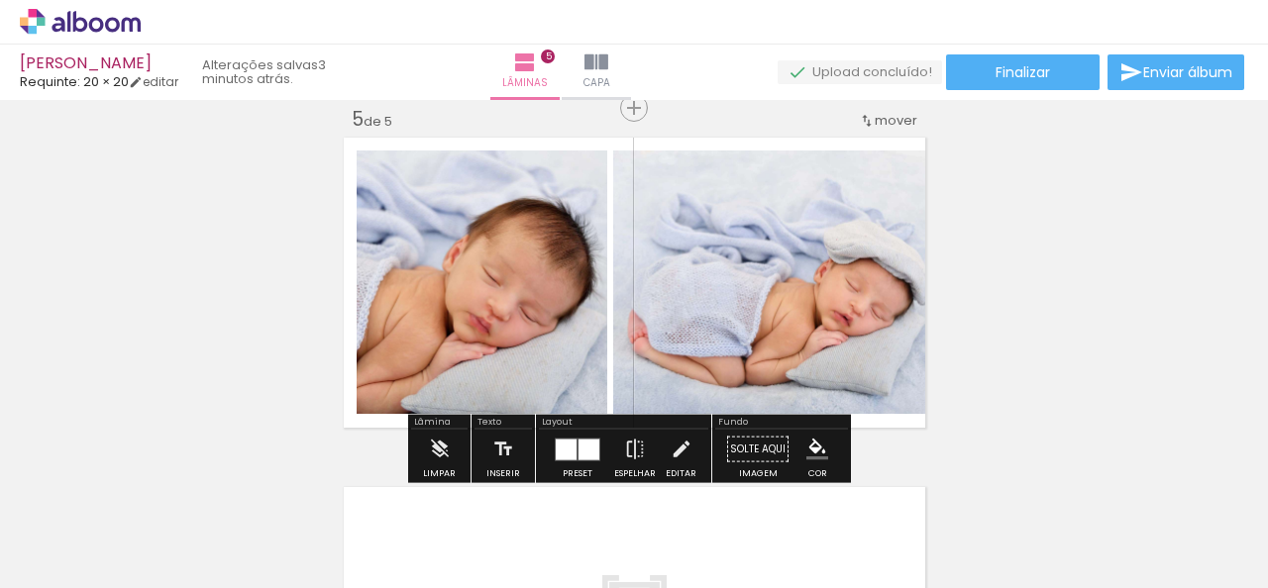
scroll to position [8222, 0]
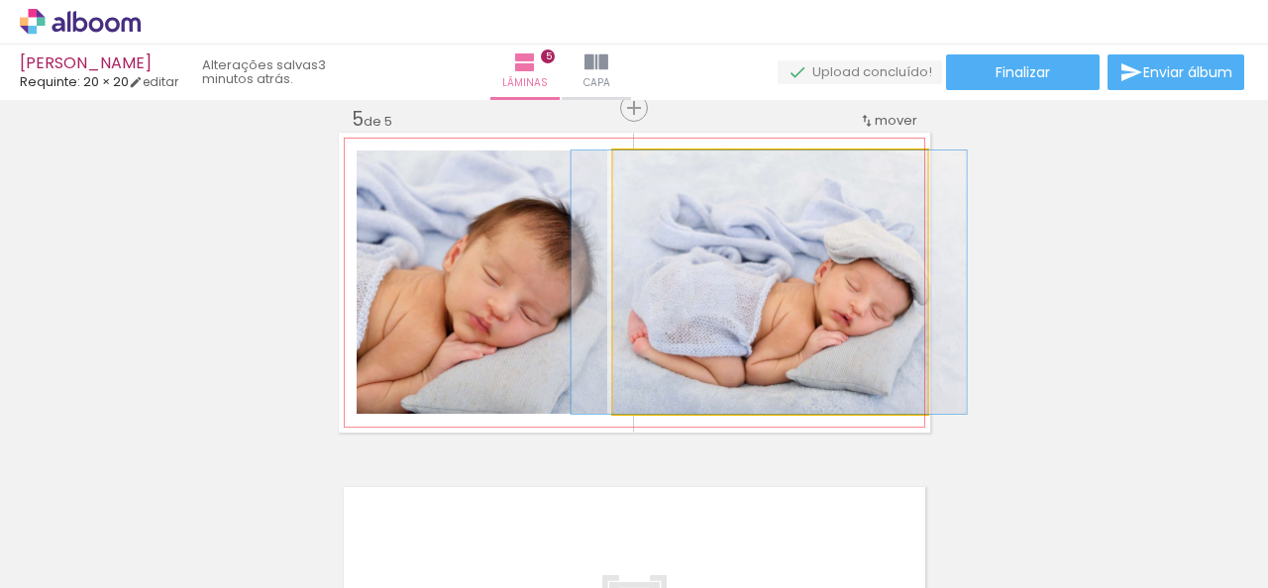
click at [873, 300] on quentale-photo at bounding box center [770, 283] width 314 height 264
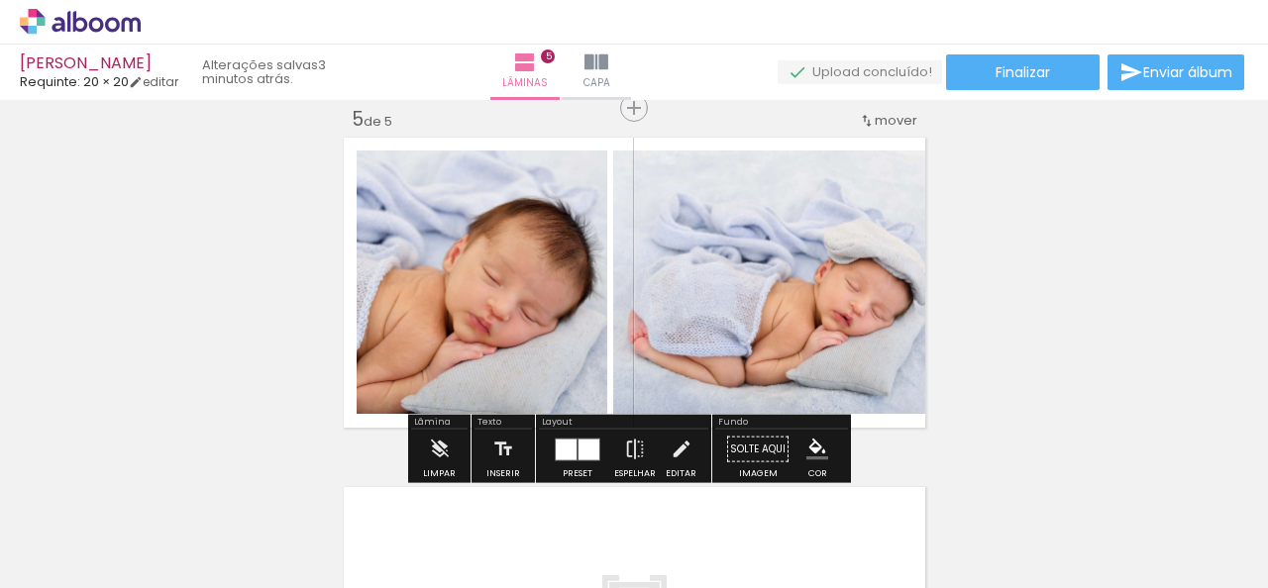
click at [908, 278] on quentale-photo at bounding box center [770, 283] width 314 height 264
click at [671, 449] on iron-icon at bounding box center [682, 450] width 22 height 40
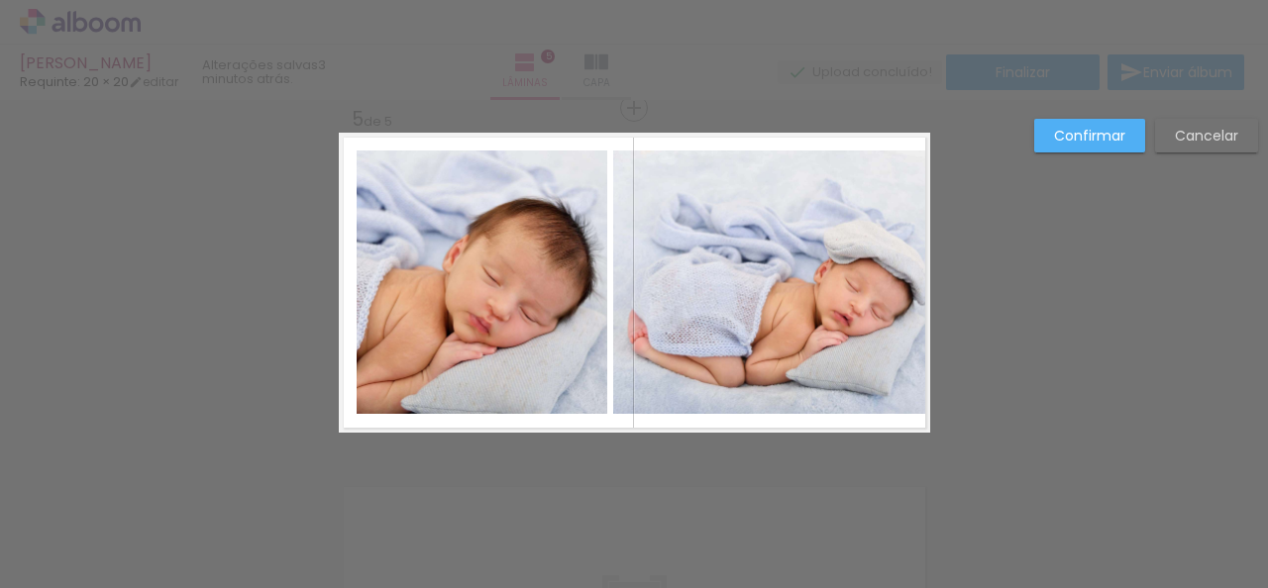
click at [903, 289] on quentale-photo at bounding box center [770, 283] width 314 height 264
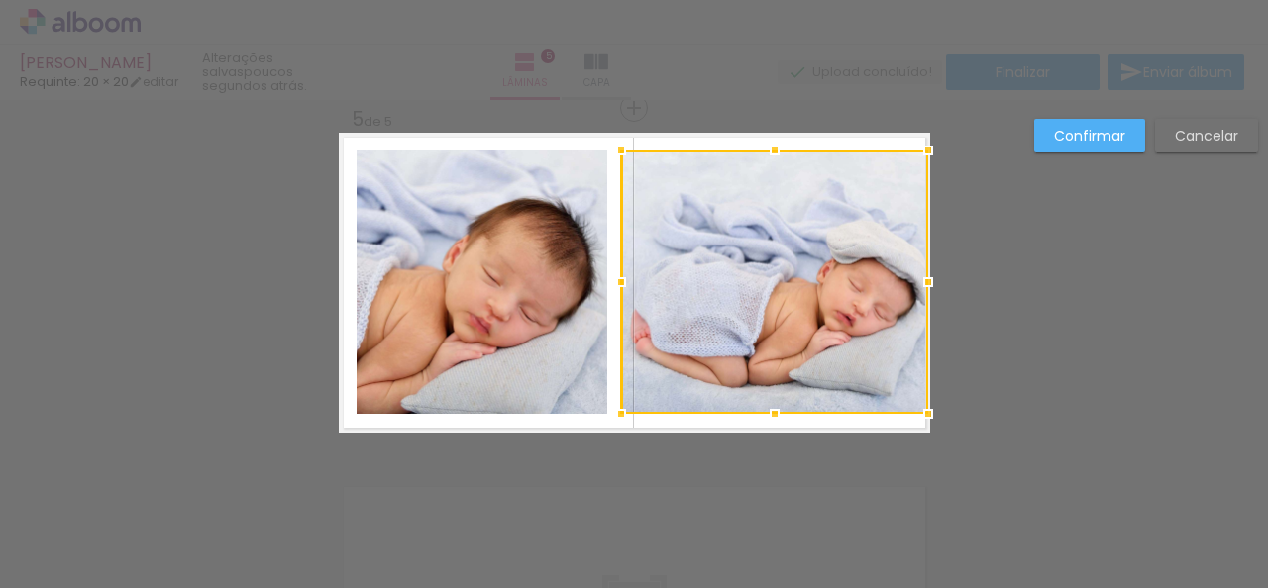
click at [619, 286] on div at bounding box center [621, 283] width 40 height 40
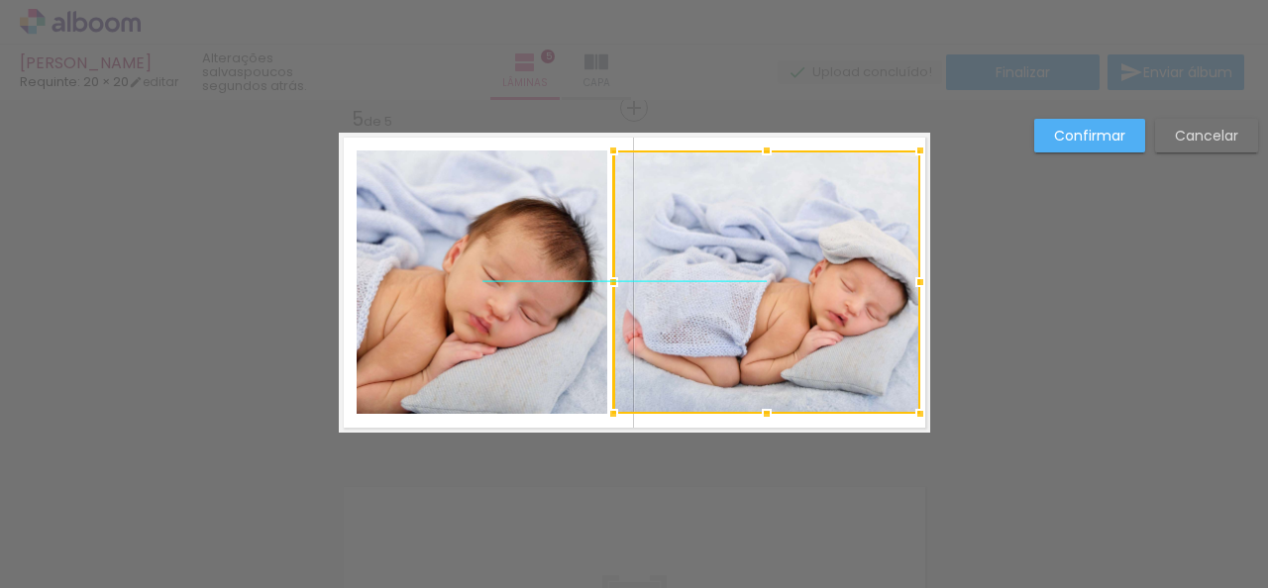
click at [831, 303] on div at bounding box center [766, 283] width 307 height 264
drag, startPoint x: 920, startPoint y: 282, endPoint x: 941, endPoint y: 277, distance: 21.4
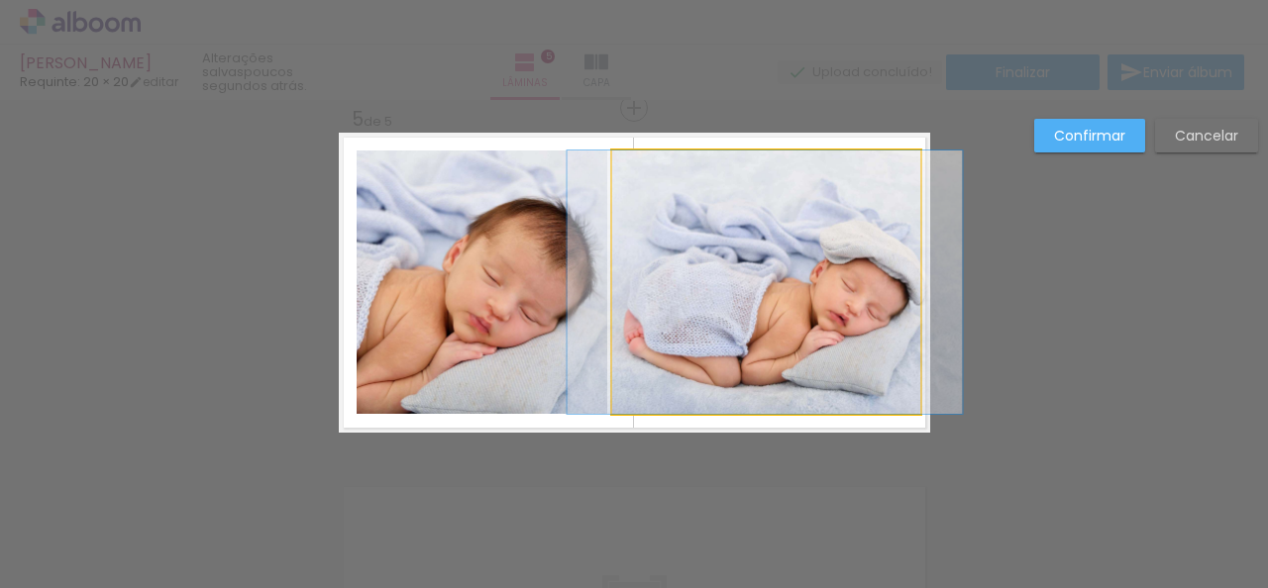
drag, startPoint x: 912, startPoint y: 282, endPoint x: 921, endPoint y: 303, distance: 22.6
click at [912, 283] on quentale-photo at bounding box center [766, 283] width 308 height 264
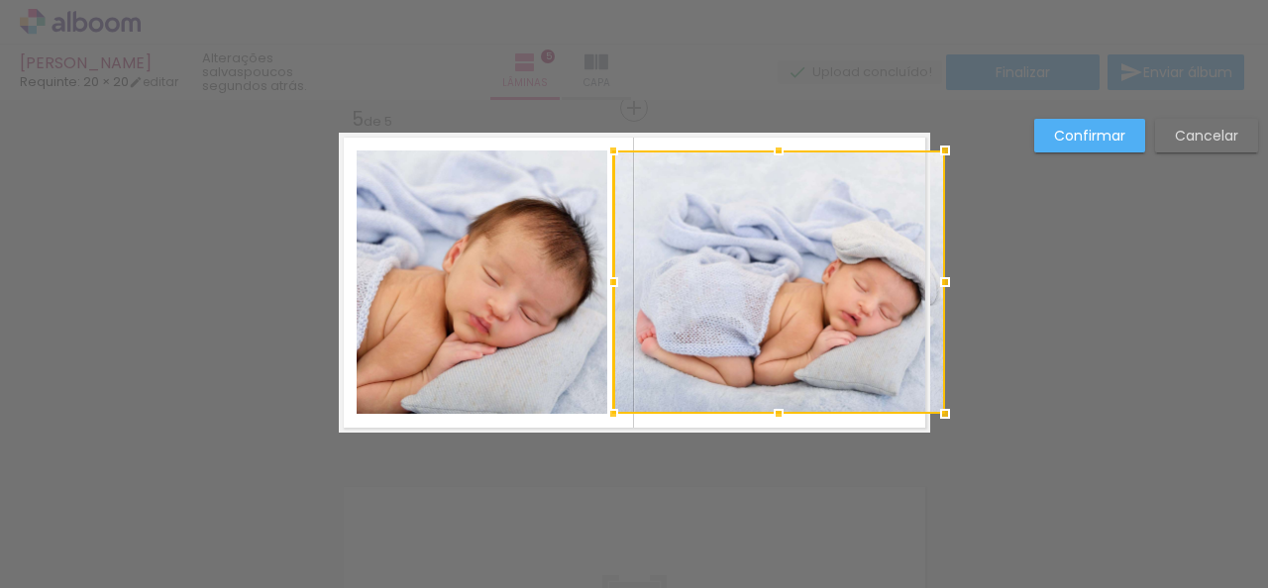
drag, startPoint x: 917, startPoint y: 281, endPoint x: 928, endPoint y: 279, distance: 11.1
click at [928, 279] on div at bounding box center [945, 283] width 40 height 40
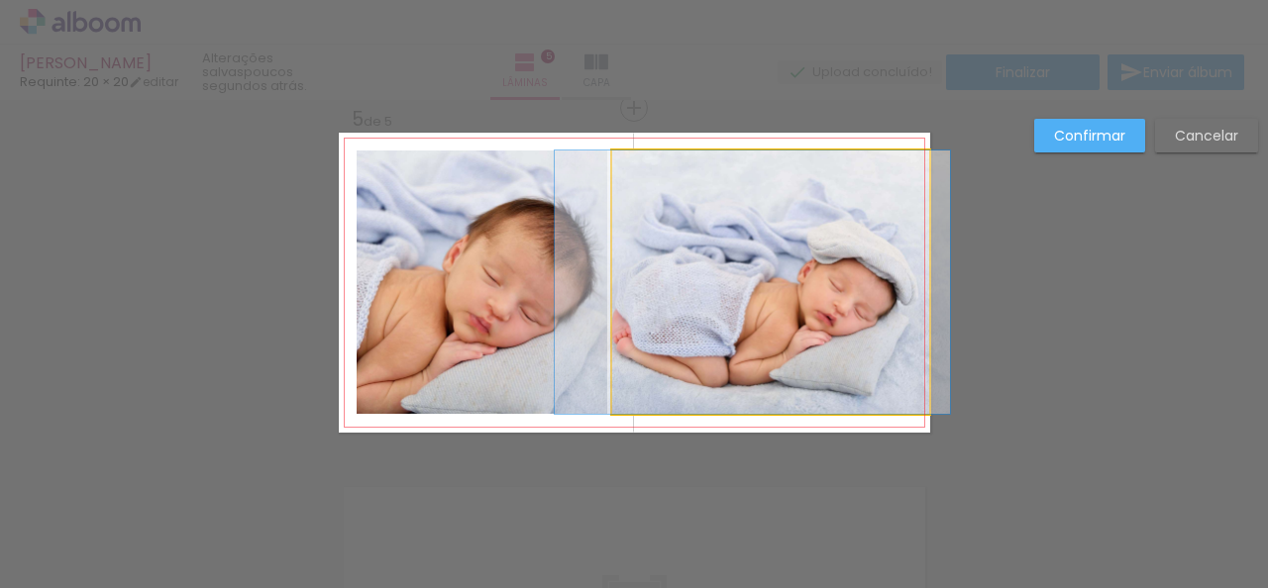
drag, startPoint x: 857, startPoint y: 315, endPoint x: 840, endPoint y: 311, distance: 17.3
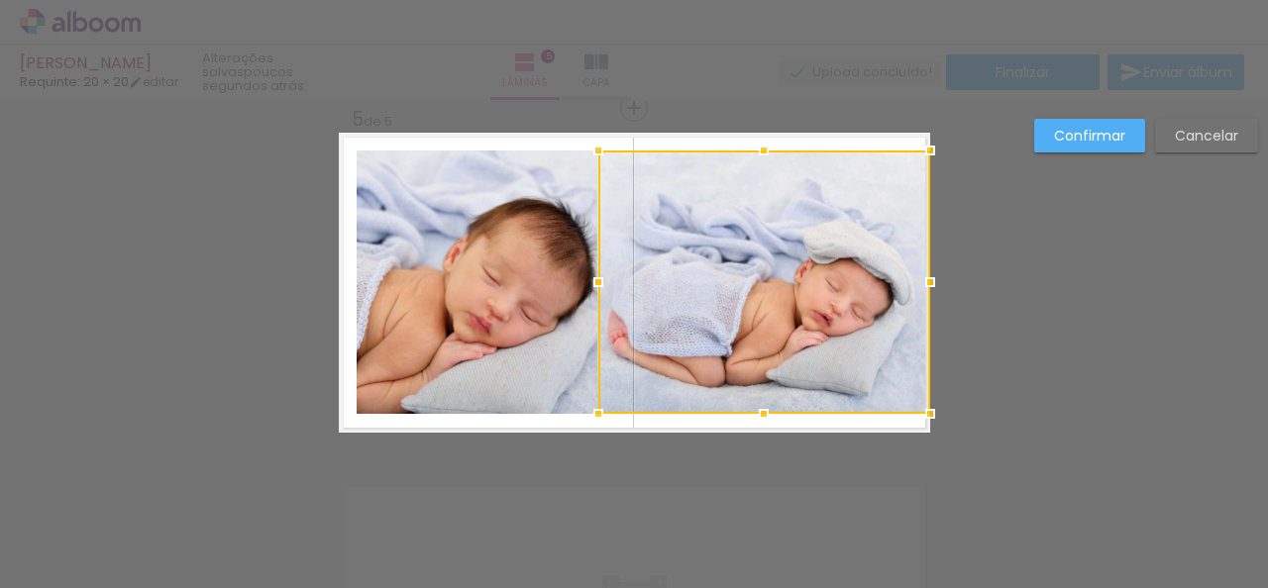
drag, startPoint x: 598, startPoint y: 281, endPoint x: 577, endPoint y: 281, distance: 21.8
click at [579, 281] on div at bounding box center [599, 283] width 40 height 40
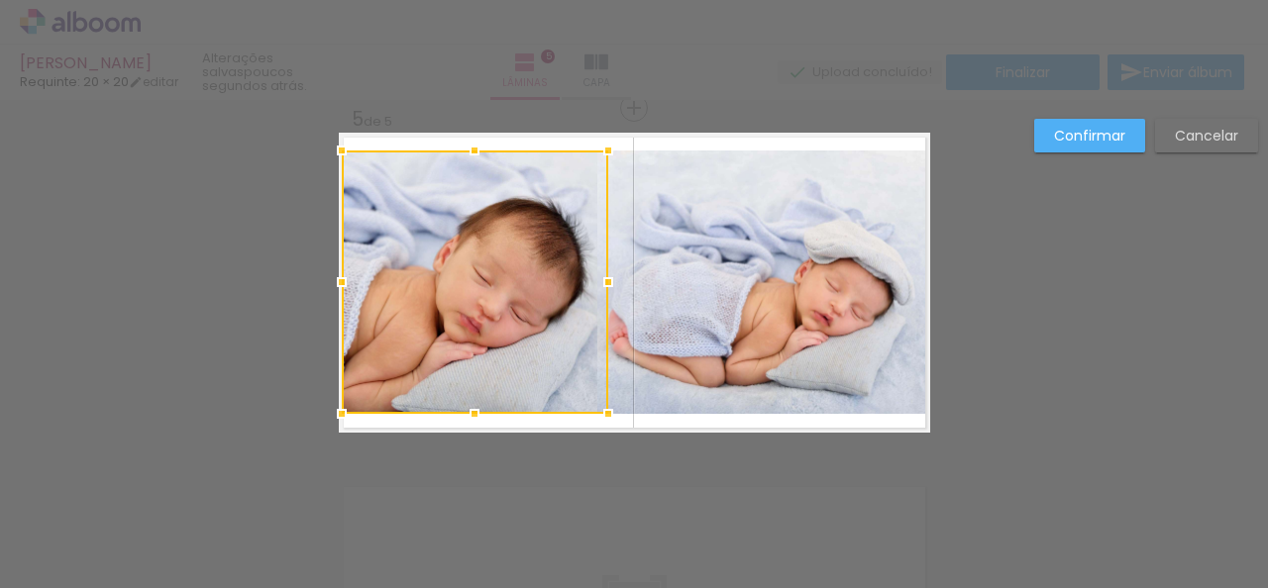
drag, startPoint x: 345, startPoint y: 282, endPoint x: 329, endPoint y: 282, distance: 15.8
click at [329, 282] on div at bounding box center [342, 283] width 40 height 40
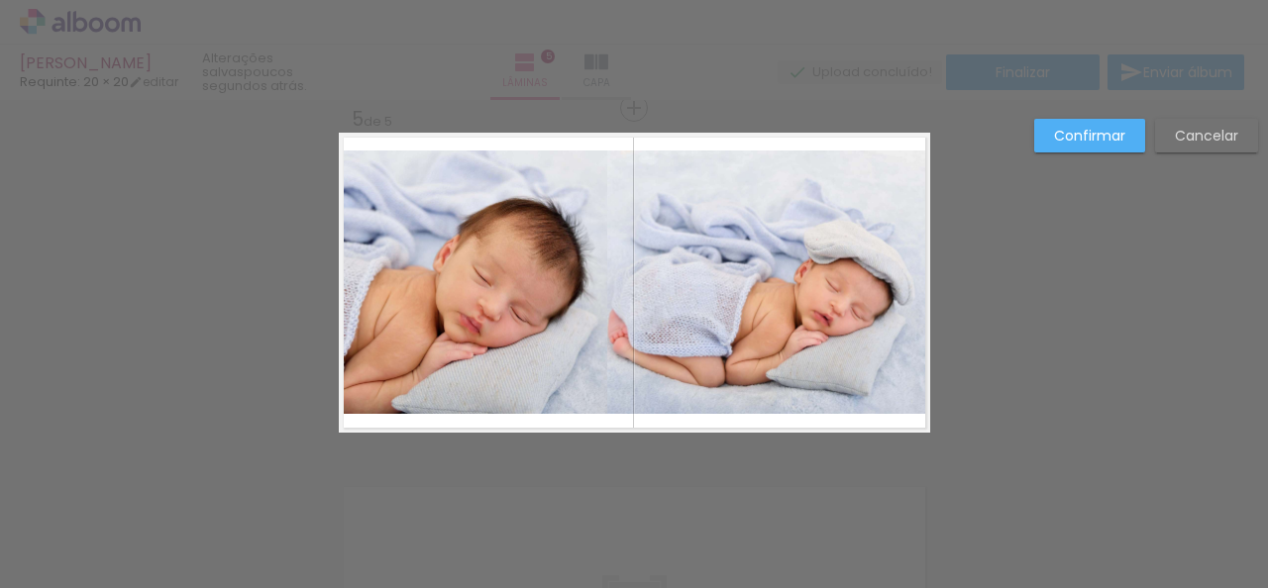
click at [527, 302] on quentale-photo at bounding box center [475, 283] width 266 height 264
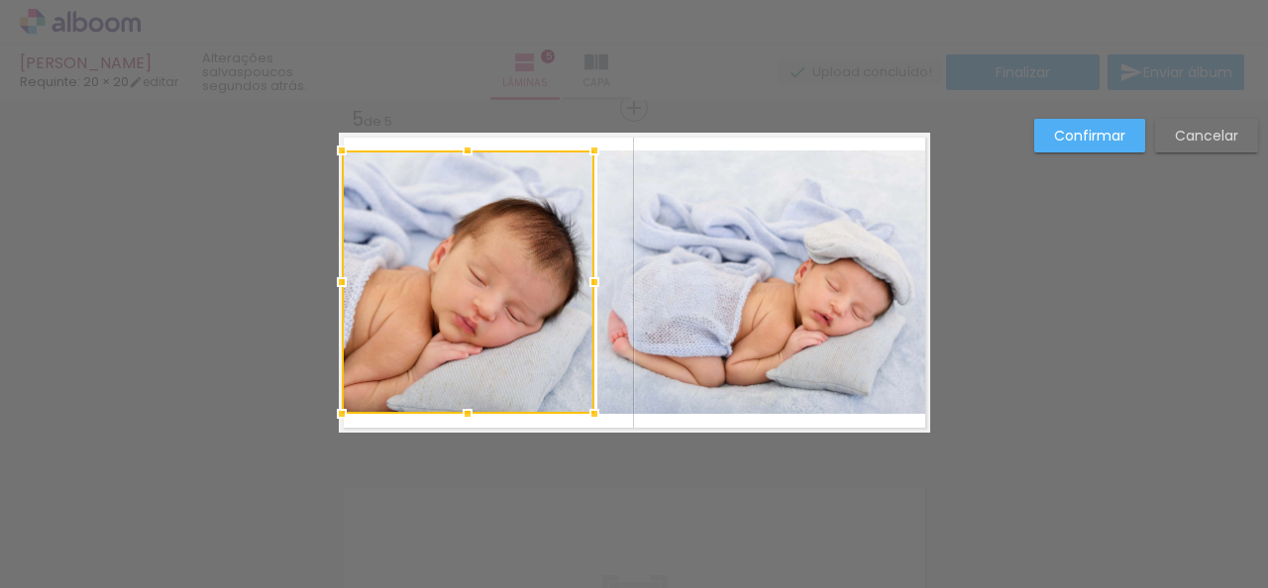
drag, startPoint x: 598, startPoint y: 281, endPoint x: 586, endPoint y: 280, distance: 11.9
click at [586, 280] on div at bounding box center [595, 283] width 40 height 40
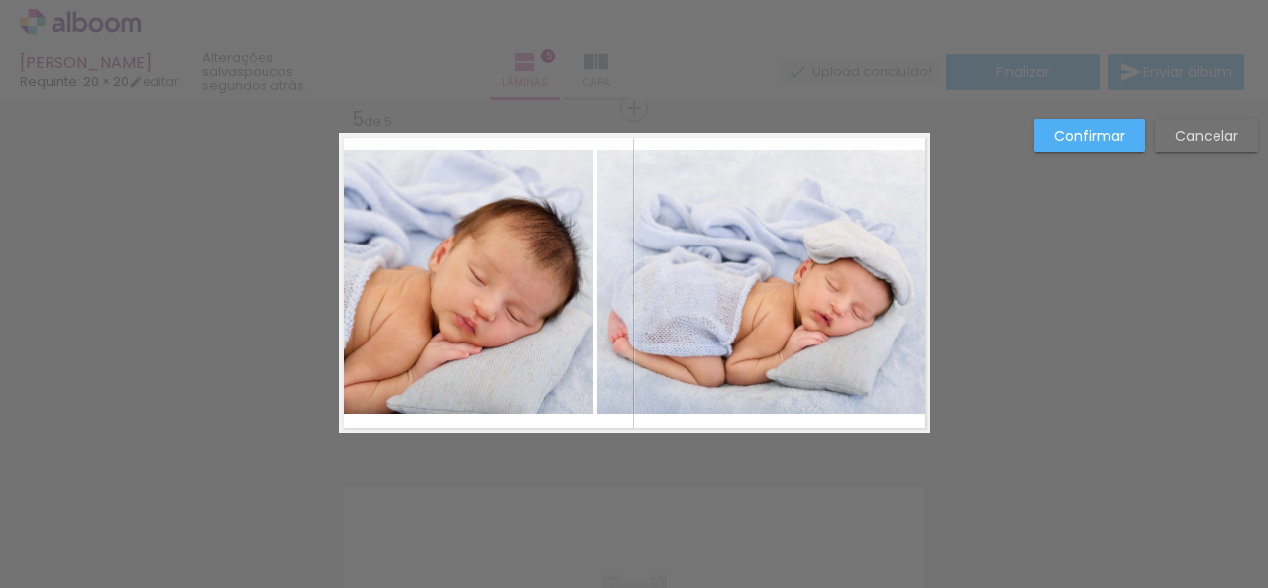
click at [0, 0] on slot "Confirmar" at bounding box center [0, 0] width 0 height 0
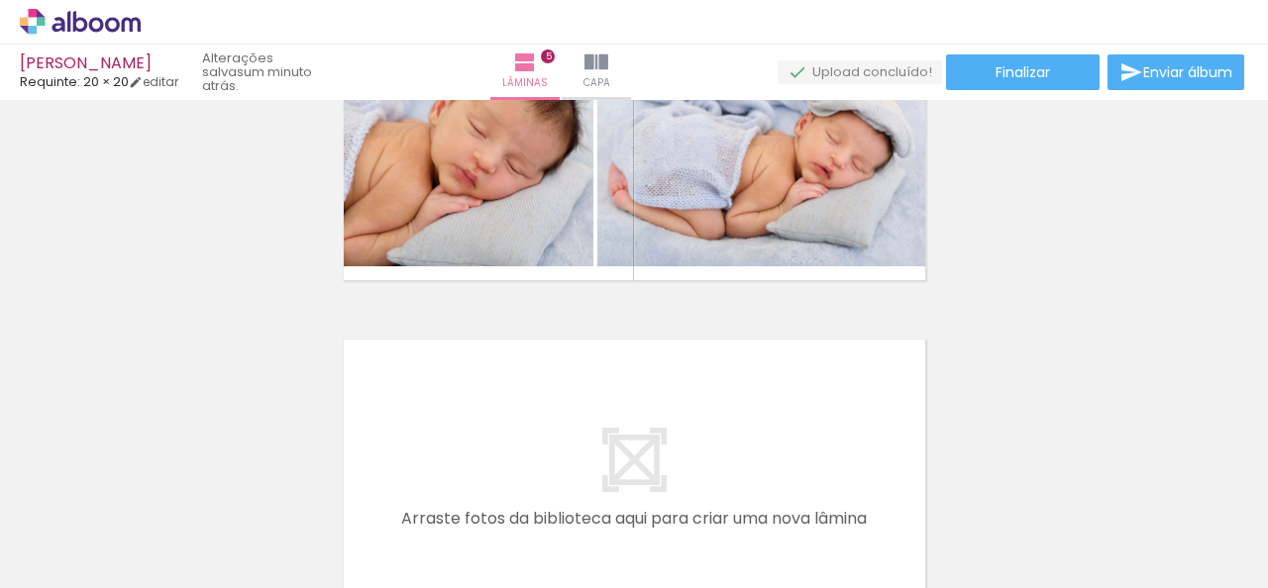
scroll to position [1712, 0]
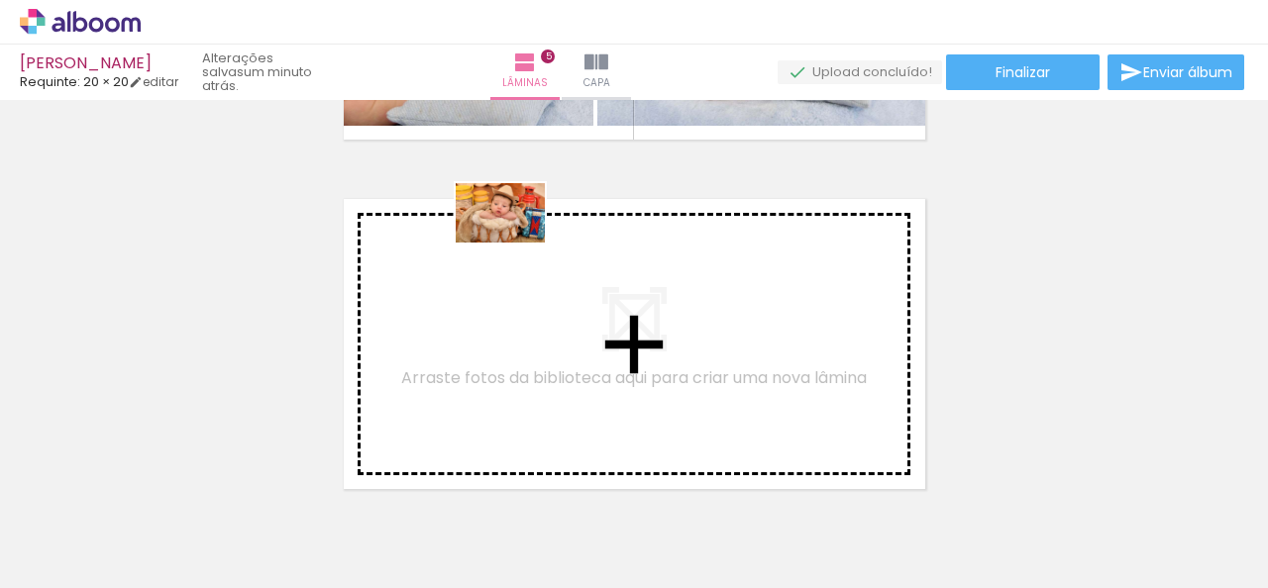
drag, startPoint x: 195, startPoint y: 538, endPoint x: 515, endPoint y: 243, distance: 435.3
click at [515, 243] on quentale-workspace at bounding box center [634, 294] width 1268 height 588
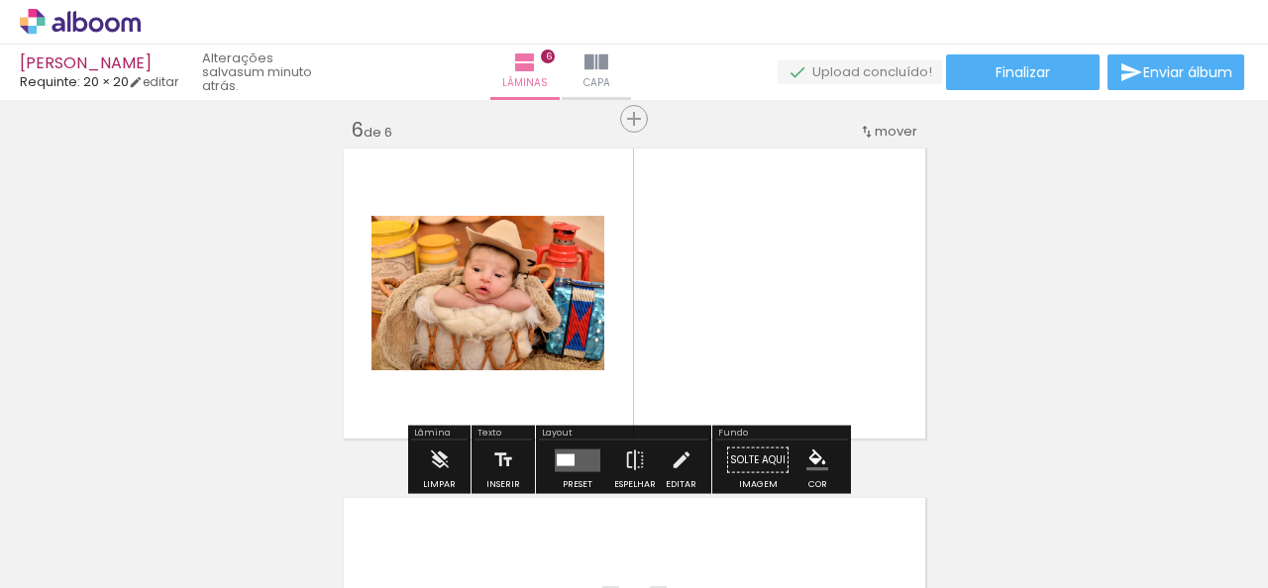
scroll to position [1773, 0]
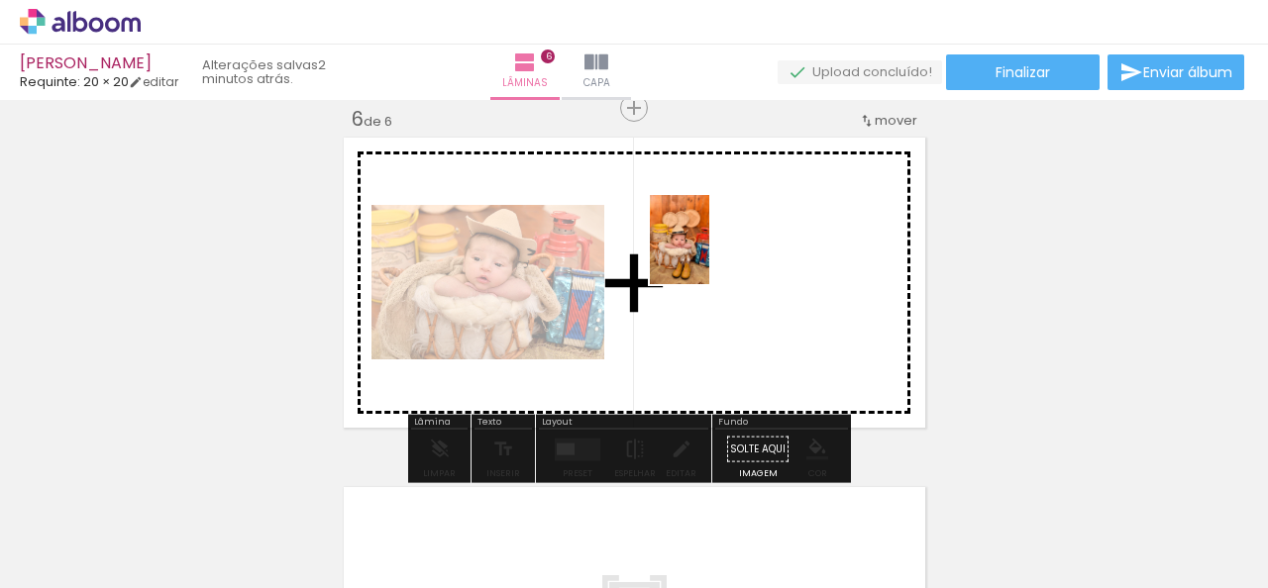
drag, startPoint x: 314, startPoint y: 547, endPoint x: 709, endPoint y: 255, distance: 491.5
click at [709, 255] on quentale-workspace at bounding box center [634, 294] width 1268 height 588
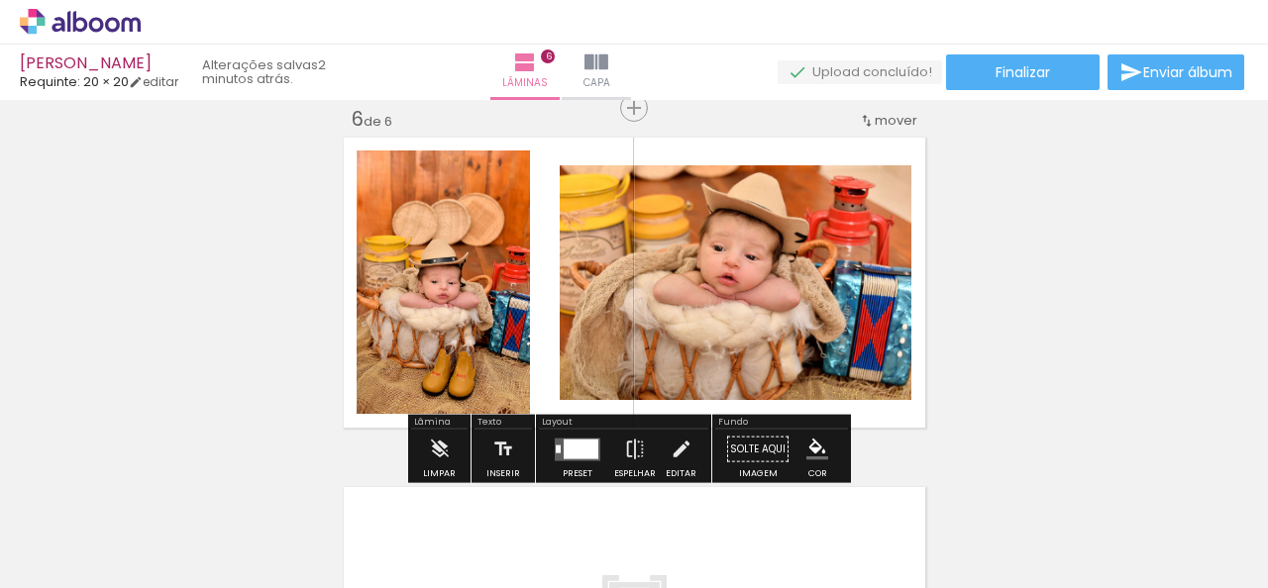
click at [568, 457] on div at bounding box center [581, 449] width 35 height 20
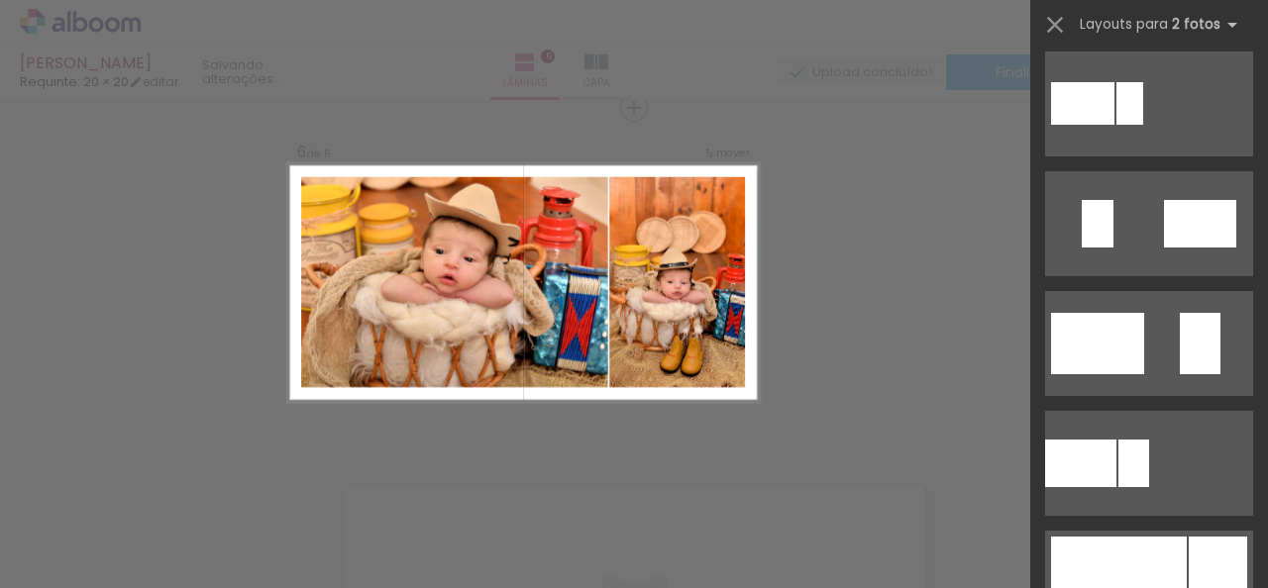
scroll to position [792, 0]
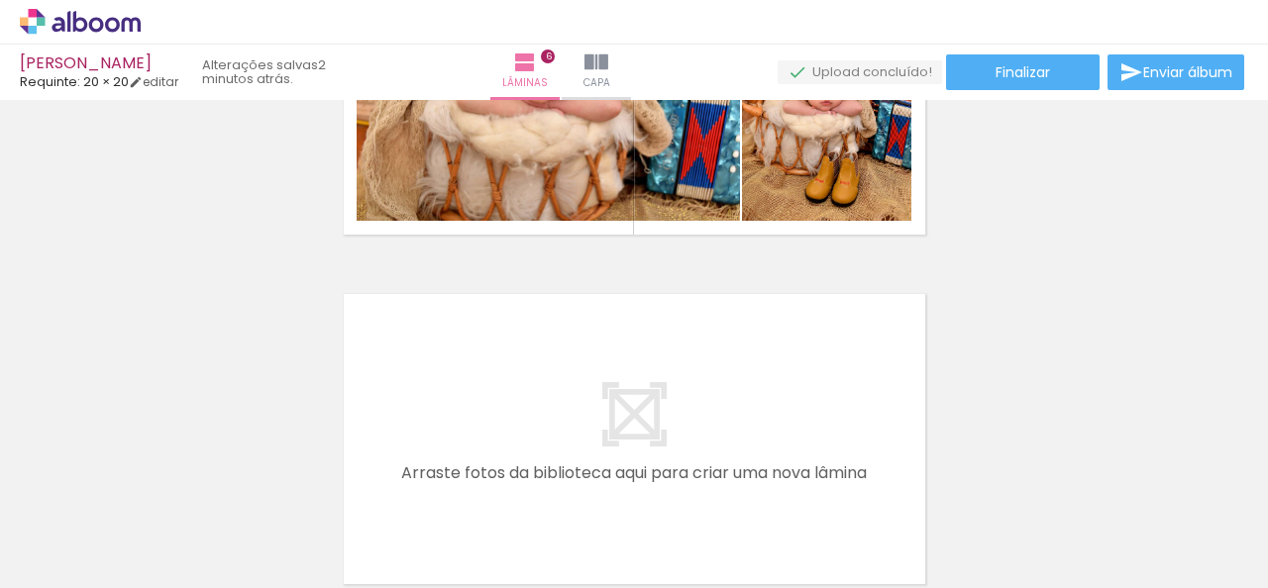
scroll to position [1971, 0]
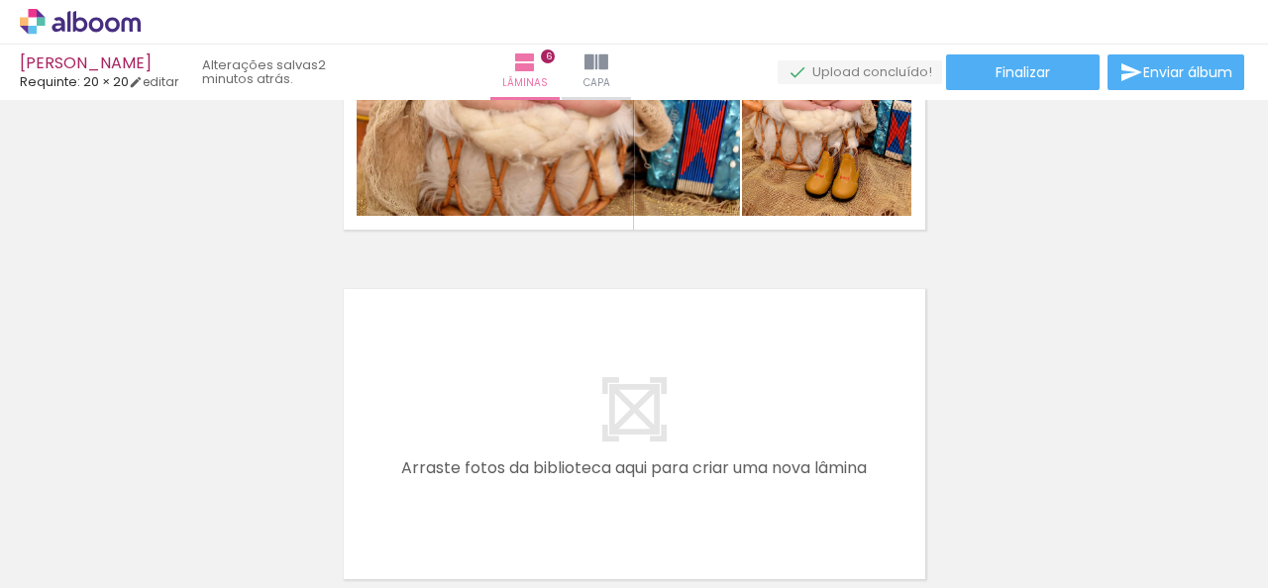
click at [663, 158] on quentale-photo at bounding box center [548, 84] width 383 height 264
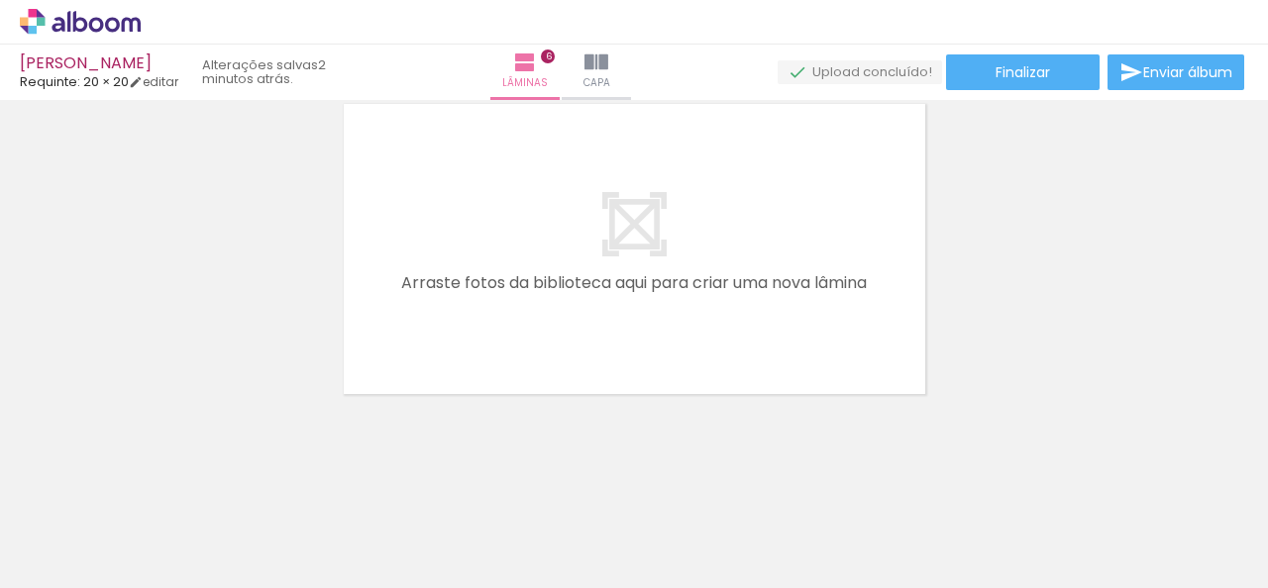
scroll to position [2161, 0]
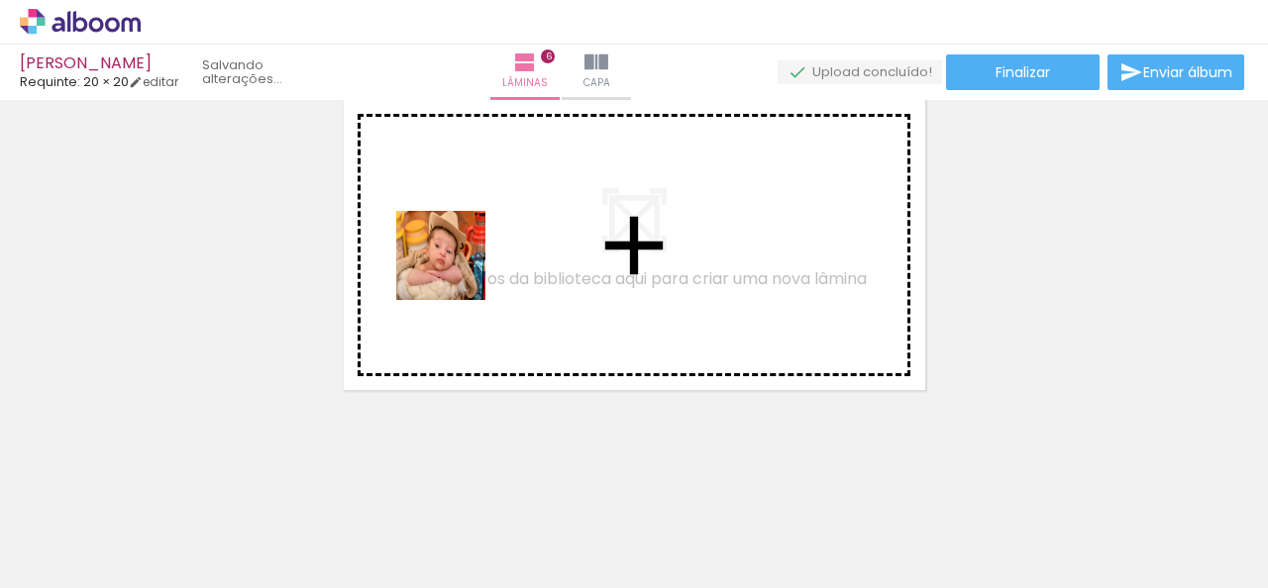
drag, startPoint x: 219, startPoint y: 524, endPoint x: 487, endPoint y: 246, distance: 386.7
click at [487, 246] on quentale-workspace at bounding box center [634, 294] width 1268 height 588
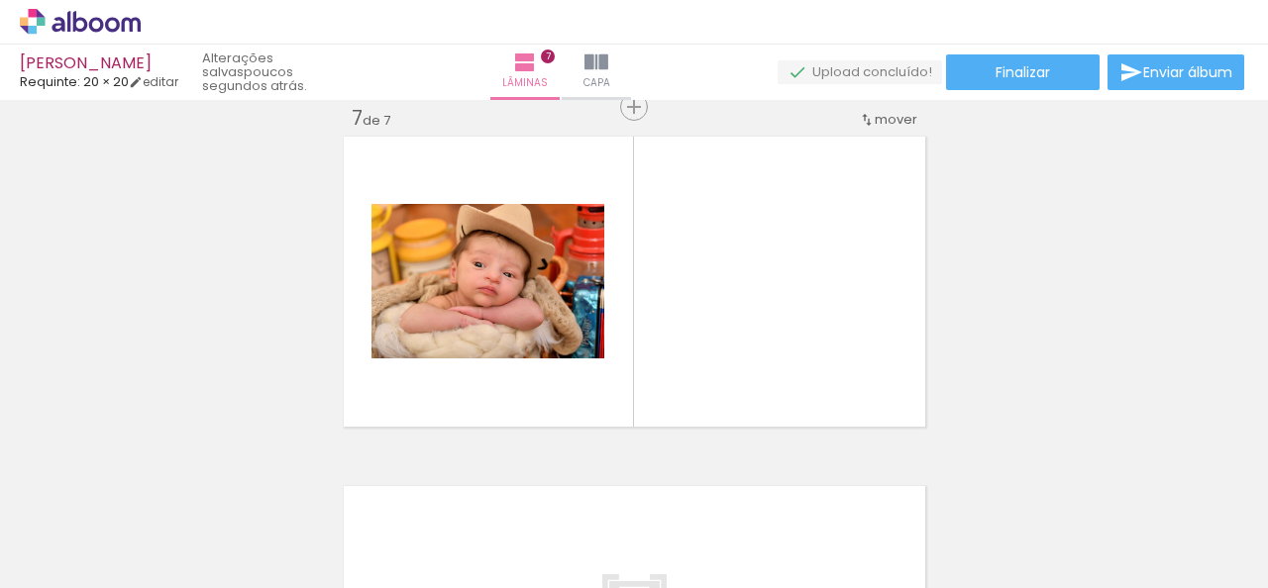
scroll to position [2124, 0]
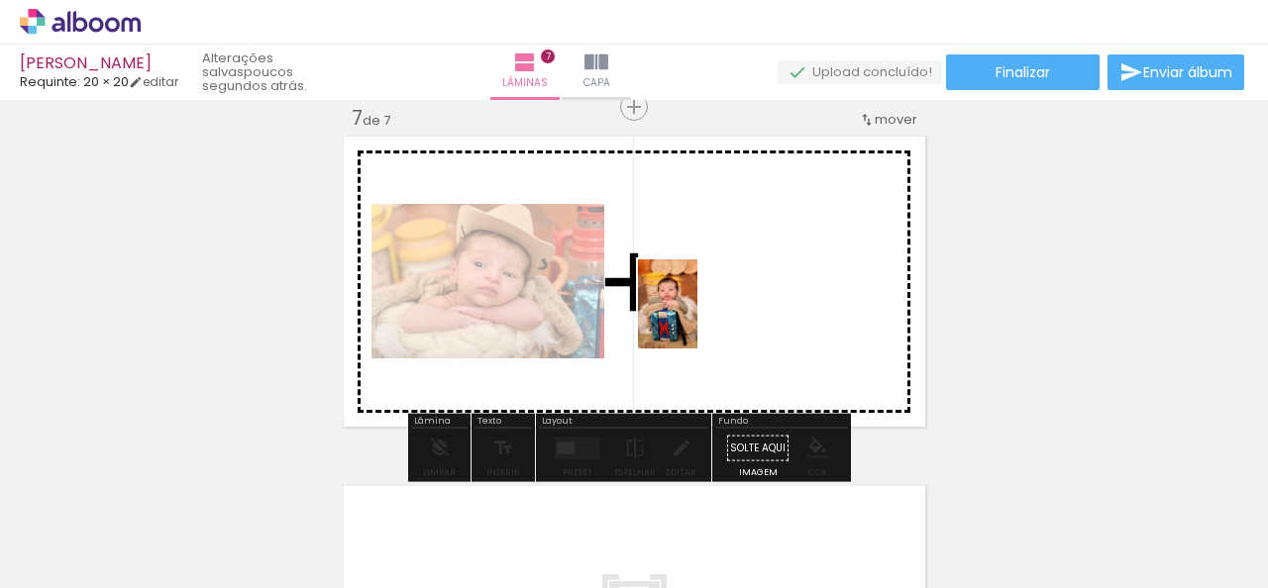
drag, startPoint x: 200, startPoint y: 532, endPoint x: 697, endPoint y: 319, distance: 541.0
click at [697, 319] on quentale-workspace at bounding box center [634, 294] width 1268 height 588
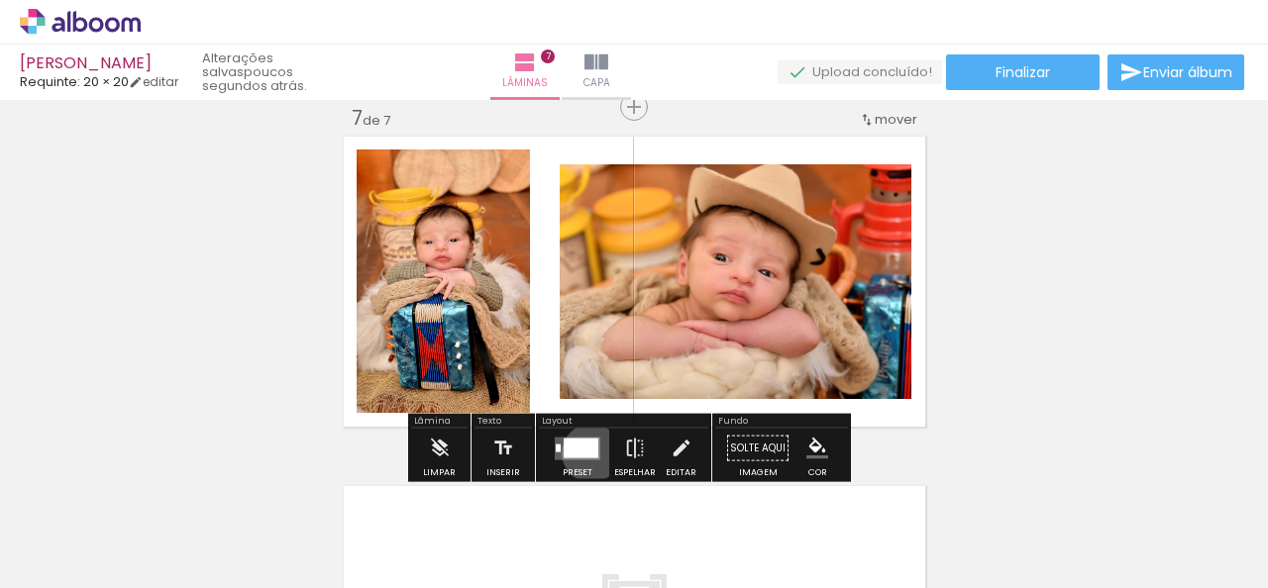
click at [586, 453] on div at bounding box center [581, 448] width 35 height 20
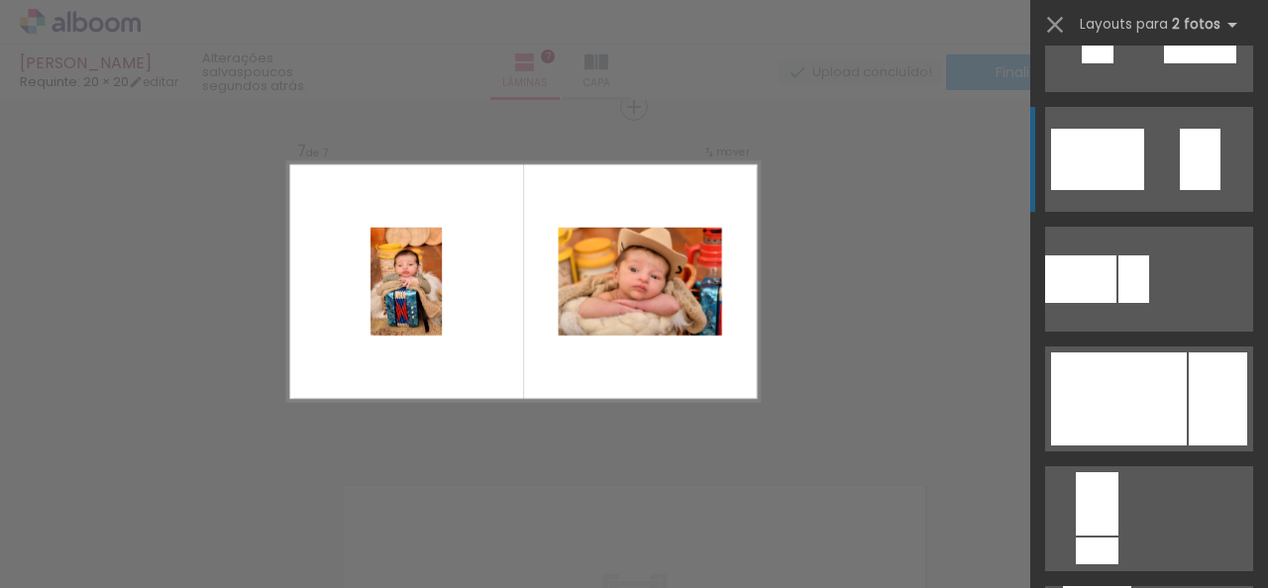
scroll to position [693, 0]
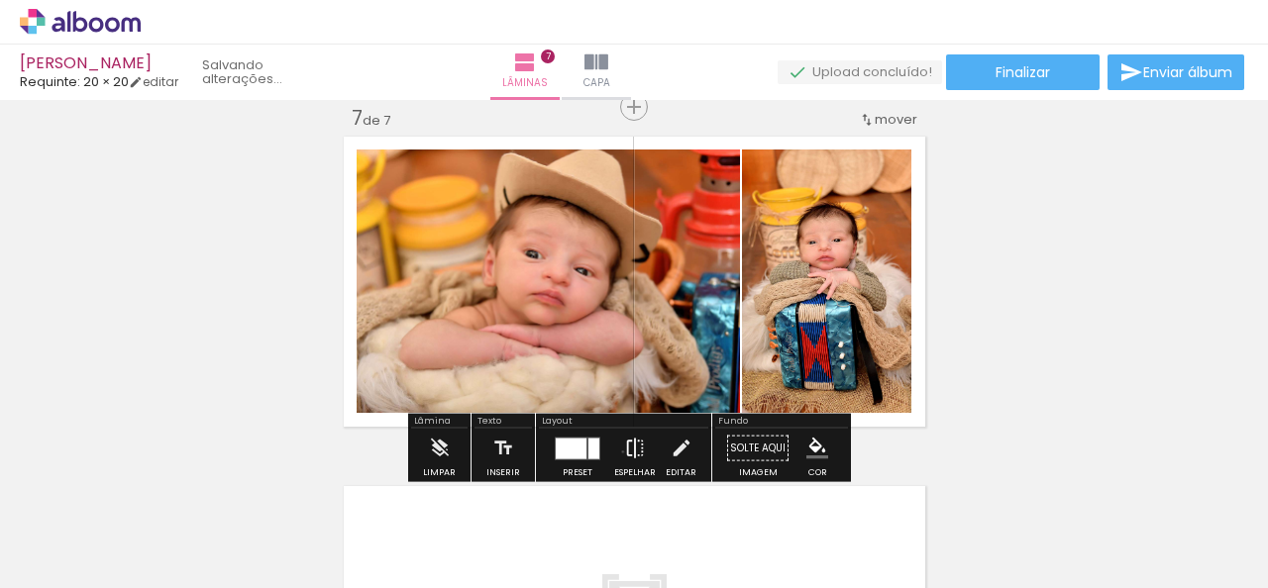
click at [624, 452] on iron-icon at bounding box center [635, 449] width 22 height 40
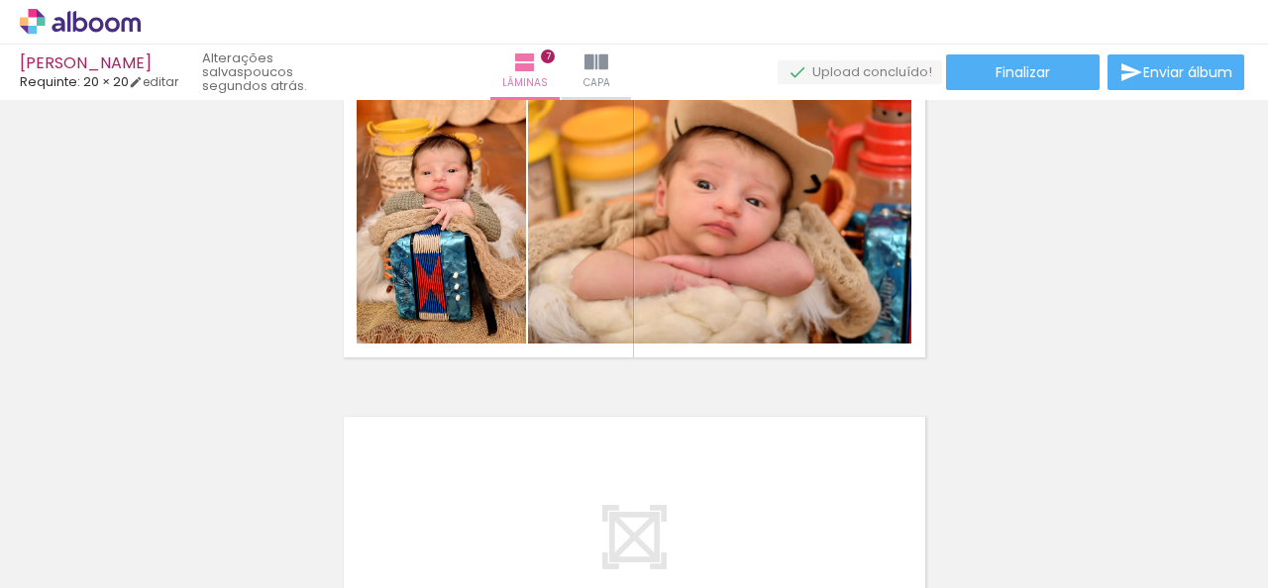
scroll to position [2223, 0]
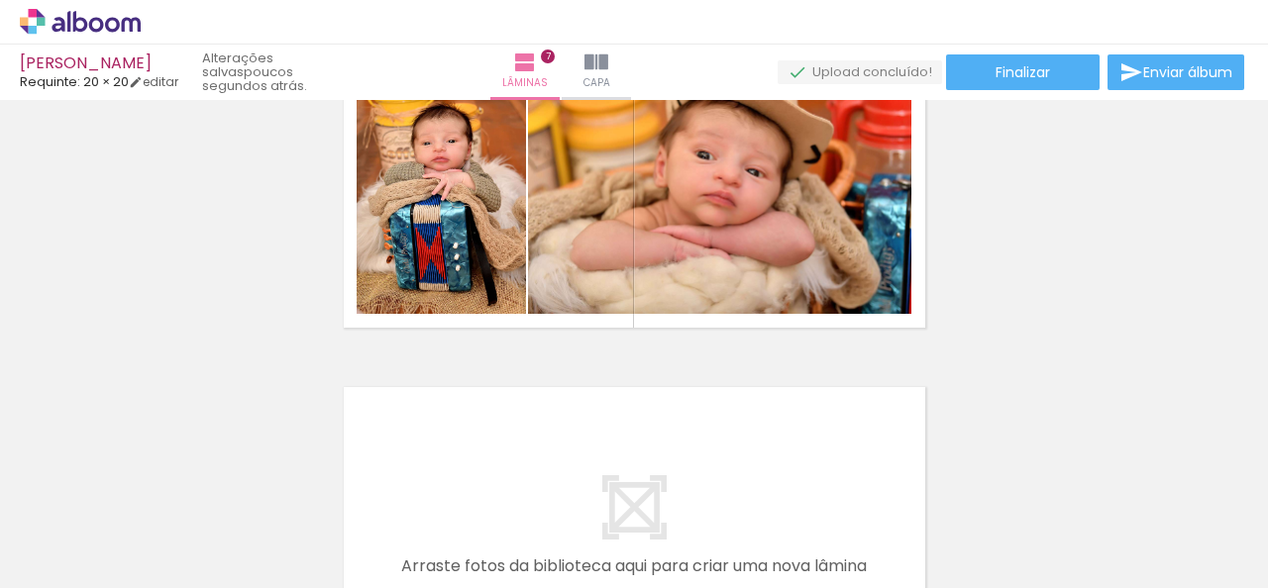
click at [613, 322] on quentale-layouter at bounding box center [634, 183] width 591 height 300
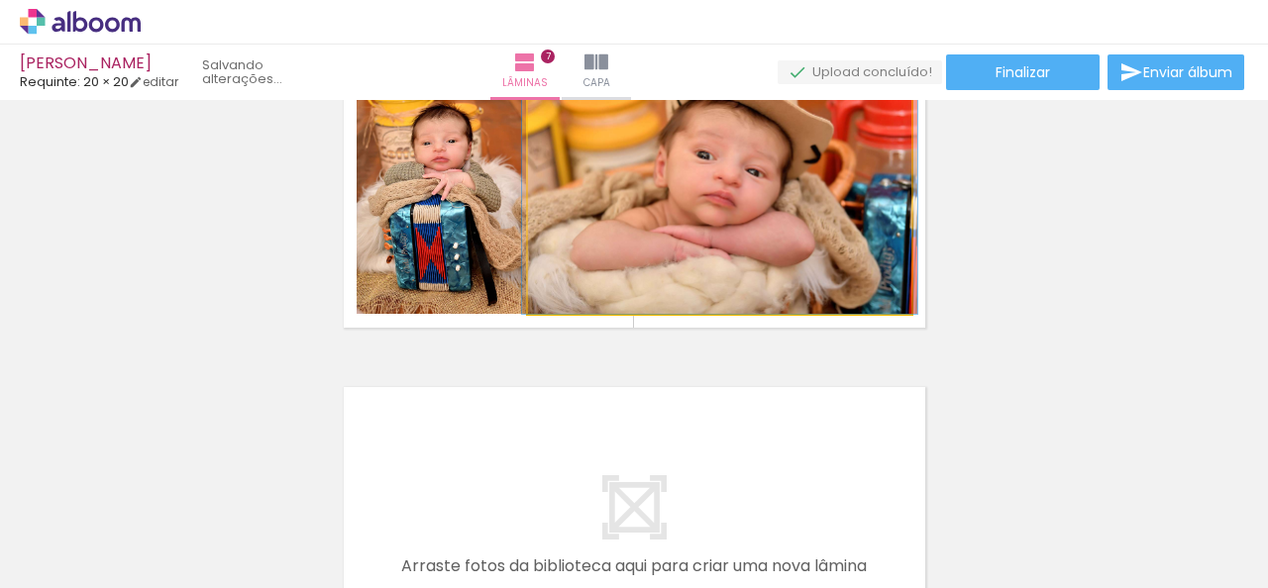
click at [640, 247] on quentale-photo at bounding box center [719, 183] width 383 height 264
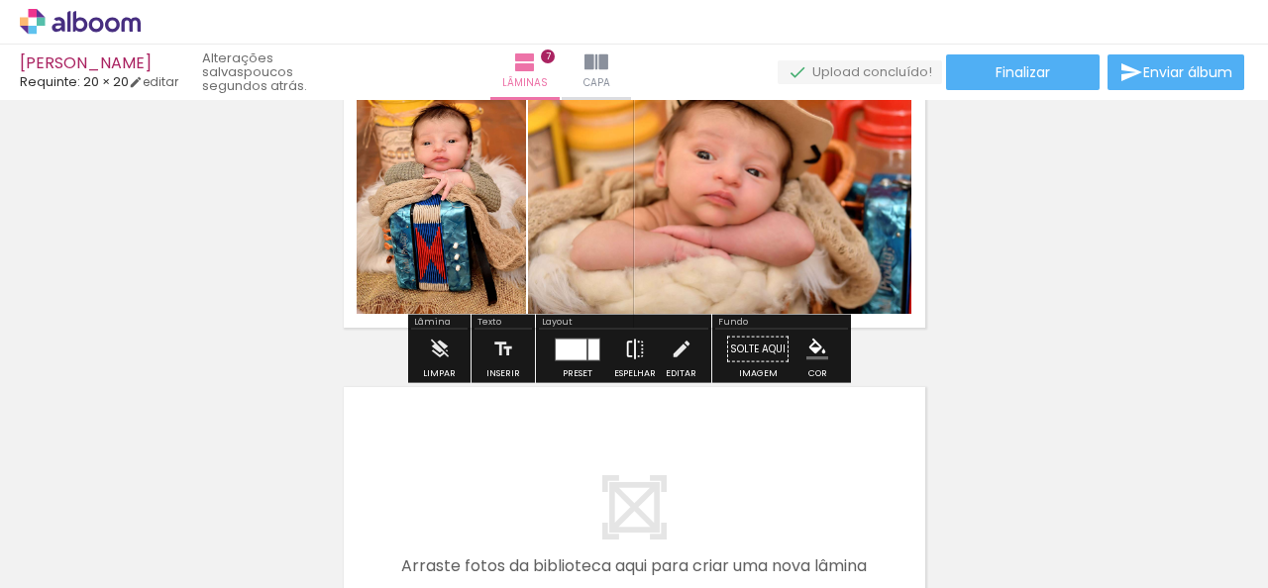
click at [627, 354] on iron-icon at bounding box center [635, 350] width 22 height 40
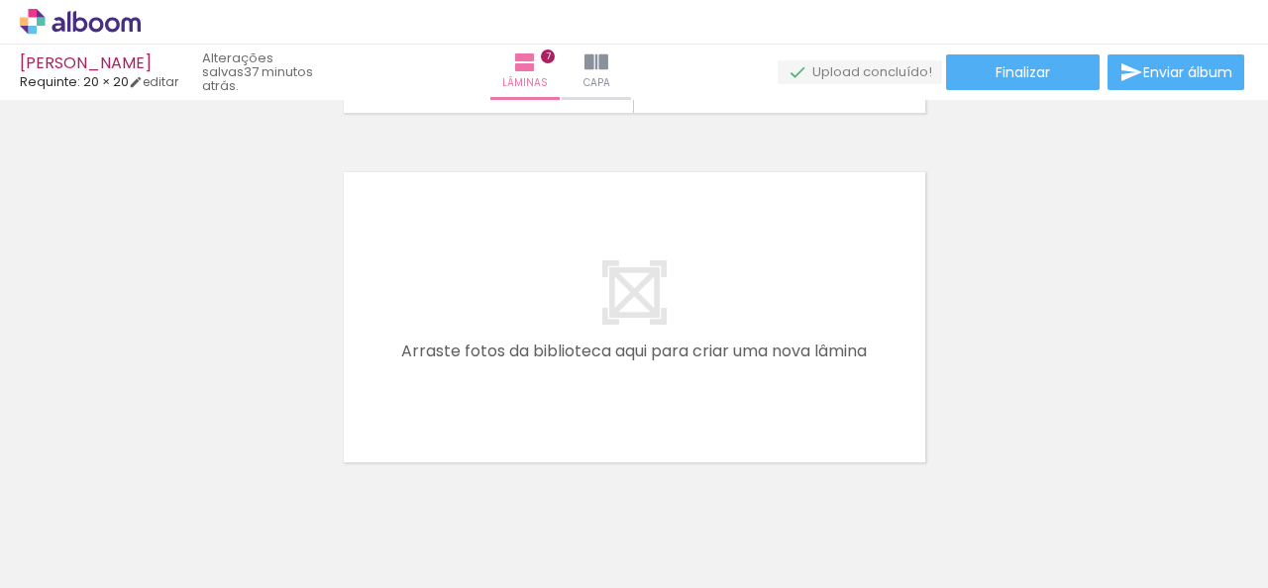
scroll to position [2510, 0]
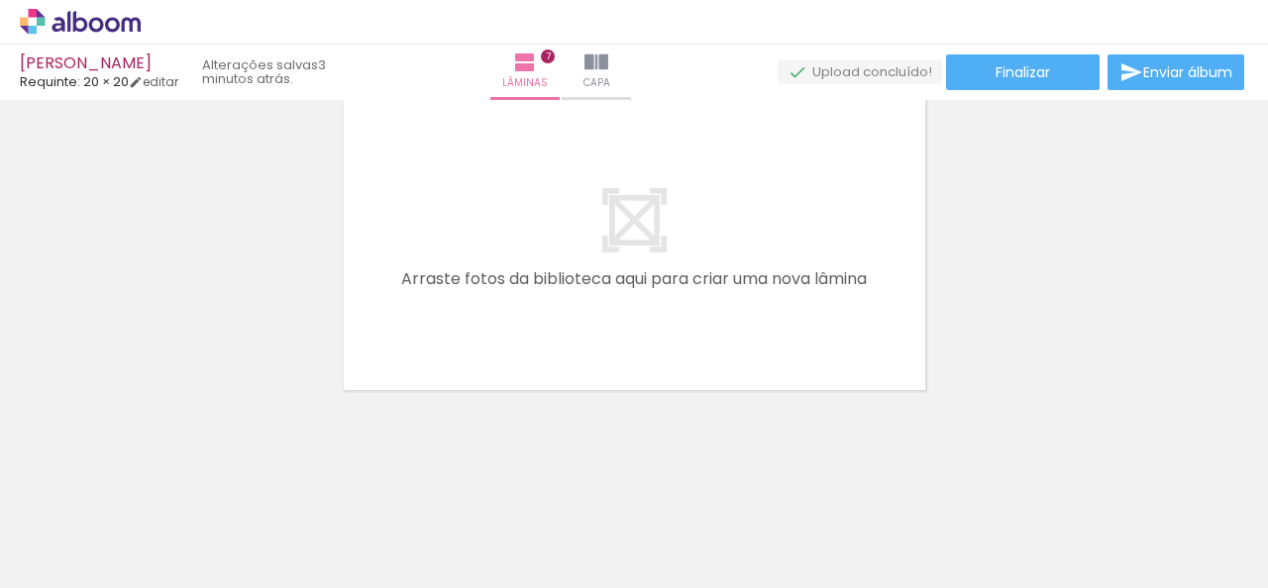
click at [165, 491] on iron-icon at bounding box center [155, 482] width 21 height 21
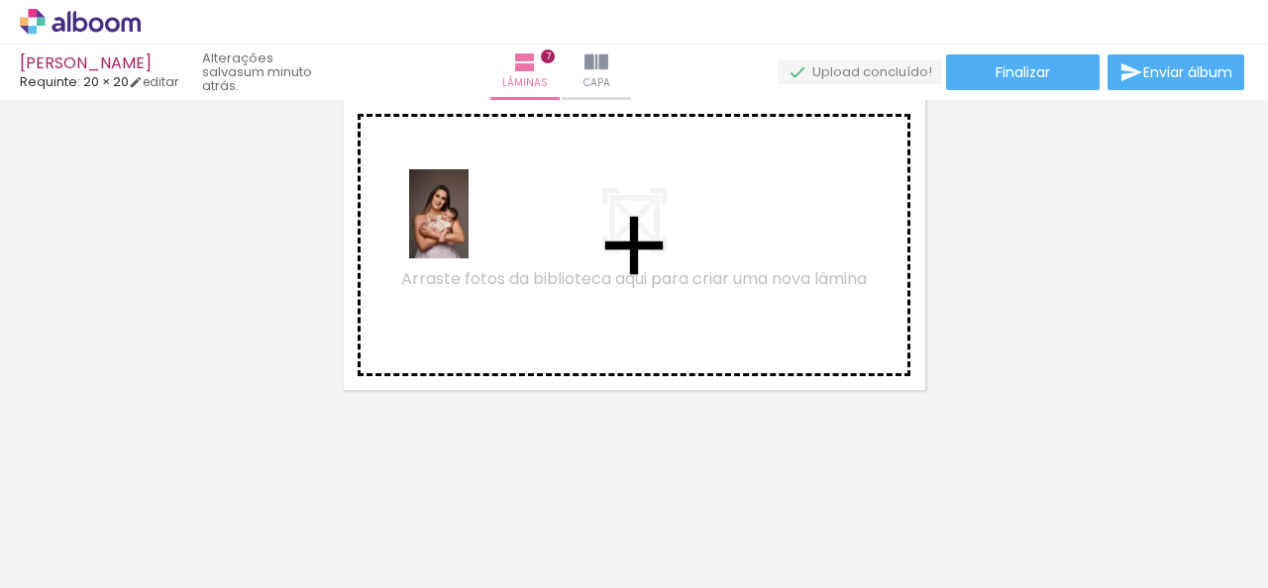
drag, startPoint x: 202, startPoint y: 540, endPoint x: 469, endPoint y: 229, distance: 409.6
click at [469, 229] on quentale-workspace at bounding box center [634, 294] width 1268 height 588
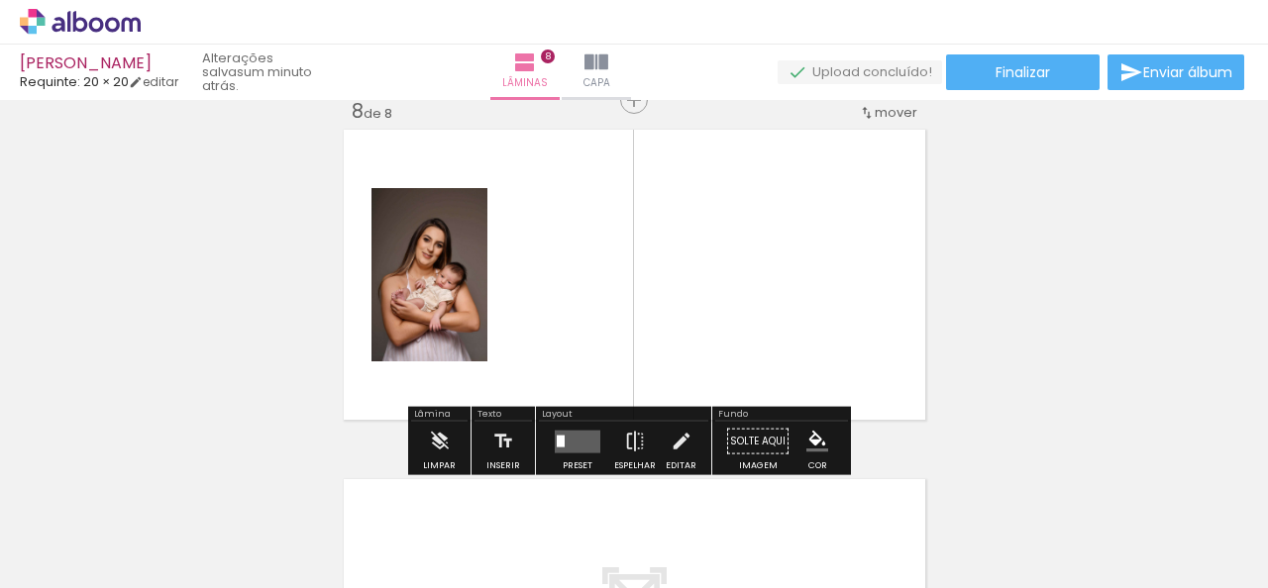
scroll to position [2473, 0]
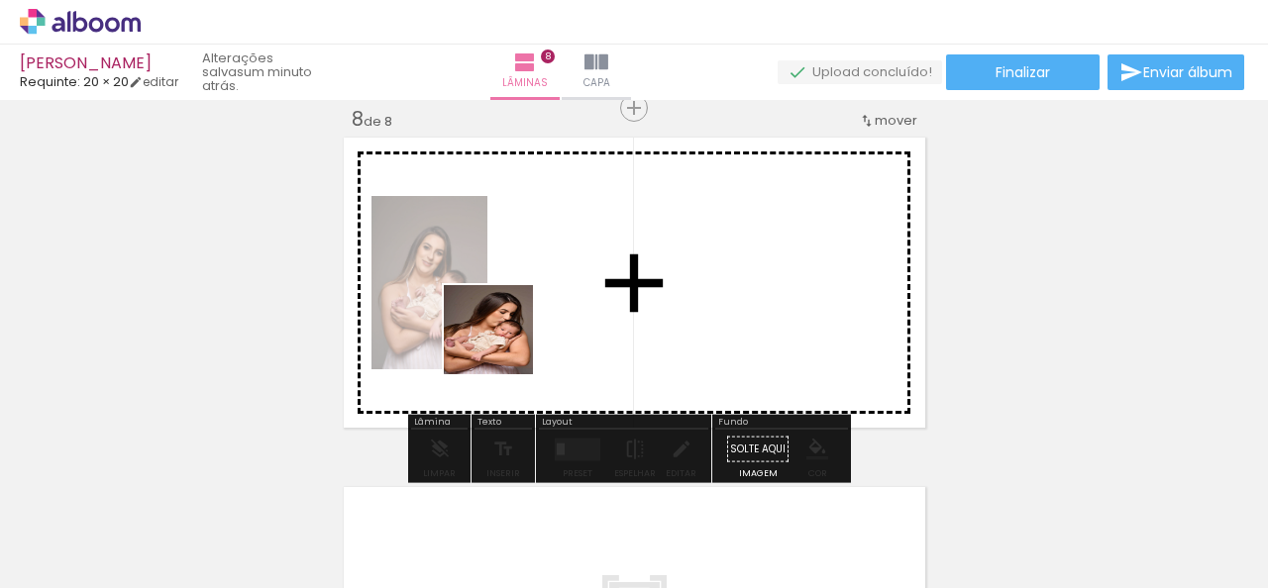
drag, startPoint x: 503, startPoint y: 345, endPoint x: 491, endPoint y: 464, distance: 119.5
click at [554, 314] on quentale-workspace at bounding box center [634, 294] width 1268 height 588
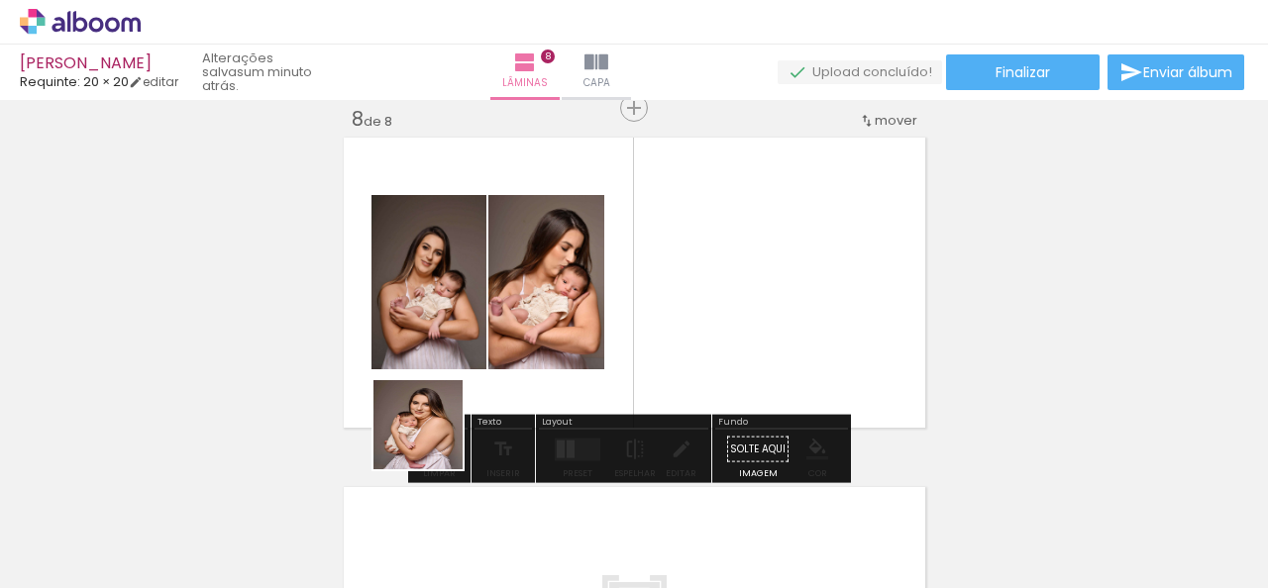
drag, startPoint x: 316, startPoint y: 530, endPoint x: 521, endPoint y: 479, distance: 211.2
click at [641, 279] on quentale-workspace at bounding box center [634, 294] width 1268 height 588
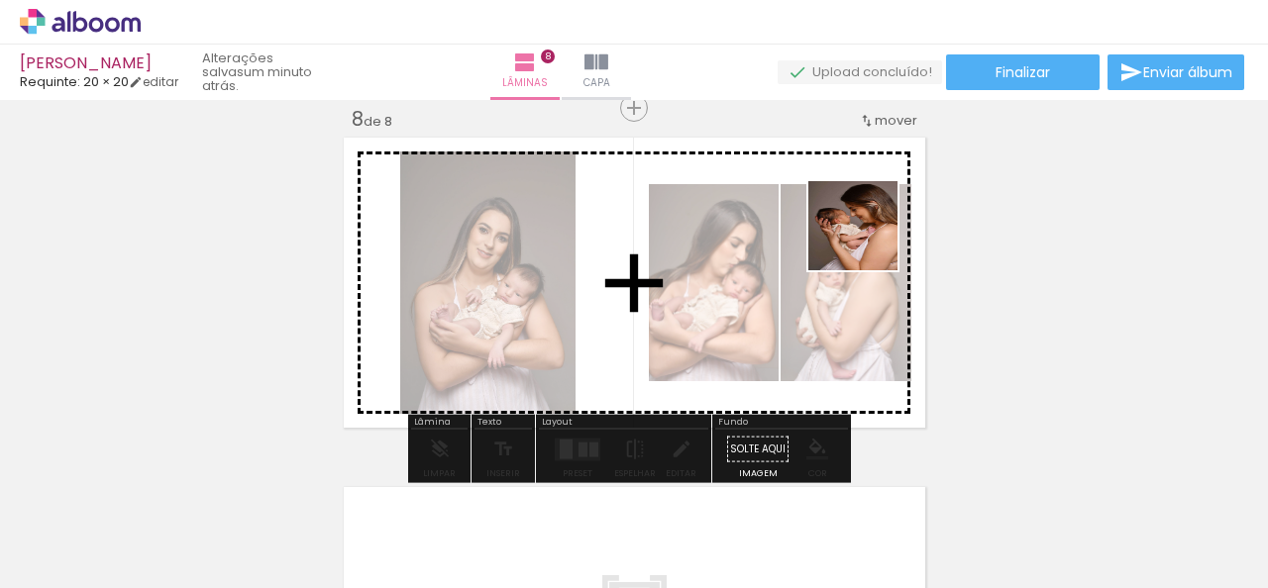
drag, startPoint x: 314, startPoint y: 543, endPoint x: 871, endPoint y: 240, distance: 633.9
click at [871, 240] on quentale-workspace at bounding box center [634, 294] width 1268 height 588
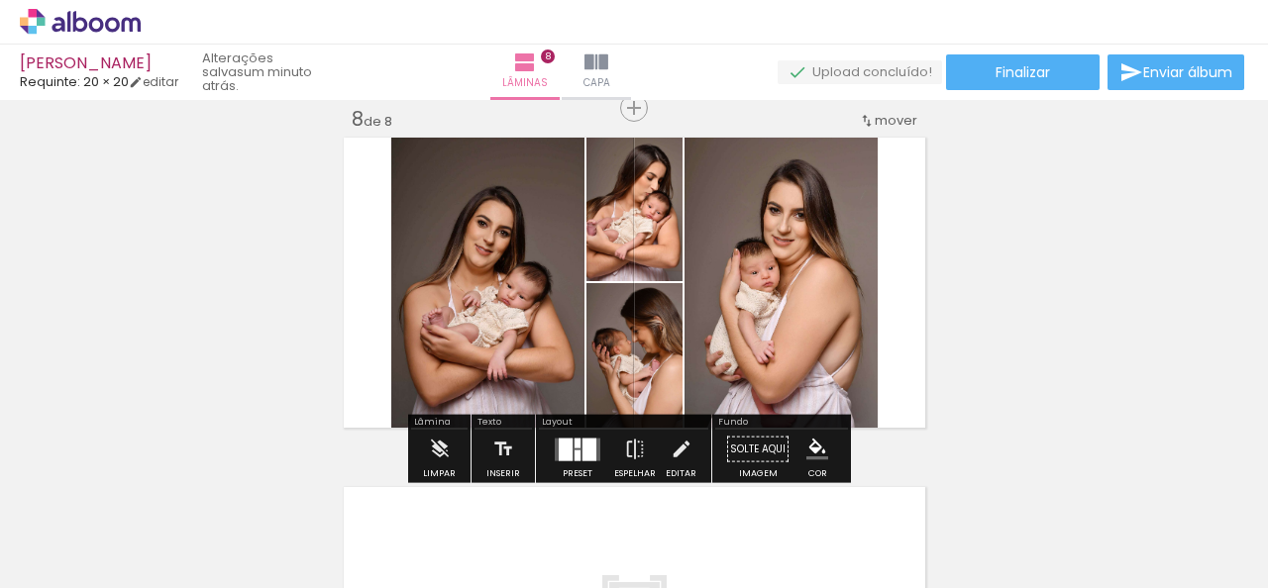
click at [563, 446] on div at bounding box center [566, 449] width 14 height 23
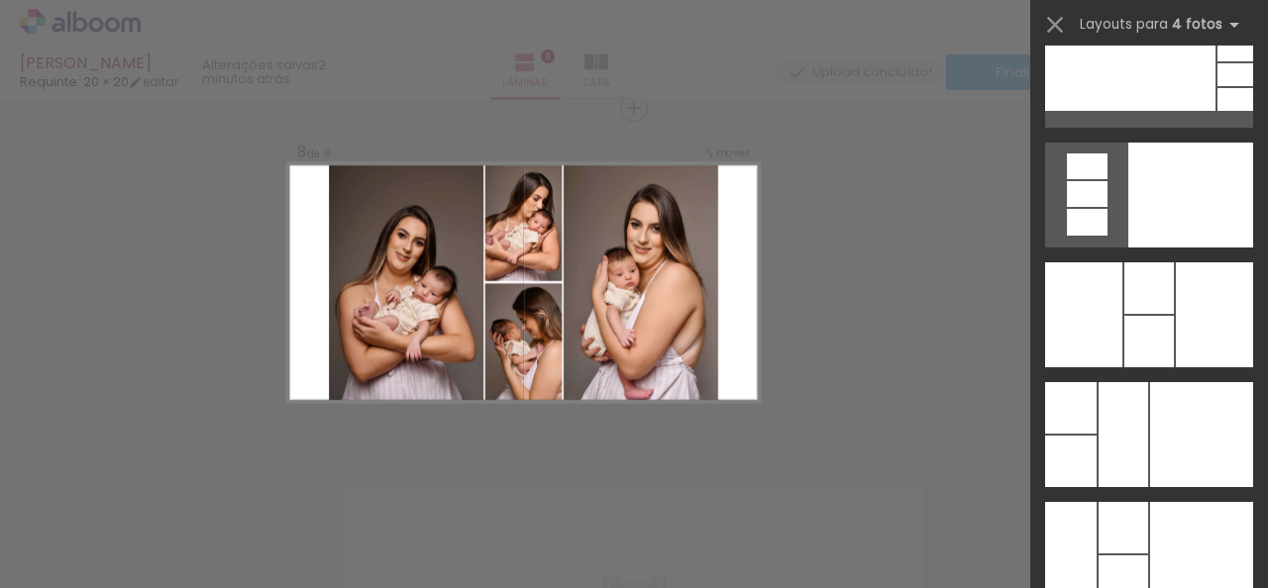
scroll to position [39759, 0]
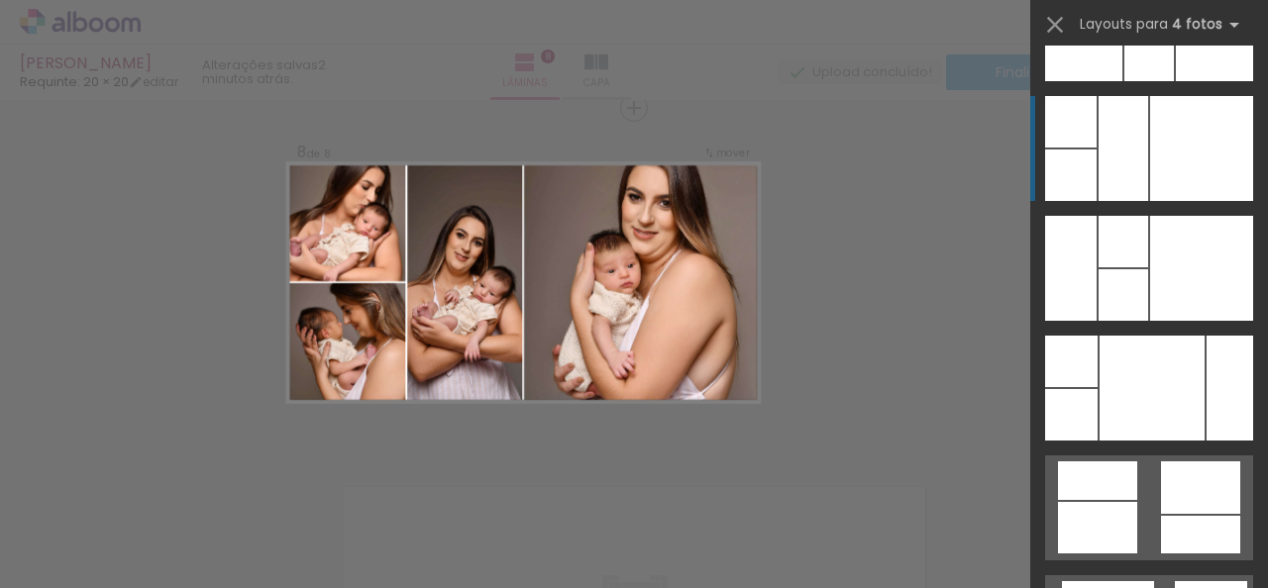
click at [1176, 81] on div at bounding box center [1214, 28] width 77 height 105
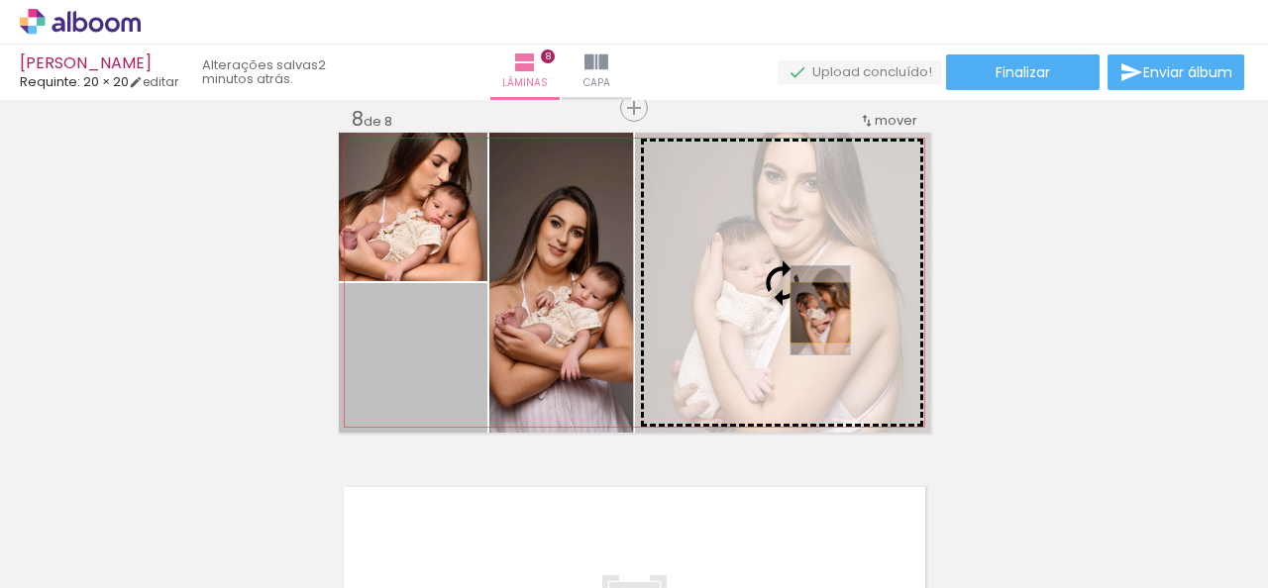
drag, startPoint x: 444, startPoint y: 377, endPoint x: 812, endPoint y: 312, distance: 374.3
click at [0, 0] on slot at bounding box center [0, 0] width 0 height 0
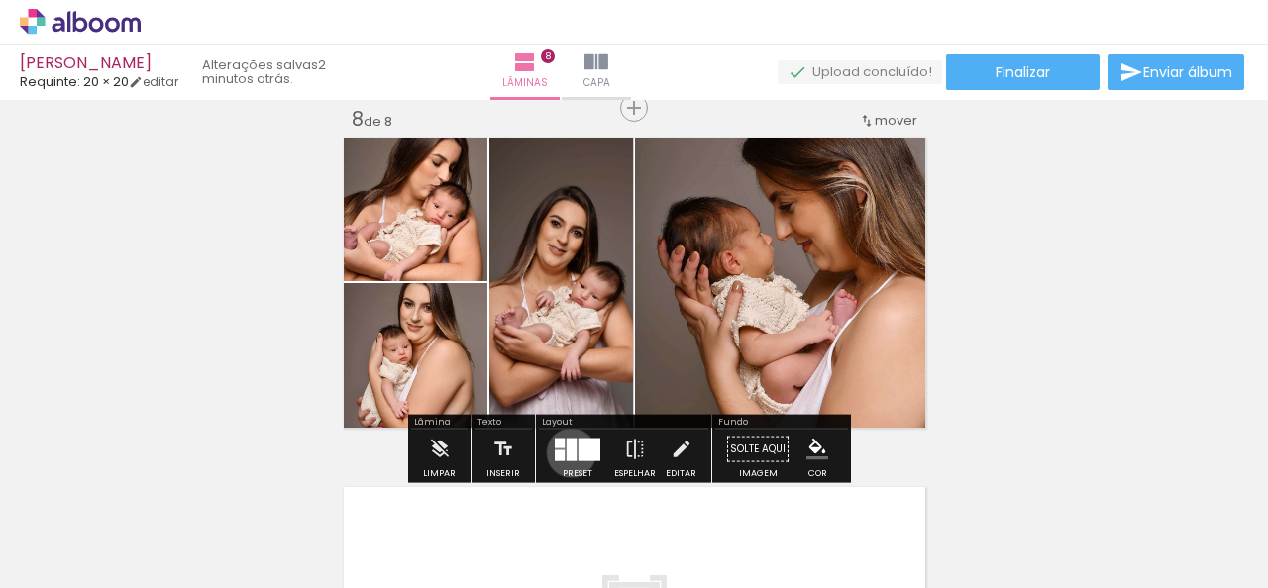
click at [567, 452] on div at bounding box center [572, 449] width 10 height 23
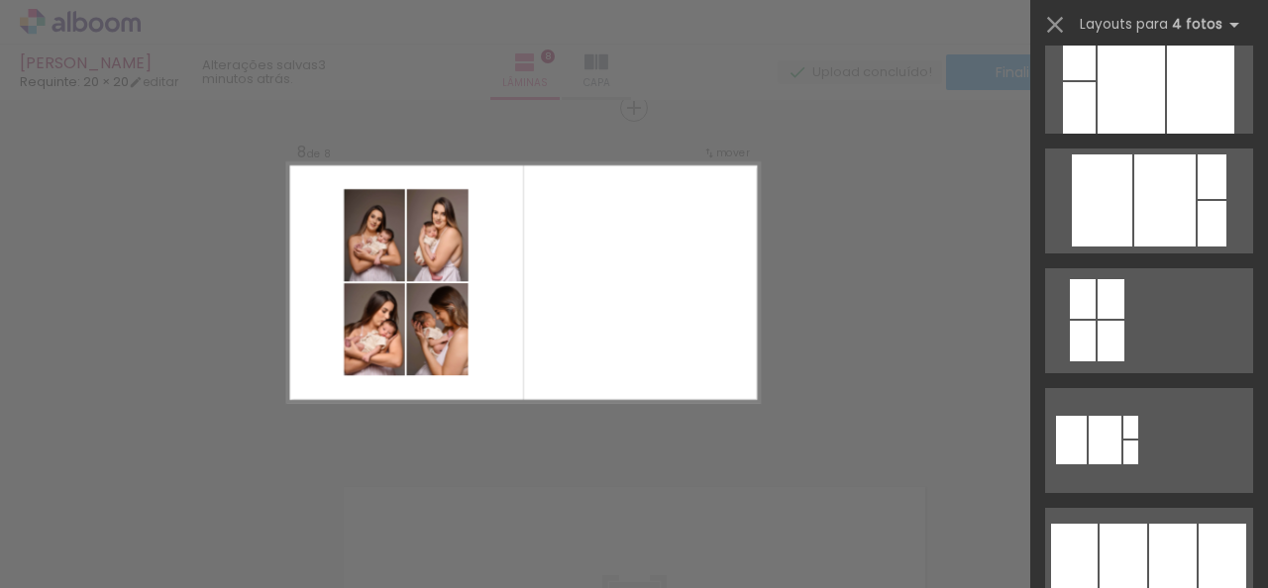
scroll to position [1288, 0]
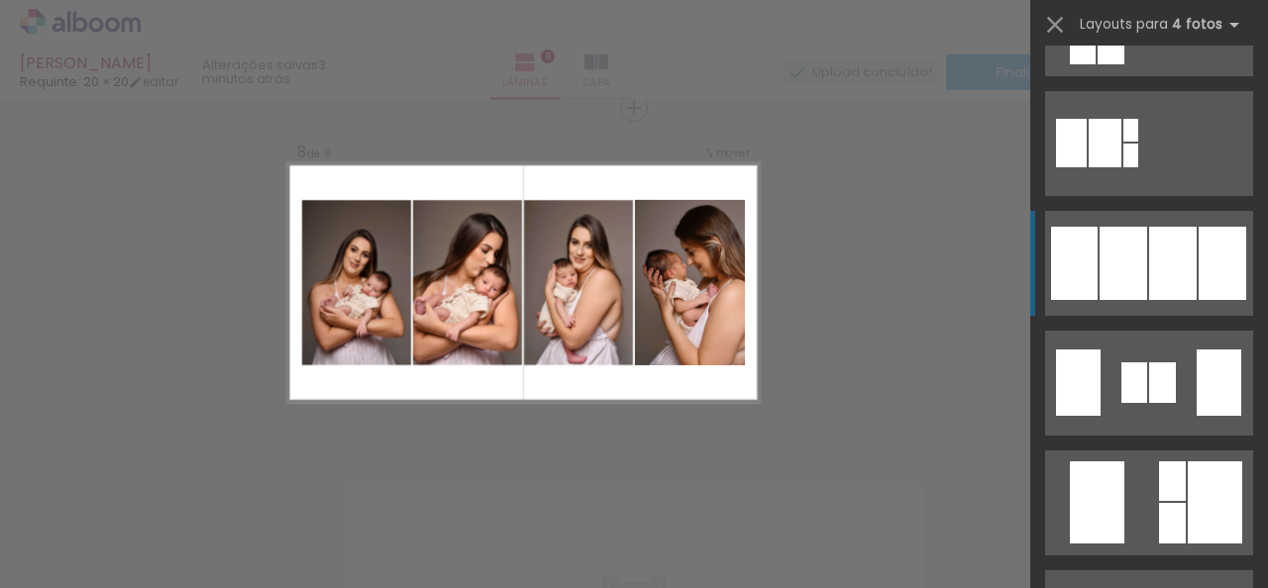
click at [1125, 363] on div at bounding box center [1134, 383] width 26 height 41
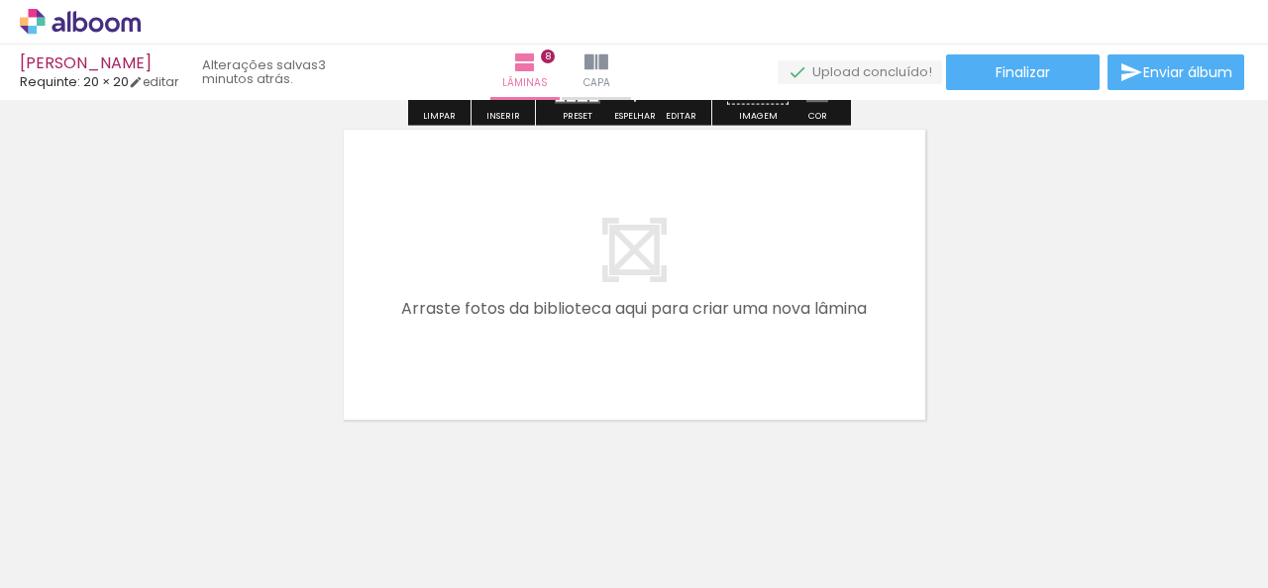
scroll to position [2860, 0]
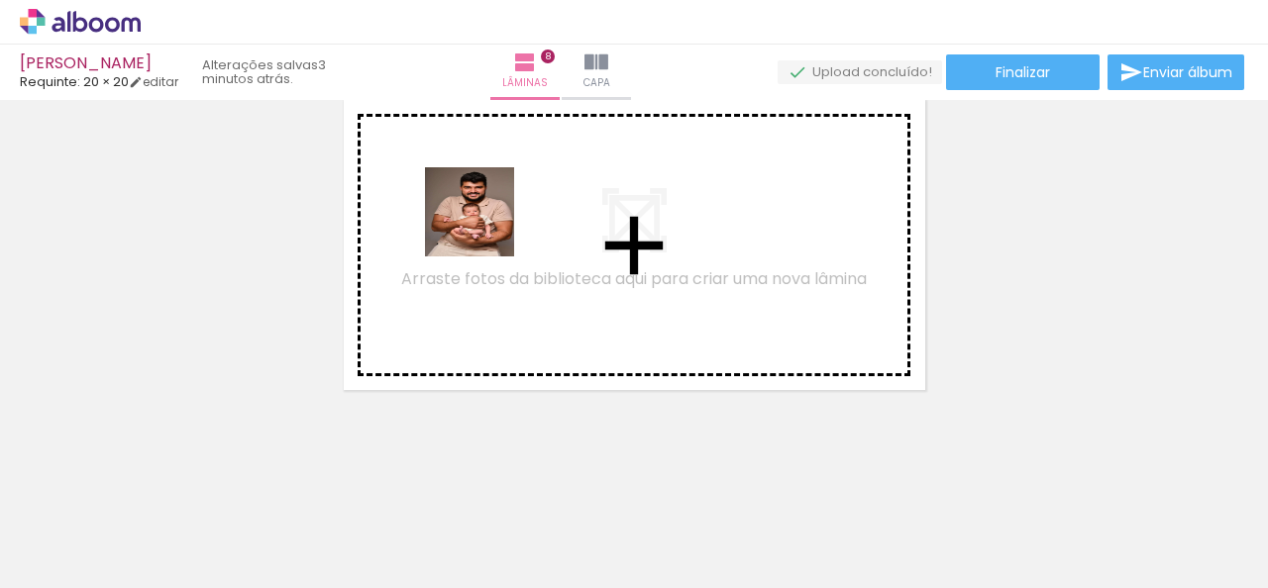
drag, startPoint x: 424, startPoint y: 520, endPoint x: 484, endPoint y: 227, distance: 299.4
click at [484, 227] on quentale-workspace at bounding box center [634, 294] width 1268 height 588
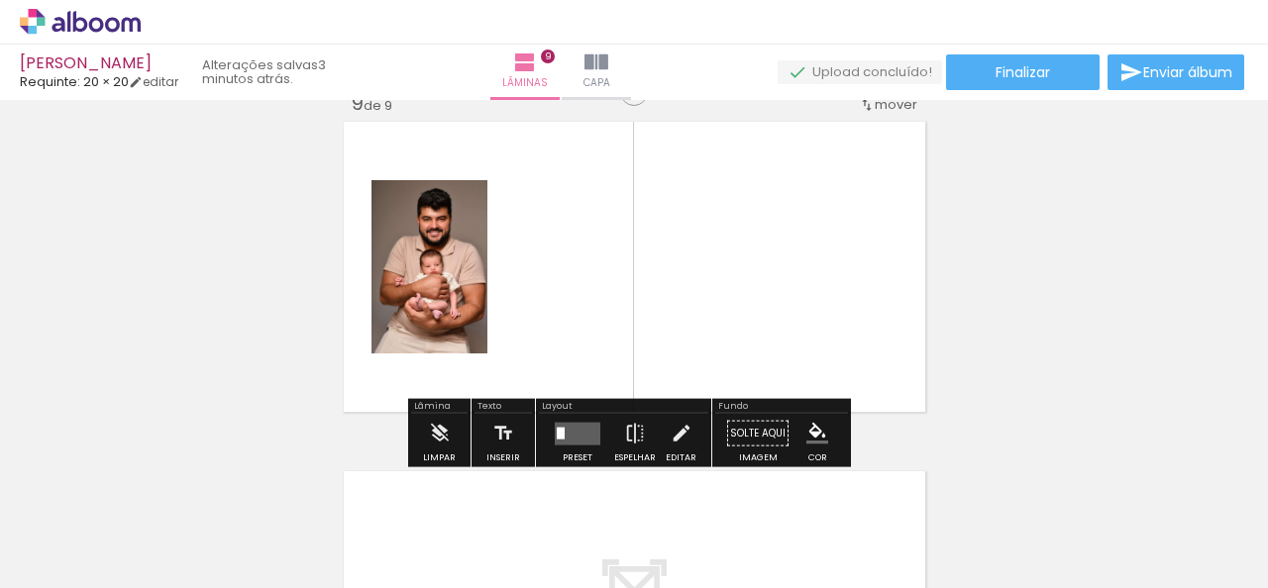
scroll to position [2822, 0]
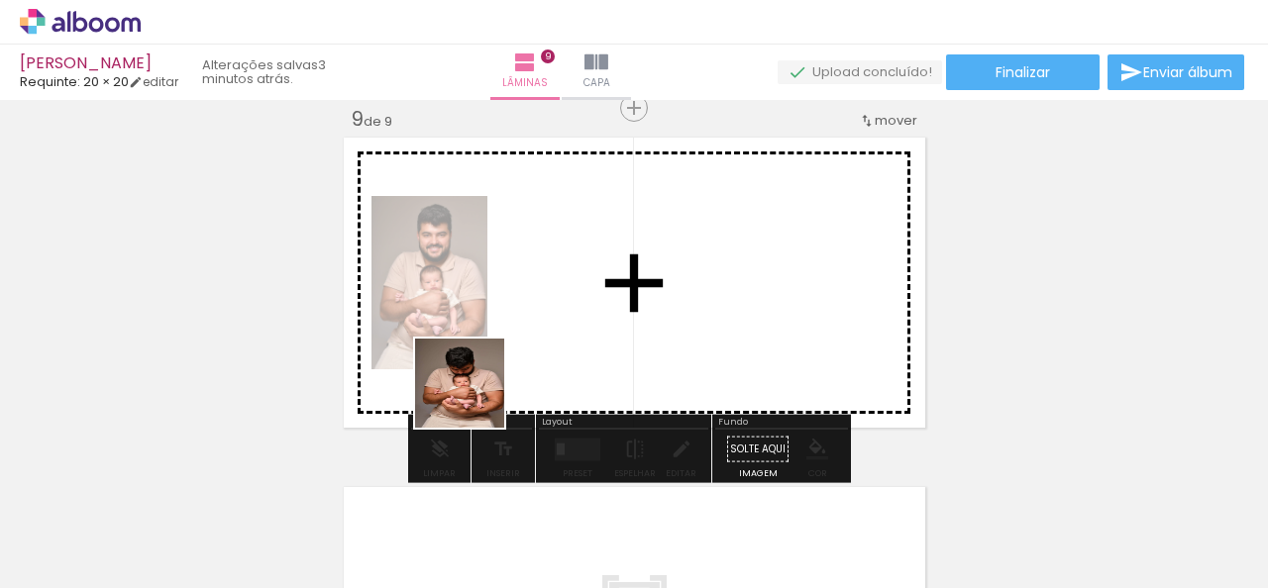
drag, startPoint x: 428, startPoint y: 516, endPoint x: 571, endPoint y: 221, distance: 327.9
click at [571, 221] on quentale-workspace at bounding box center [634, 294] width 1268 height 588
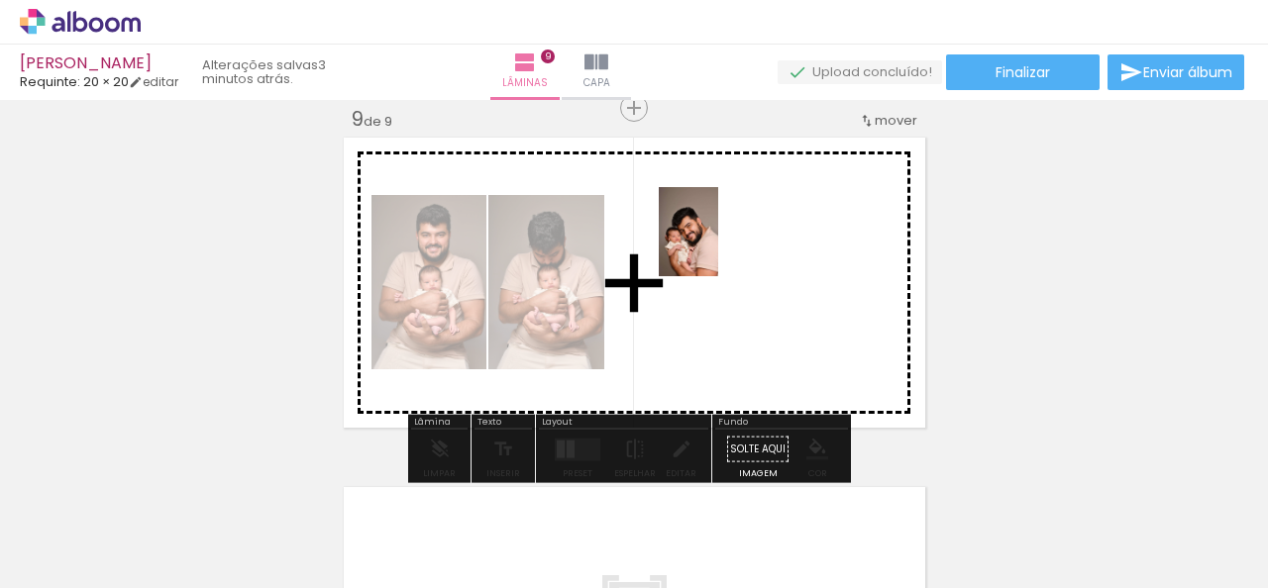
drag, startPoint x: 551, startPoint y: 528, endPoint x: 718, endPoint y: 247, distance: 327.4
click at [718, 247] on quentale-workspace at bounding box center [634, 294] width 1268 height 588
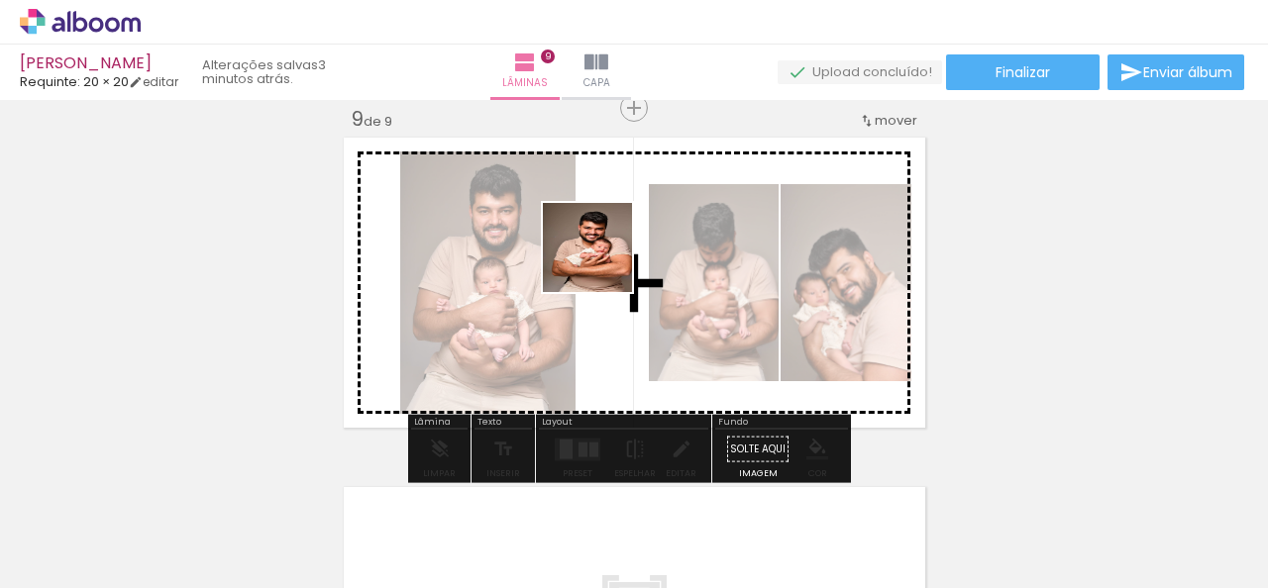
drag, startPoint x: 531, startPoint y: 521, endPoint x: 602, endPoint y: 263, distance: 268.2
click at [602, 263] on quentale-workspace at bounding box center [634, 294] width 1268 height 588
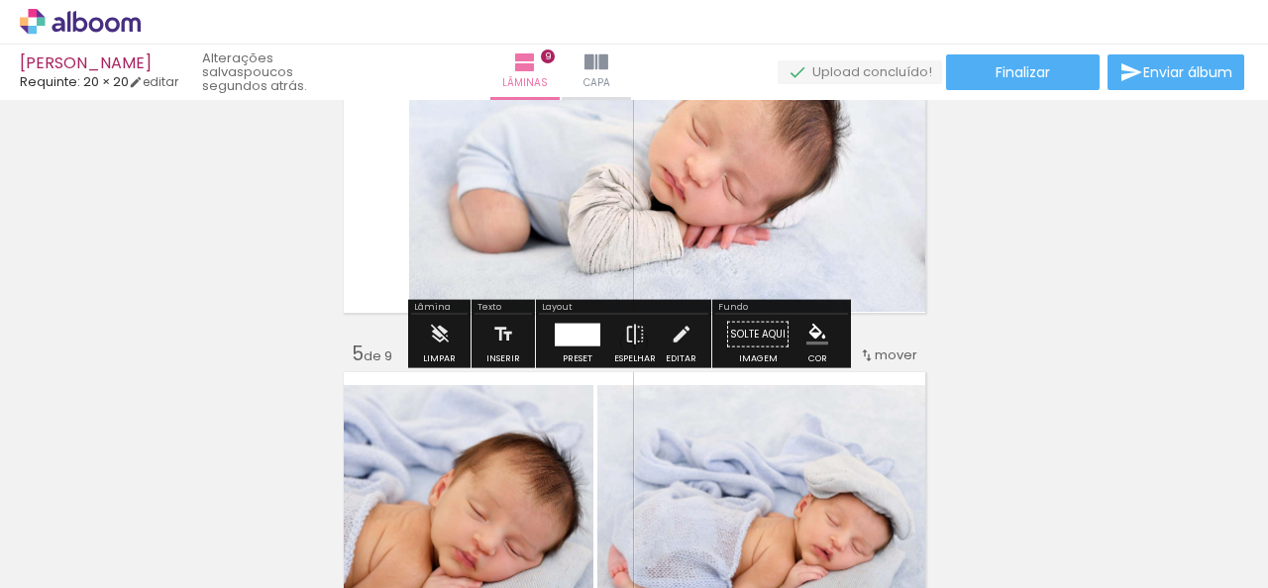
scroll to position [1317, 0]
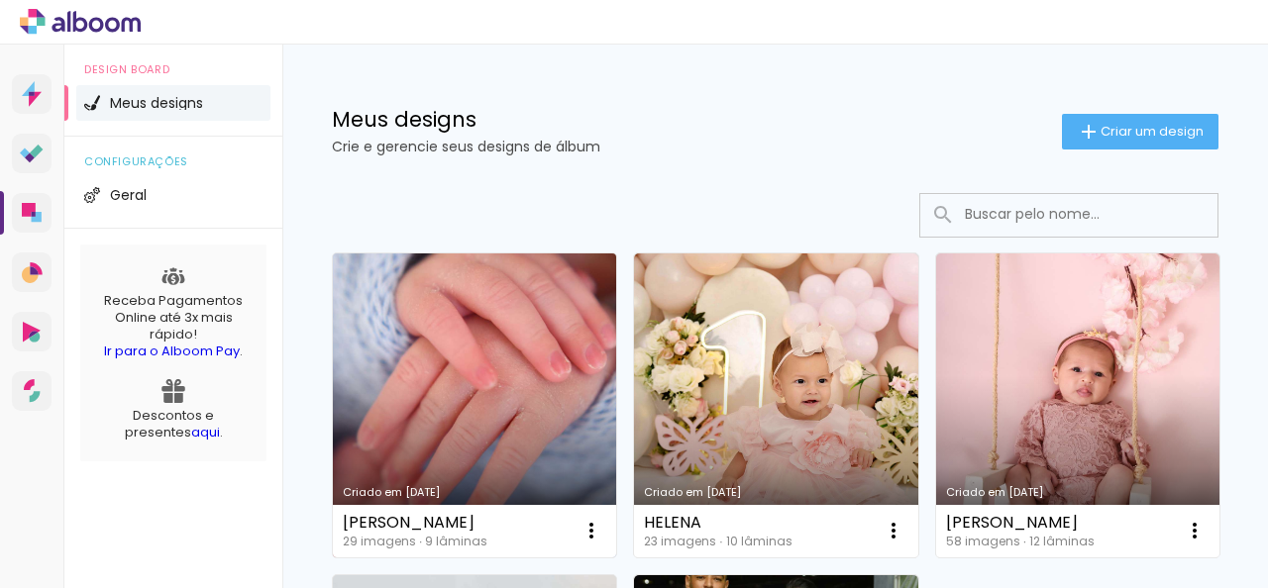
click at [424, 408] on link "Criado em [DATE]" at bounding box center [474, 406] width 283 height 304
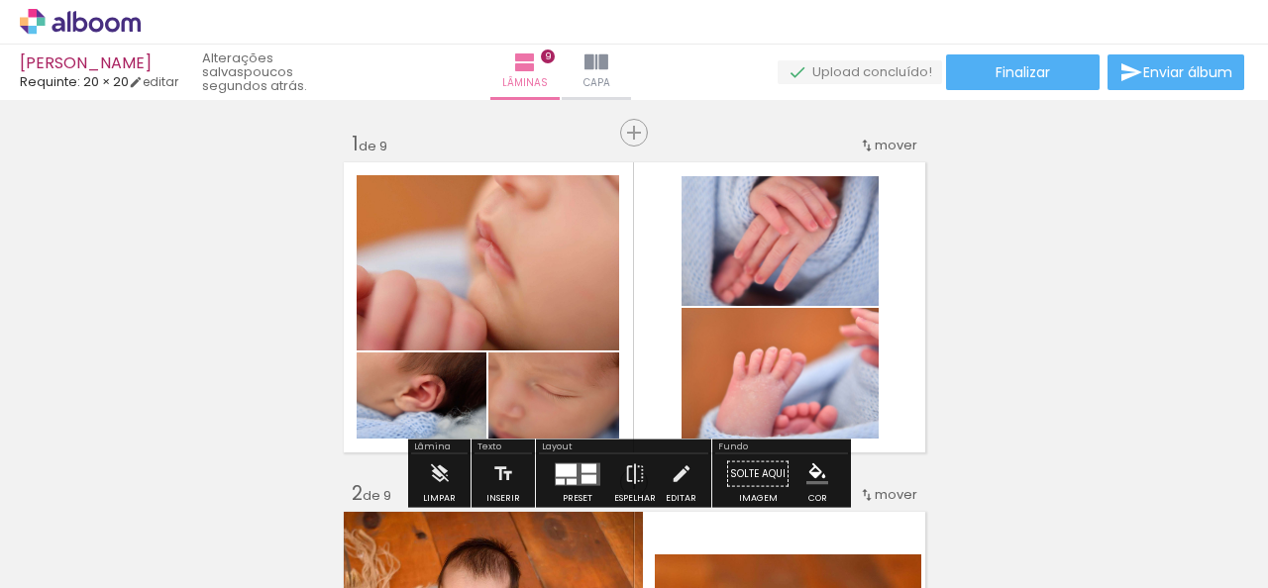
click at [100, 524] on iron-icon at bounding box center [101, 529] width 16 height 16
click at [0, 0] on slot "Não utilizadas" at bounding box center [0, 0] width 0 height 0
type input "Não utilizadas"
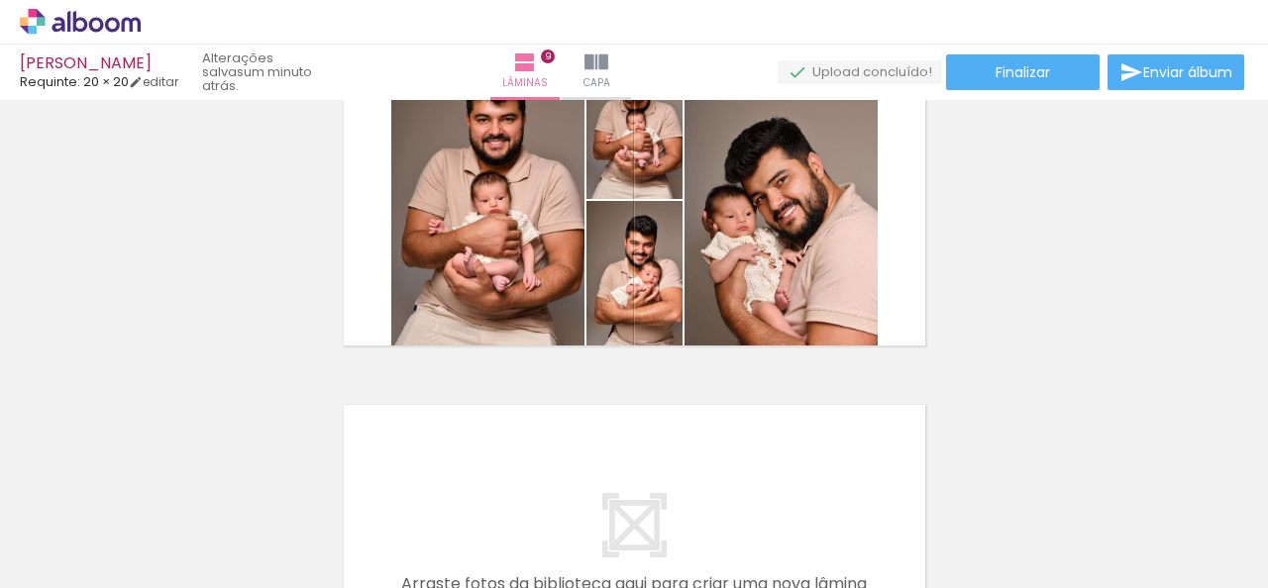
scroll to position [2873, 0]
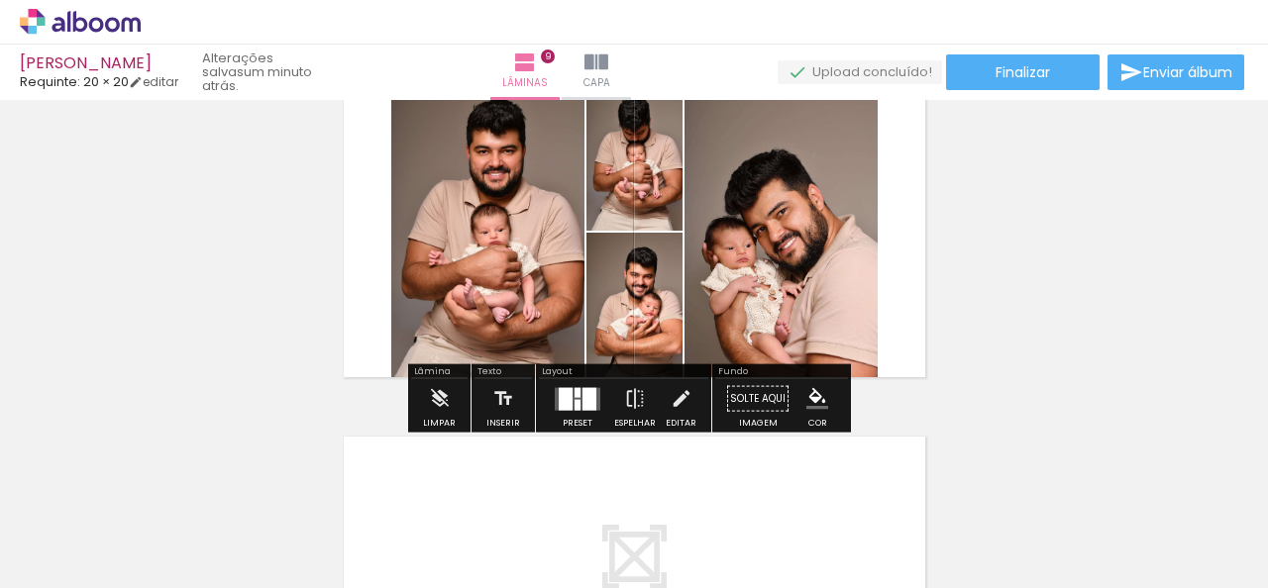
click at [566, 399] on div at bounding box center [566, 398] width 14 height 23
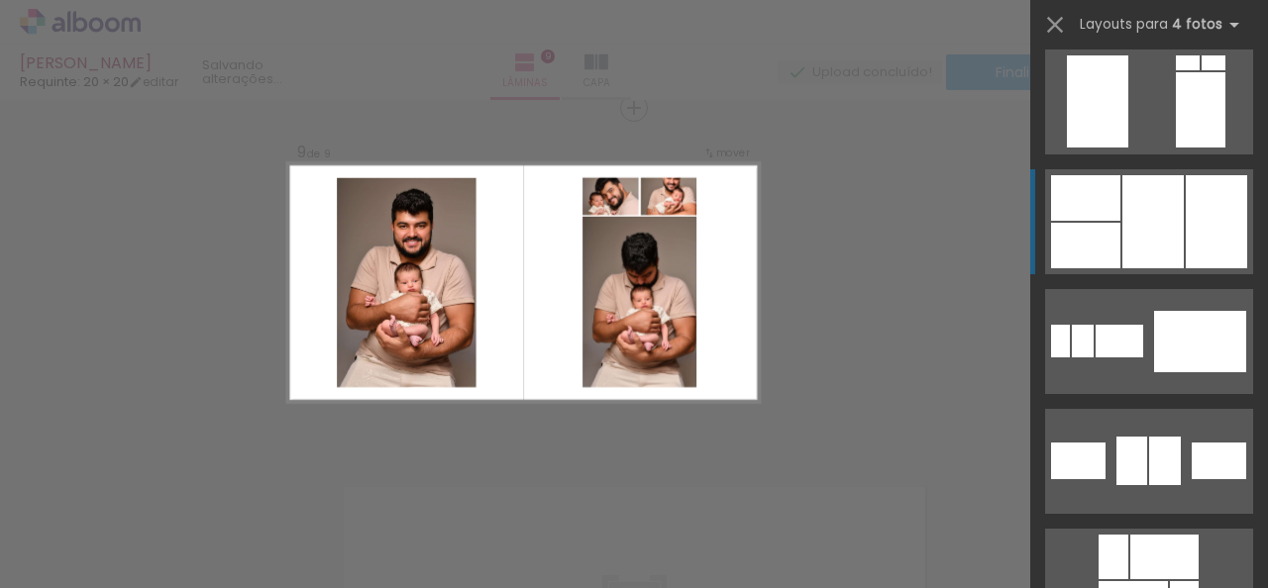
scroll to position [18892, 0]
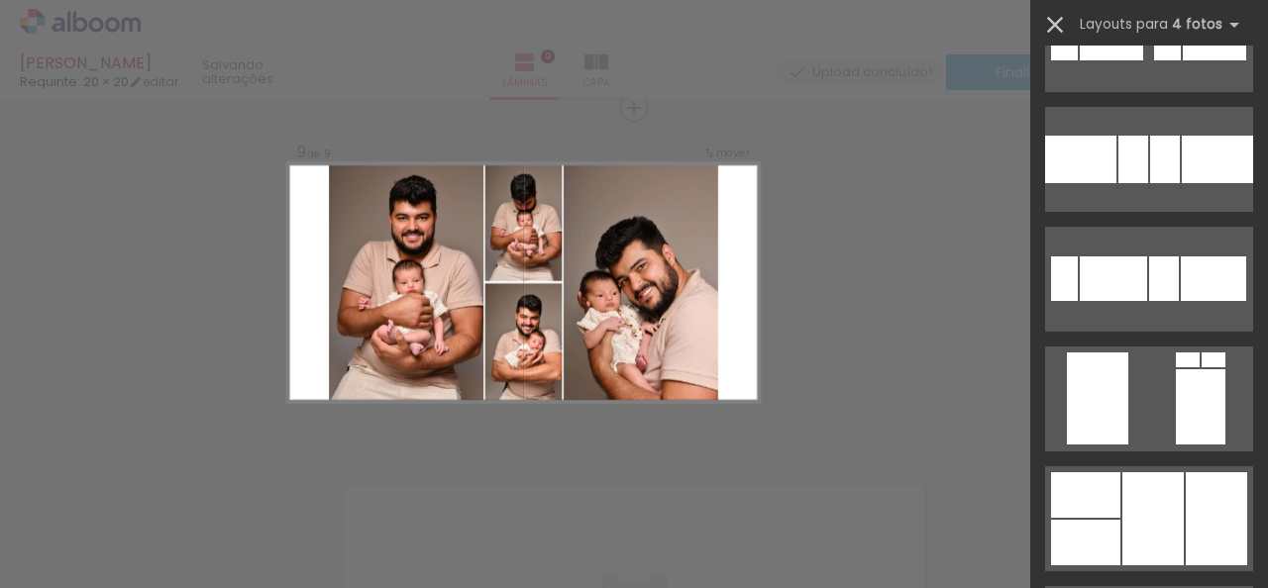
click at [1064, 27] on iron-icon at bounding box center [1055, 25] width 28 height 28
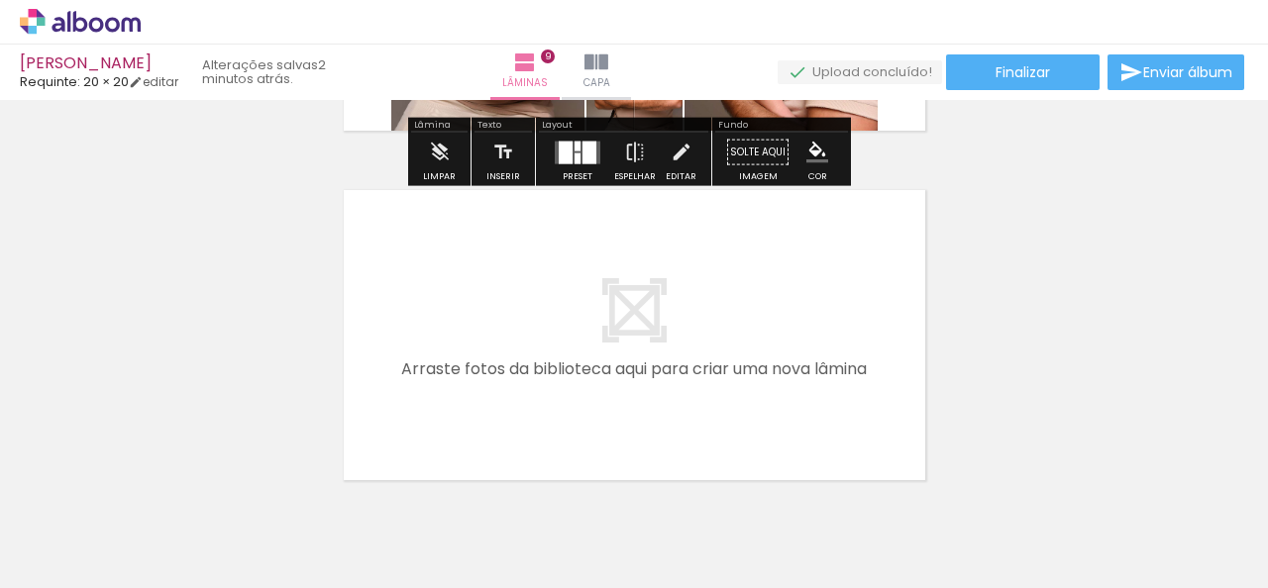
scroll to position [3210, 0]
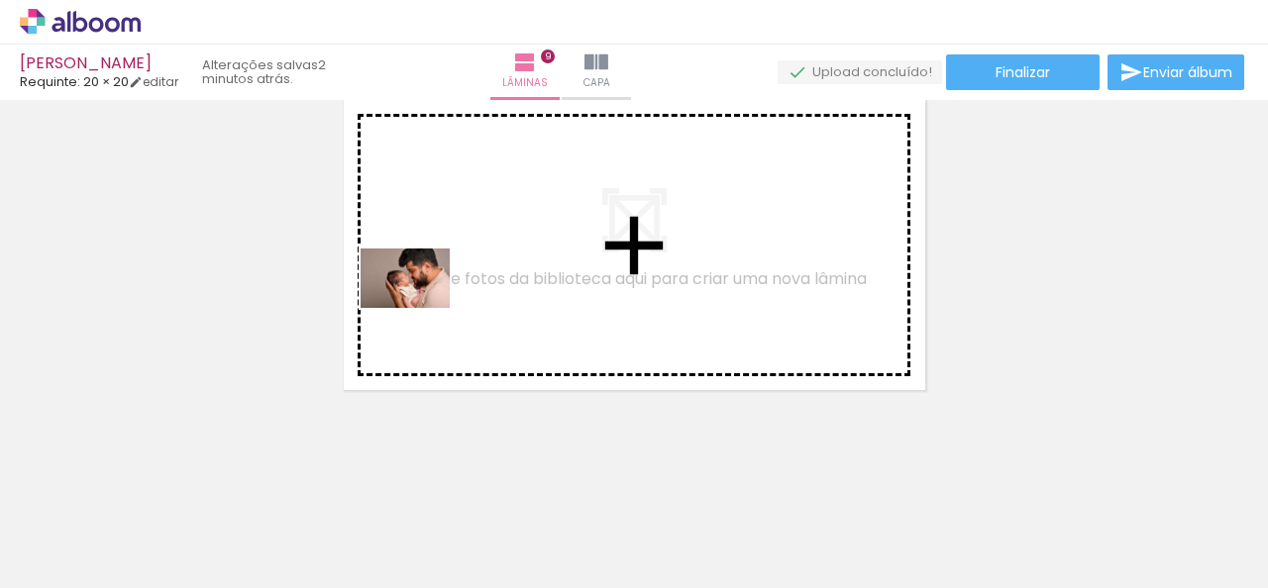
drag, startPoint x: 420, startPoint y: 539, endPoint x: 420, endPoint y: 308, distance: 230.8
click at [420, 308] on quentale-workspace at bounding box center [634, 294] width 1268 height 588
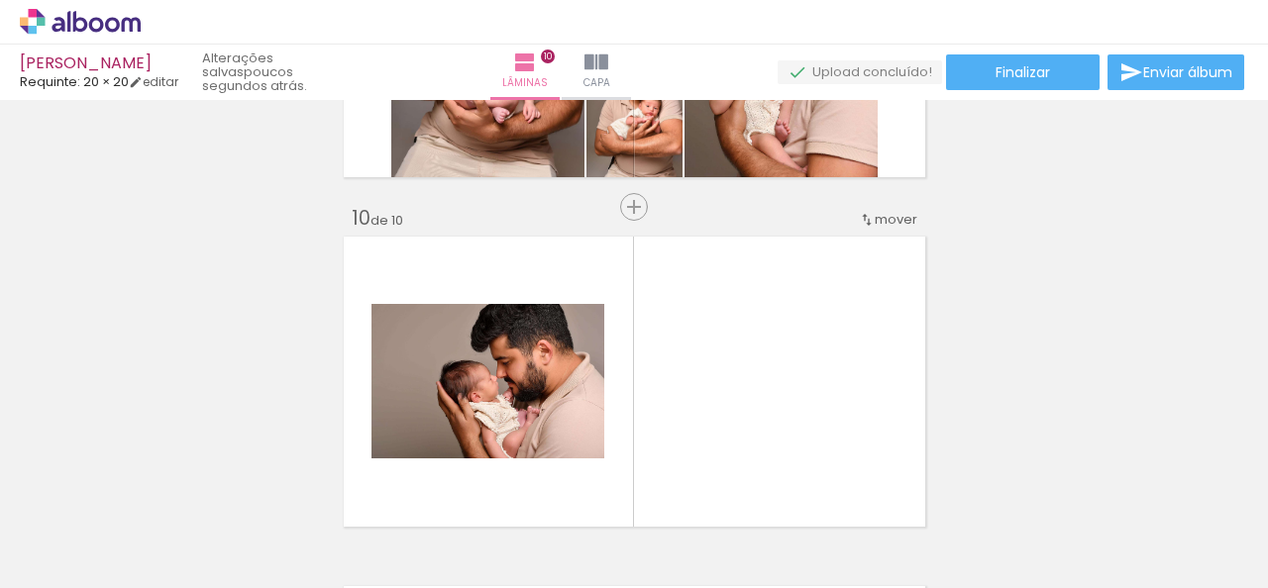
scroll to position [3271, 0]
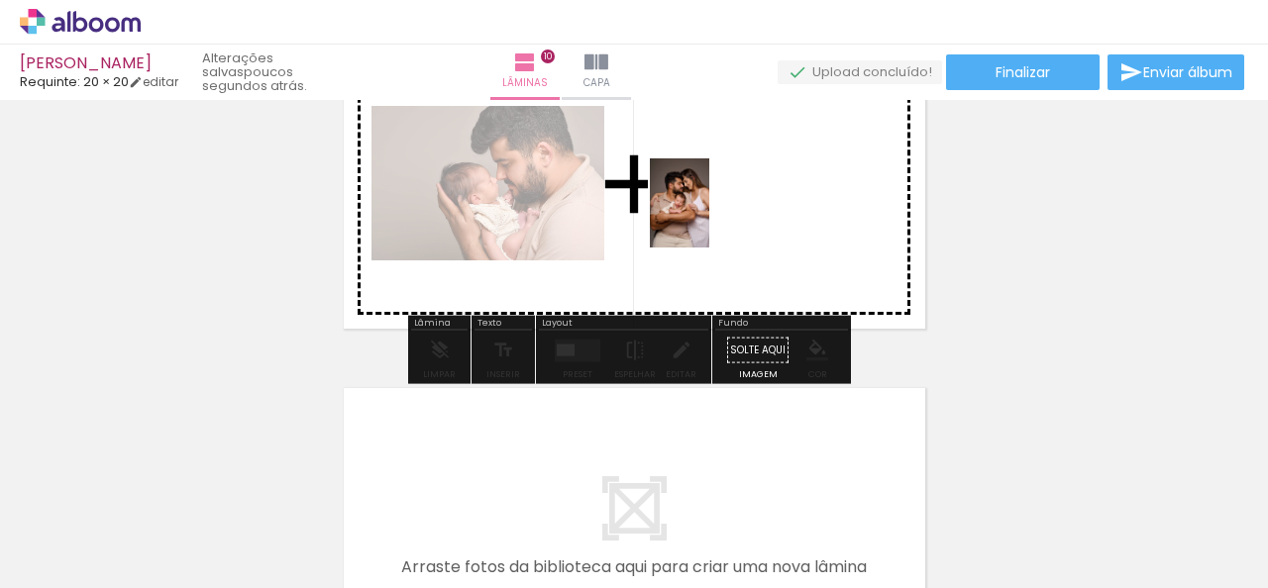
drag, startPoint x: 546, startPoint y: 533, endPoint x: 709, endPoint y: 218, distance: 354.9
click at [709, 218] on quentale-workspace at bounding box center [634, 294] width 1268 height 588
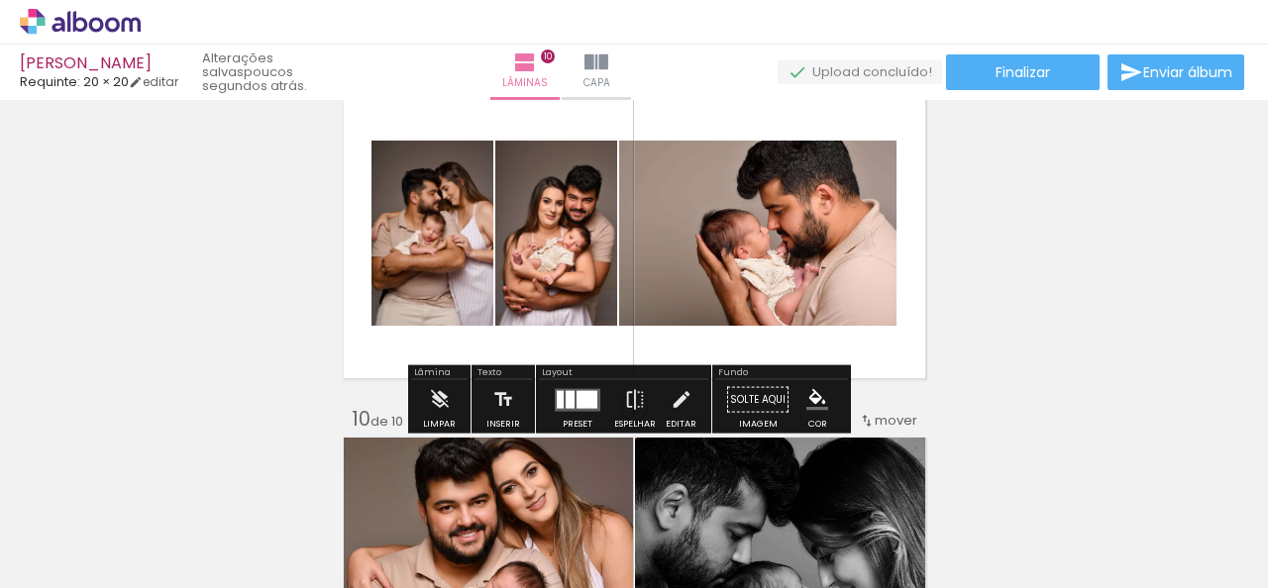
scroll to position [2873, 0]
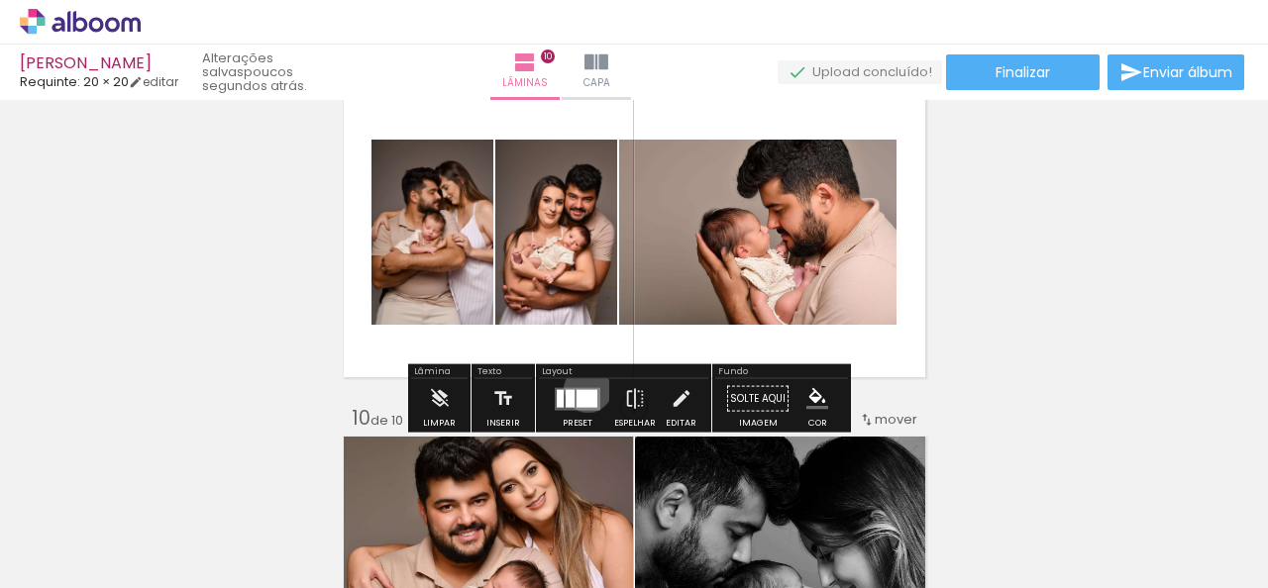
click at [583, 389] on div at bounding box center [587, 398] width 21 height 18
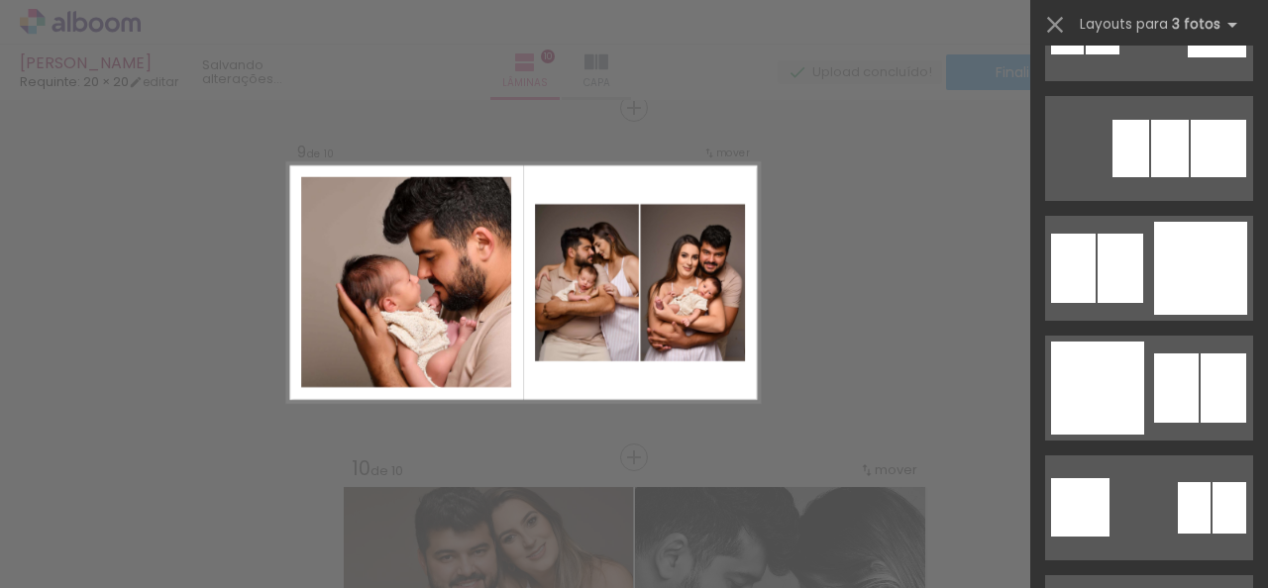
scroll to position [5250, 0]
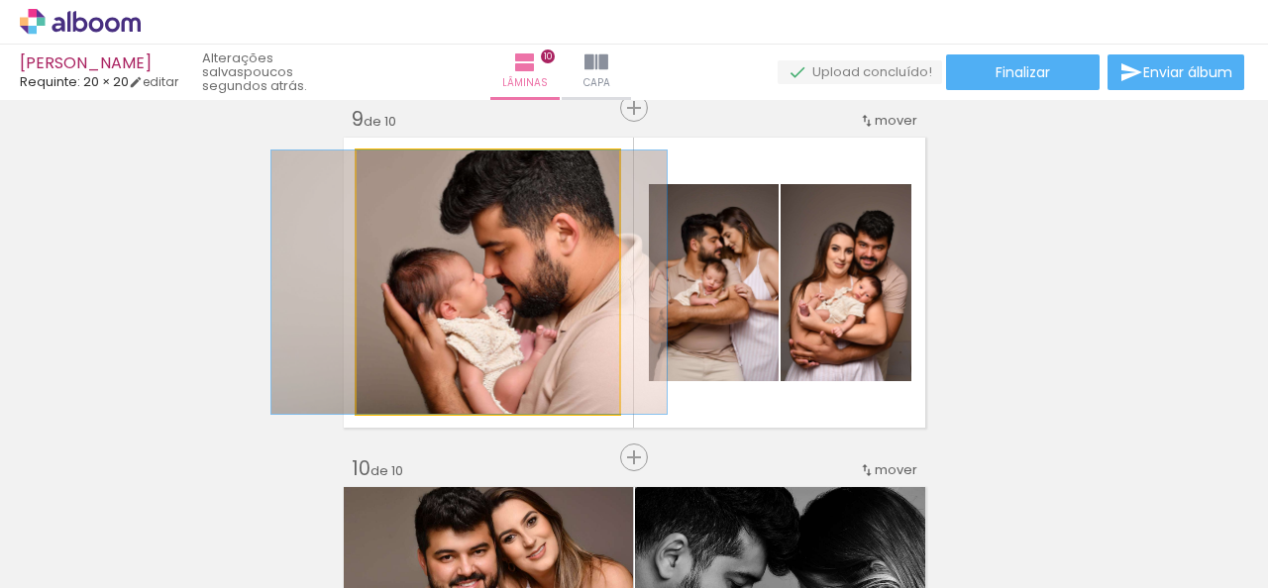
drag, startPoint x: 574, startPoint y: 313, endPoint x: 555, endPoint y: 310, distance: 19.1
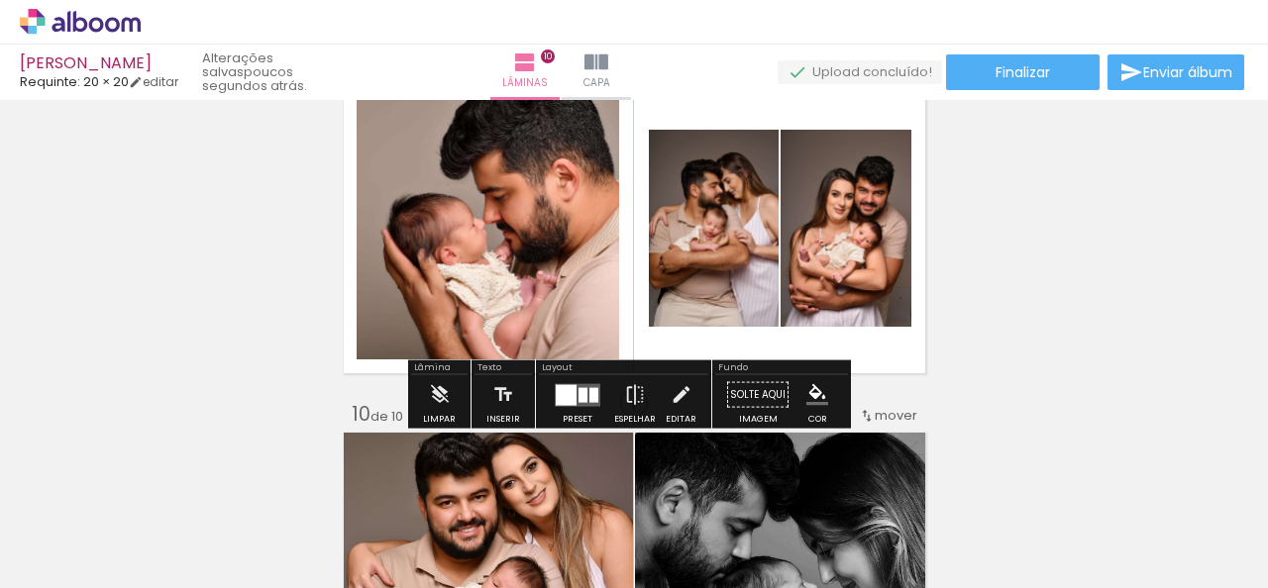
scroll to position [2921, 0]
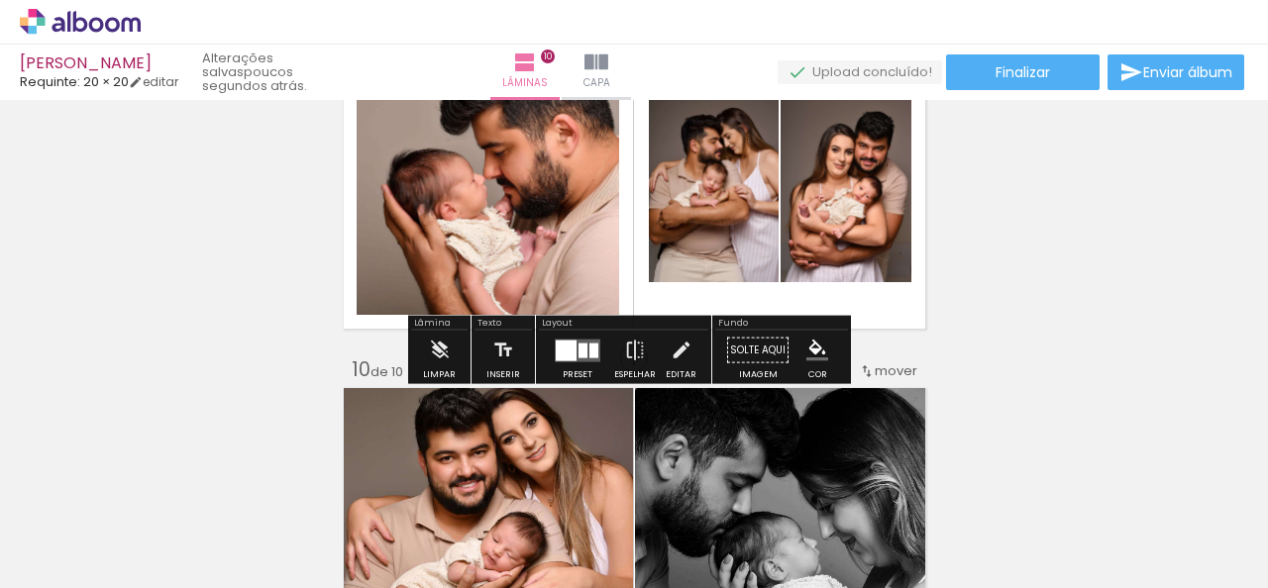
click at [567, 354] on div at bounding box center [566, 350] width 21 height 21
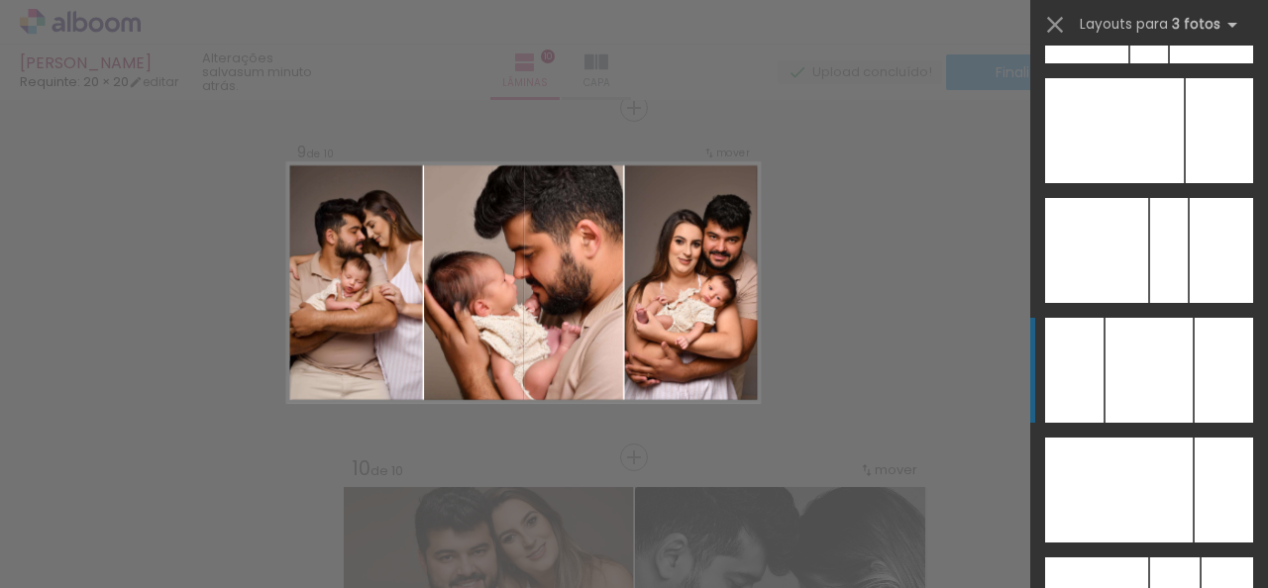
scroll to position [12646, 0]
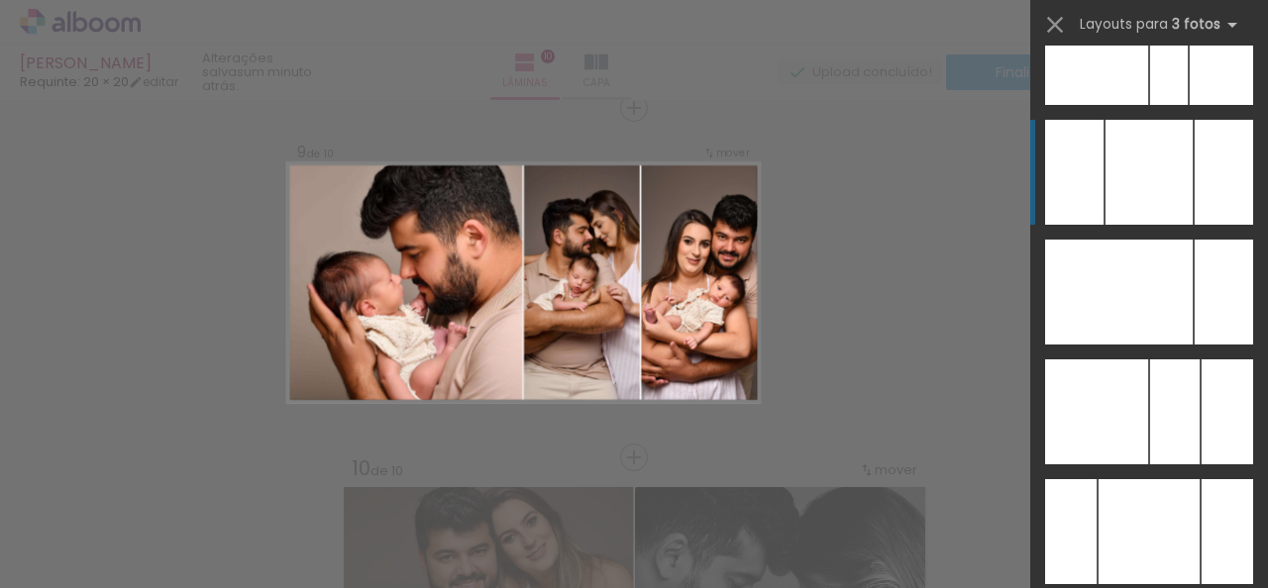
click at [1145, 479] on div at bounding box center [1149, 531] width 101 height 105
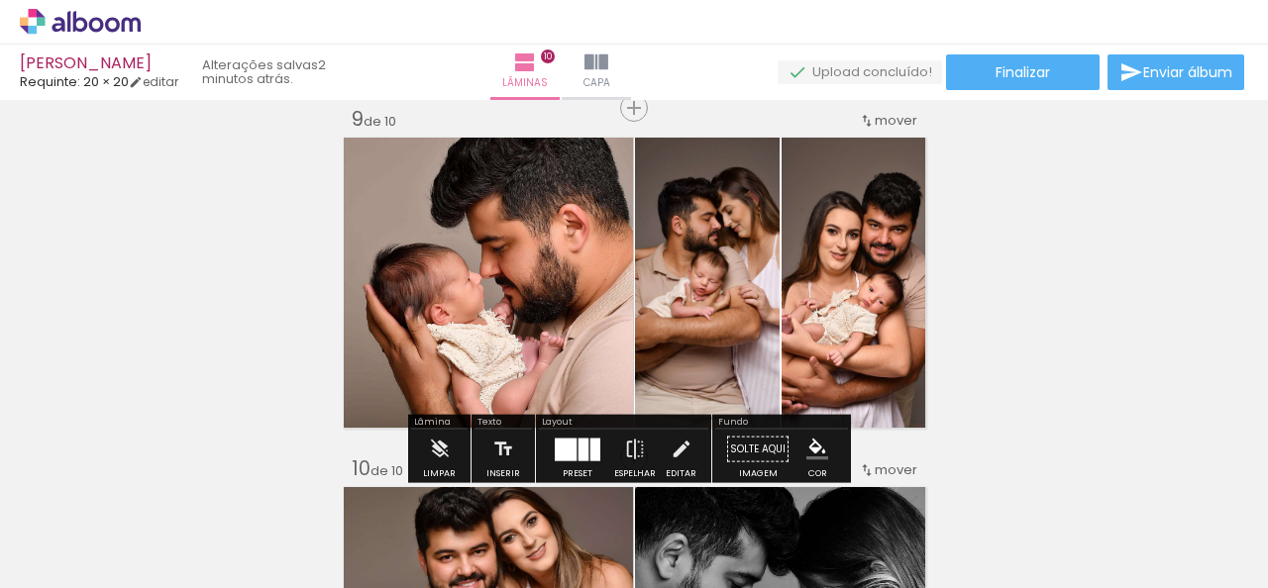
click at [579, 451] on div at bounding box center [584, 449] width 10 height 23
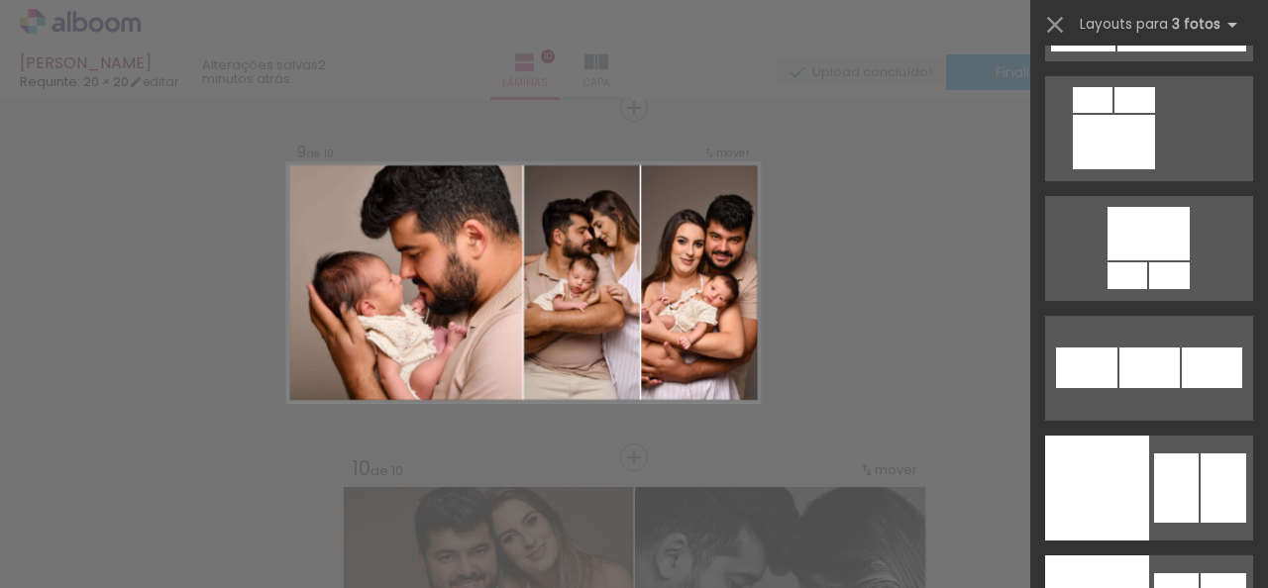
scroll to position [21123, 0]
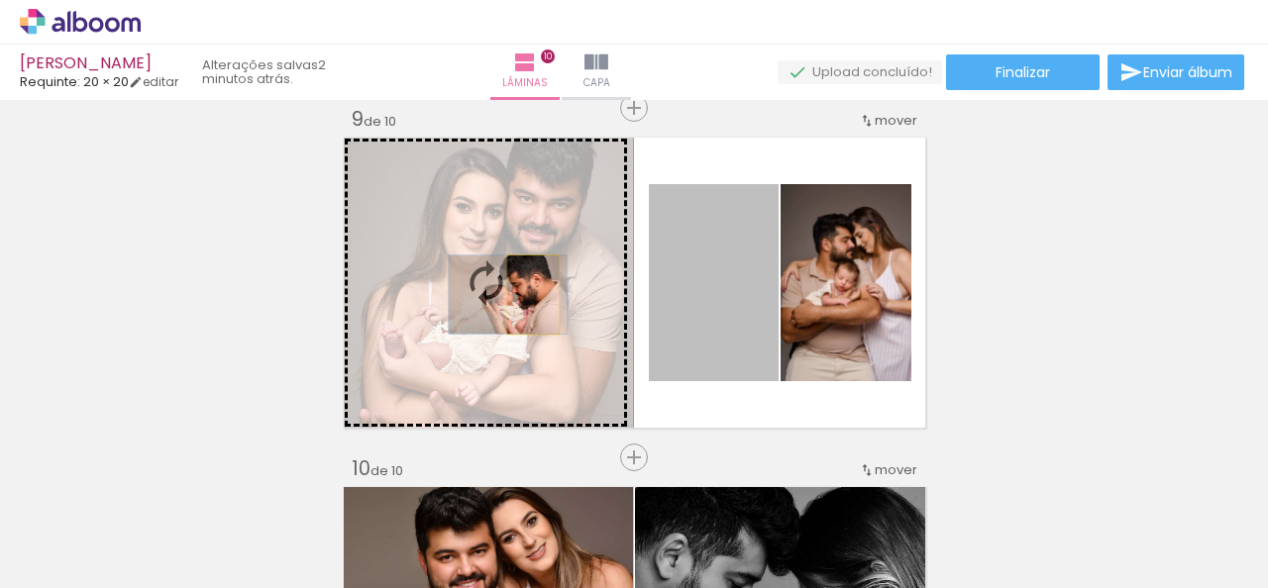
drag, startPoint x: 706, startPoint y: 302, endPoint x: 525, endPoint y: 294, distance: 181.5
click at [0, 0] on slot at bounding box center [0, 0] width 0 height 0
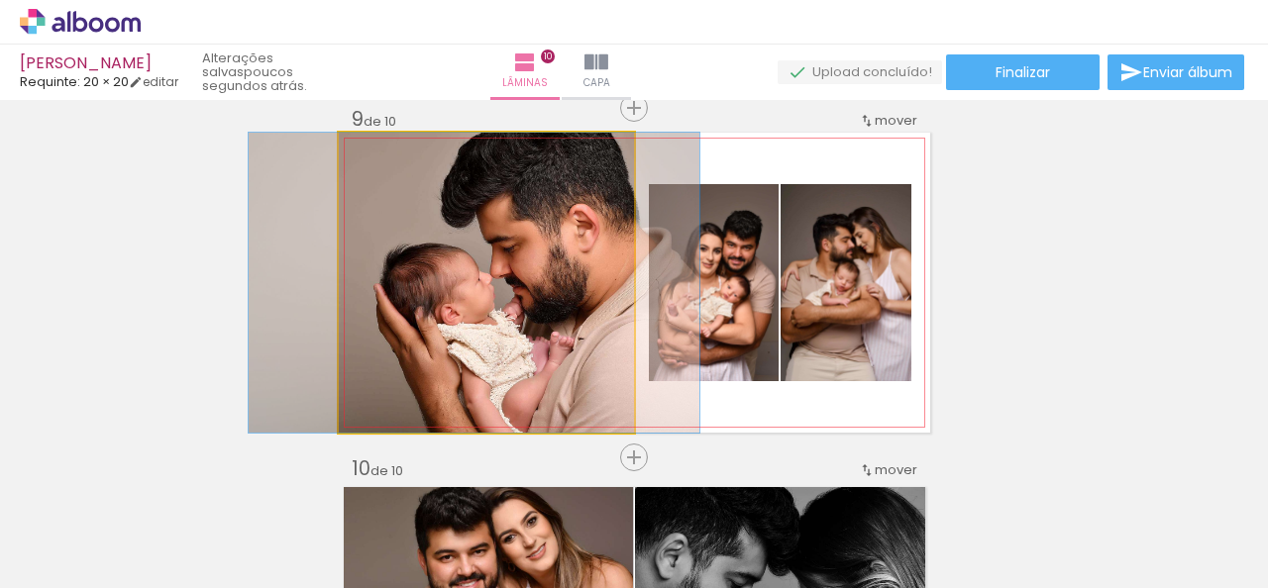
drag, startPoint x: 522, startPoint y: 339, endPoint x: 757, endPoint y: 454, distance: 261.4
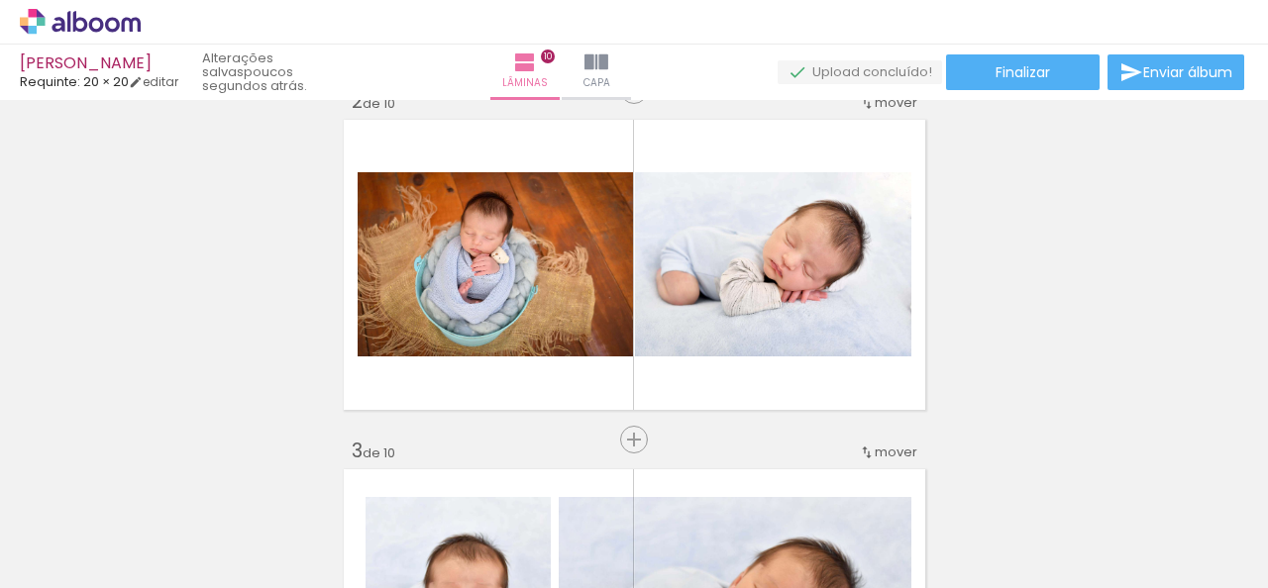
scroll to position [396, 0]
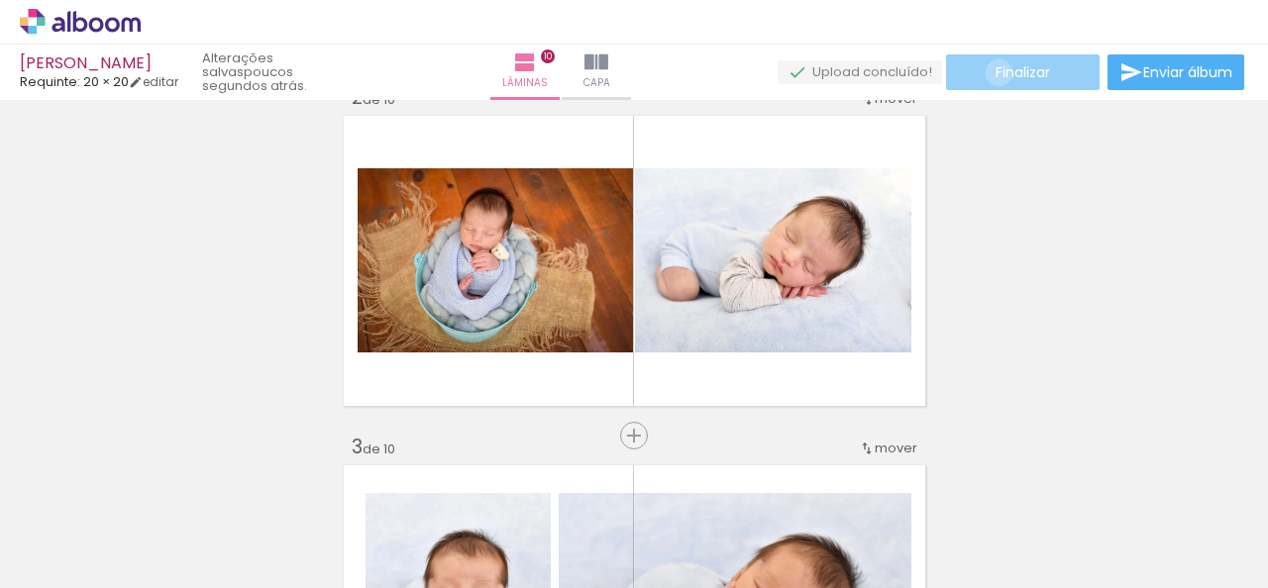
click at [996, 72] on span "Finalizar" at bounding box center [1023, 72] width 54 height 14
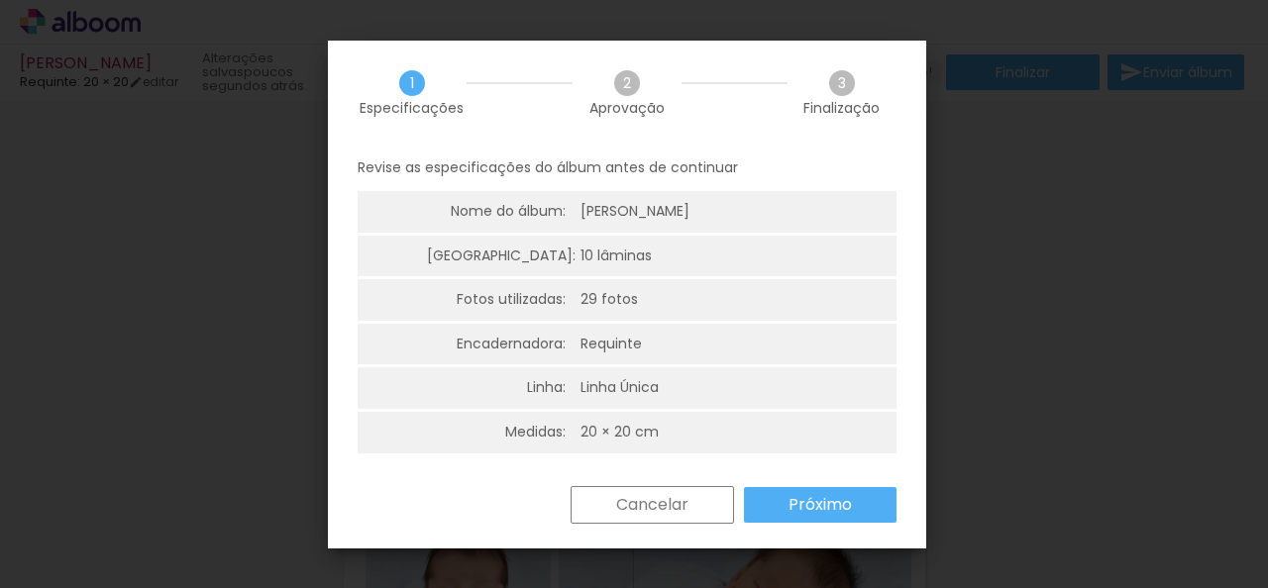
click at [0, 0] on slot "Próximo" at bounding box center [0, 0] width 0 height 0
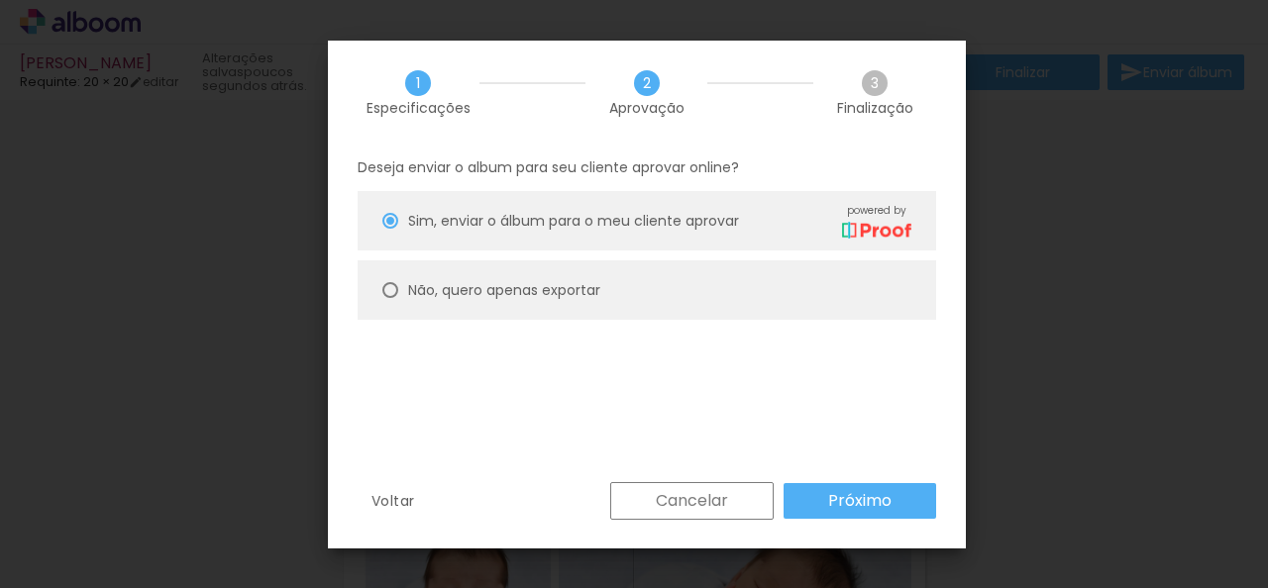
click at [380, 291] on paper-radio-button "Não, quero apenas exportar" at bounding box center [647, 290] width 579 height 59
type paper-radio-button "on"
click at [0, 0] on slot "Próximo" at bounding box center [0, 0] width 0 height 0
type input "Alta, 300 DPI"
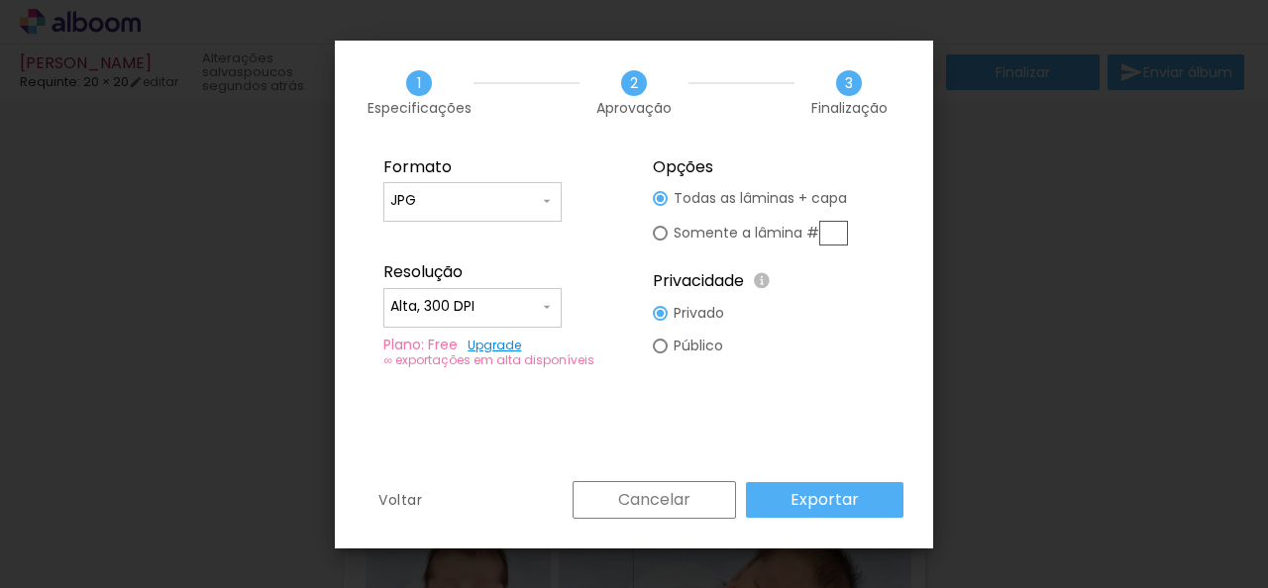
click at [0, 0] on slot "Exportar" at bounding box center [0, 0] width 0 height 0
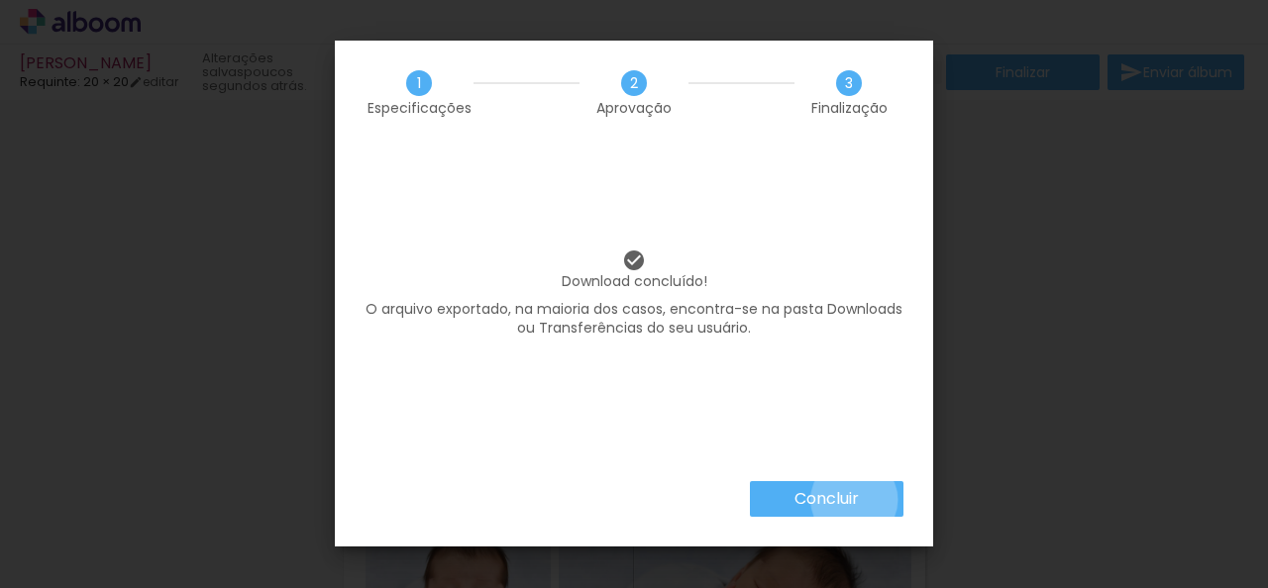
click at [0, 0] on slot "Concluir" at bounding box center [0, 0] width 0 height 0
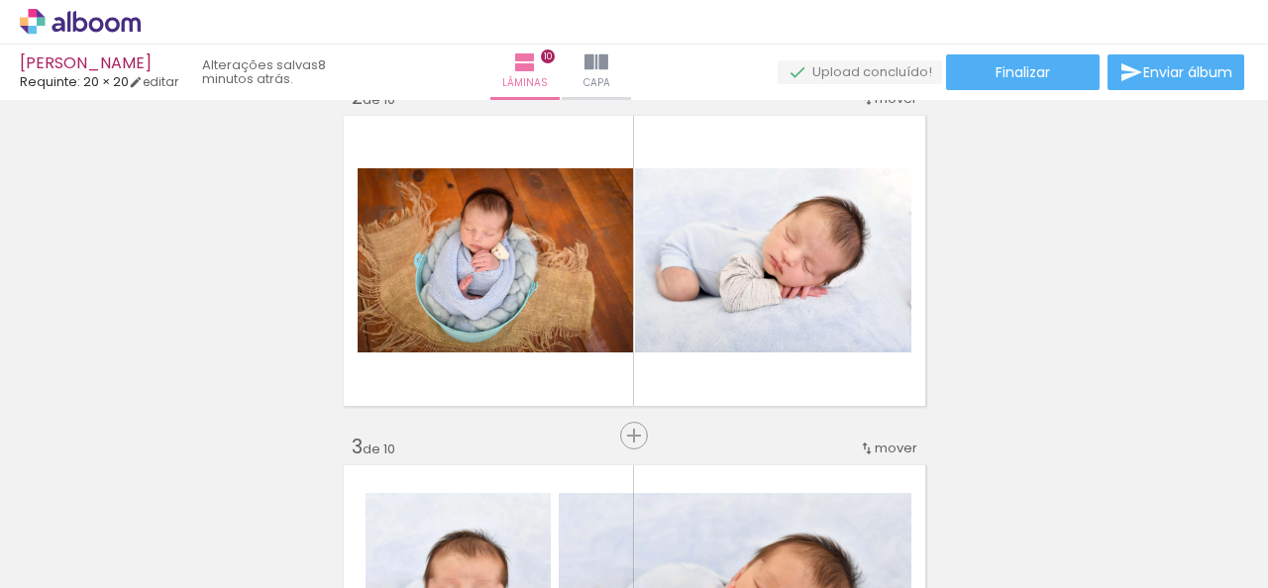
scroll to position [21123, 0]
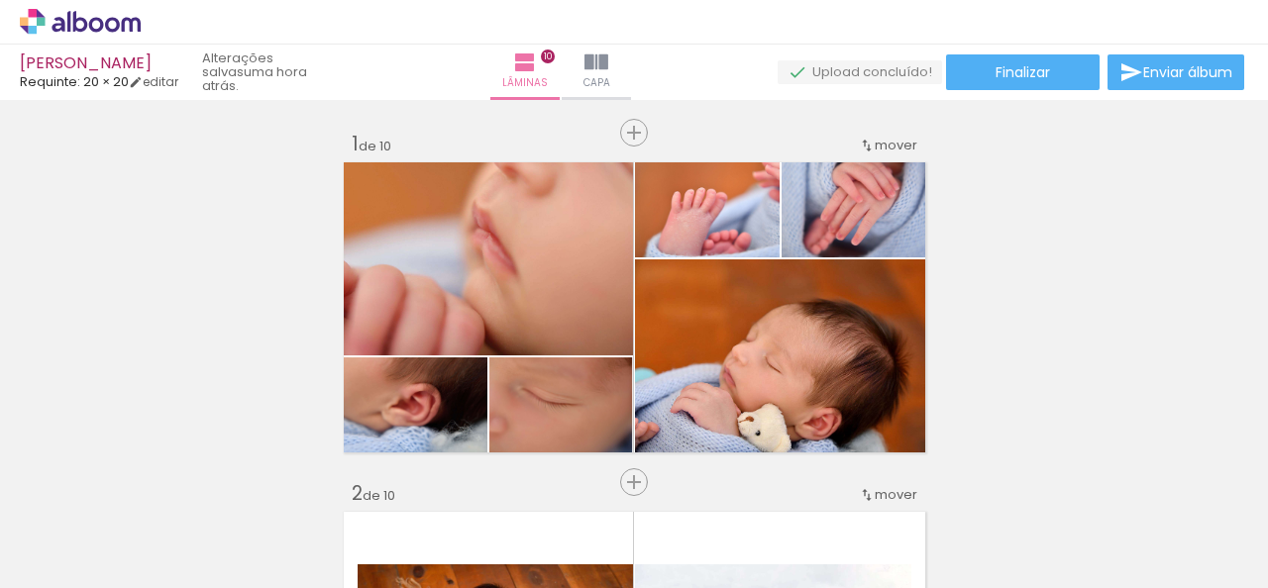
scroll to position [21123, 0]
